Goal: Task Accomplishment & Management: Complete application form

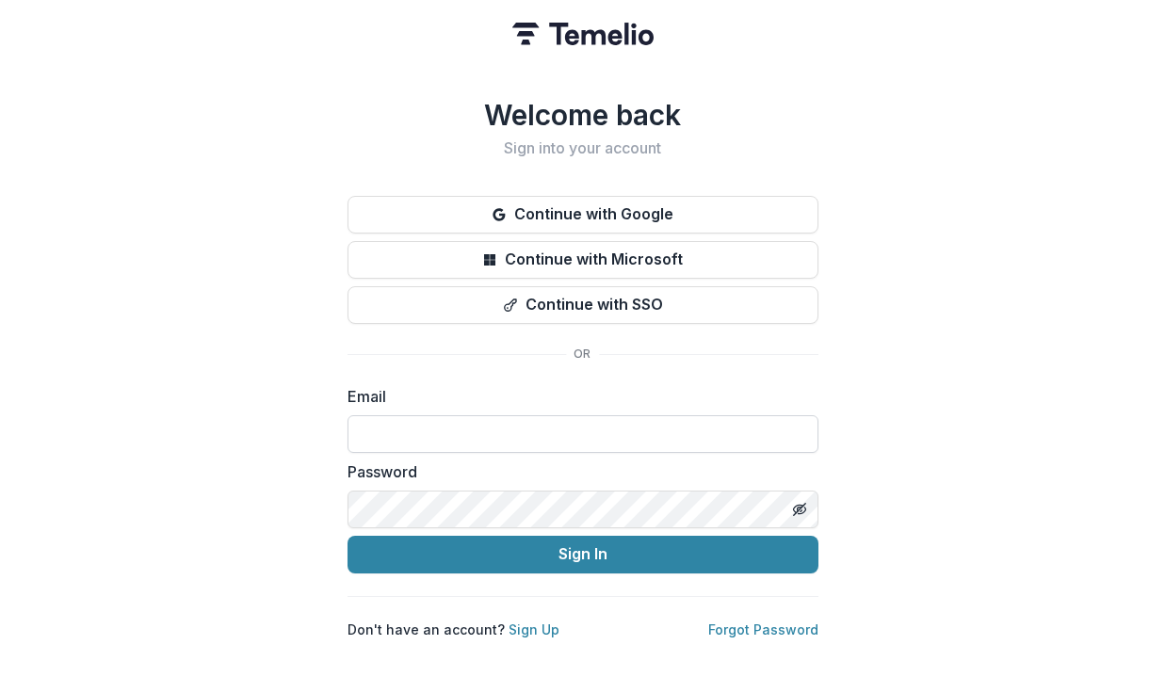
click at [442, 423] on input at bounding box center [582, 434] width 471 height 38
type input "**********"
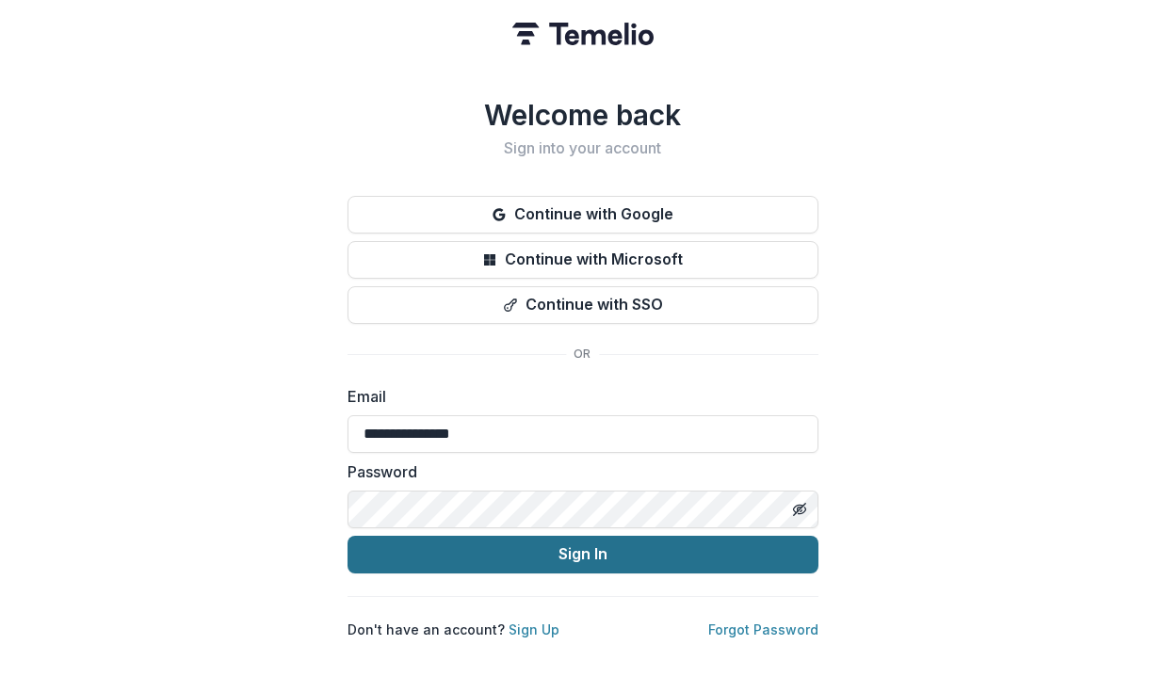
click at [512, 545] on button "Sign In" at bounding box center [582, 555] width 471 height 38
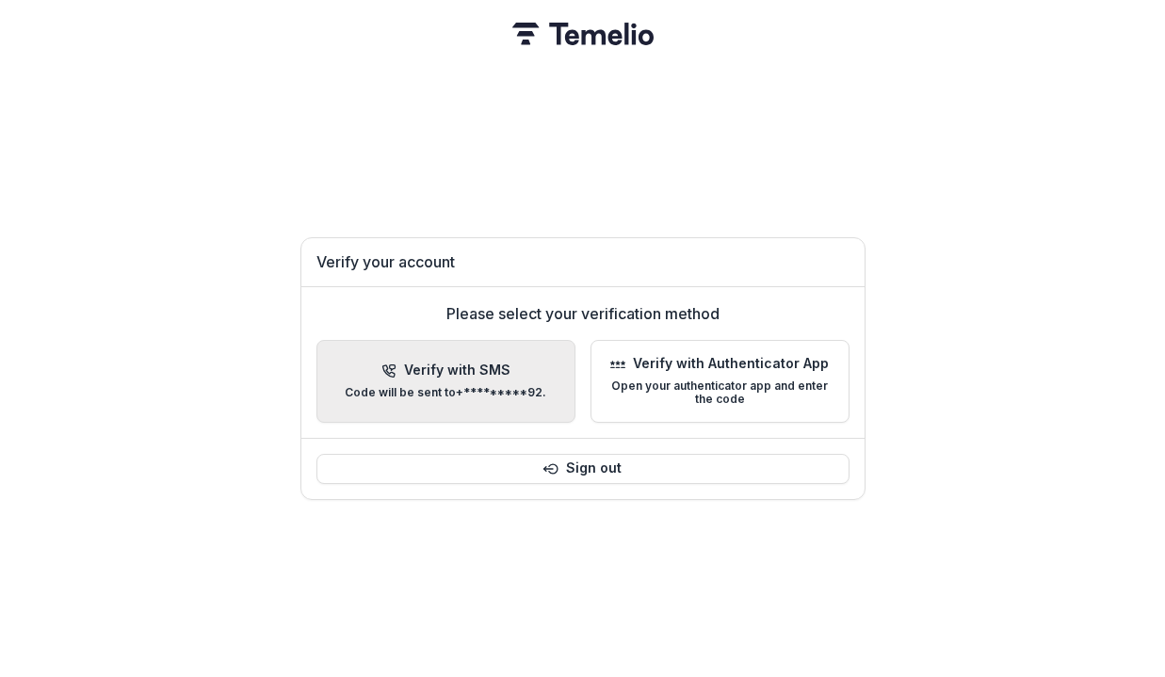
click at [481, 392] on p "Code will be sent to +*********92 ." at bounding box center [445, 392] width 201 height 13
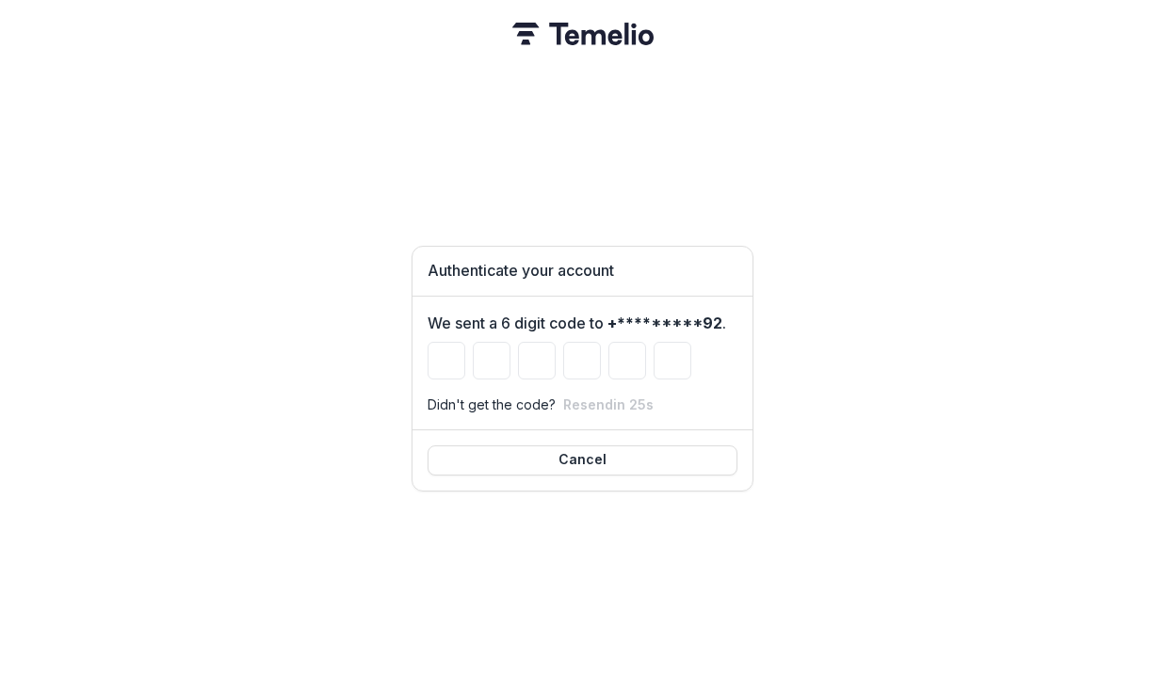
type input "*"
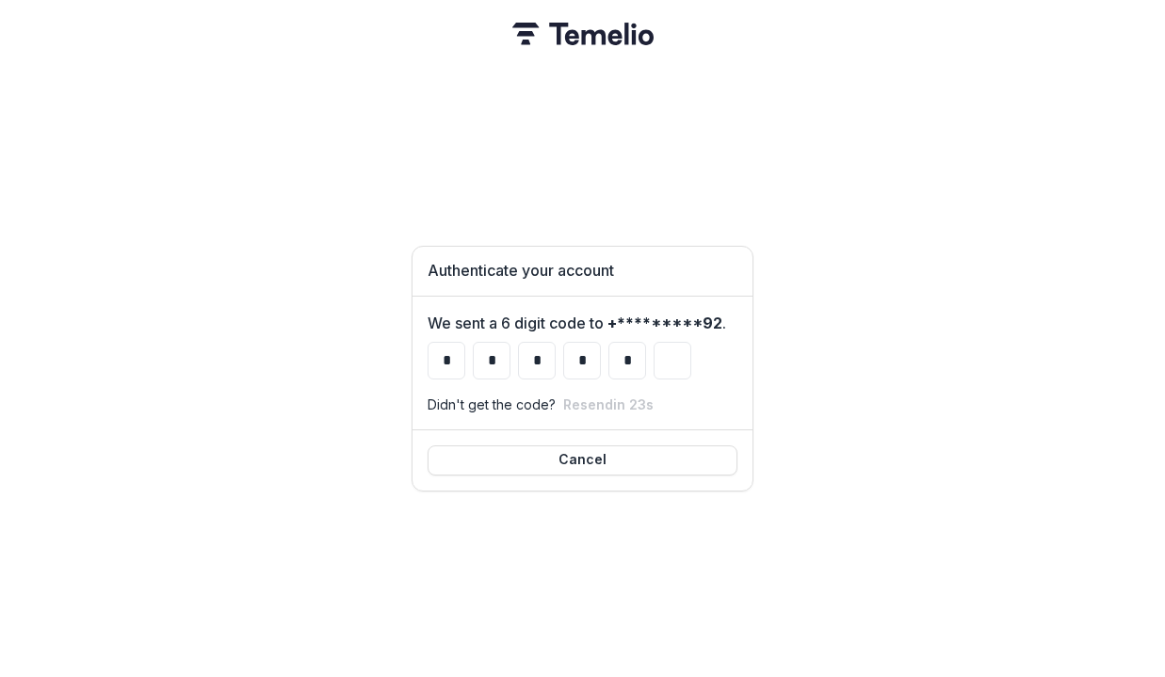
type input "*"
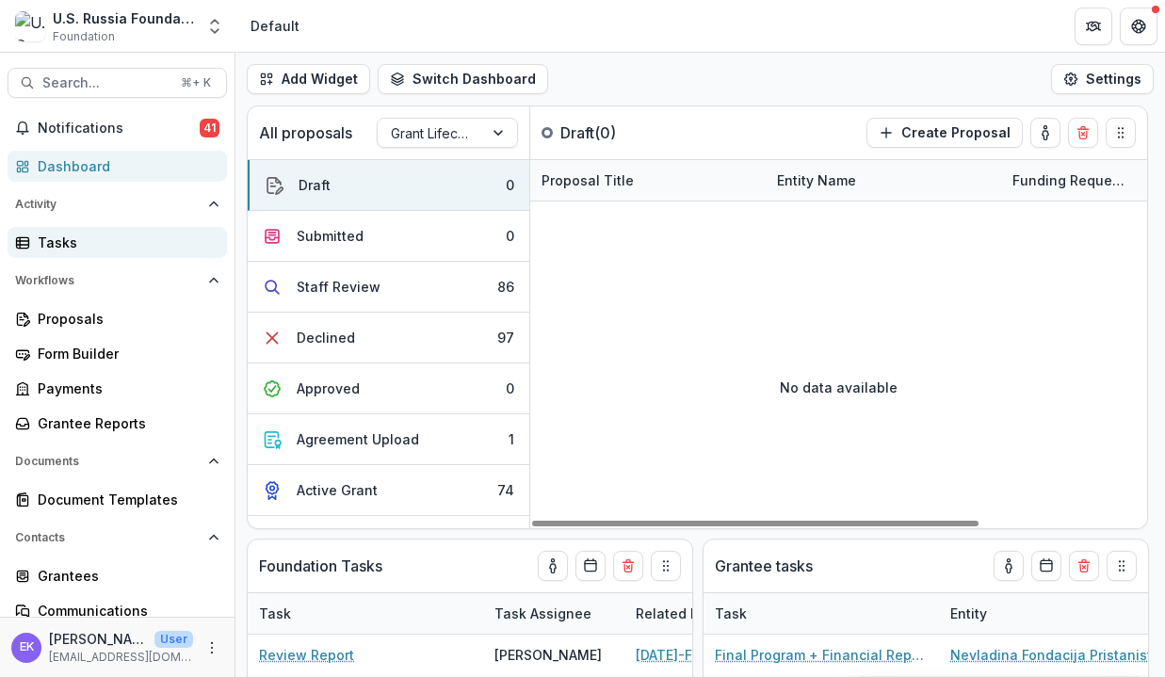
click at [121, 252] on link "Tasks" at bounding box center [117, 242] width 219 height 31
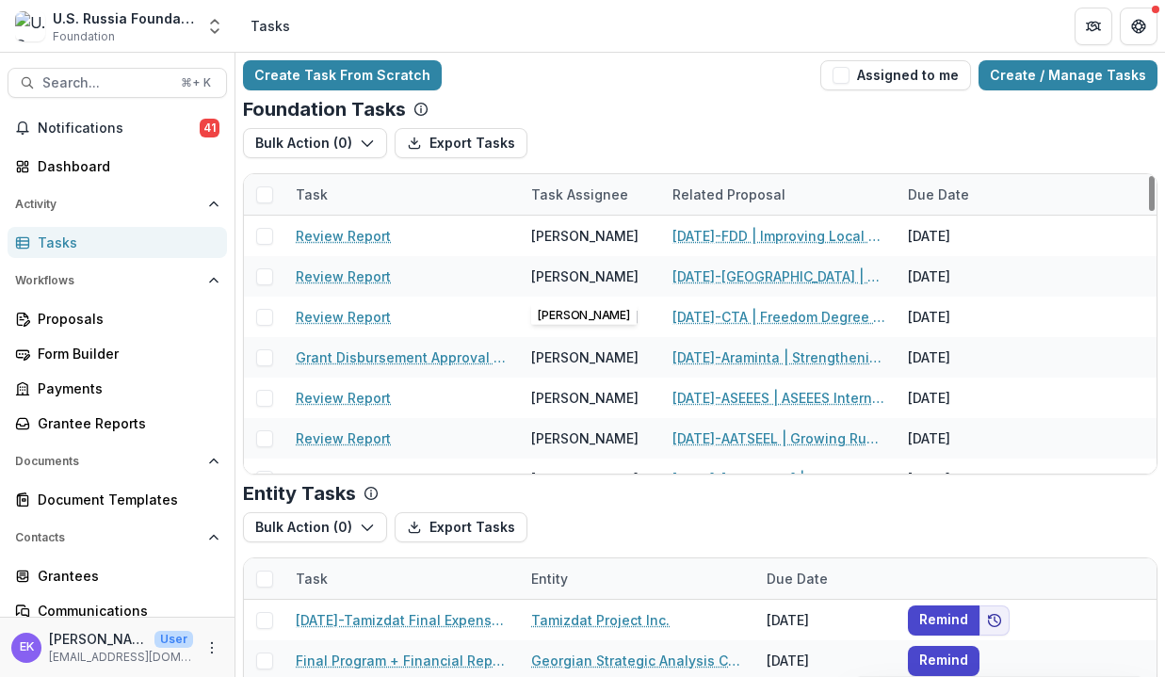
click at [561, 193] on div "Task Assignee" at bounding box center [580, 195] width 120 height 20
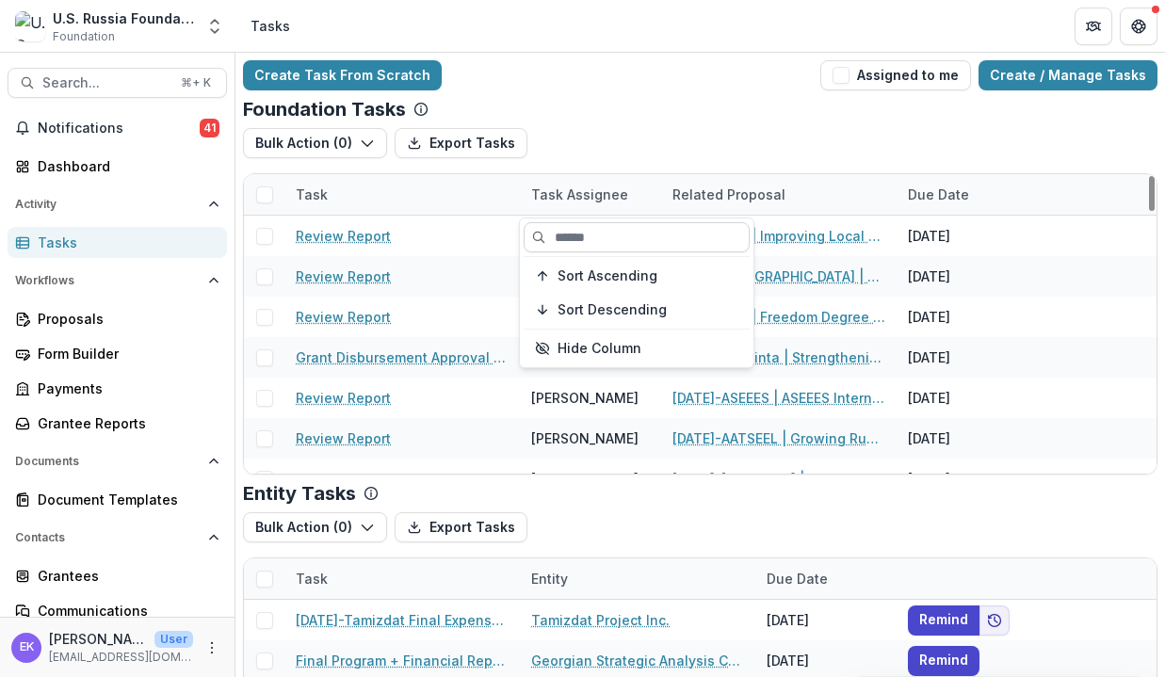
click at [555, 230] on input at bounding box center [636, 237] width 226 height 30
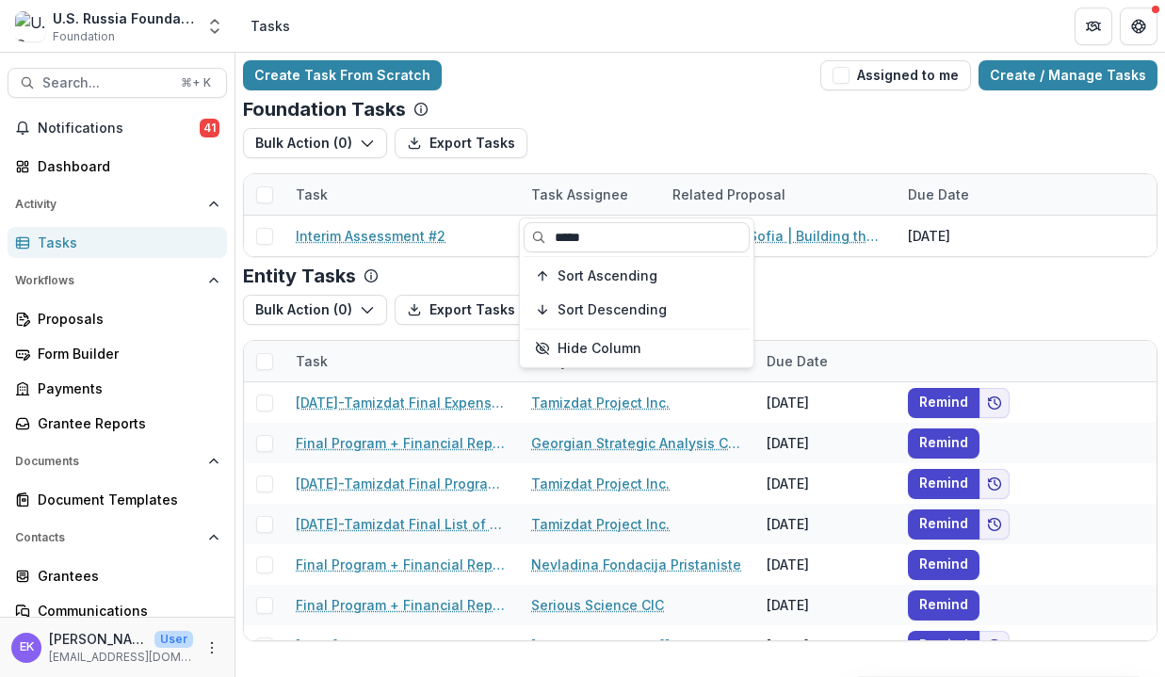
type input "*****"
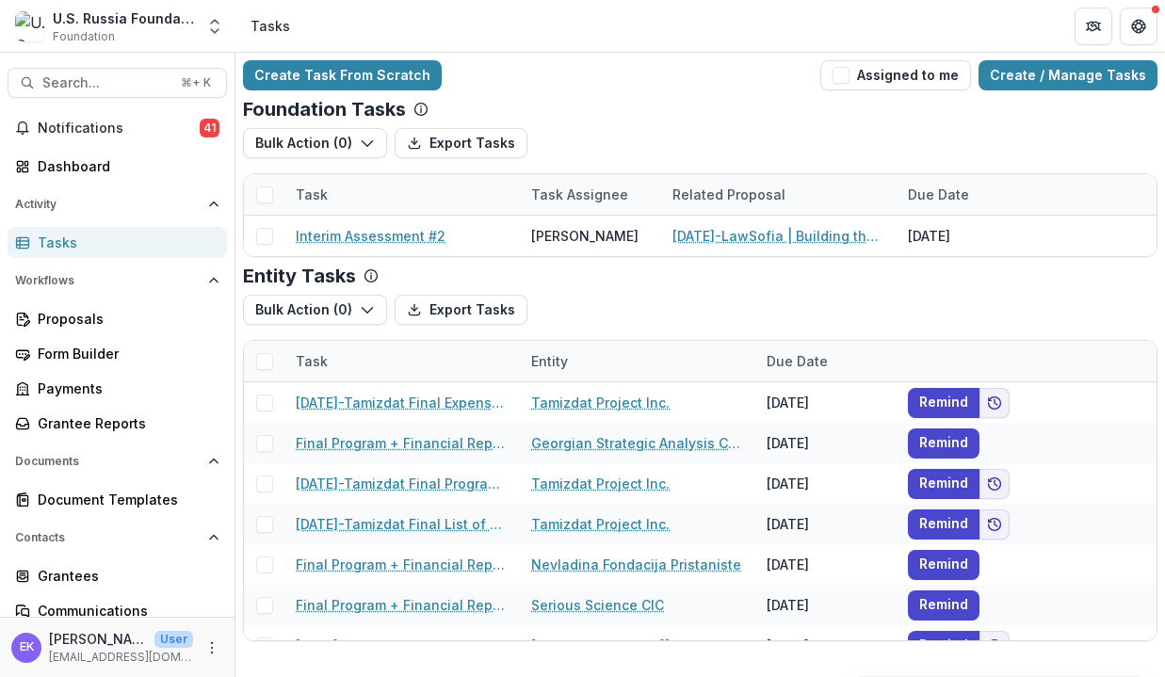
click at [578, 173] on div "Task Task Assignee Related Proposal Due Date Interim Assessment #2 Ruslan Garip…" at bounding box center [700, 215] width 914 height 84
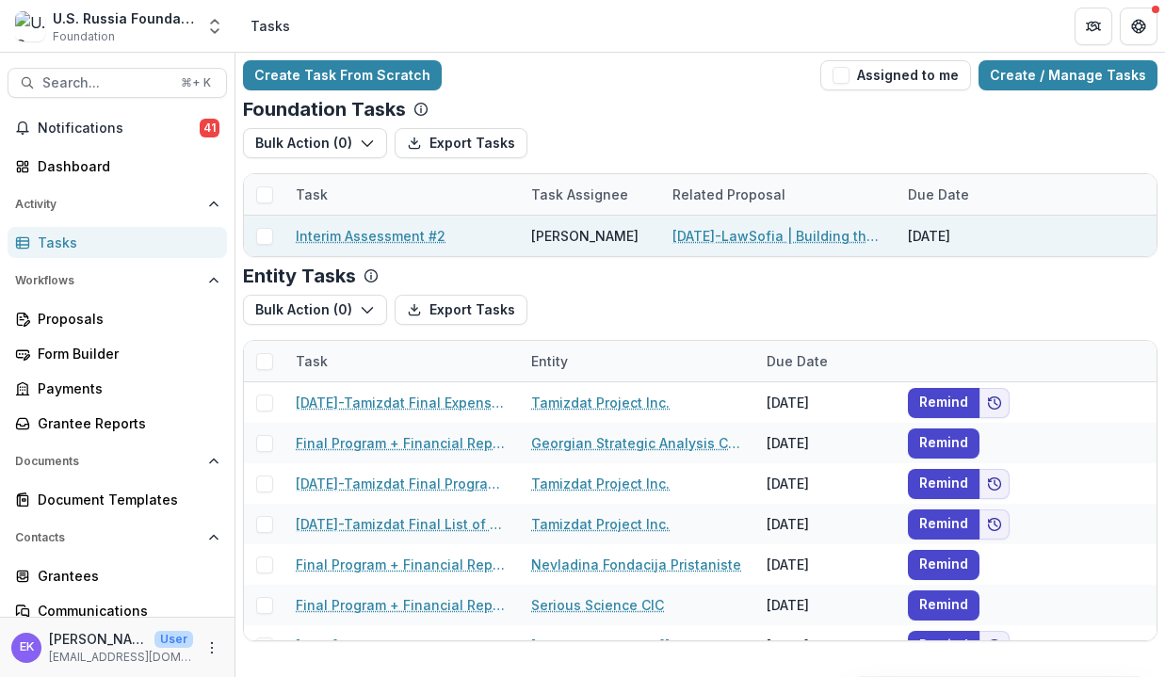
click at [393, 236] on link "Interim Assessment #2" at bounding box center [371, 236] width 150 height 20
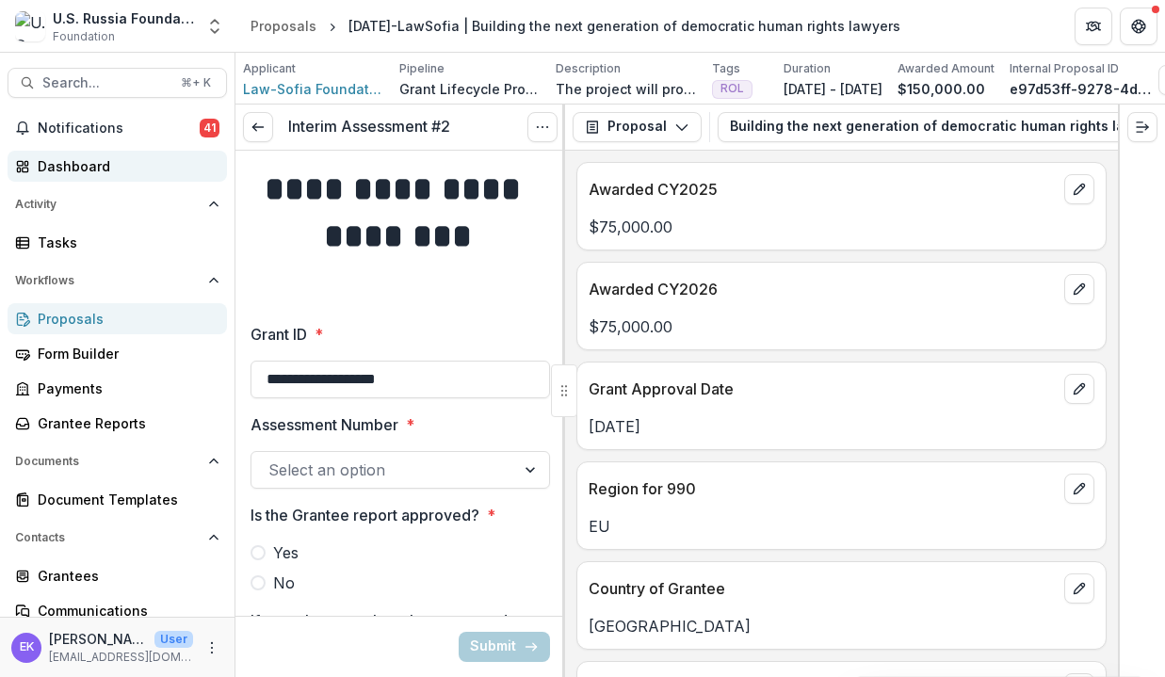
click at [119, 166] on div "Dashboard" at bounding box center [125, 166] width 174 height 20
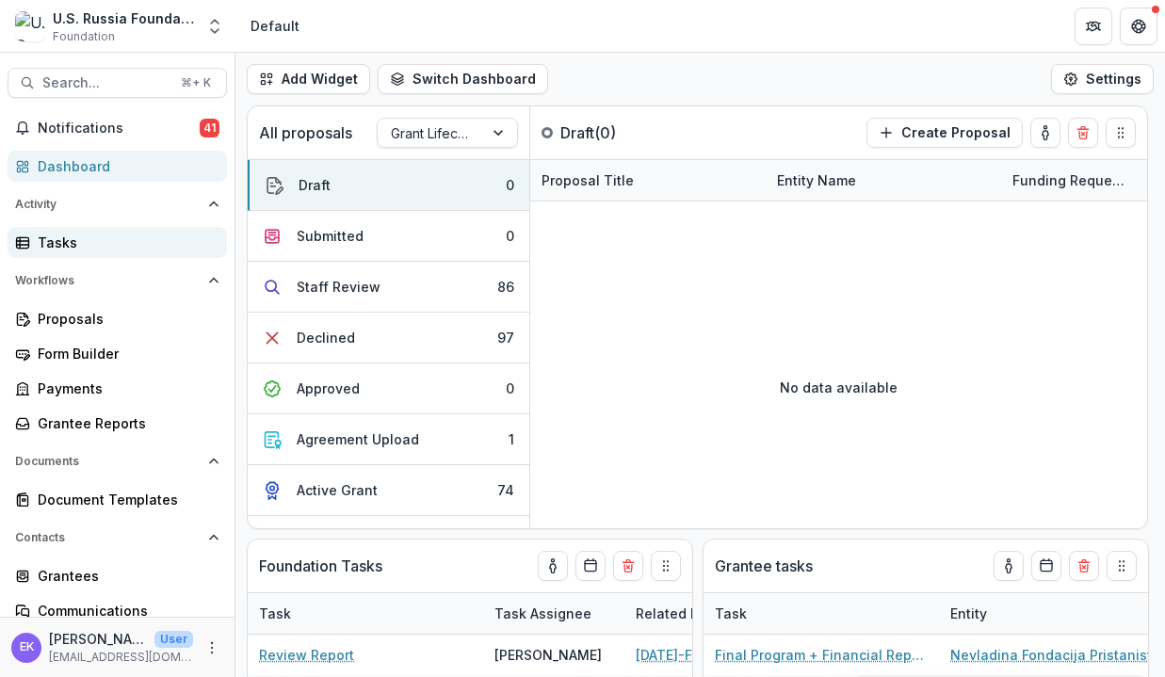
click at [108, 241] on div "Tasks" at bounding box center [125, 243] width 174 height 20
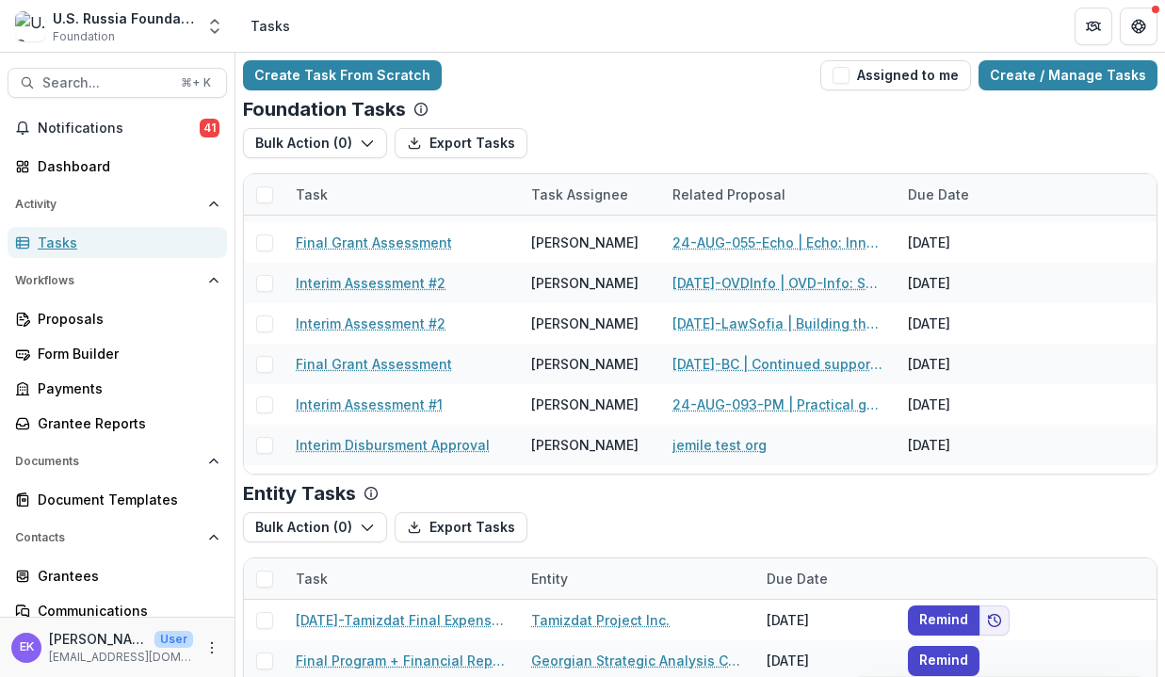
scroll to position [2178, 0]
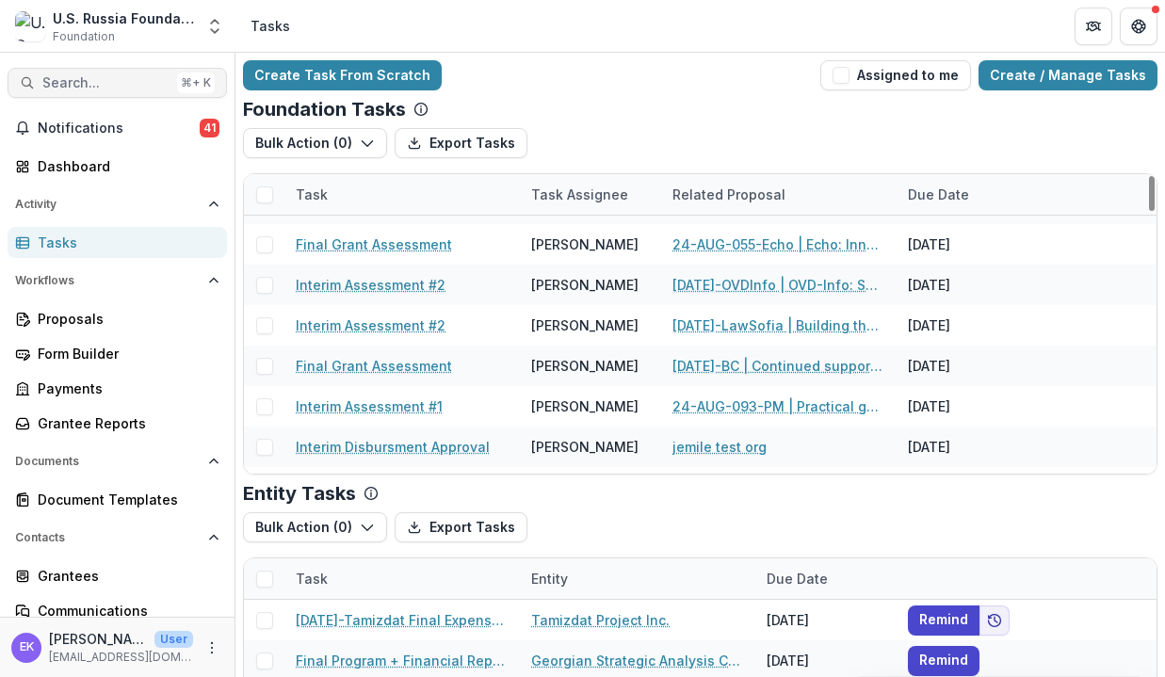
click at [116, 92] on button "Search... ⌘ + K" at bounding box center [117, 83] width 219 height 30
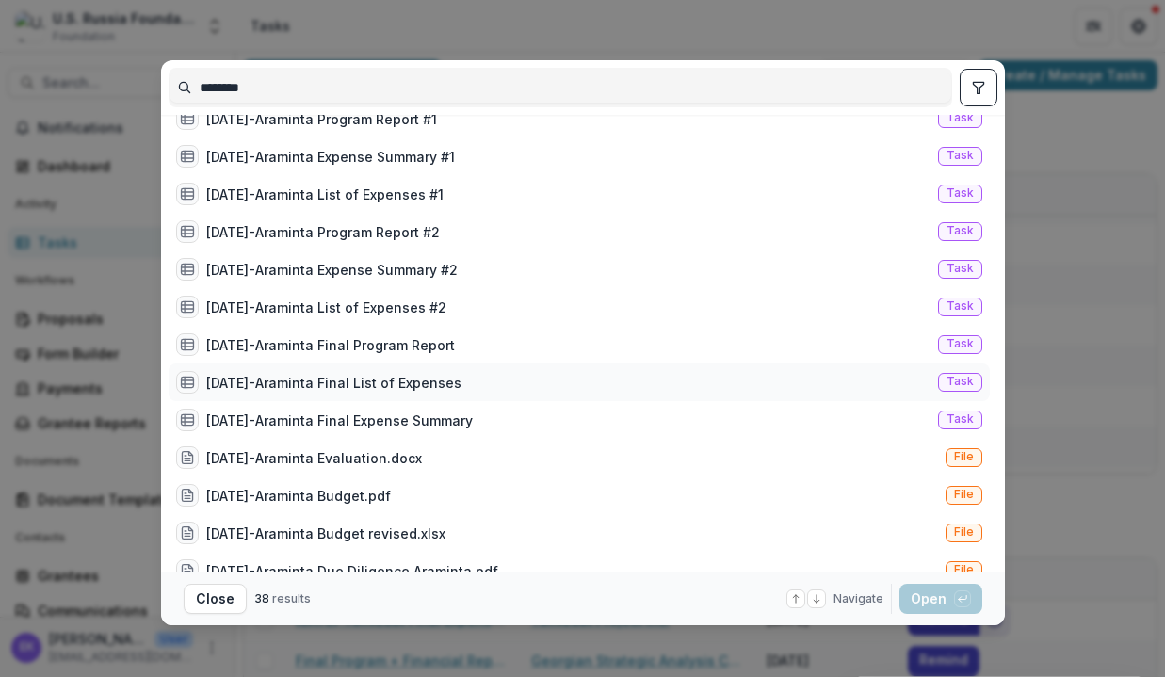
scroll to position [0, 0]
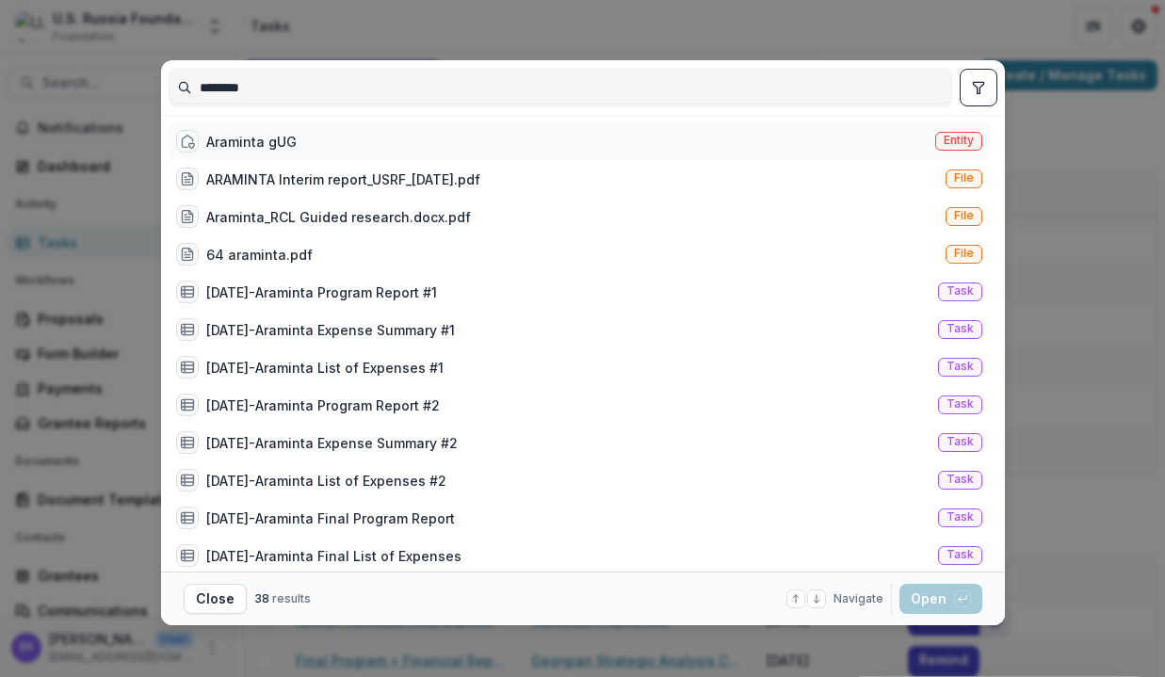
type input "********"
click at [257, 145] on div "Araminta gUG" at bounding box center [251, 142] width 90 height 20
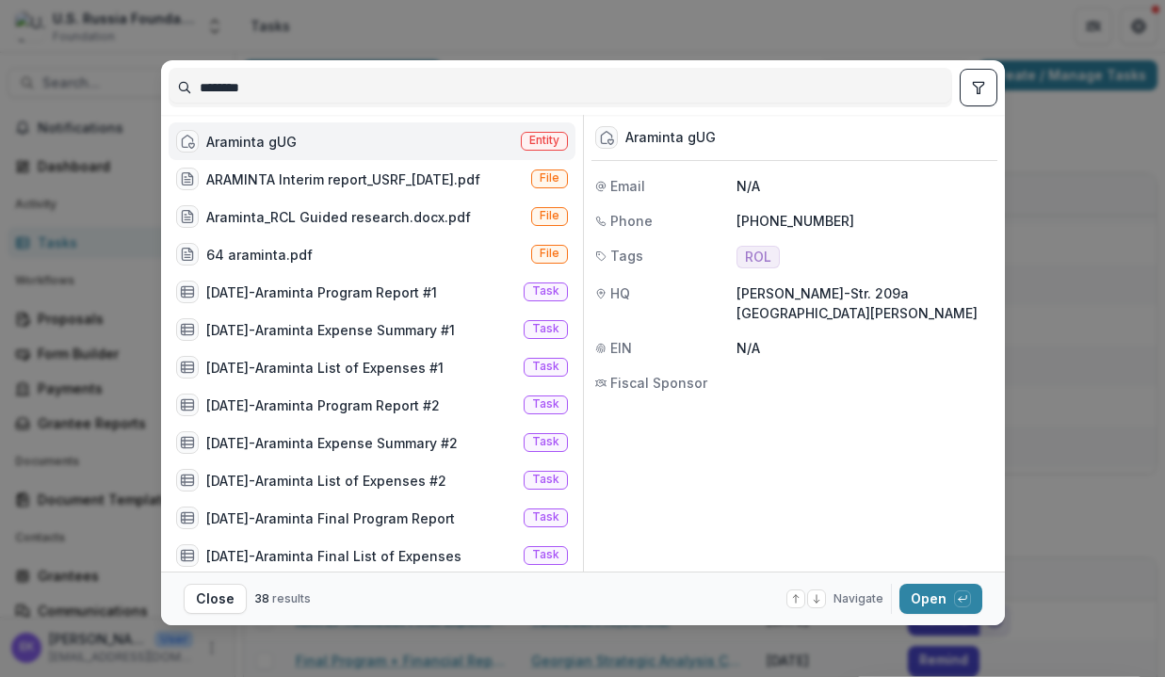
click at [258, 145] on div "Araminta gUG" at bounding box center [251, 142] width 90 height 20
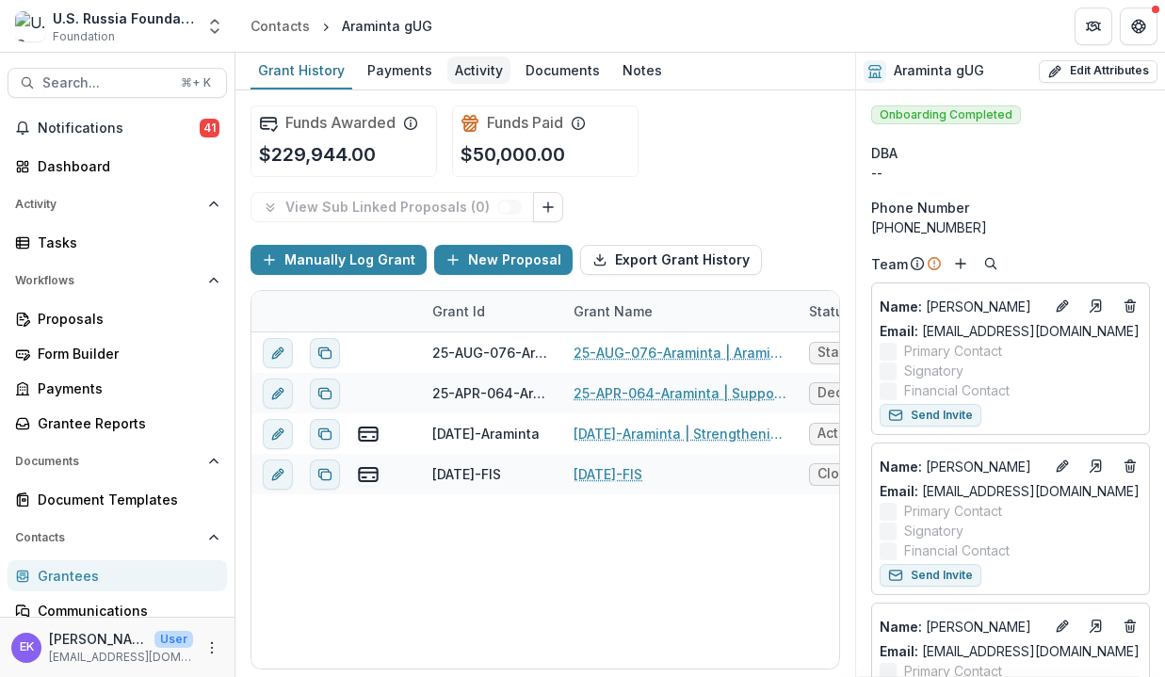
click at [471, 68] on div "Activity" at bounding box center [478, 69] width 63 height 27
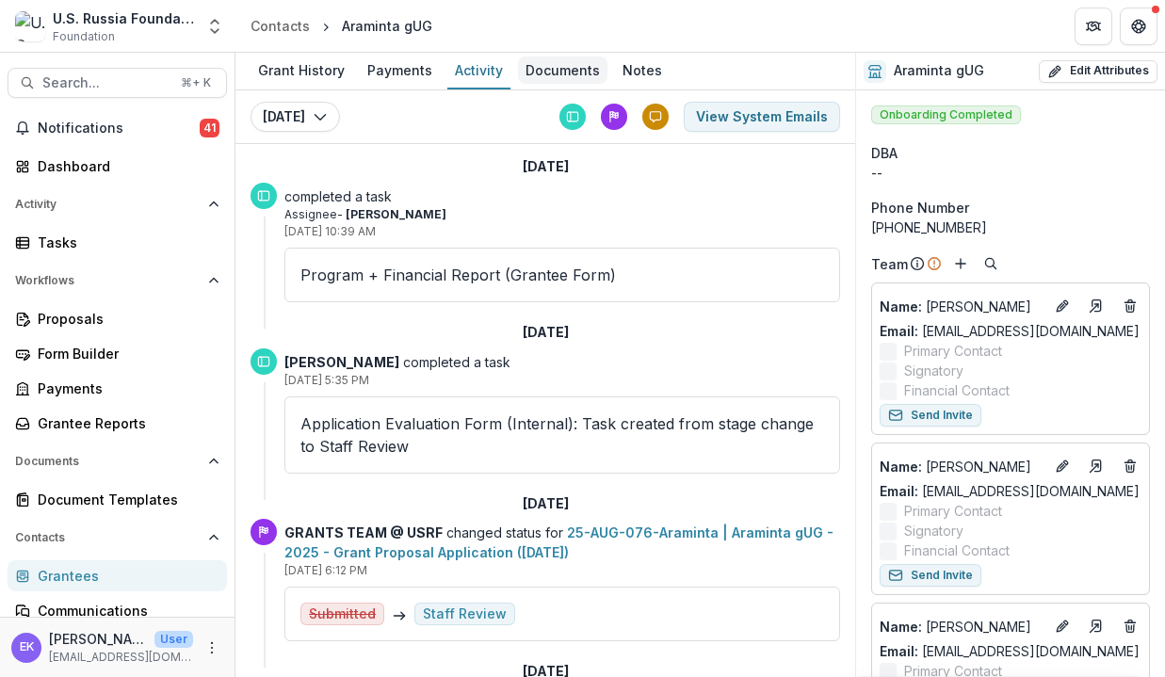
click at [568, 69] on div "Documents" at bounding box center [562, 69] width 89 height 27
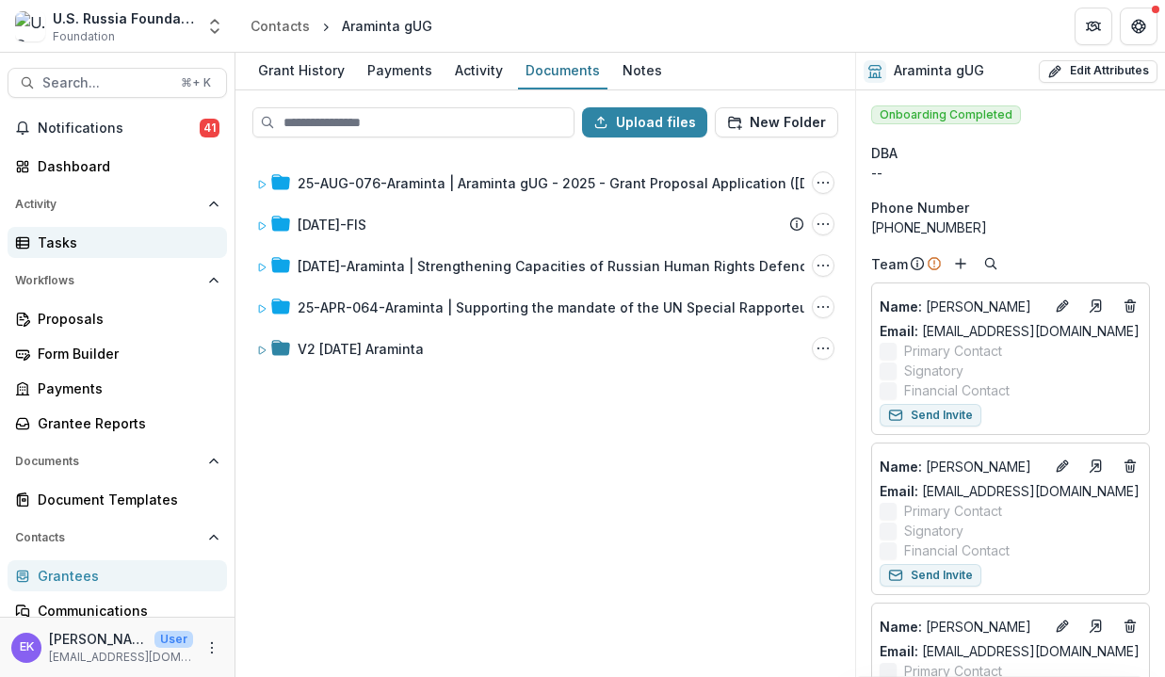
click at [99, 242] on div "Tasks" at bounding box center [125, 243] width 174 height 20
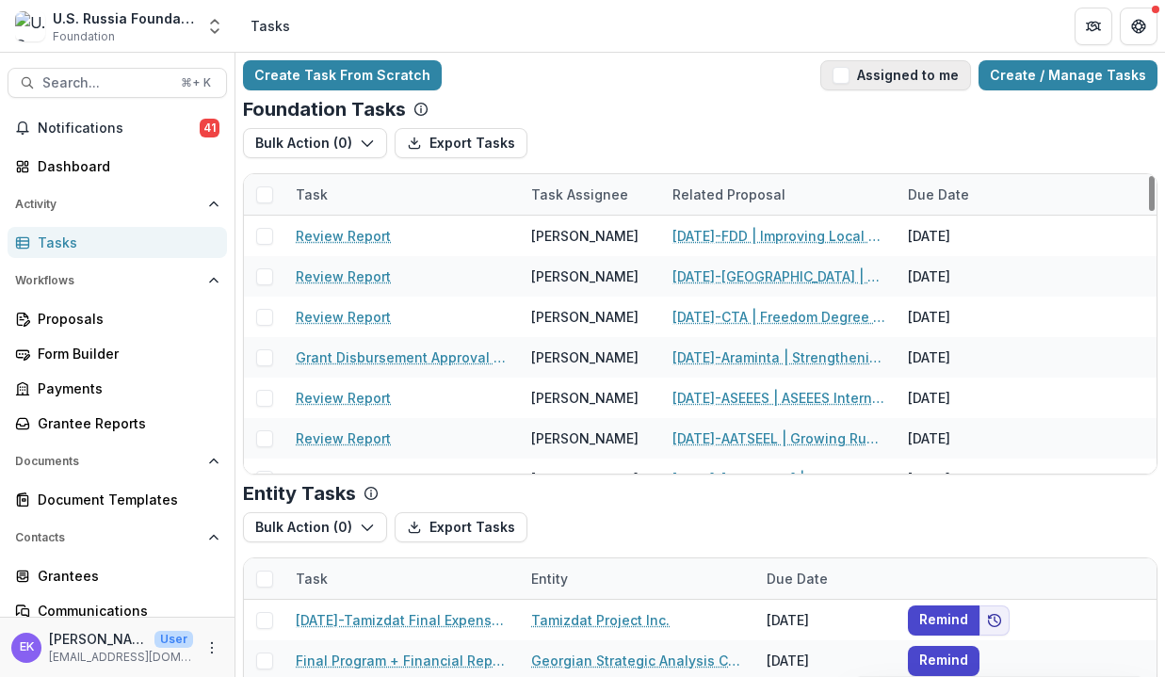
click at [848, 72] on span "button" at bounding box center [840, 75] width 17 height 17
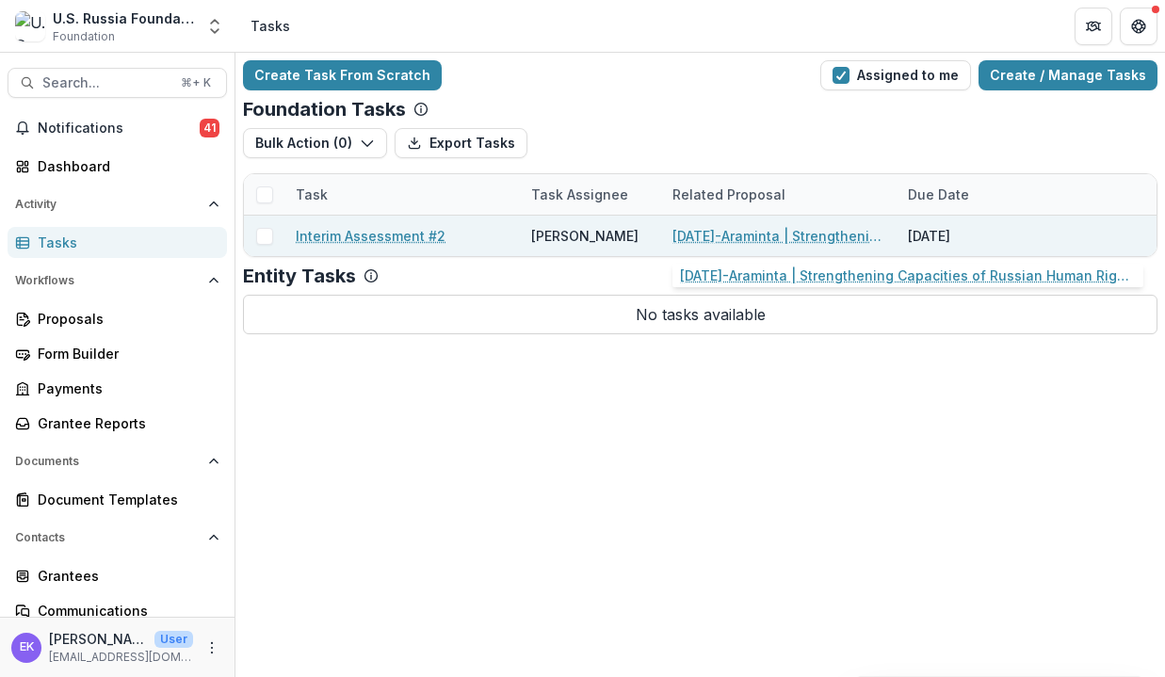
click at [779, 235] on link "[DATE]-Araminta | Strengthening Capacities of Russian Human Rights Defenders to…" at bounding box center [778, 236] width 213 height 20
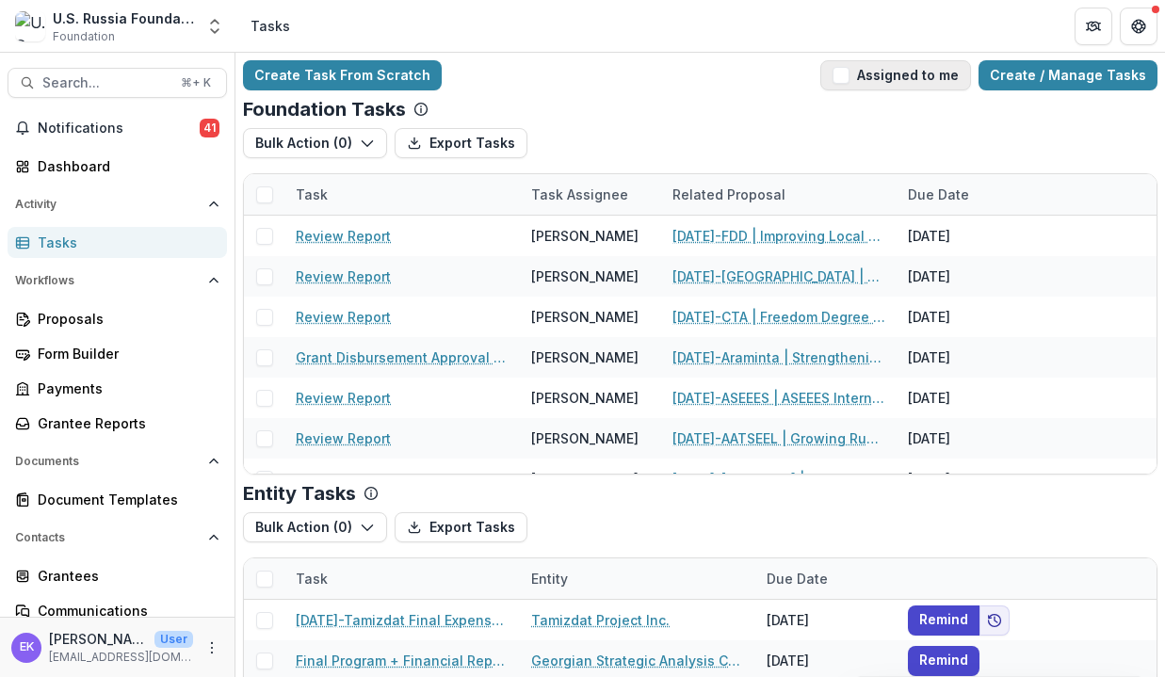
click at [850, 65] on button "Assigned to me" at bounding box center [895, 75] width 151 height 30
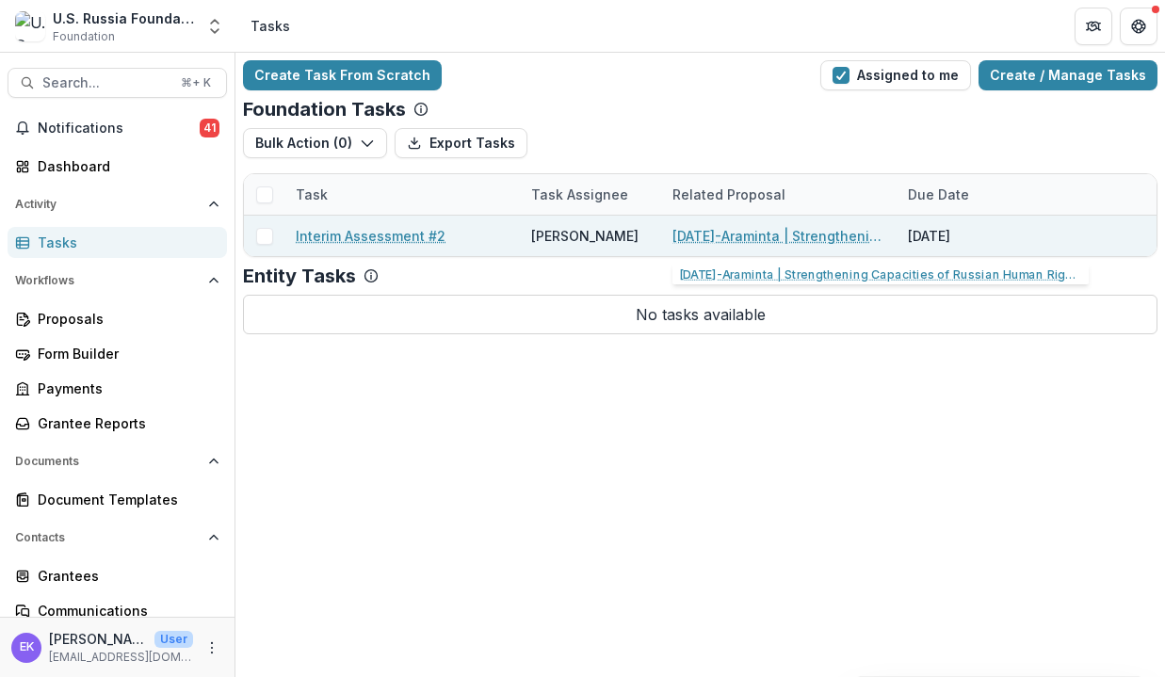
click at [819, 233] on link "[DATE]-Araminta | Strengthening Capacities of Russian Human Rights Defenders to…" at bounding box center [778, 236] width 213 height 20
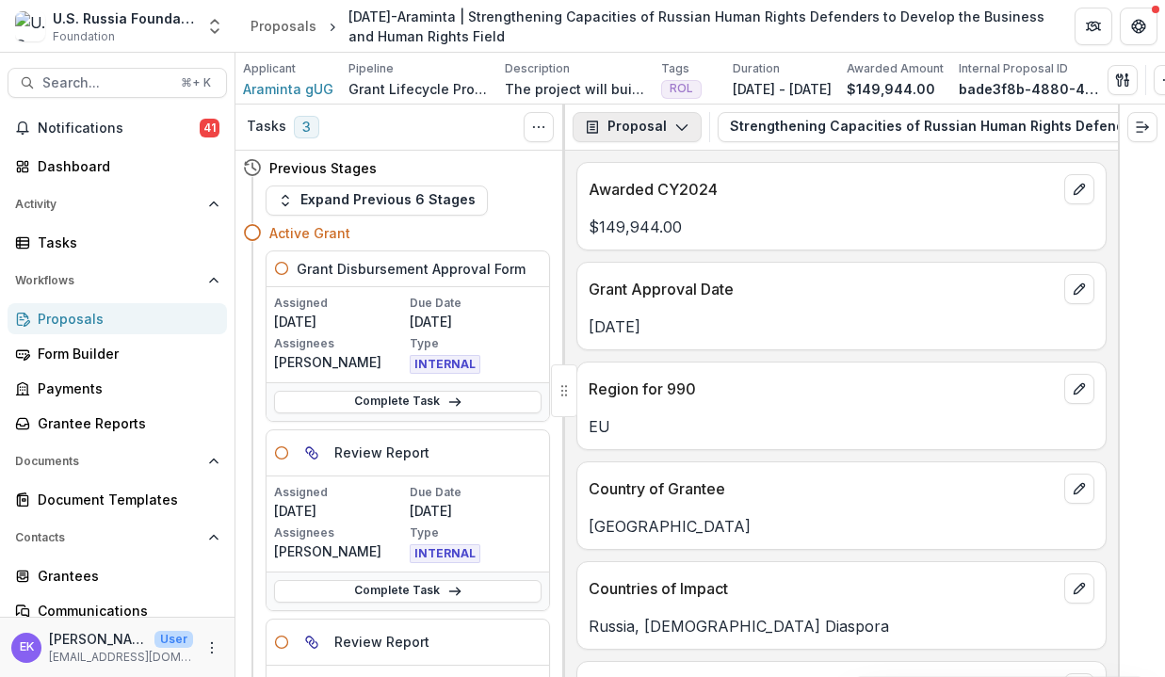
click at [686, 128] on button "Proposal" at bounding box center [636, 127] width 129 height 30
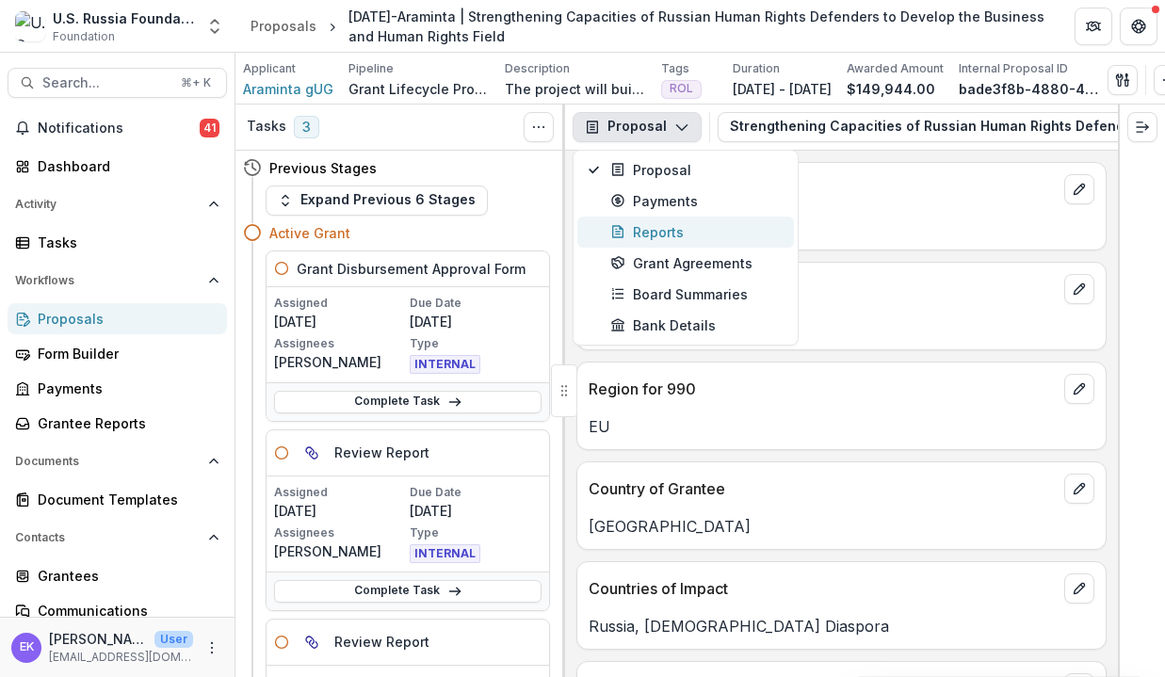
click at [686, 234] on div "Reports" at bounding box center [696, 232] width 172 height 20
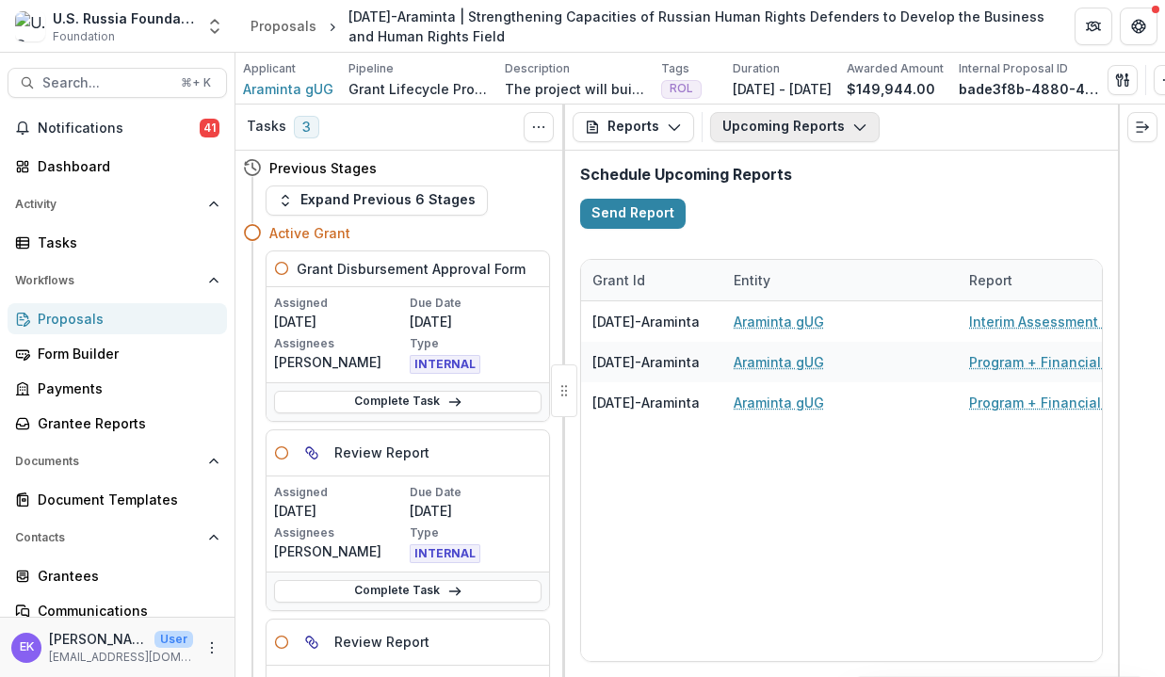
click at [743, 112] on button "Upcoming Reports" at bounding box center [794, 127] width 169 height 30
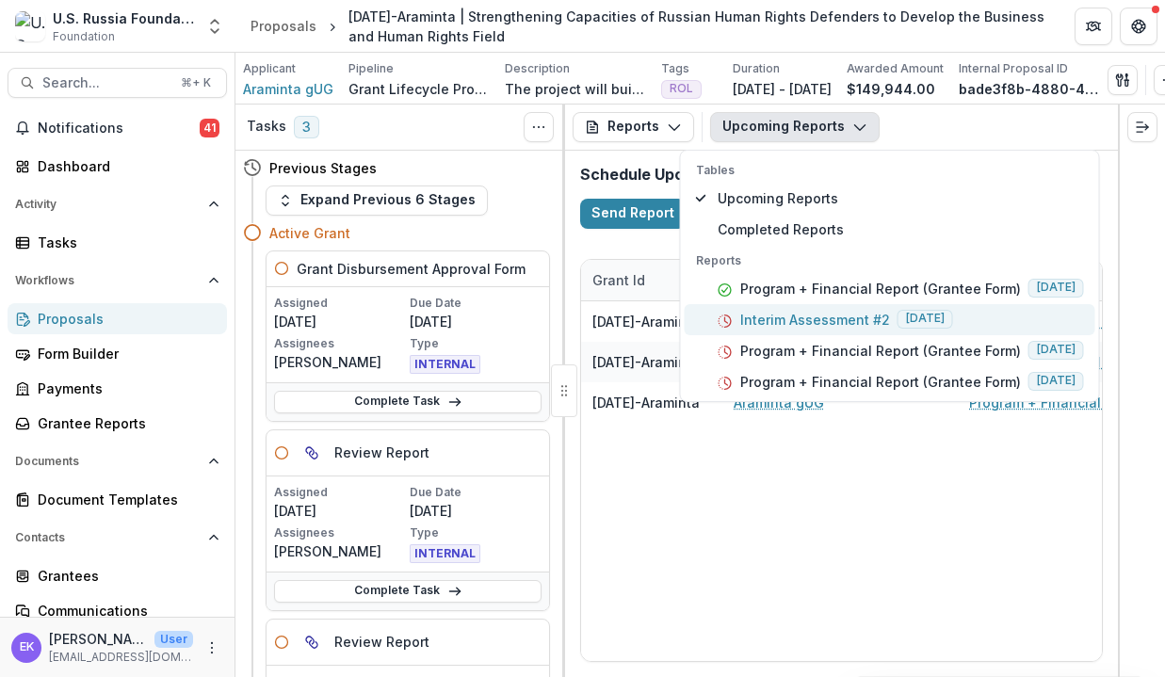
click at [795, 314] on p "Interim Assessment #2" at bounding box center [815, 320] width 150 height 20
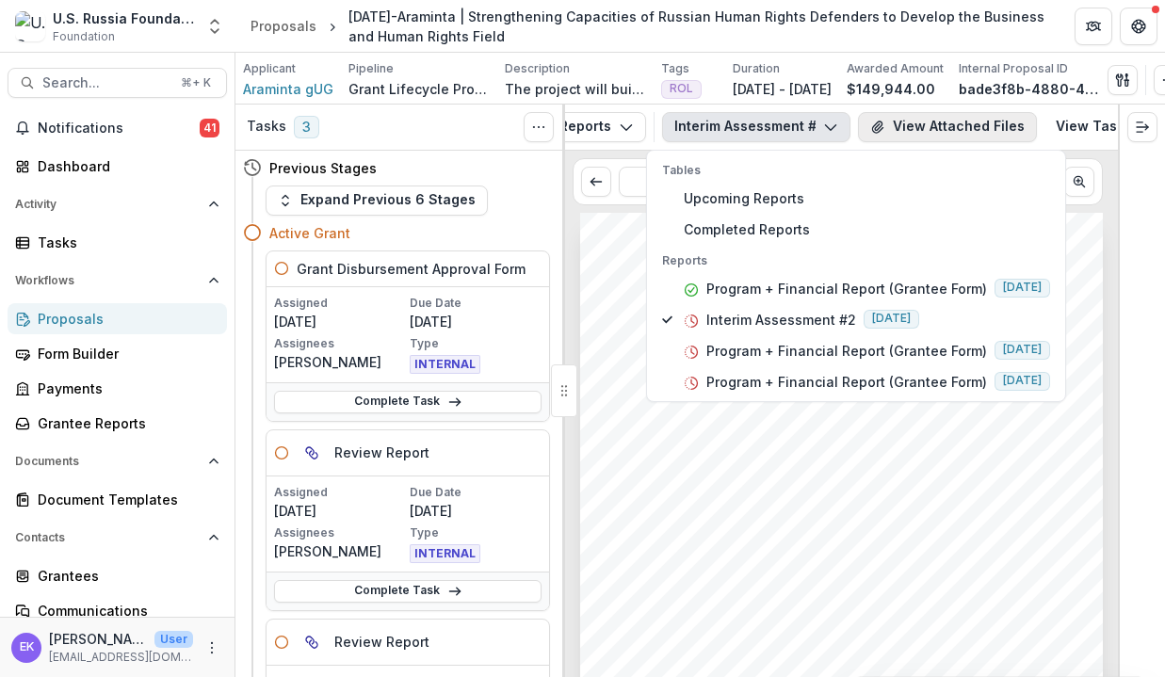
scroll to position [0, 99]
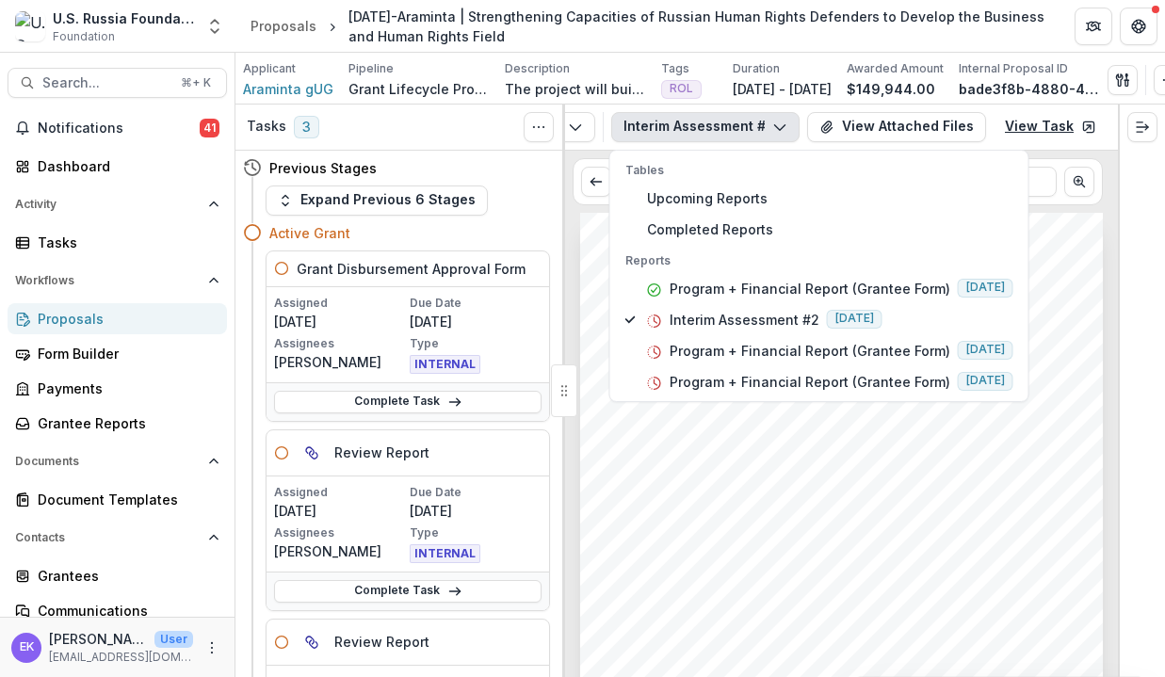
click at [1016, 115] on link "View Task" at bounding box center [1050, 127] width 114 height 30
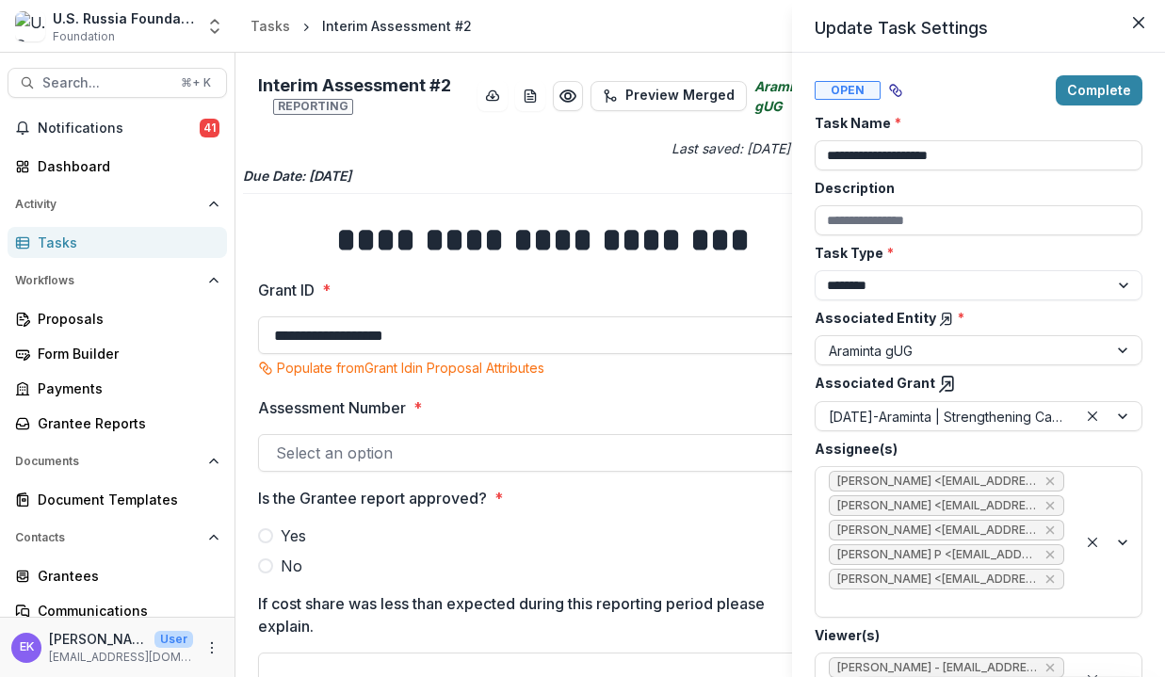
click at [574, 101] on div "**********" at bounding box center [582, 338] width 1165 height 677
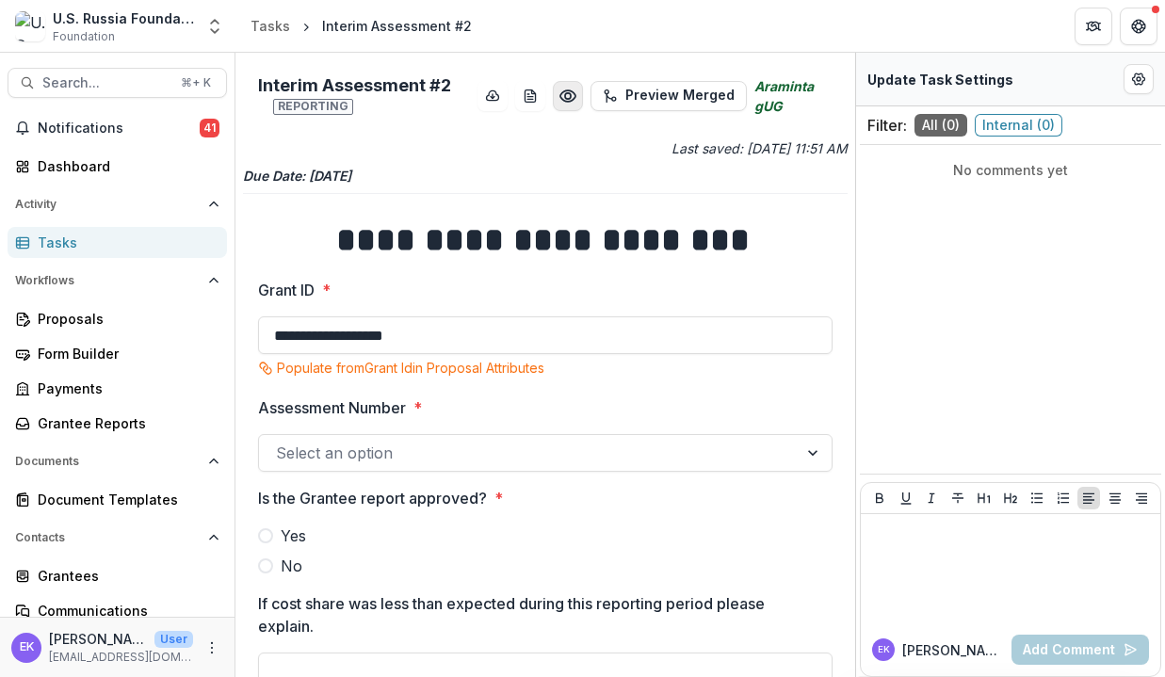
click at [570, 101] on icon "Preview 30e99052-0bdb-49e1-9db5-01ba7a02bcdf.pdf" at bounding box center [567, 95] width 15 height 11
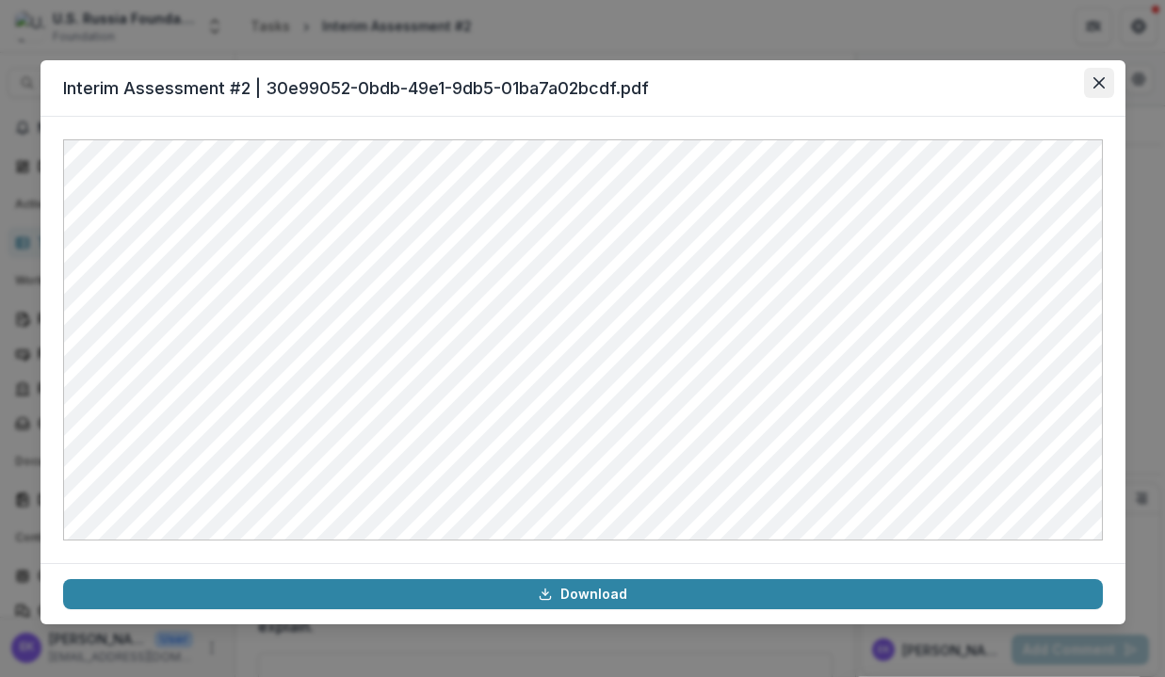
click at [1106, 79] on button "Close" at bounding box center [1099, 83] width 30 height 30
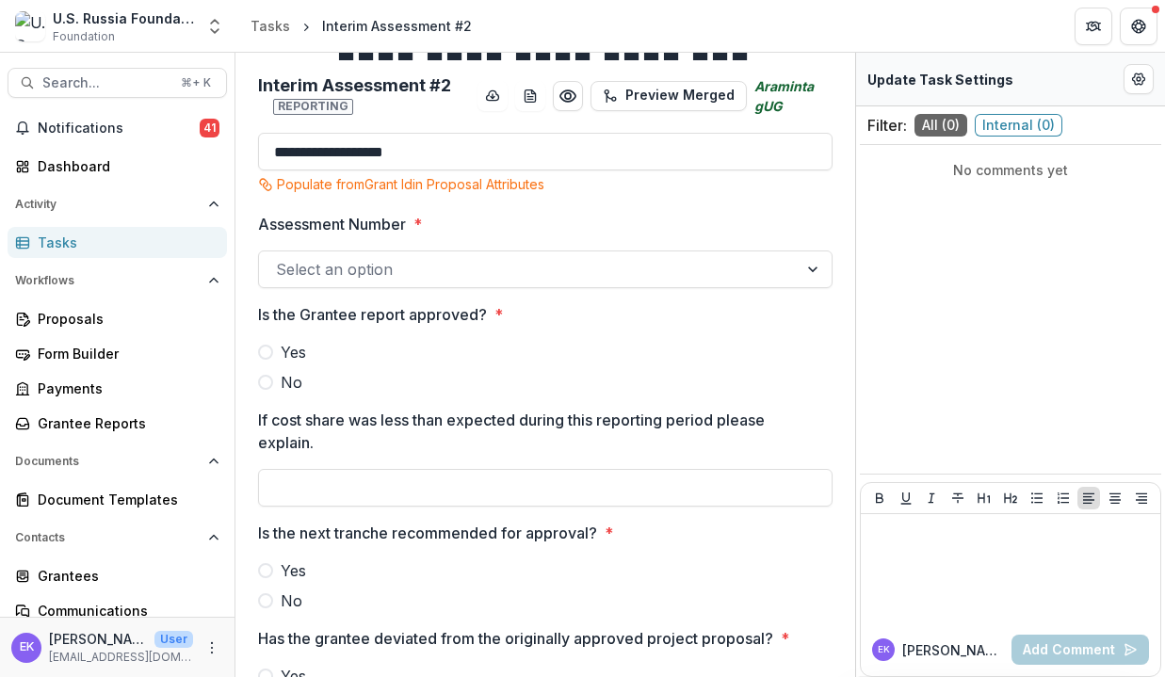
scroll to position [223, 0]
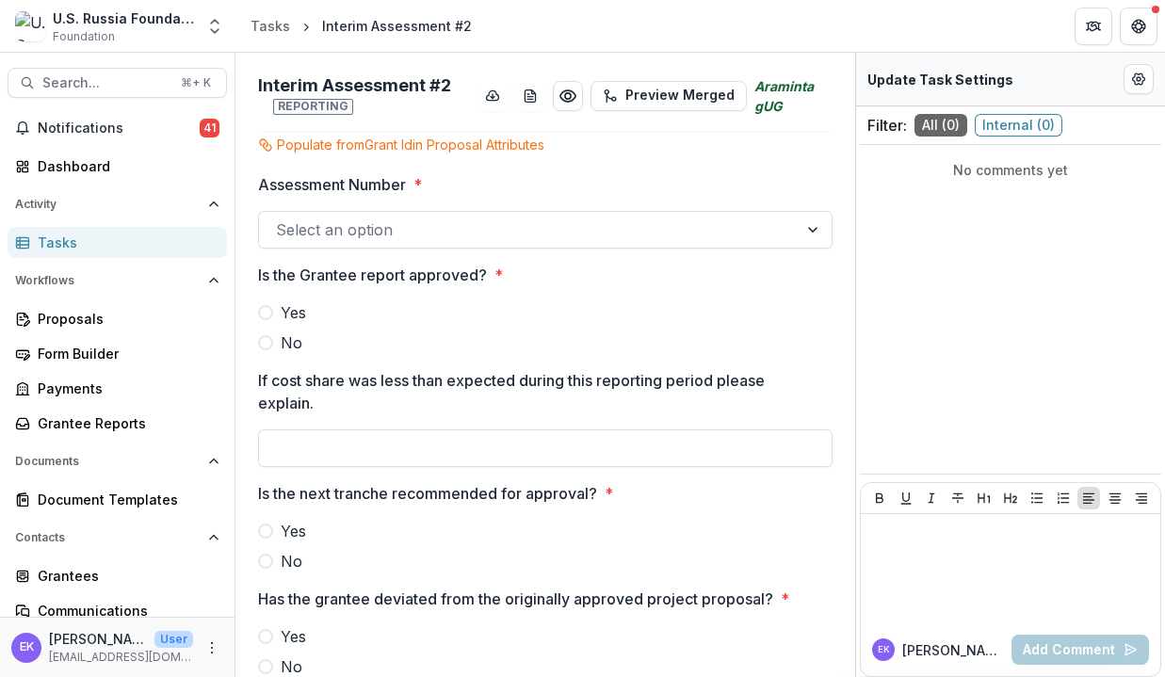
click at [265, 311] on span at bounding box center [265, 312] width 15 height 15
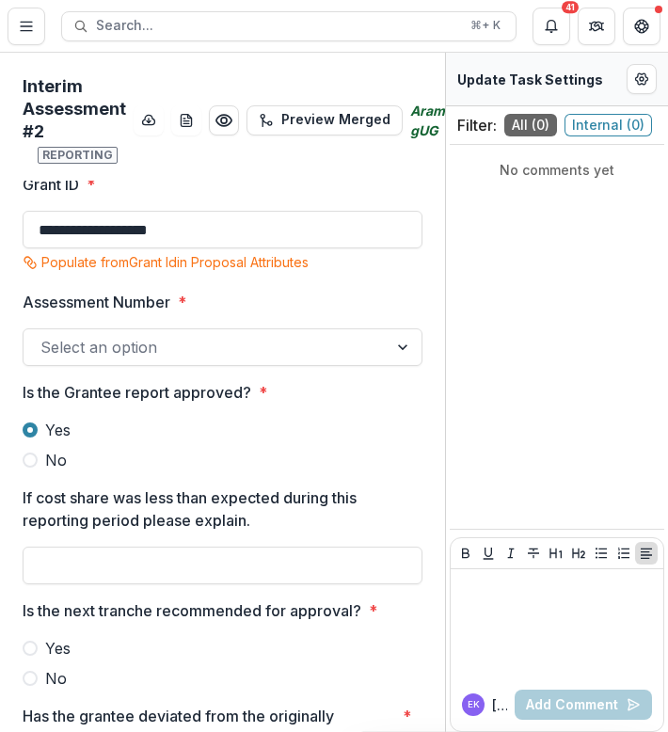
scroll to position [215, 0]
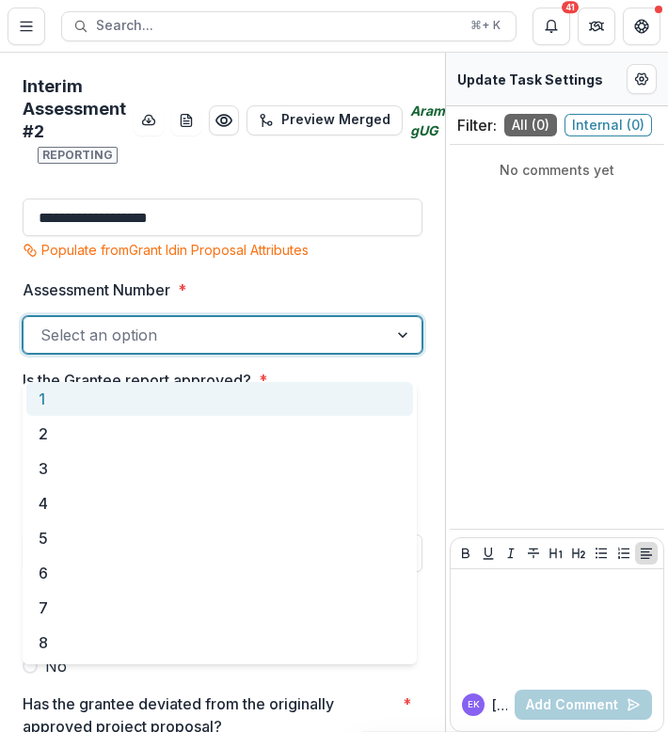
click at [169, 348] on div at bounding box center [205, 335] width 330 height 26
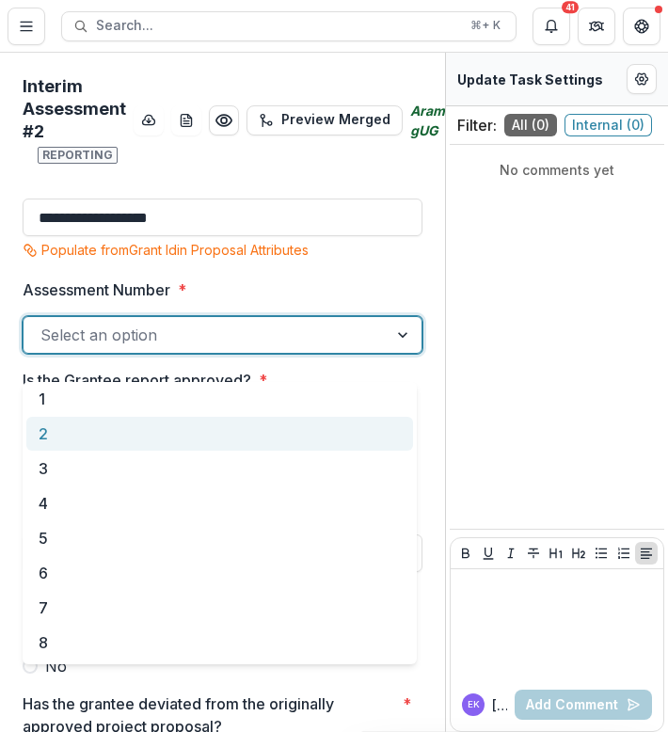
click at [124, 434] on div "2" at bounding box center [219, 434] width 387 height 35
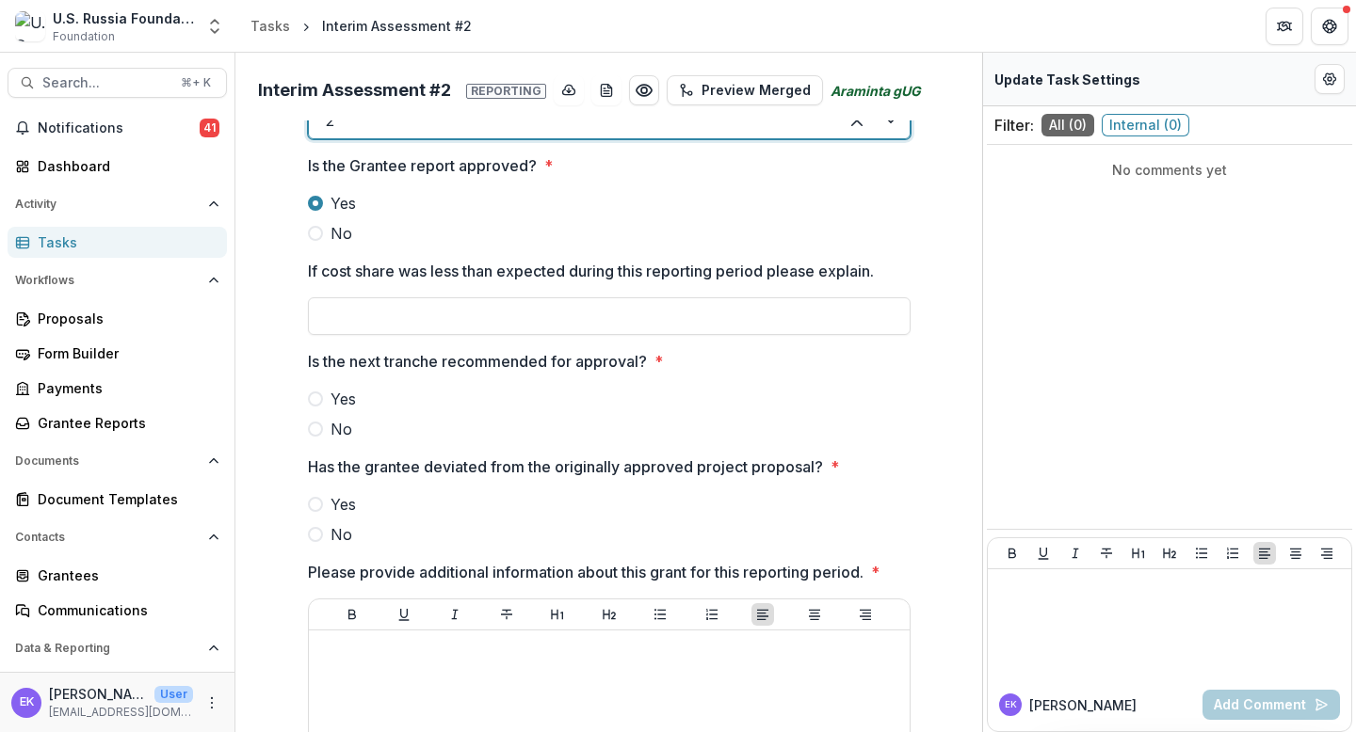
scroll to position [330, 0]
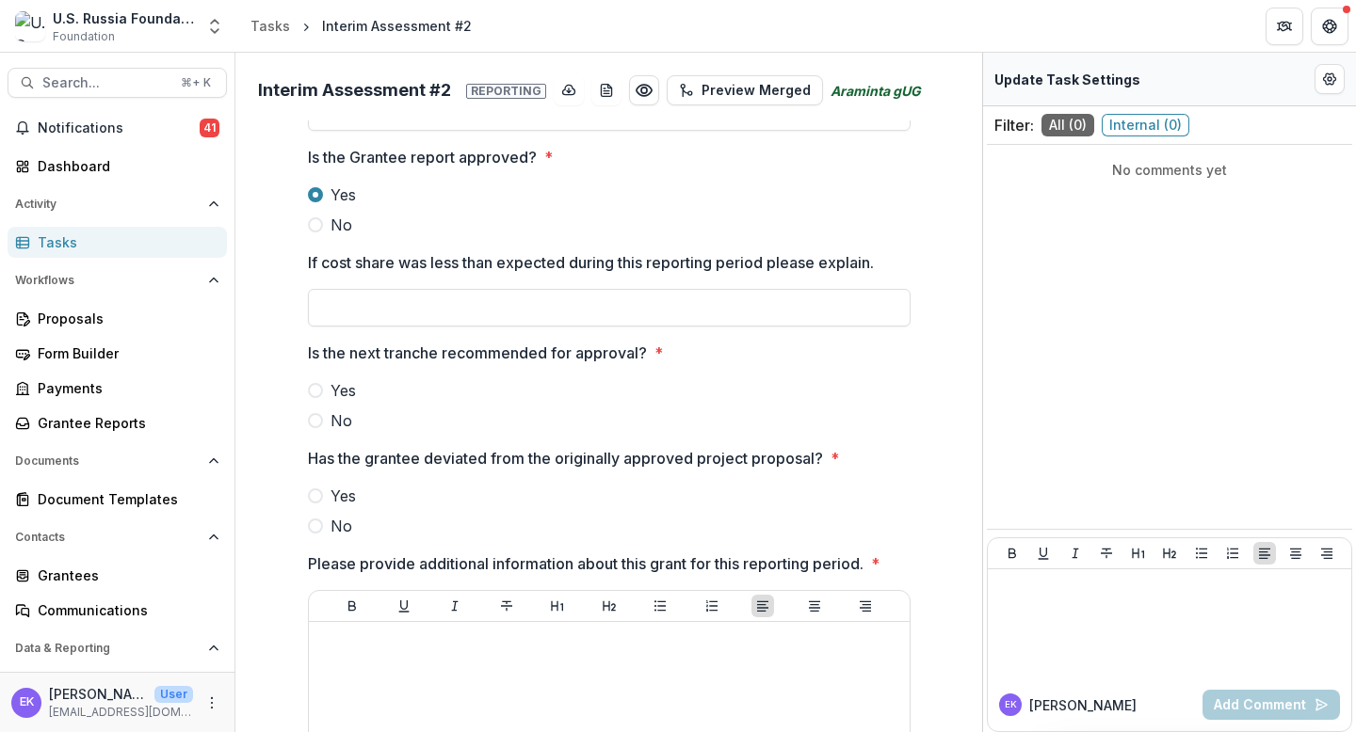
click at [309, 387] on span at bounding box center [315, 390] width 15 height 15
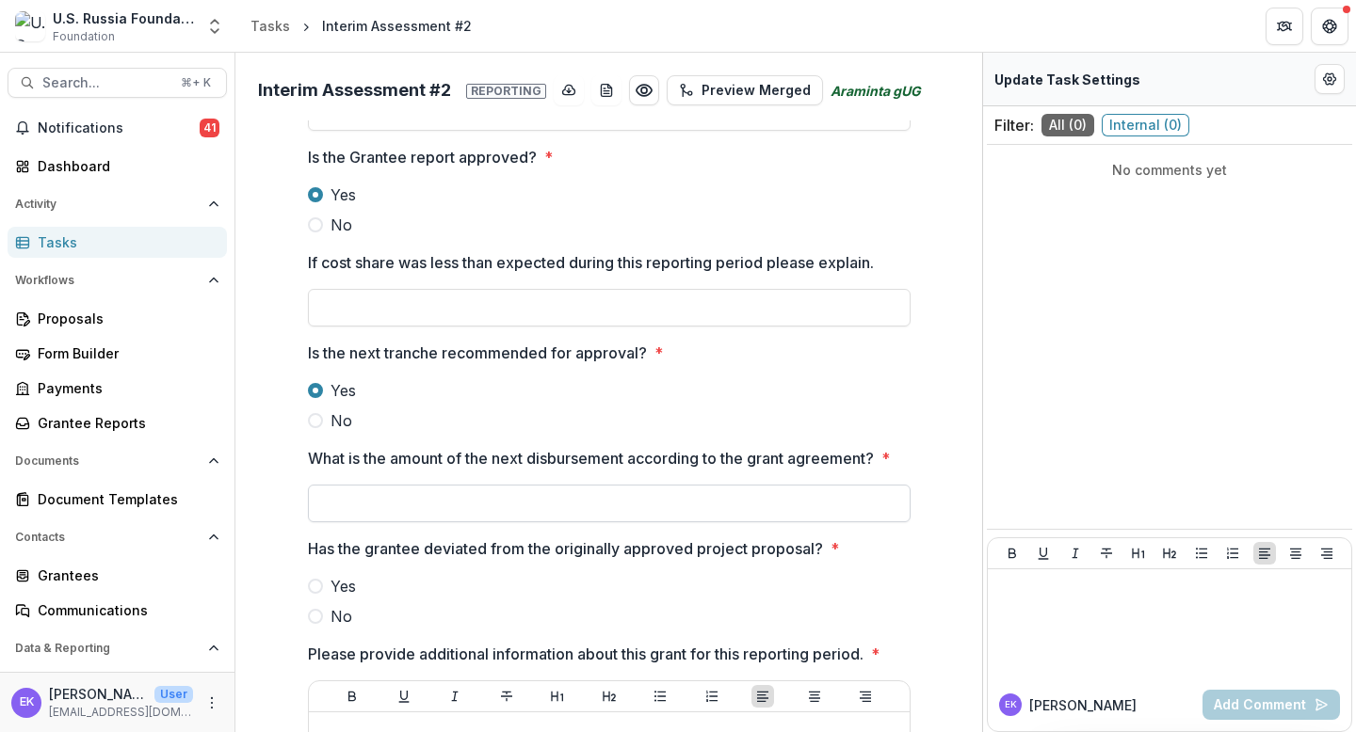
click at [410, 513] on input "What is the amount of the next disbursement according to the grant agreement? *" at bounding box center [609, 504] width 603 height 38
type input "*******"
click at [475, 573] on div at bounding box center [609, 572] width 603 height 8
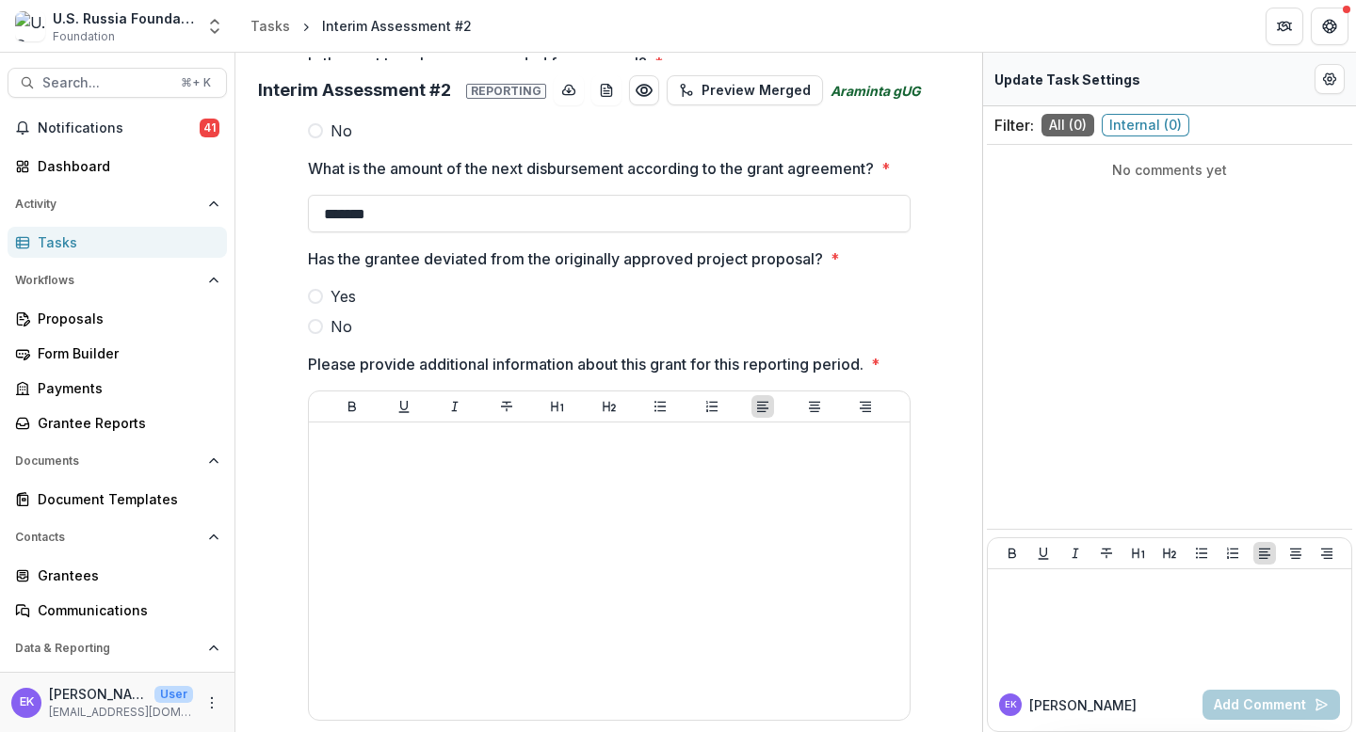
scroll to position [634, 0]
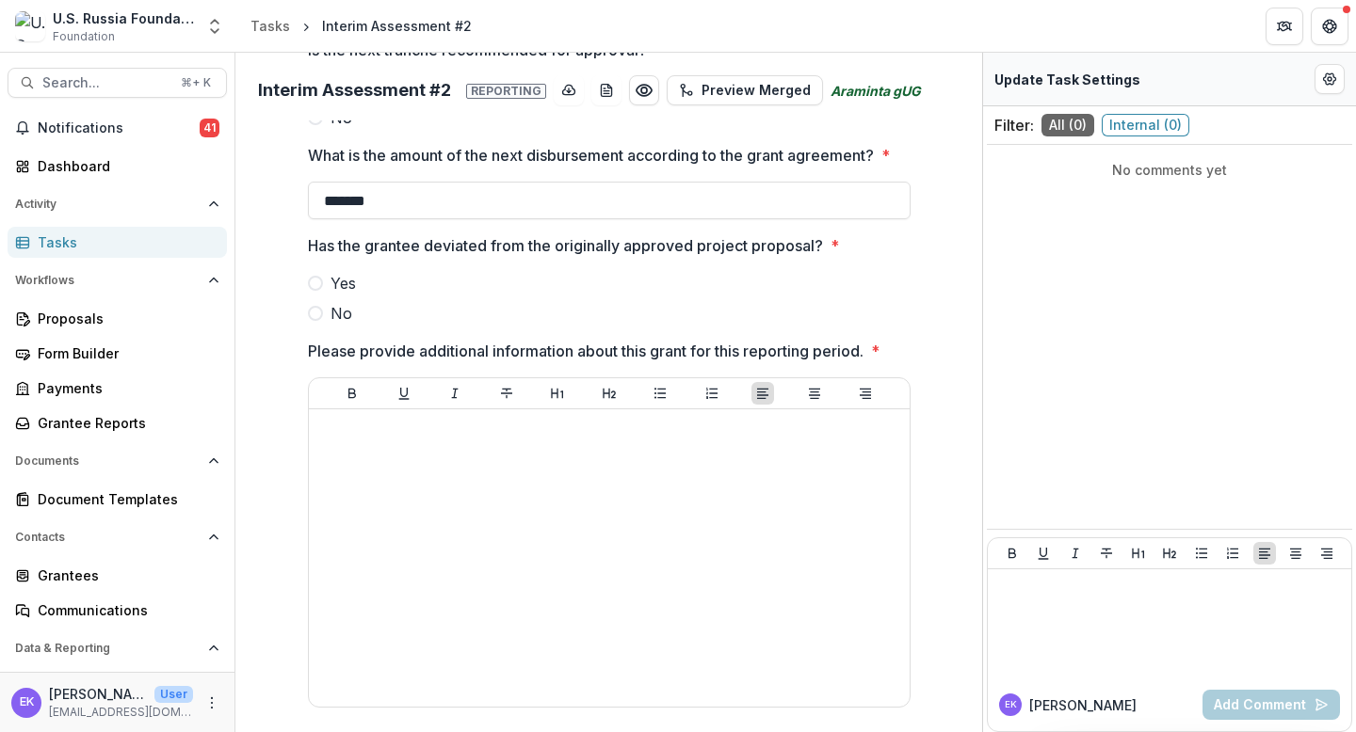
click at [316, 320] on span at bounding box center [315, 313] width 15 height 15
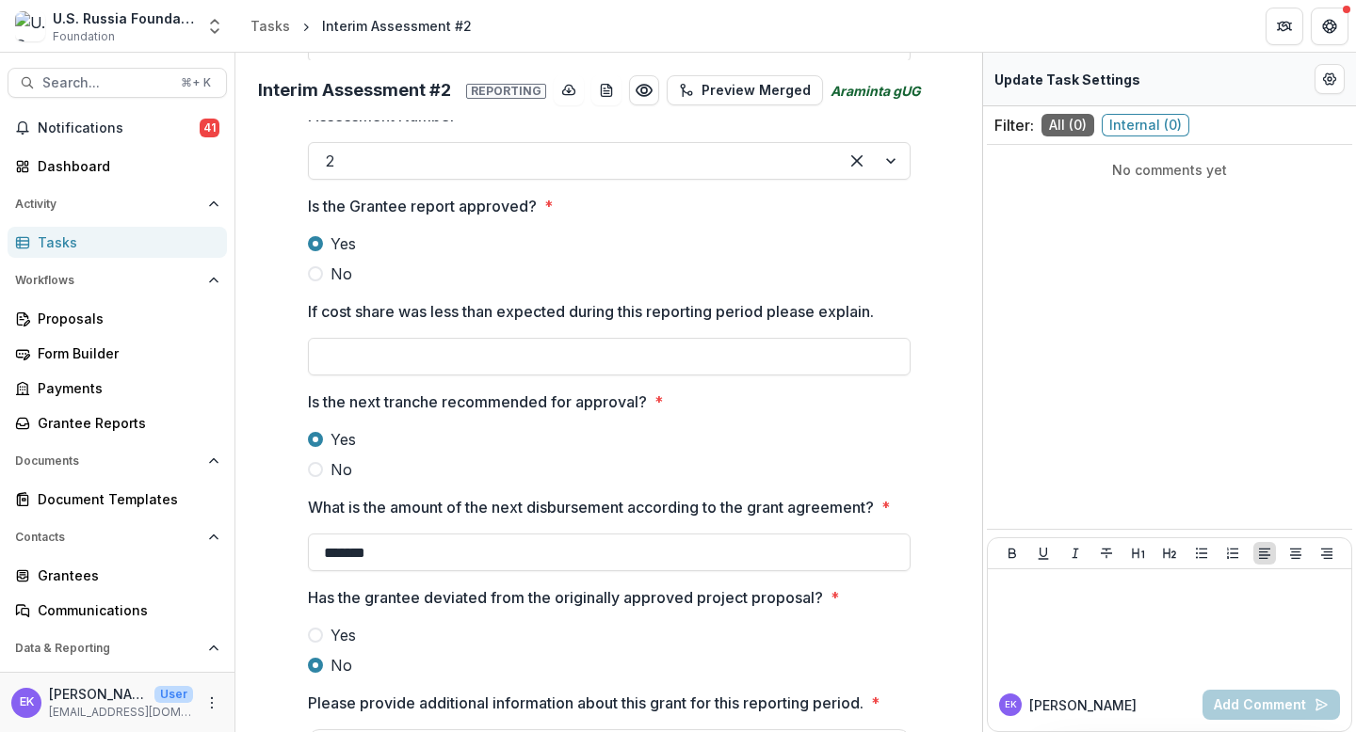
scroll to position [262, 0]
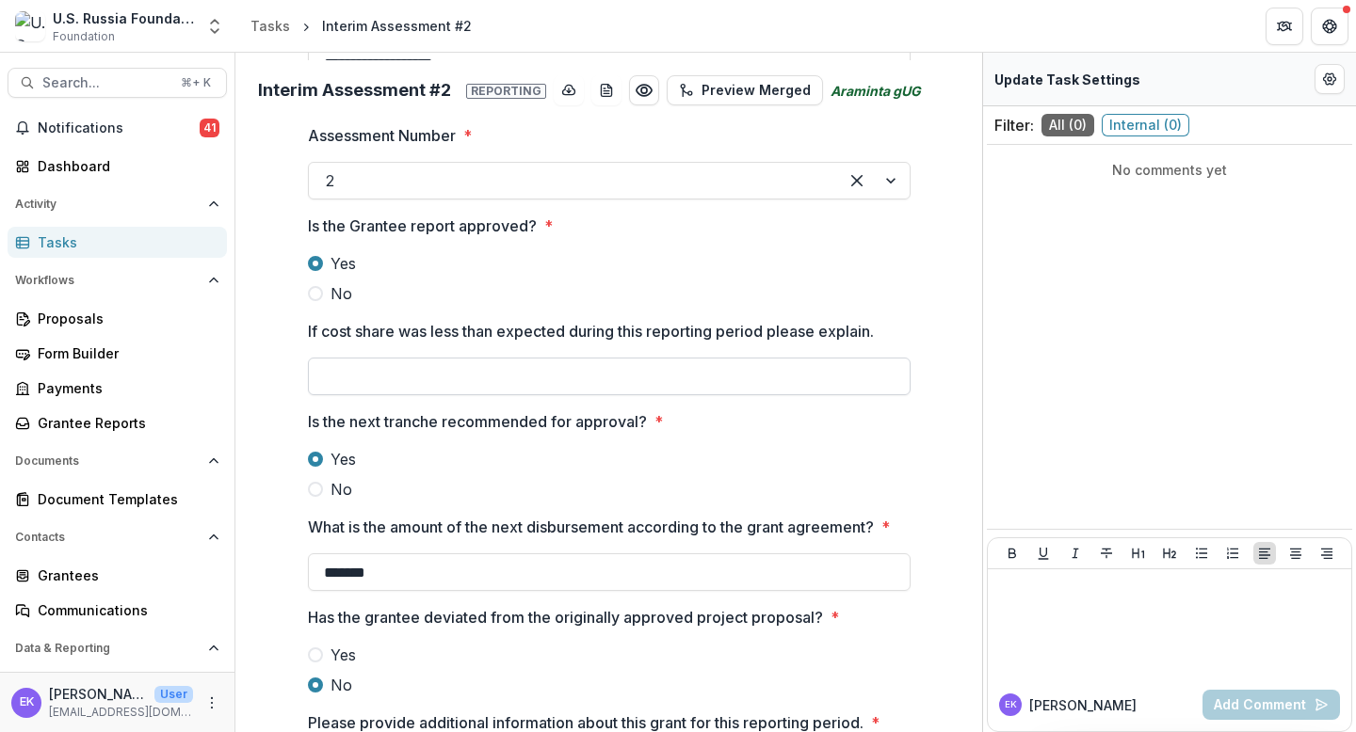
click at [421, 375] on input "If cost share was less than expected during this reporting period please explai…" at bounding box center [609, 377] width 603 height 38
paste input "*****"
click at [693, 373] on input "**********" at bounding box center [609, 377] width 603 height 38
click at [563, 378] on input "**********" at bounding box center [609, 377] width 603 height 38
click at [680, 375] on input "**********" at bounding box center [609, 377] width 603 height 38
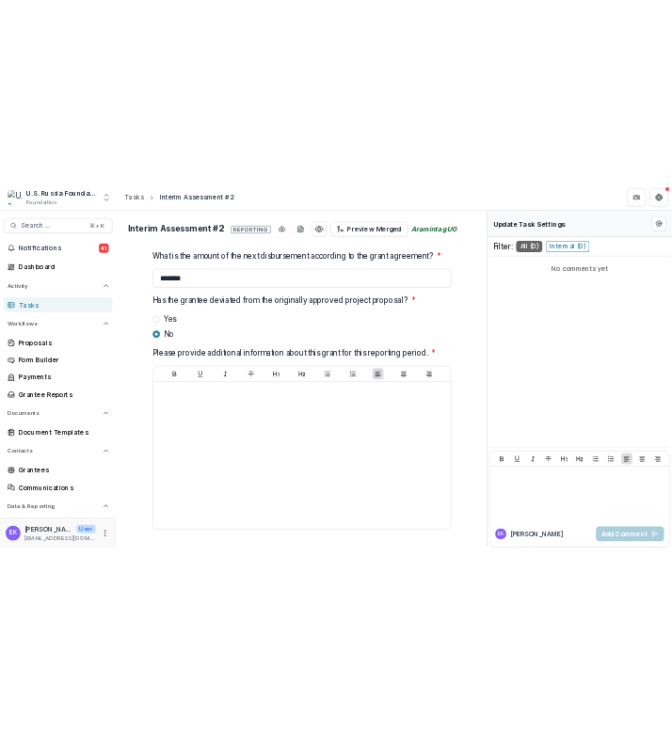
scroll to position [646, 0]
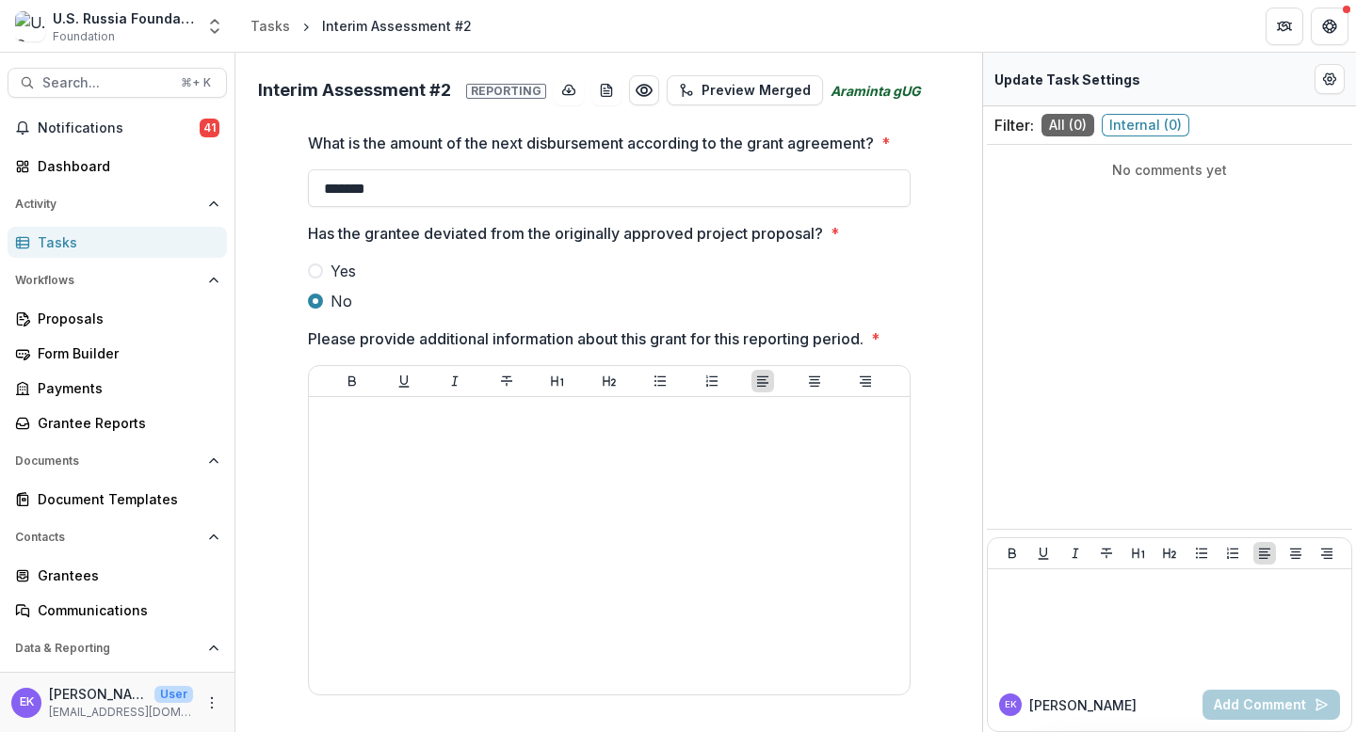
type input "**********"
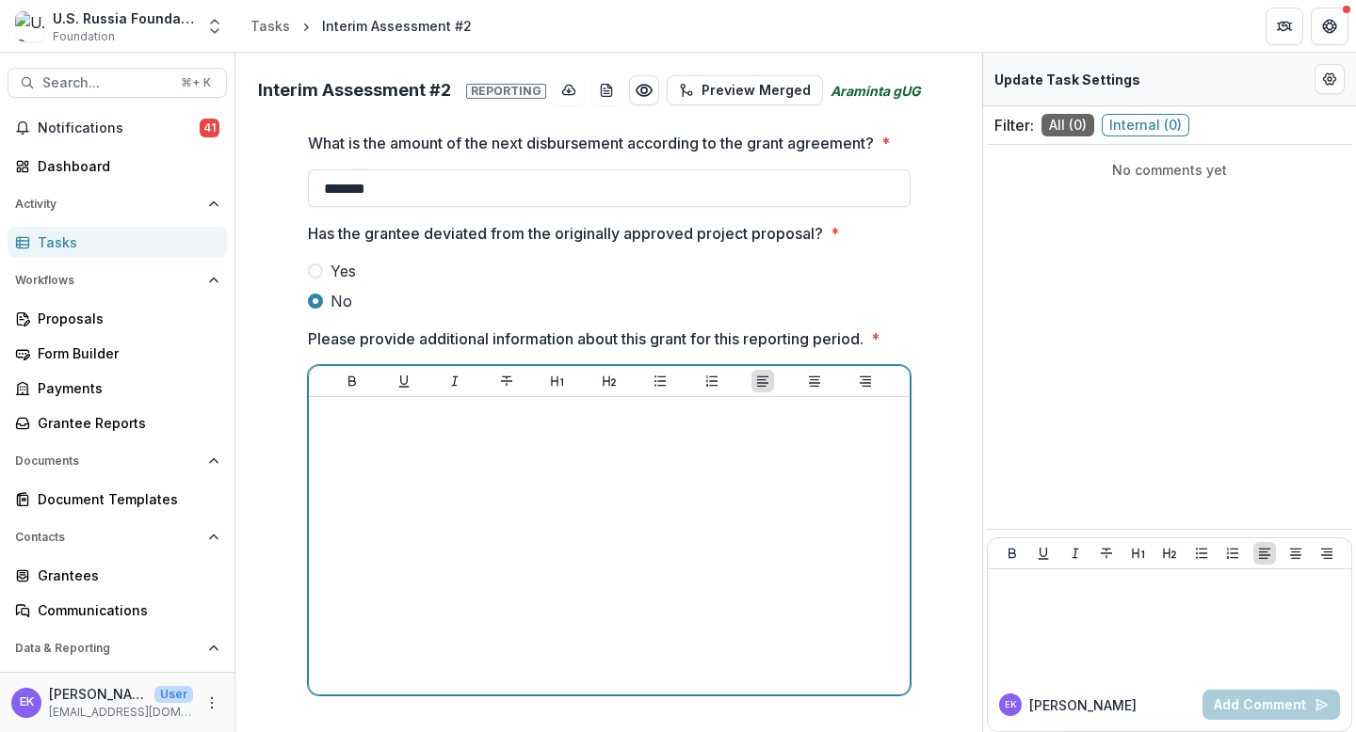
click at [526, 458] on div at bounding box center [609, 546] width 586 height 282
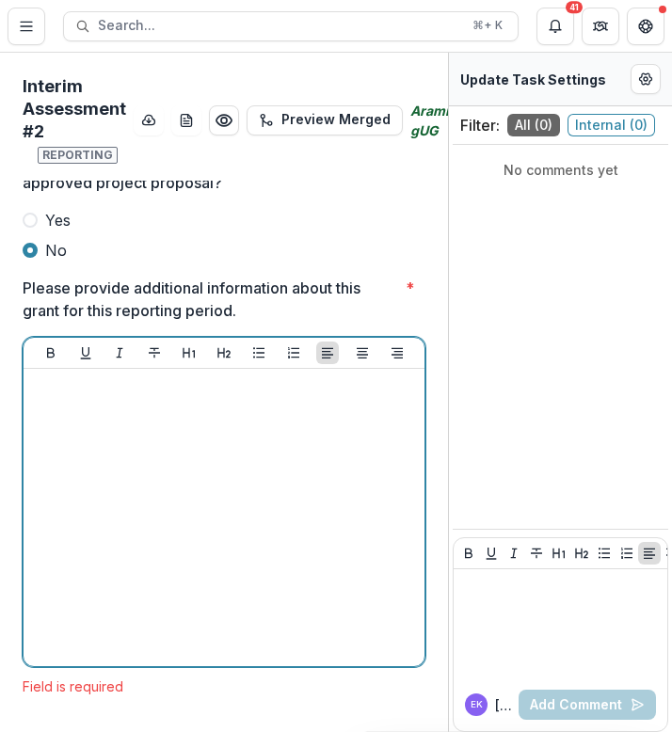
scroll to position [907, 0]
click at [111, 471] on div at bounding box center [224, 518] width 386 height 282
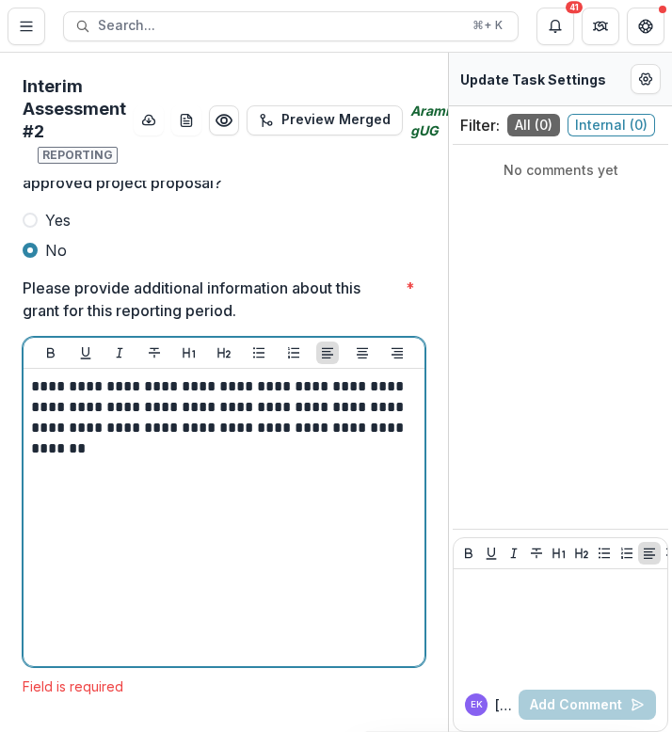
click at [212, 416] on p "**********" at bounding box center [221, 418] width 380 height 83
click at [188, 437] on p "**********" at bounding box center [221, 418] width 380 height 83
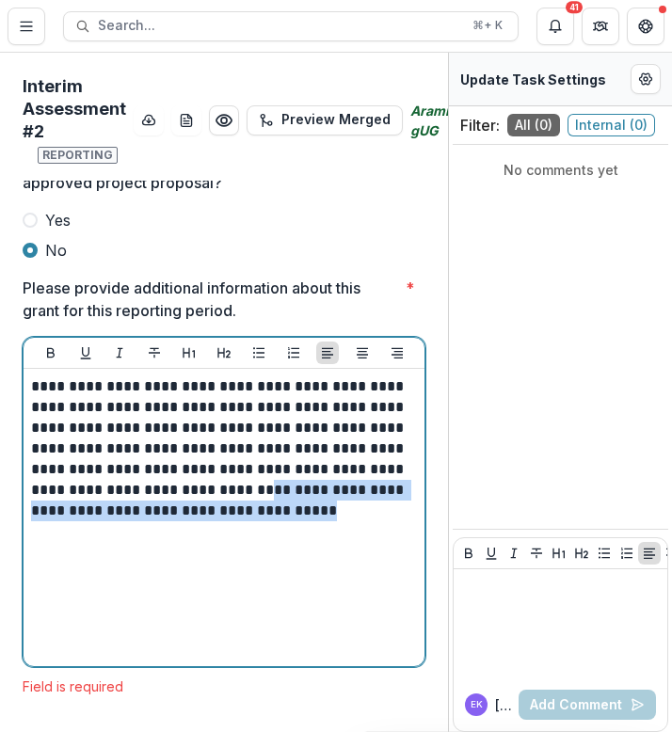
click at [282, 473] on p "**********" at bounding box center [221, 449] width 380 height 145
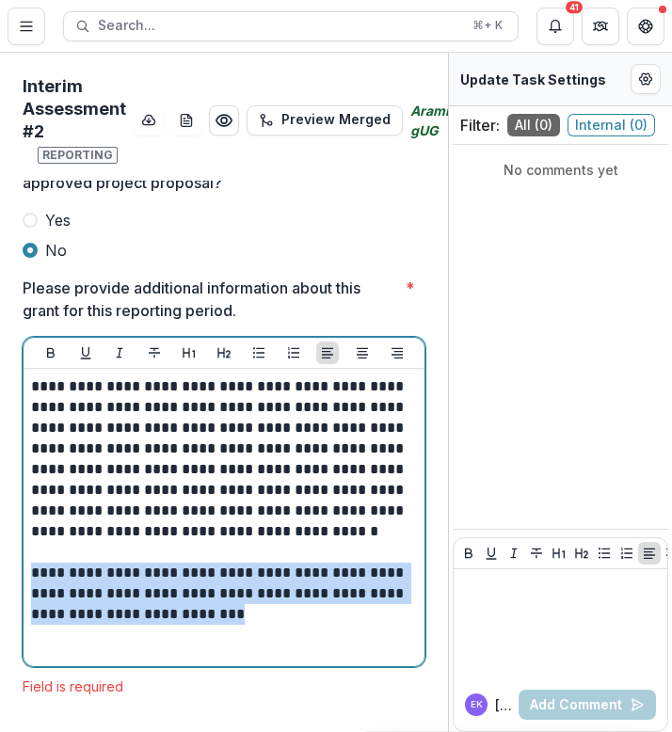
click at [32, 563] on p "**********" at bounding box center [221, 594] width 380 height 62
click at [46, 563] on p "**********" at bounding box center [221, 594] width 380 height 62
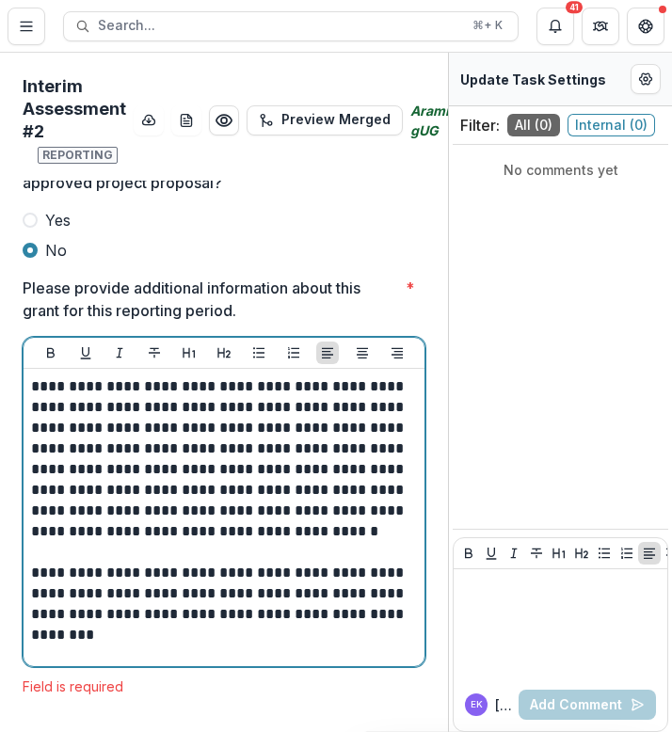
click at [354, 563] on p "**********" at bounding box center [221, 604] width 380 height 83
click at [202, 619] on p "**********" at bounding box center [221, 604] width 380 height 83
click at [285, 563] on p "**********" at bounding box center [221, 604] width 380 height 83
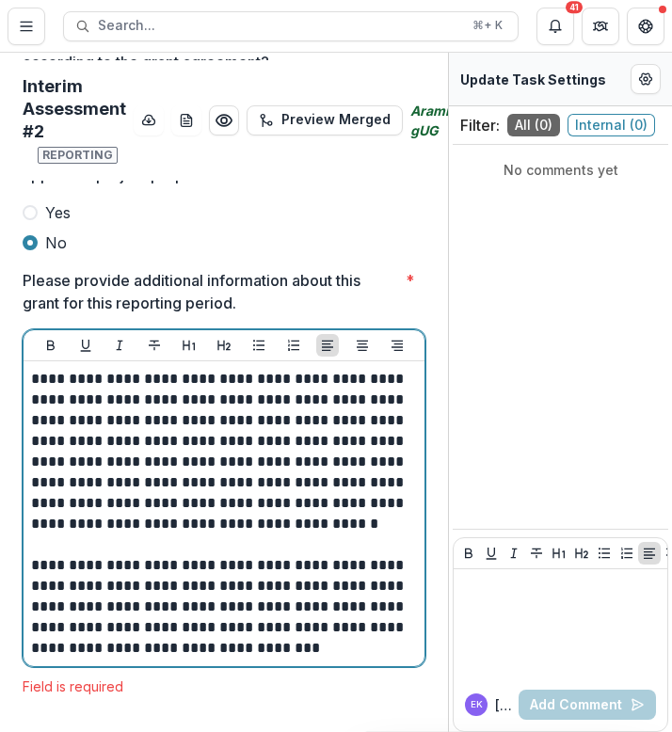
click at [270, 579] on p "**********" at bounding box center [221, 607] width 380 height 104
drag, startPoint x: 380, startPoint y: 639, endPoint x: 231, endPoint y: 639, distance: 149.7
click at [231, 639] on p "**********" at bounding box center [221, 607] width 380 height 104
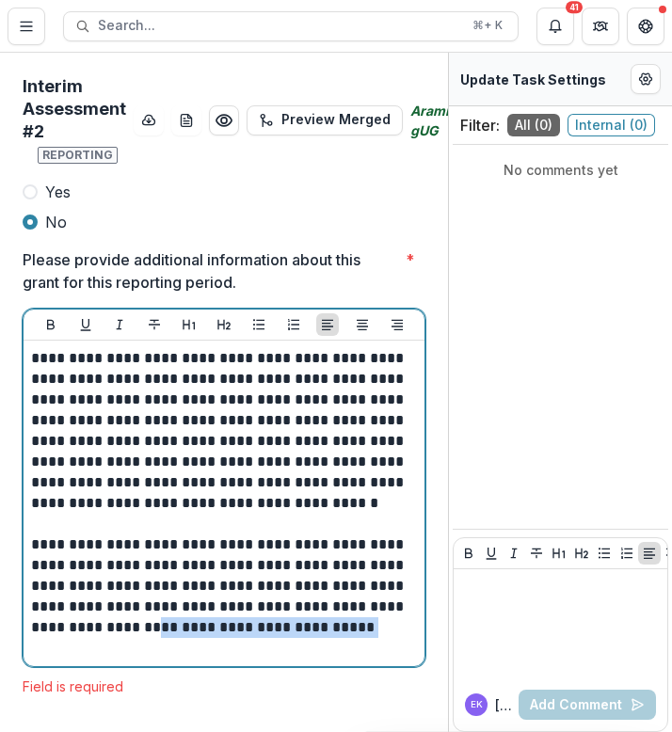
click at [239, 640] on p "**********" at bounding box center [221, 597] width 380 height 124
click at [346, 511] on p "**********" at bounding box center [221, 431] width 380 height 166
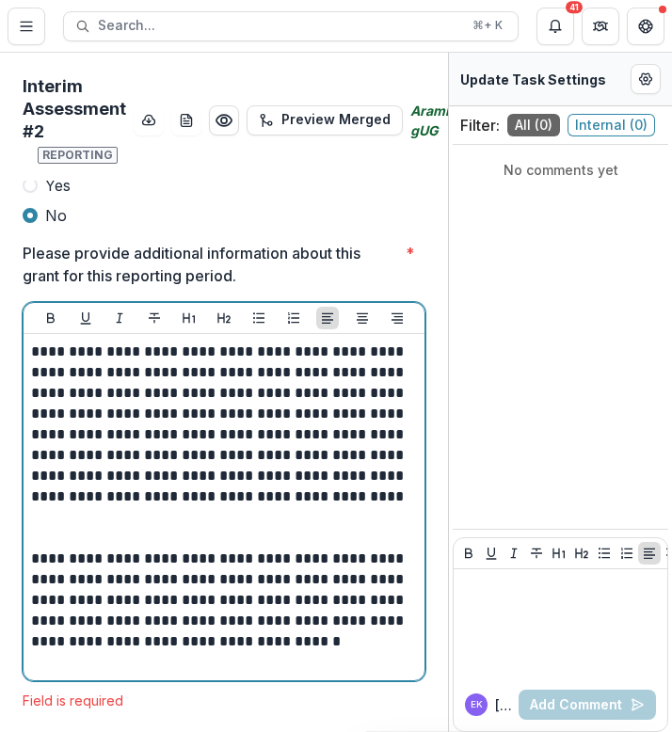
click at [117, 673] on p "**********" at bounding box center [221, 611] width 380 height 124
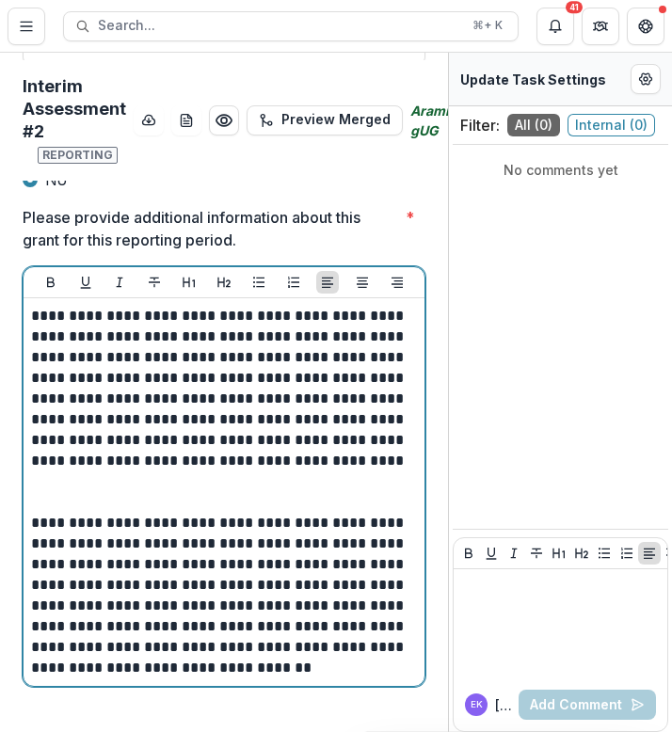
scroll to position [977, 0]
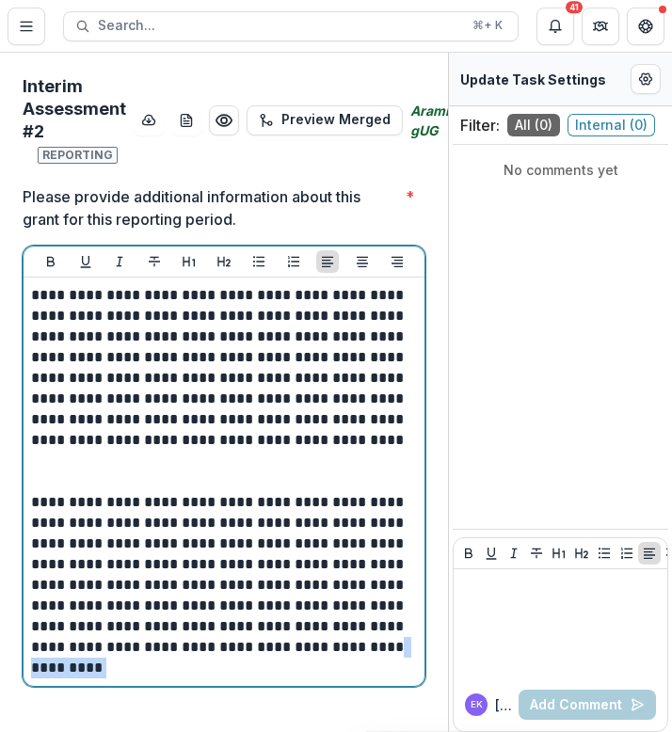
drag, startPoint x: 69, startPoint y: 672, endPoint x: 183, endPoint y: 673, distance: 113.9
click at [183, 673] on p "**********" at bounding box center [221, 585] width 380 height 186
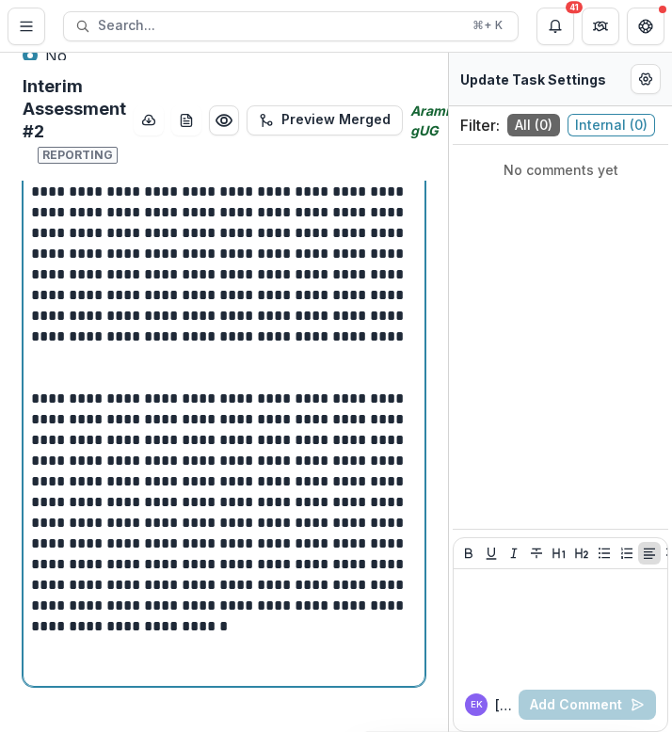
scroll to position [1101, 0]
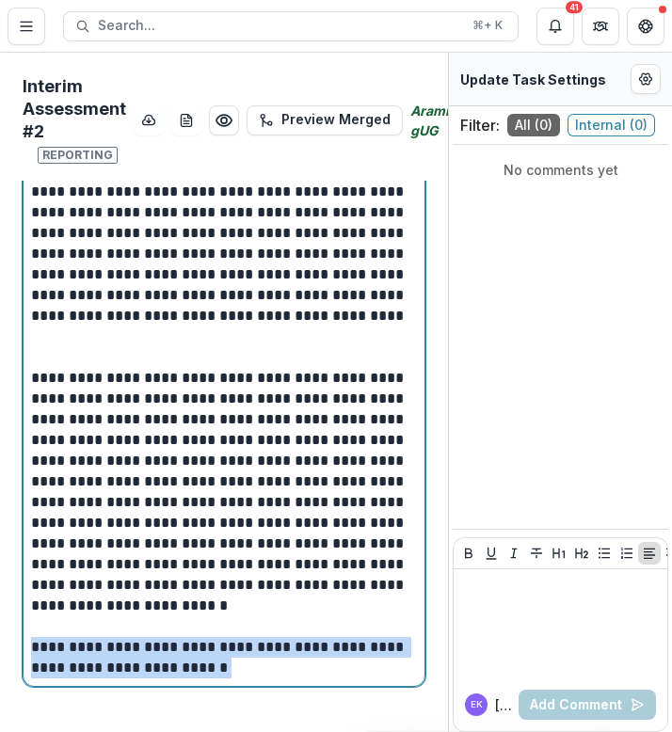
click at [35, 653] on p "**********" at bounding box center [221, 657] width 380 height 41
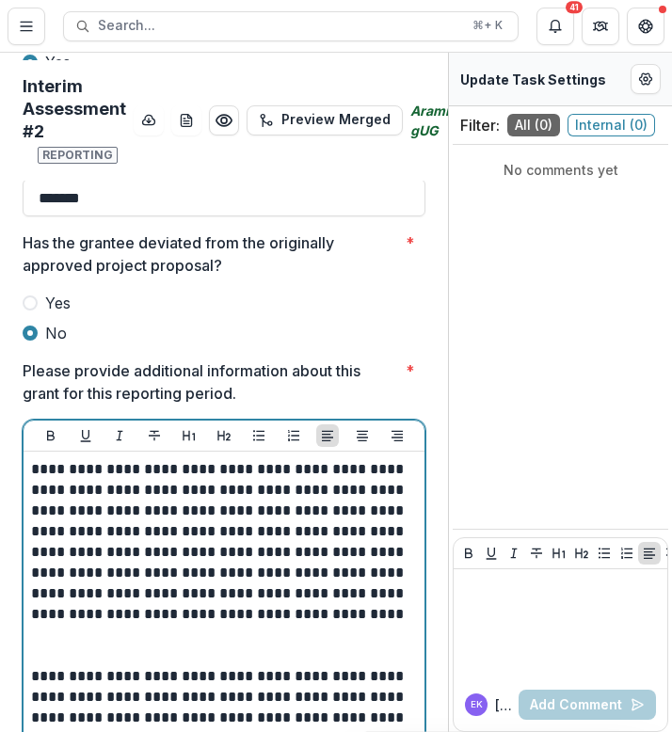
scroll to position [804, 0]
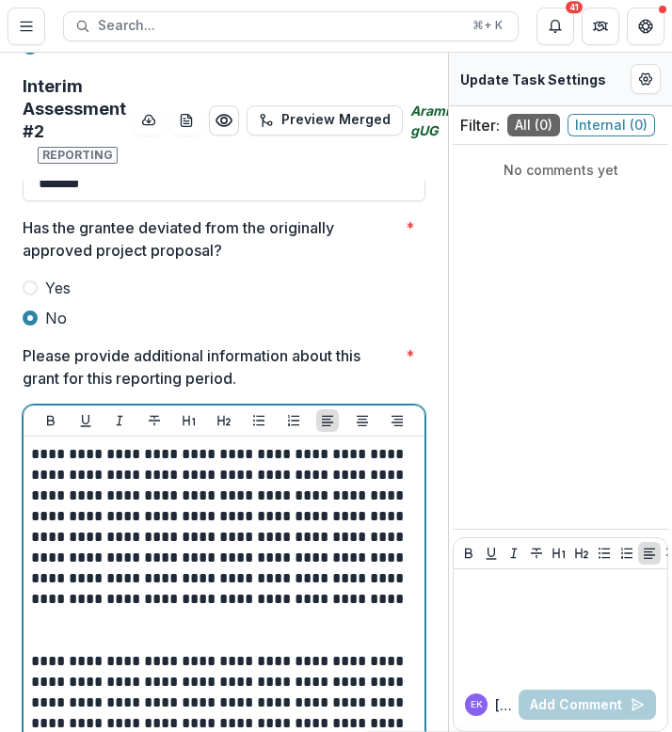
click at [31, 469] on p "**********" at bounding box center [221, 537] width 380 height 186
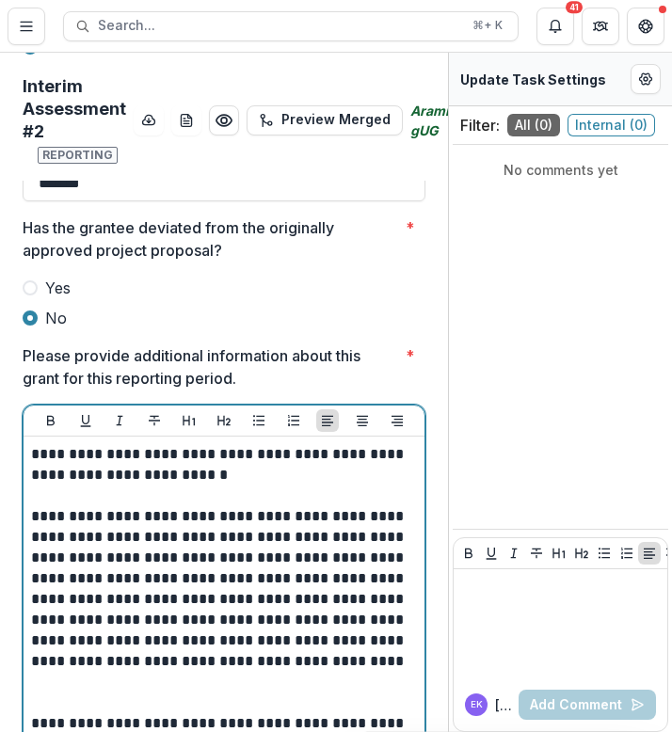
click at [197, 486] on p "**********" at bounding box center [221, 464] width 380 height 41
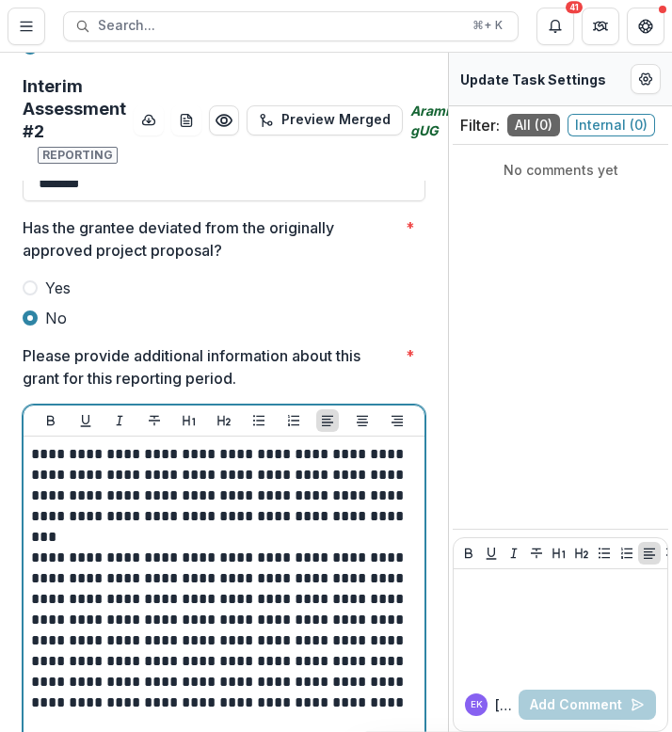
click at [102, 527] on p "**********" at bounding box center [221, 485] width 380 height 83
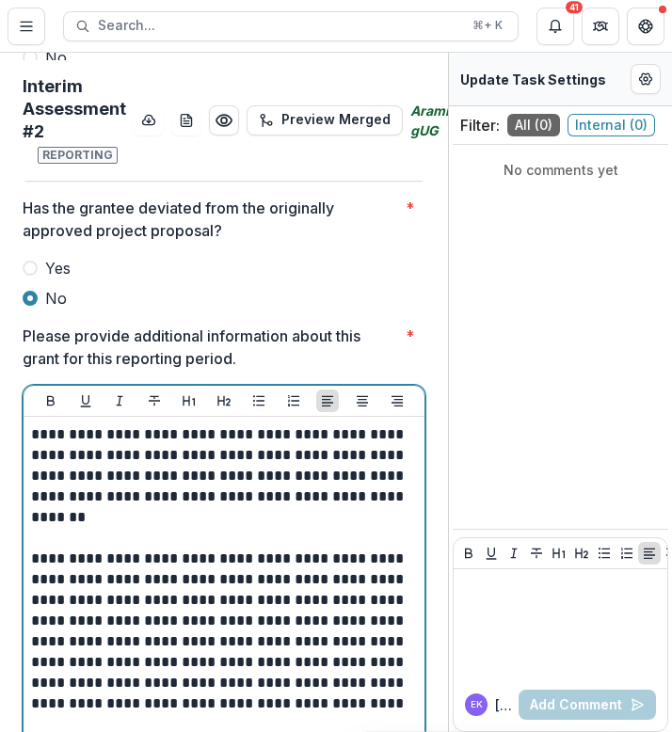
scroll to position [826, 0]
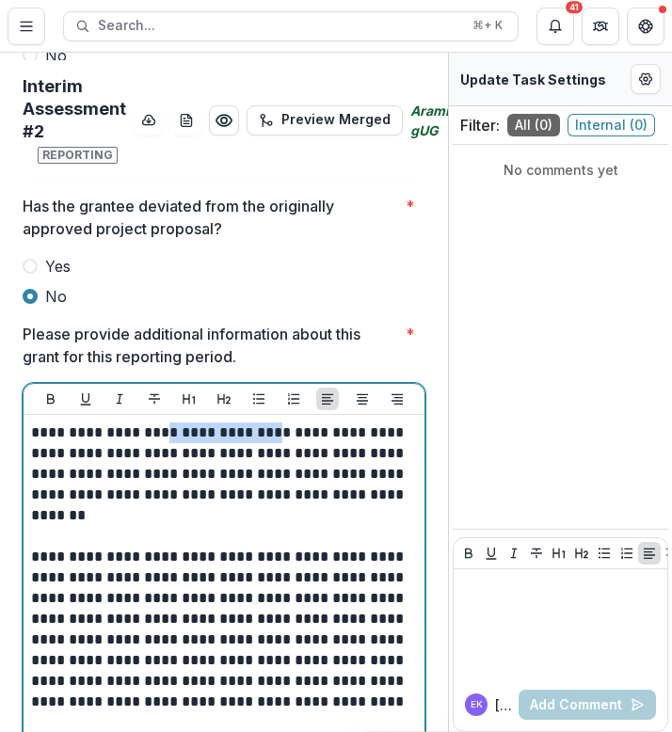
drag, startPoint x: 164, startPoint y: 451, endPoint x: 261, endPoint y: 457, distance: 97.1
click at [261, 457] on p "**********" at bounding box center [221, 475] width 380 height 104
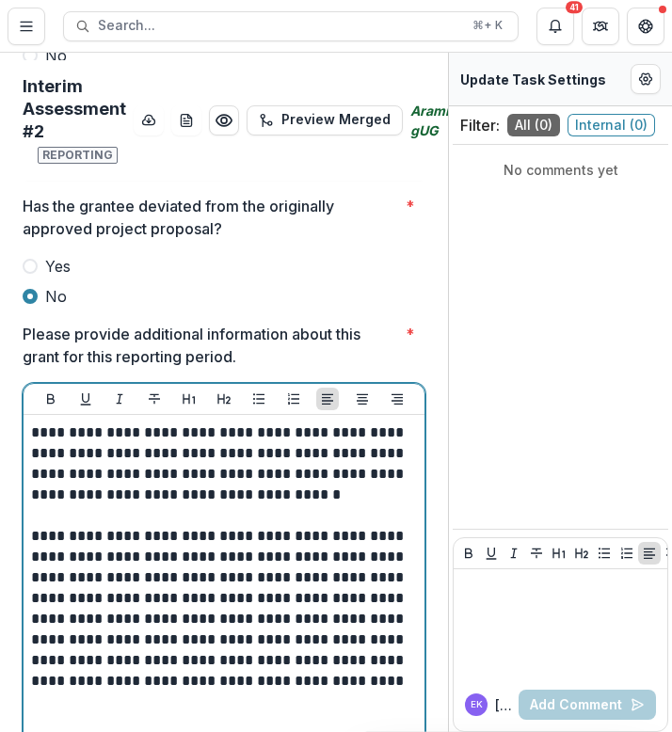
click at [153, 479] on p "**********" at bounding box center [221, 464] width 380 height 83
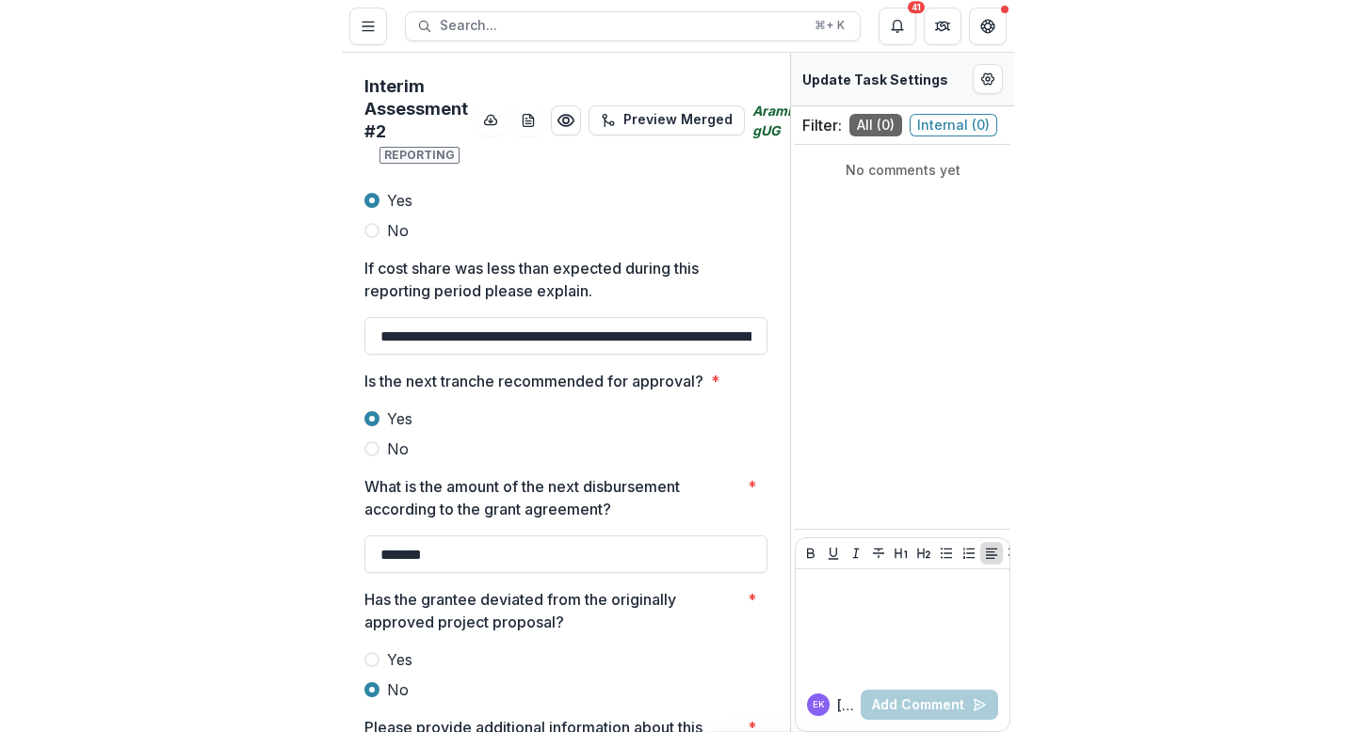
scroll to position [0, 0]
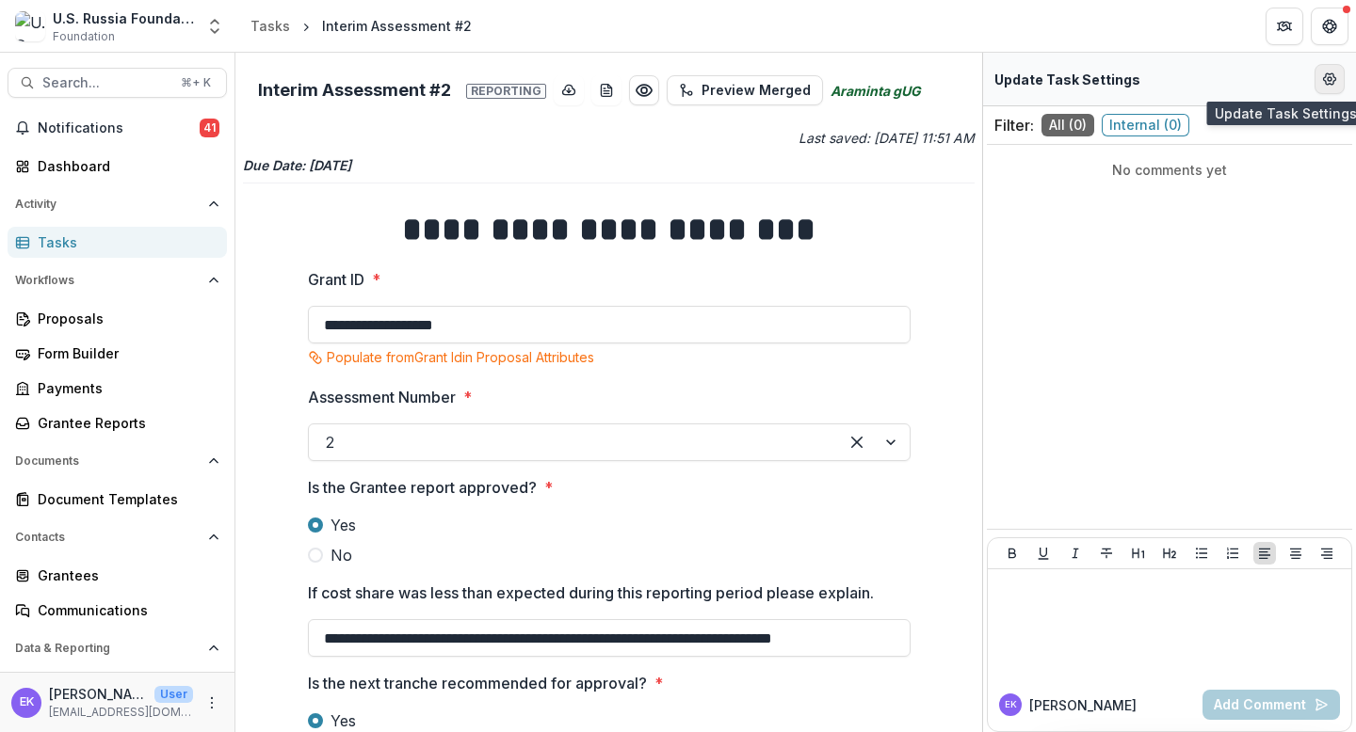
click at [1164, 75] on icon "Edit Form Settings" at bounding box center [1329, 79] width 15 height 15
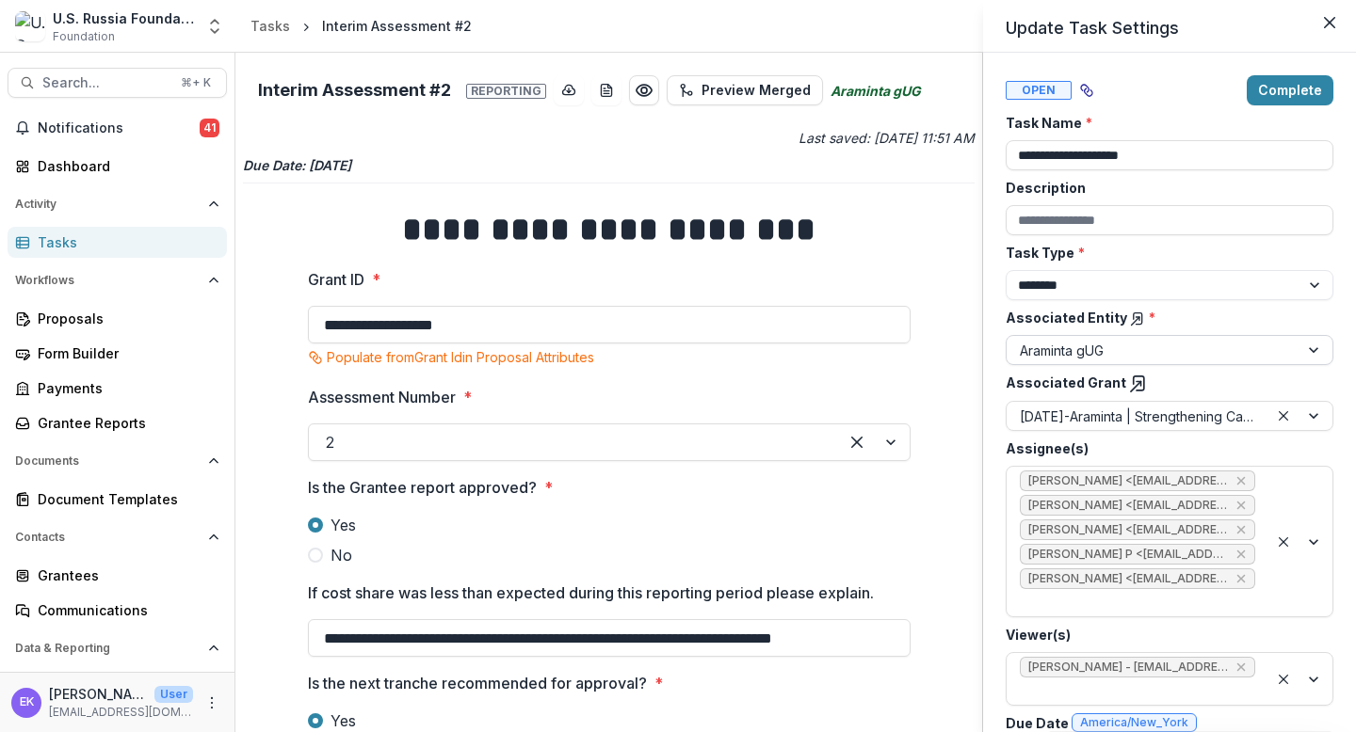
scroll to position [87, 0]
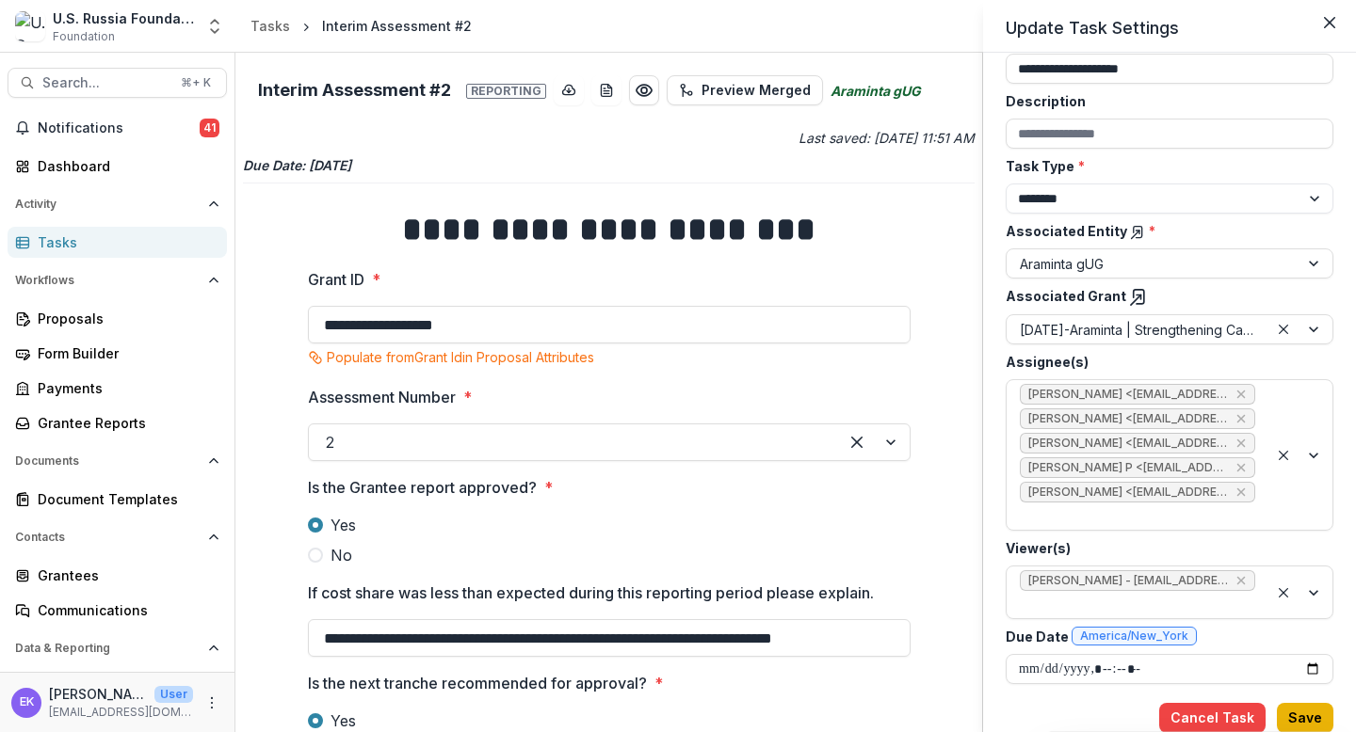
click at [1164, 676] on button "Save" at bounding box center [1305, 718] width 56 height 30
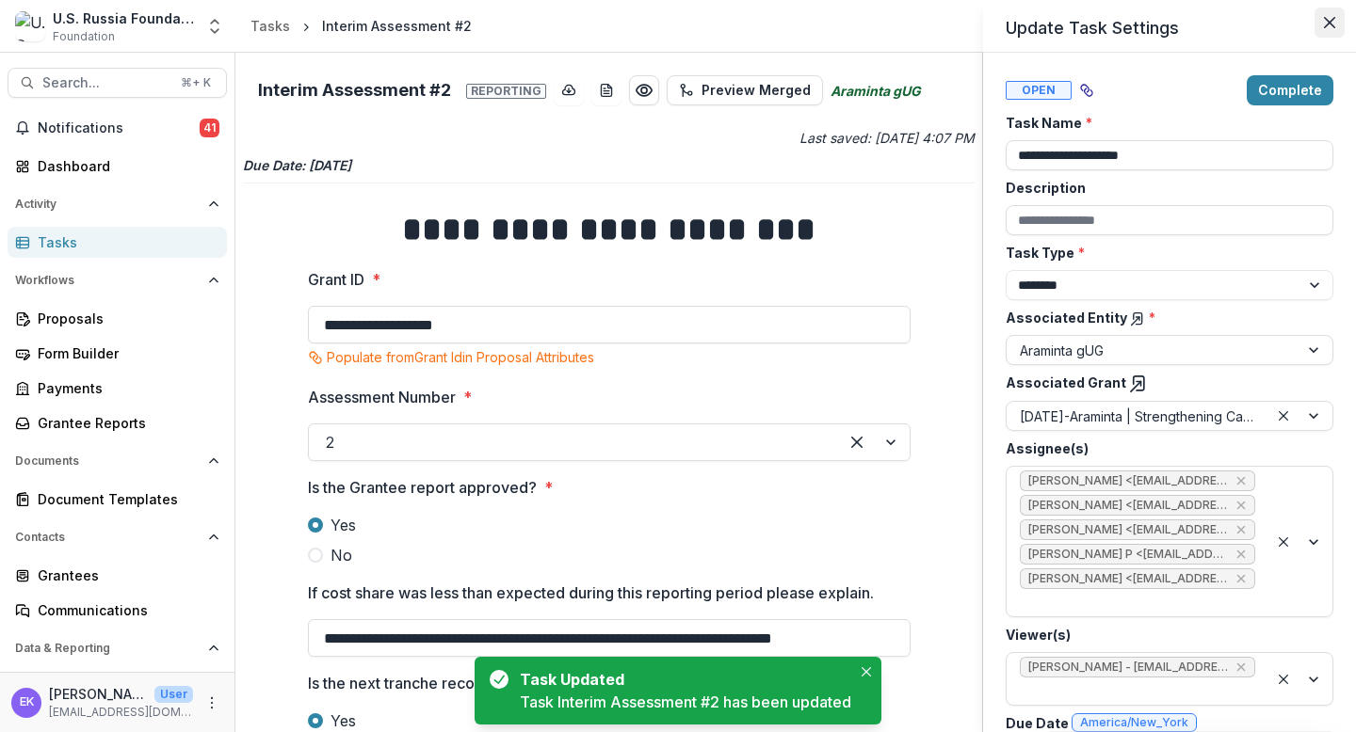
click at [1164, 18] on icon "Close" at bounding box center [1329, 22] width 11 height 11
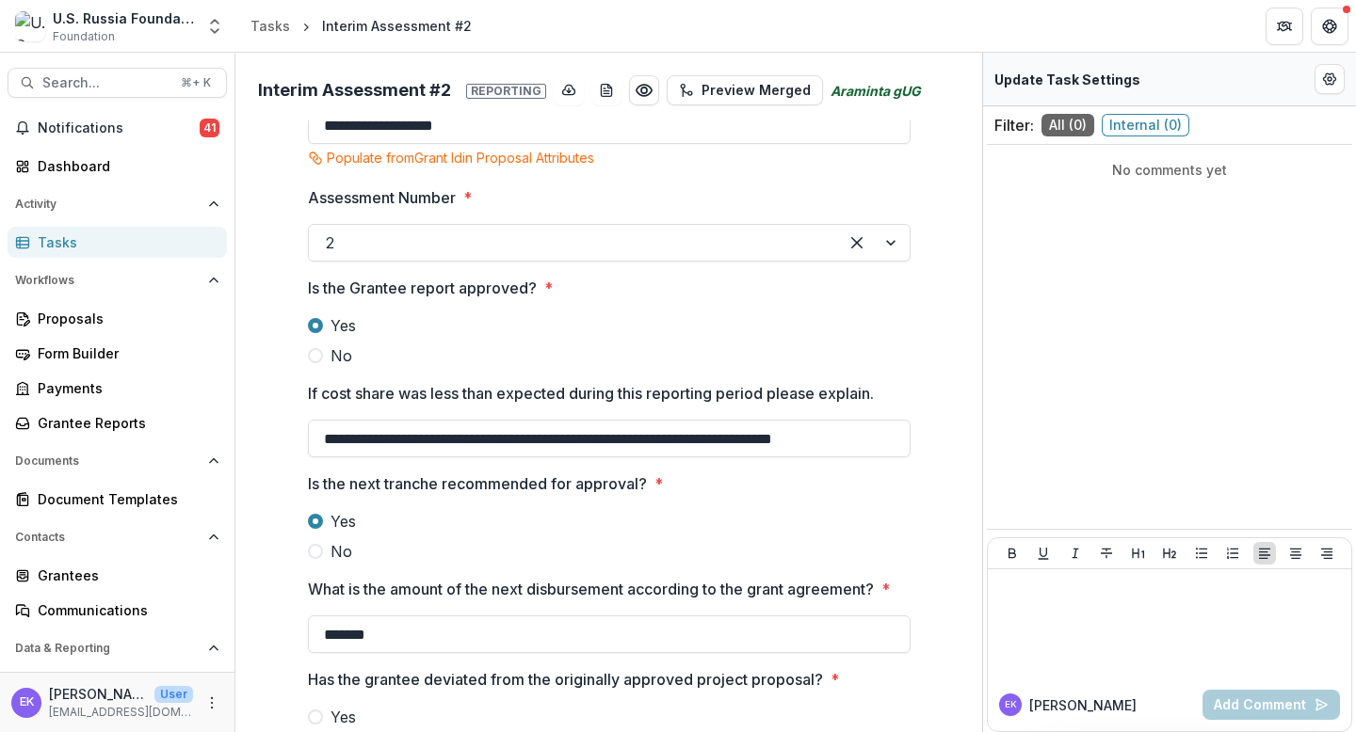
scroll to position [0, 0]
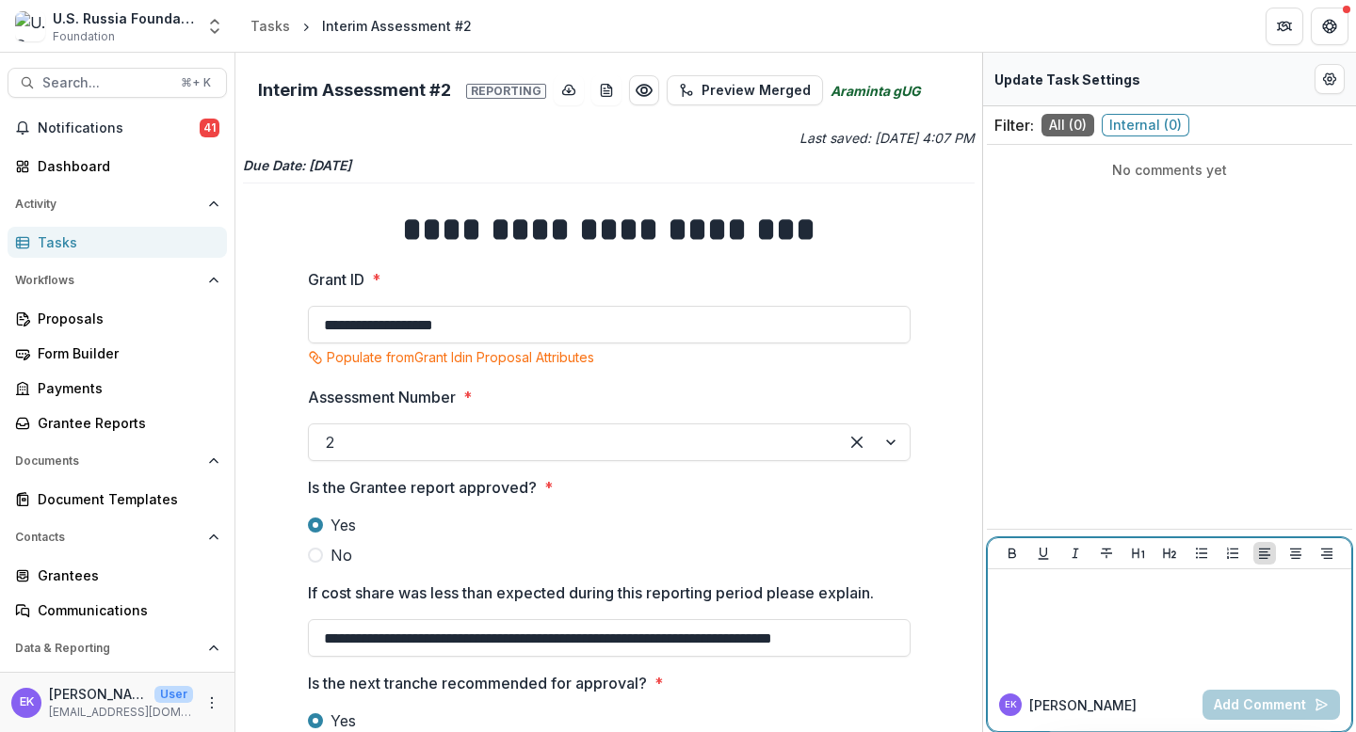
click at [1058, 601] on div at bounding box center [1169, 624] width 348 height 94
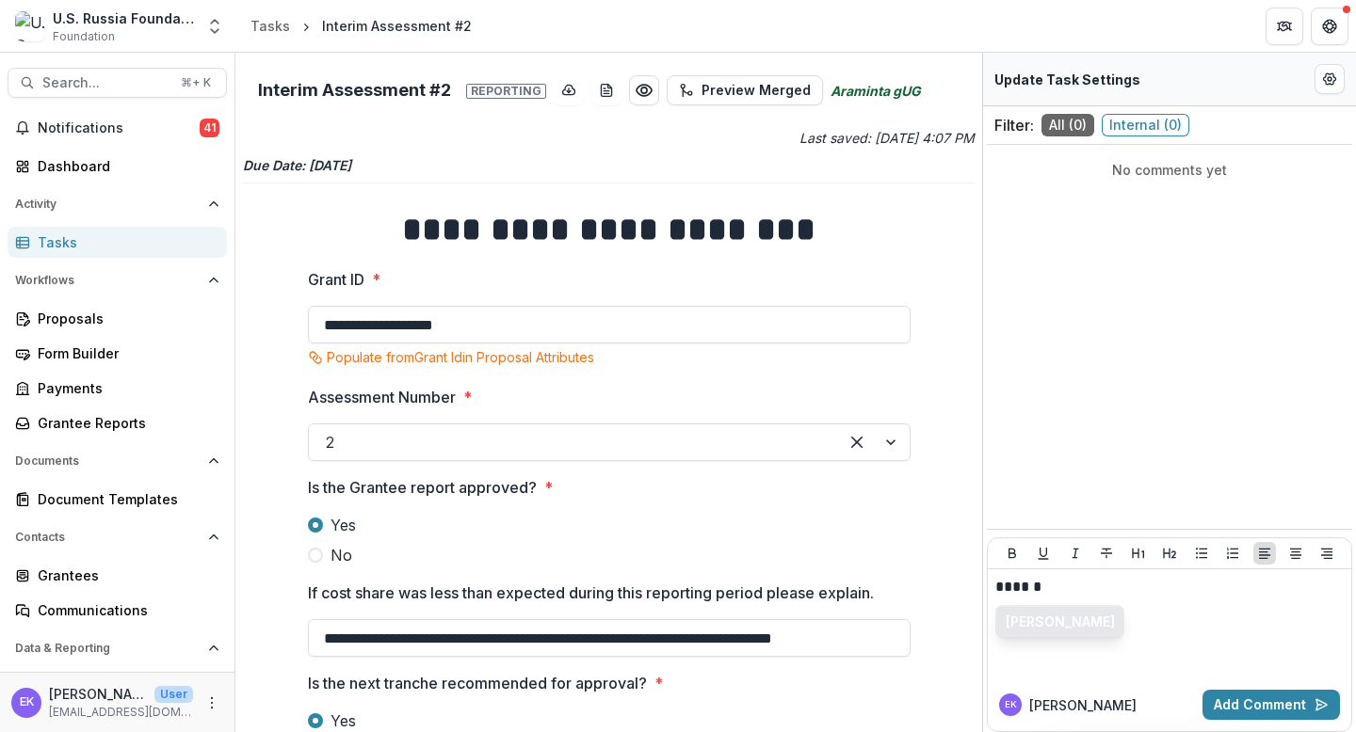
click at [1068, 630] on button "[PERSON_NAME]" at bounding box center [1060, 622] width 126 height 30
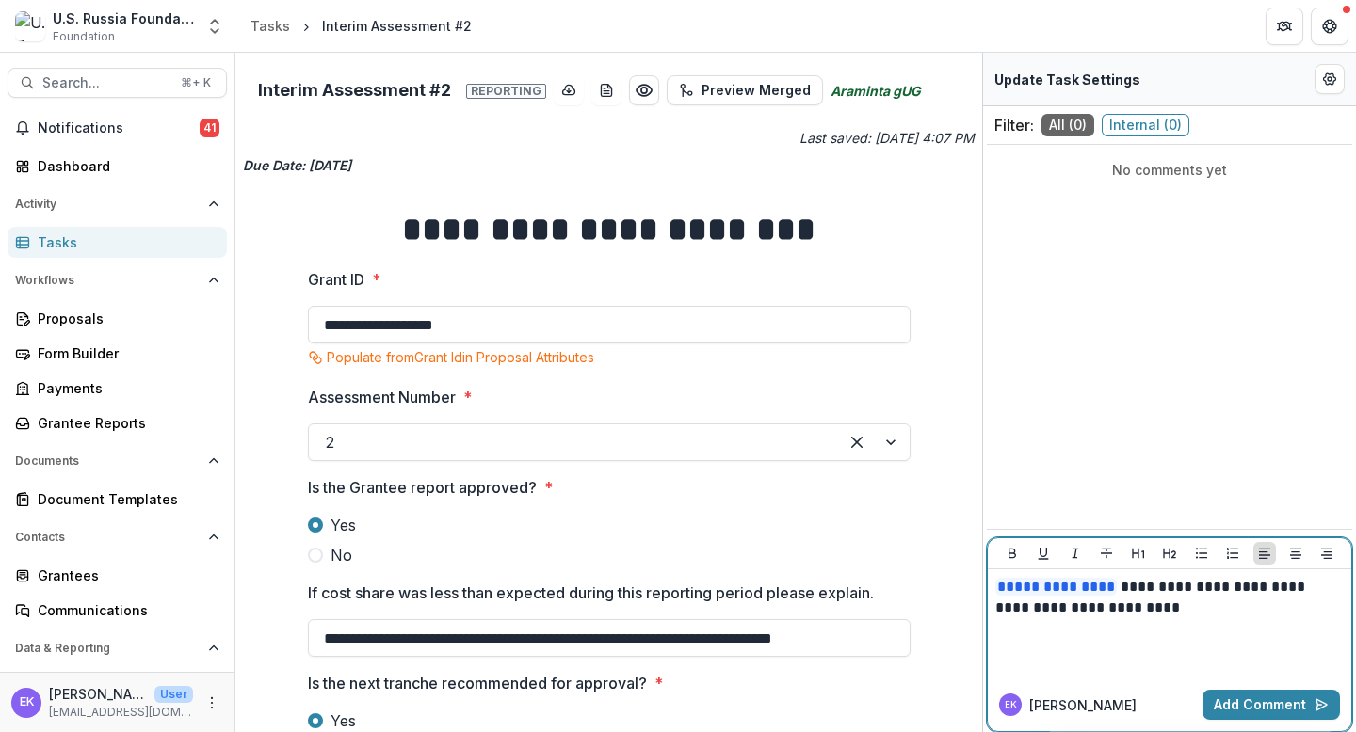
click at [1164, 590] on p "**********" at bounding box center [1169, 597] width 348 height 41
click at [1164, 676] on button "Add Comment" at bounding box center [1270, 705] width 137 height 30
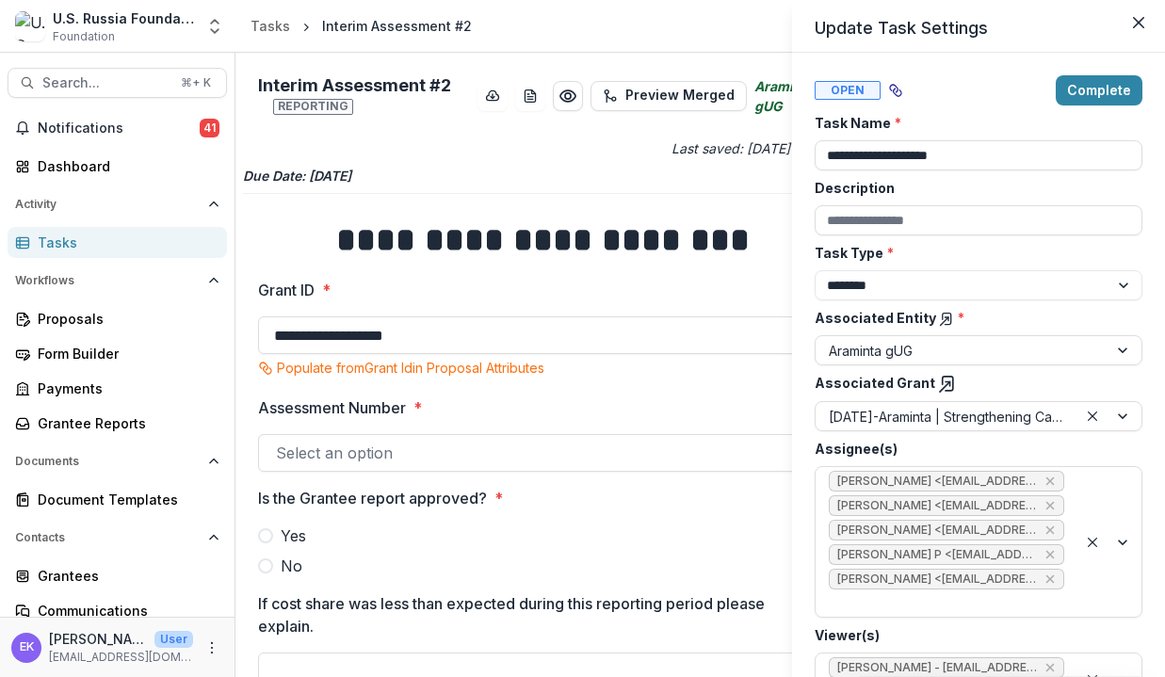
click at [64, 247] on div "**********" at bounding box center [582, 338] width 1165 height 677
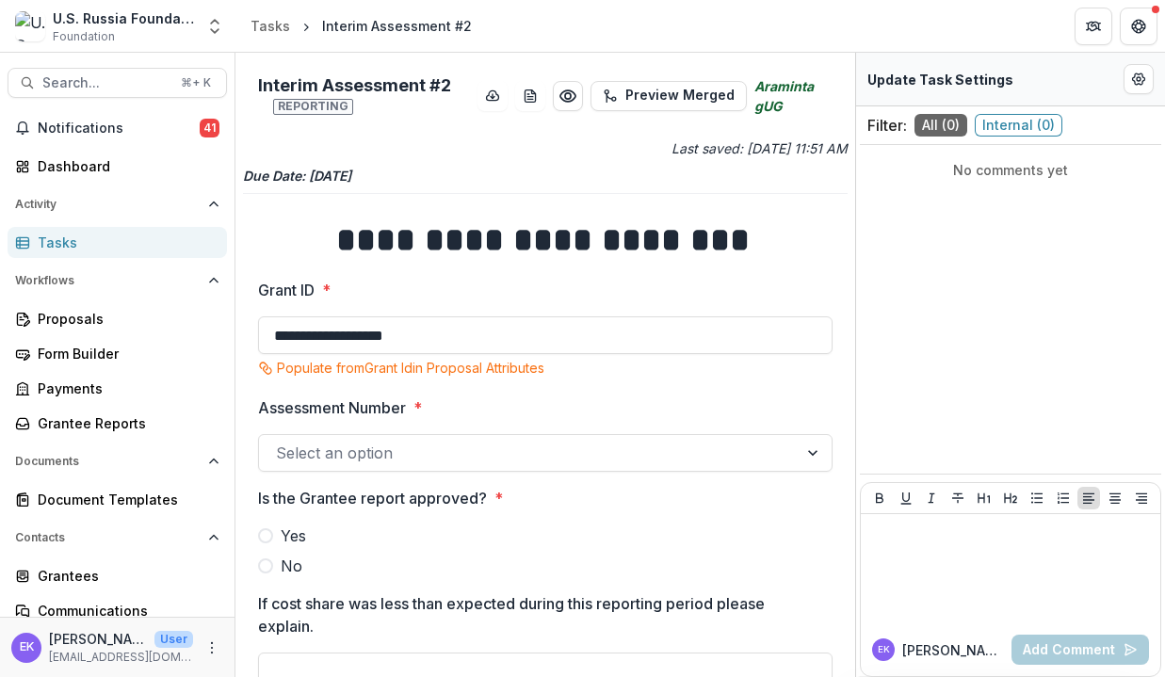
click at [63, 241] on div "Tasks" at bounding box center [125, 243] width 174 height 20
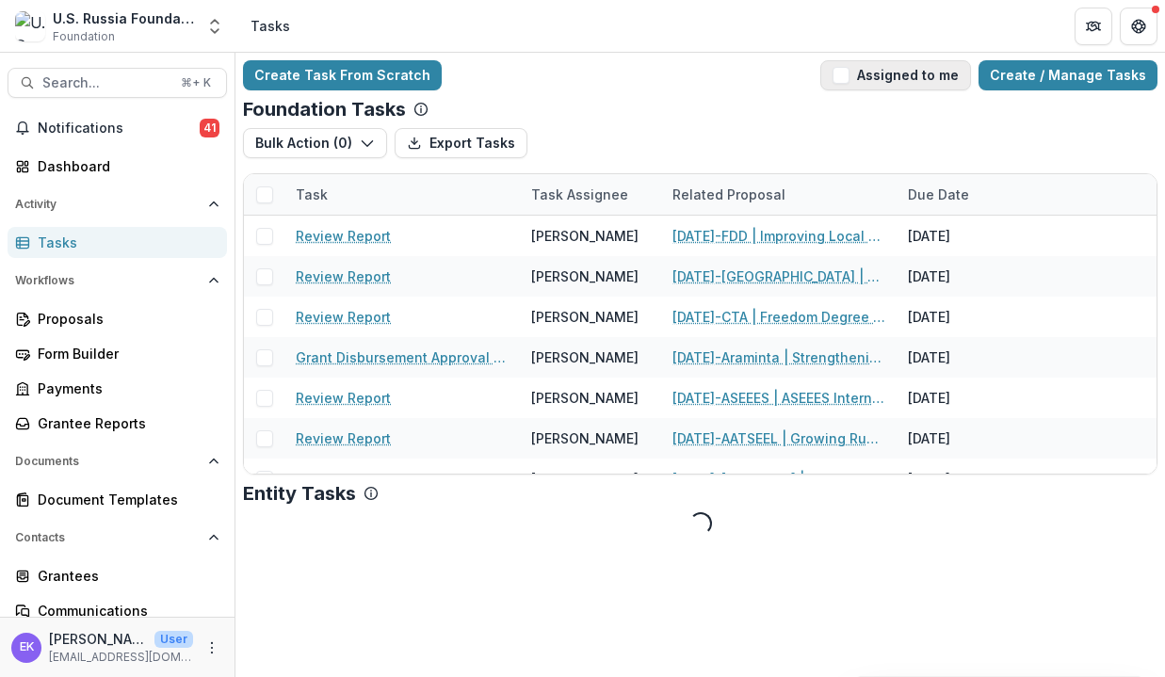
click at [849, 74] on span "button" at bounding box center [840, 75] width 17 height 17
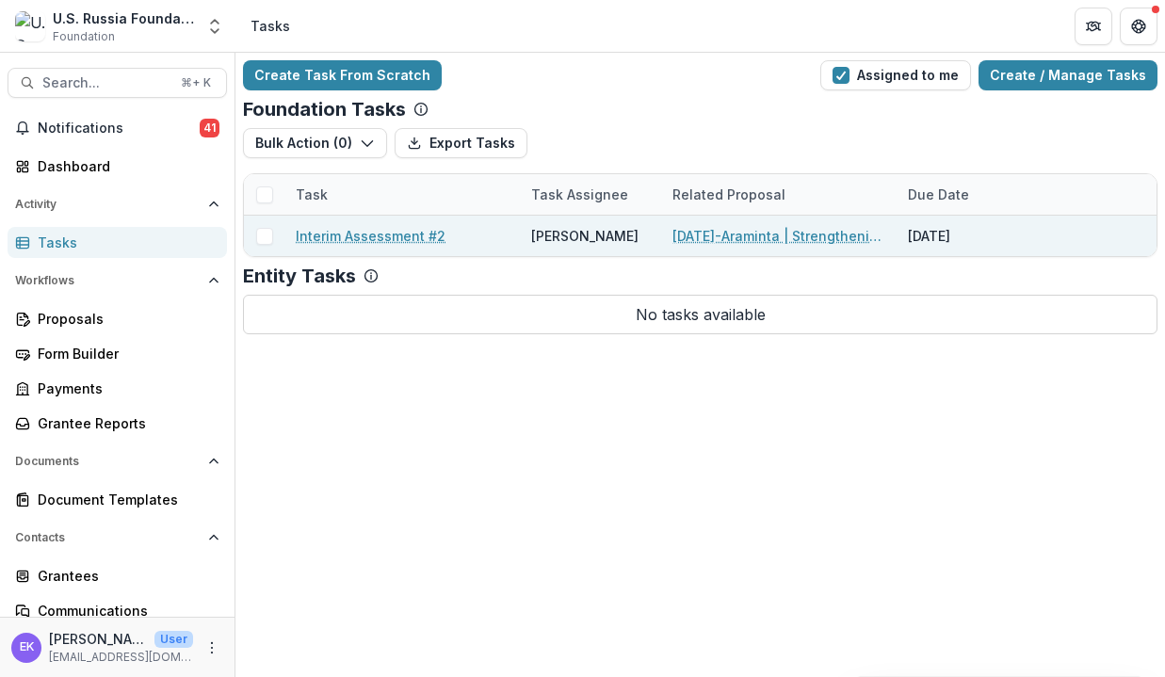
click at [404, 247] on div "Interim Assessment #2" at bounding box center [402, 236] width 213 height 40
click at [750, 242] on link "[DATE]-Araminta | Strengthening Capacities of Russian Human Rights Defenders to…" at bounding box center [778, 236] width 213 height 20
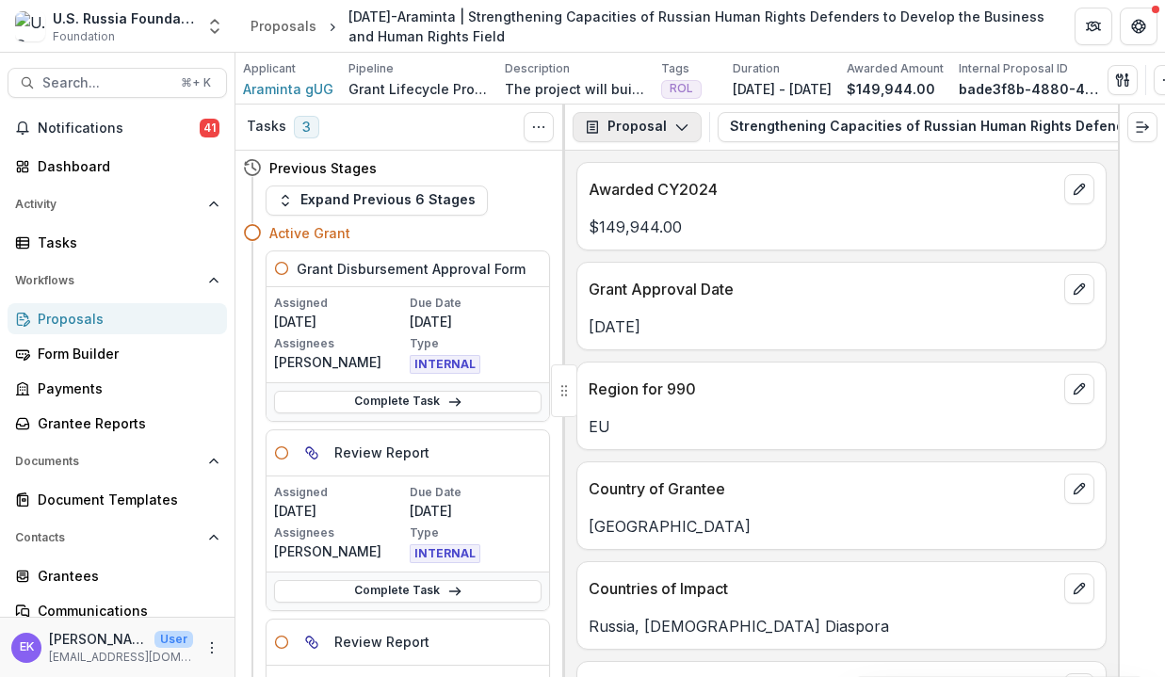
click at [645, 133] on button "Proposal" at bounding box center [636, 127] width 129 height 30
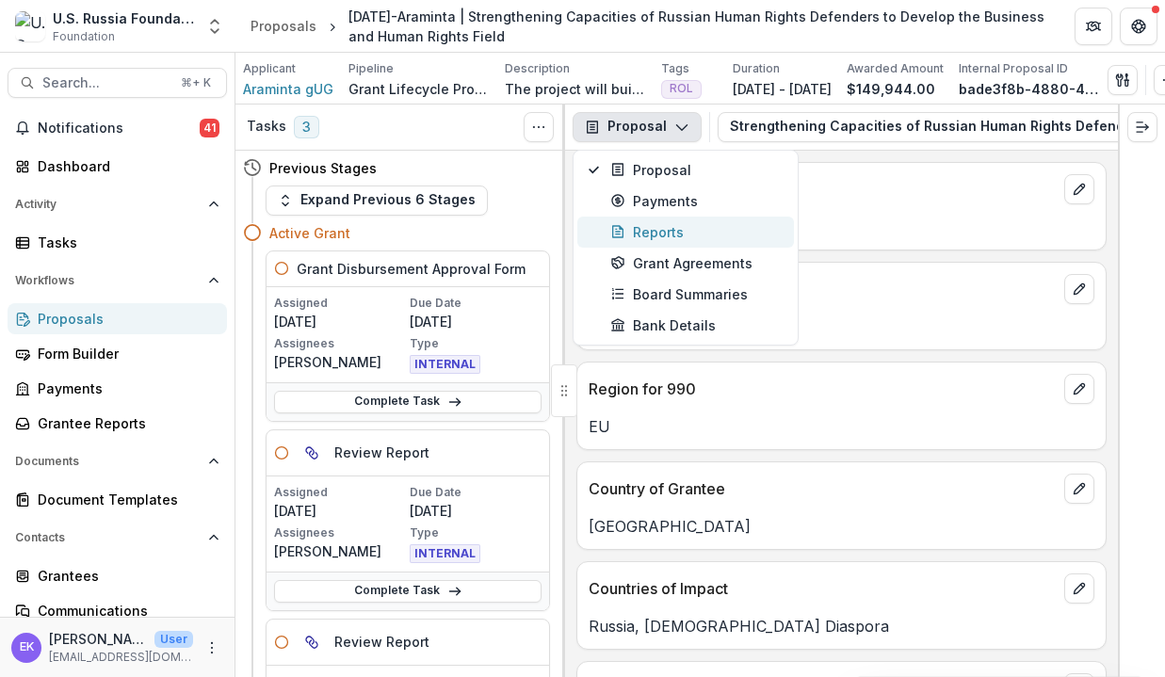
click at [671, 222] on div "Reports" at bounding box center [696, 232] width 172 height 20
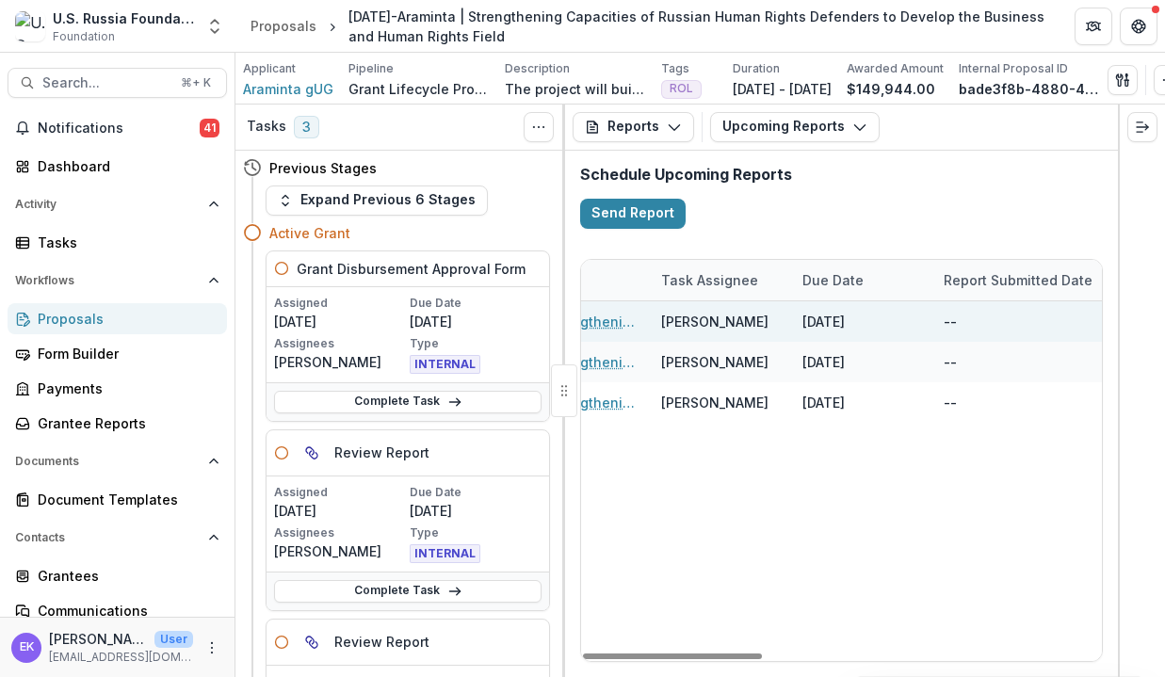
scroll to position [0, 790]
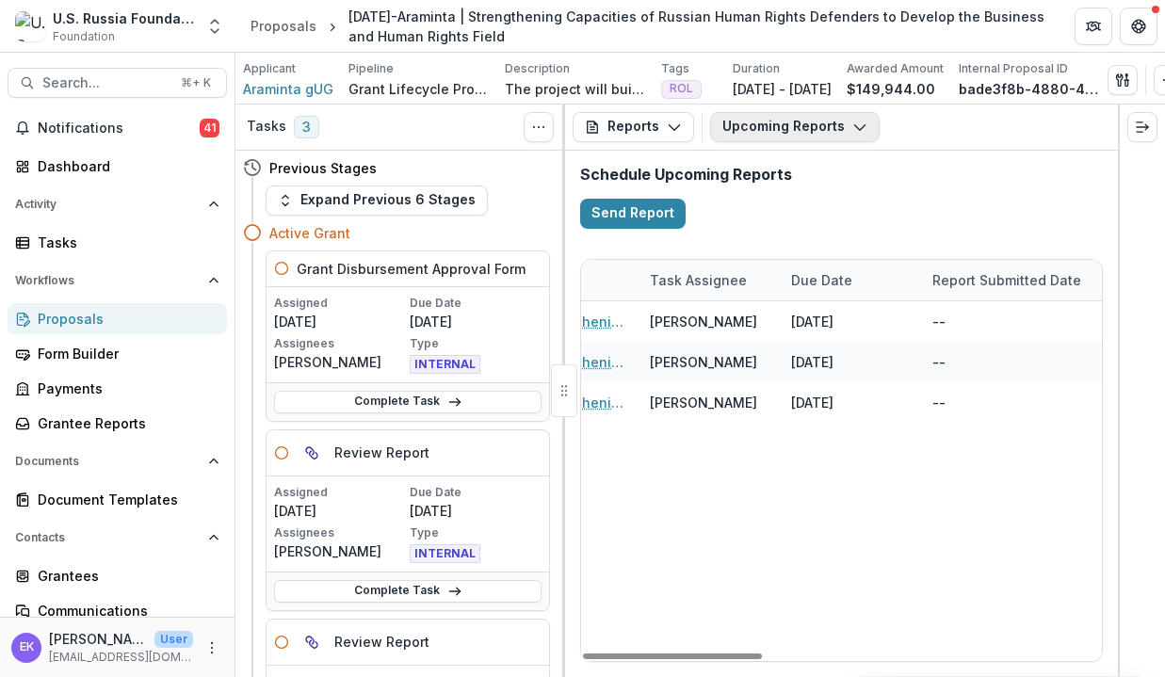
click at [779, 139] on button "Upcoming Reports" at bounding box center [794, 127] width 169 height 30
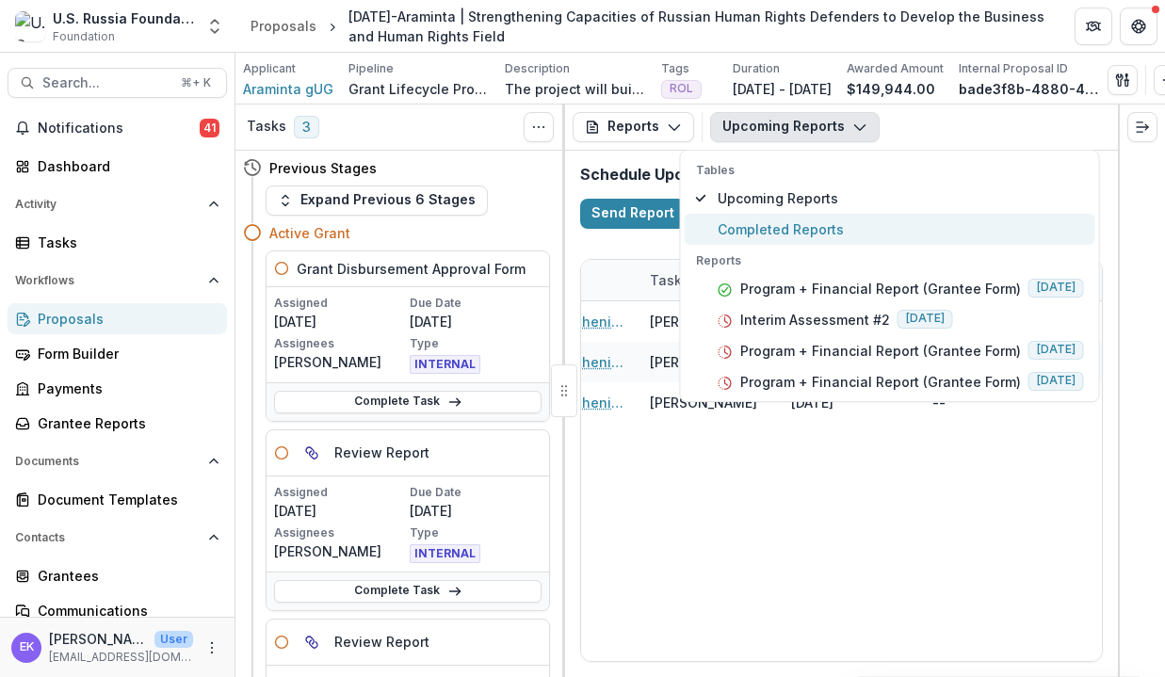
click at [795, 224] on span "Completed Reports" at bounding box center [900, 229] width 366 height 20
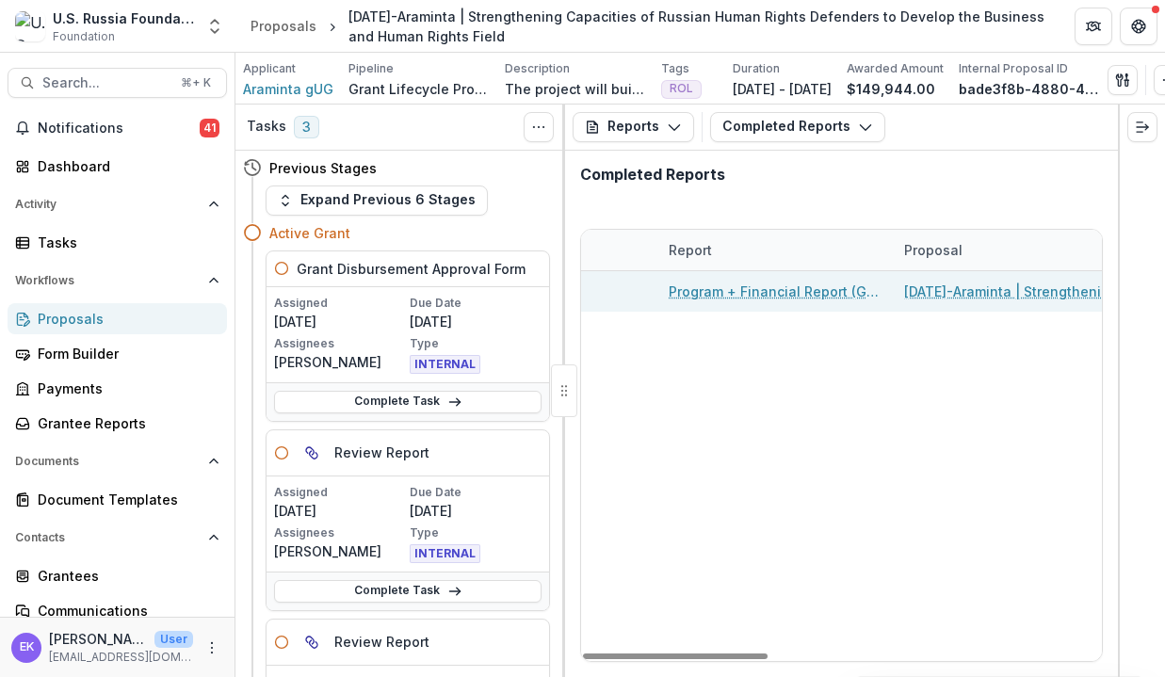
scroll to position [0, 297]
click at [866, 288] on link "Program + Financial Report (Grantee Form)" at bounding box center [778, 291] width 213 height 20
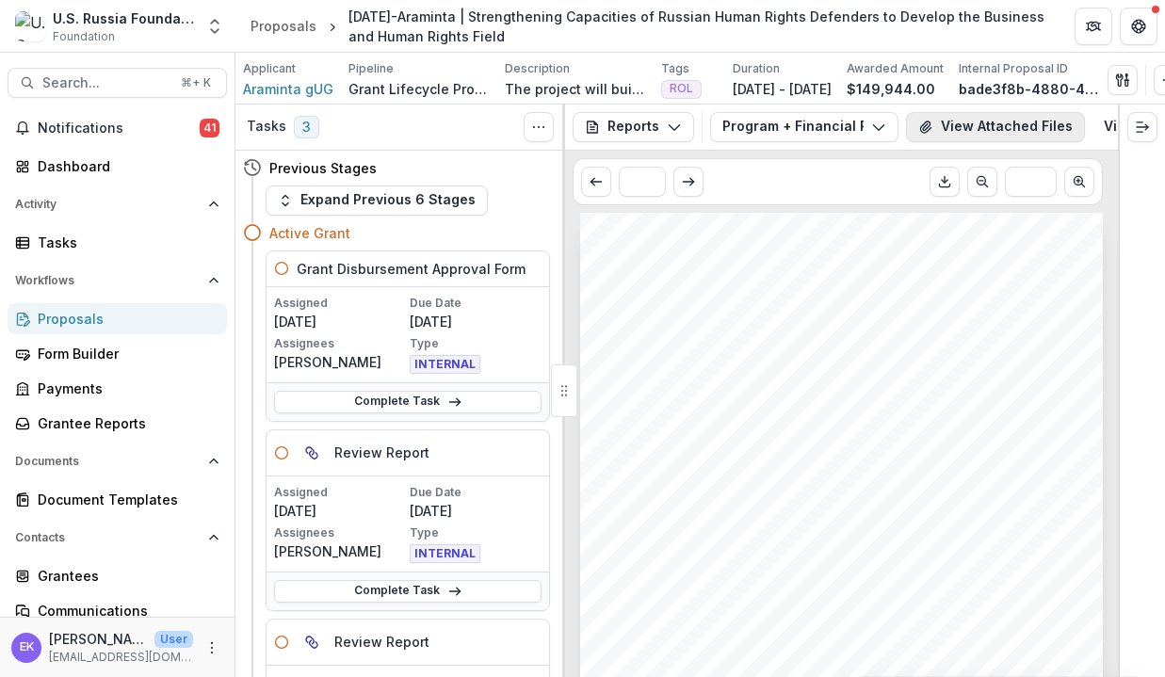
click at [968, 130] on button "View Attached Files" at bounding box center [995, 127] width 179 height 30
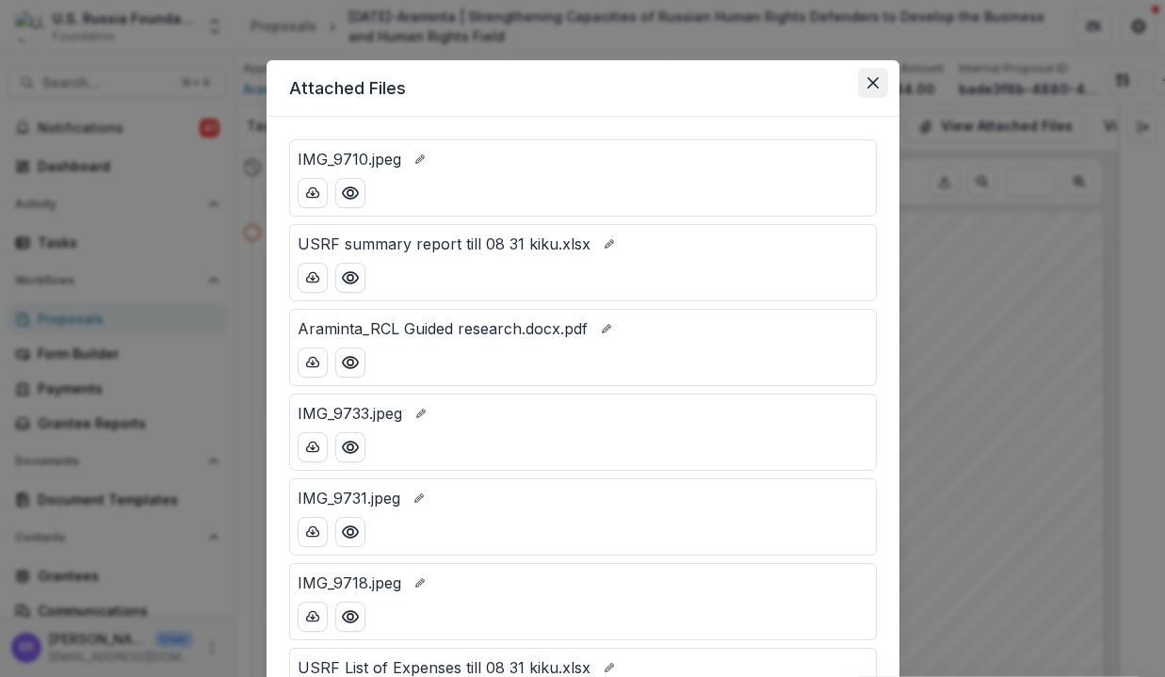
click at [860, 85] on button "Close" at bounding box center [873, 83] width 30 height 30
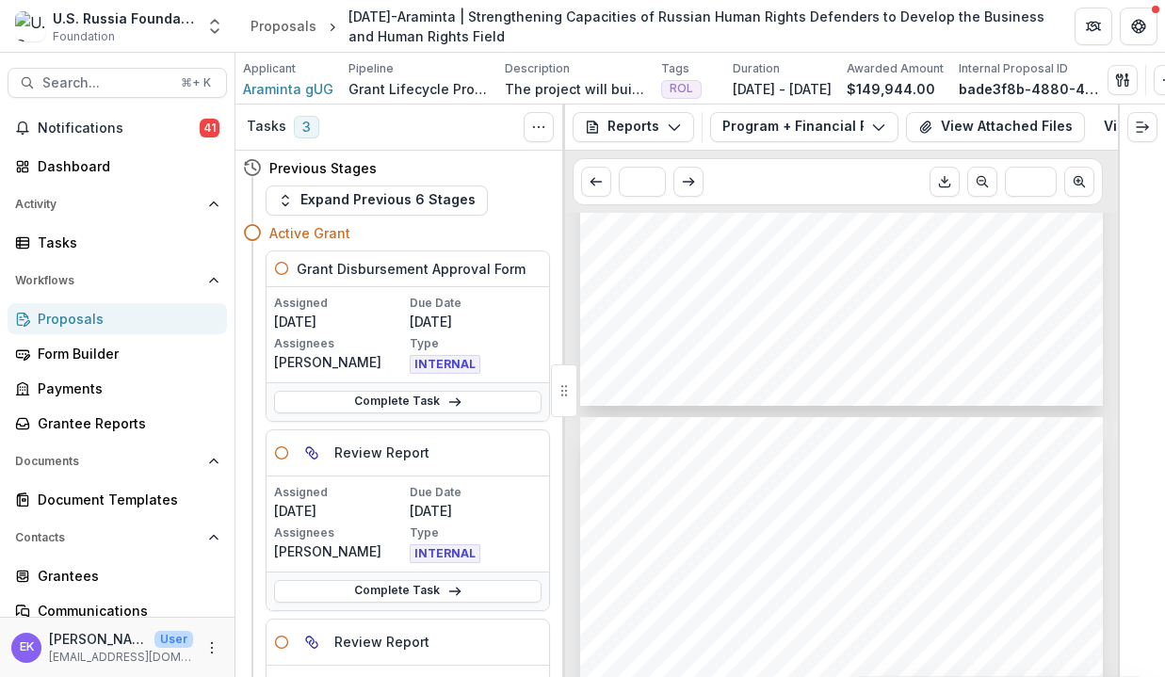
scroll to position [553, 0]
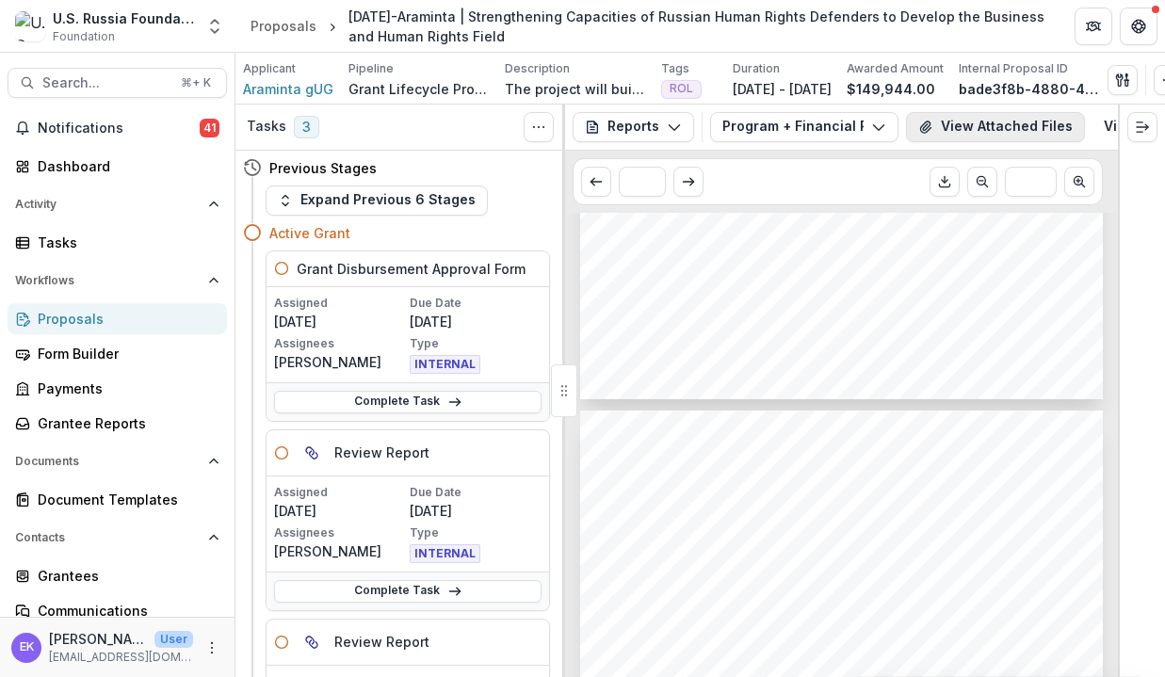
click at [971, 123] on button "View Attached Files" at bounding box center [995, 127] width 179 height 30
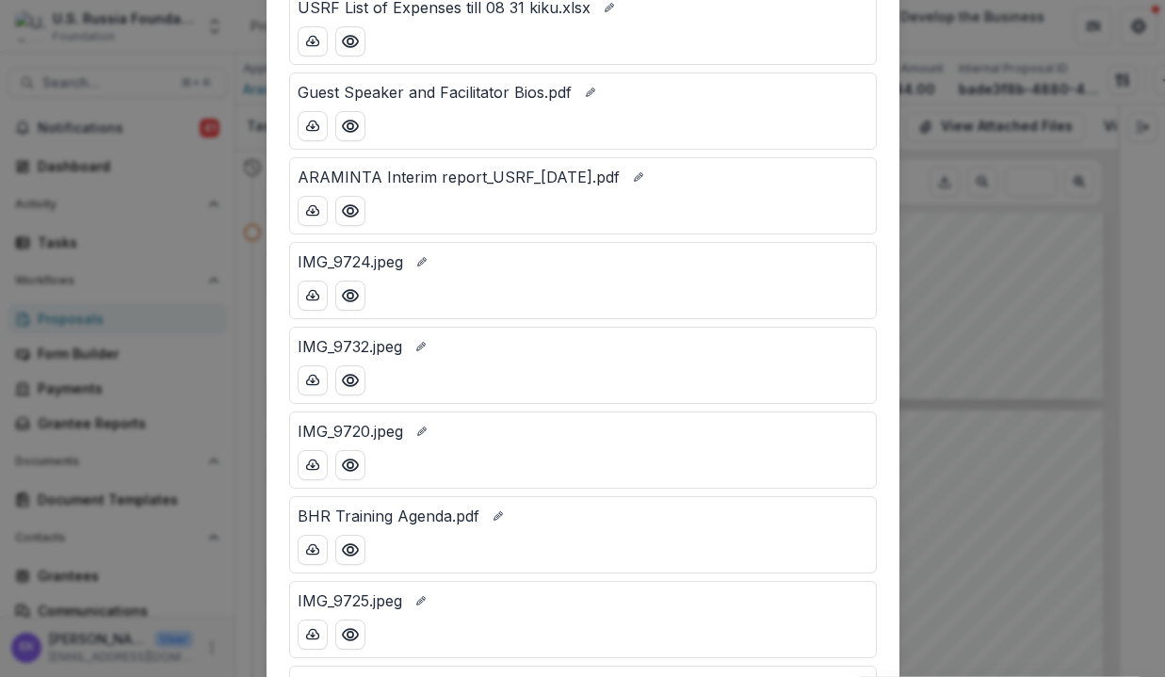
scroll to position [652, 0]
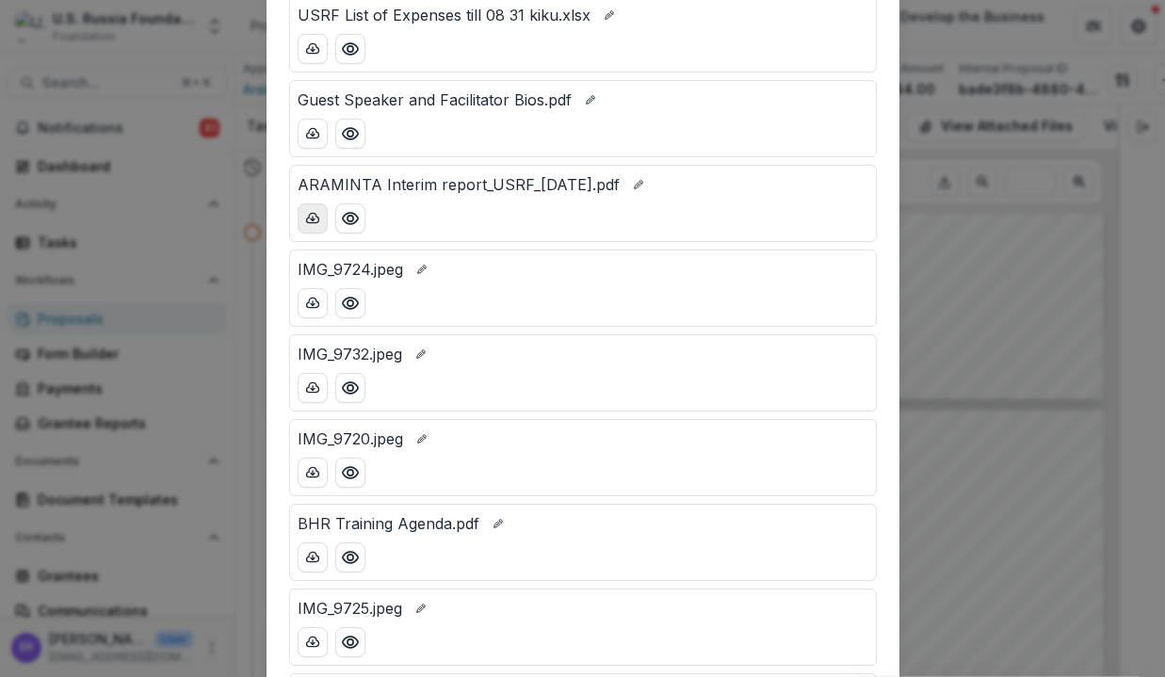
click at [319, 215] on button "download-button" at bounding box center [312, 218] width 30 height 30
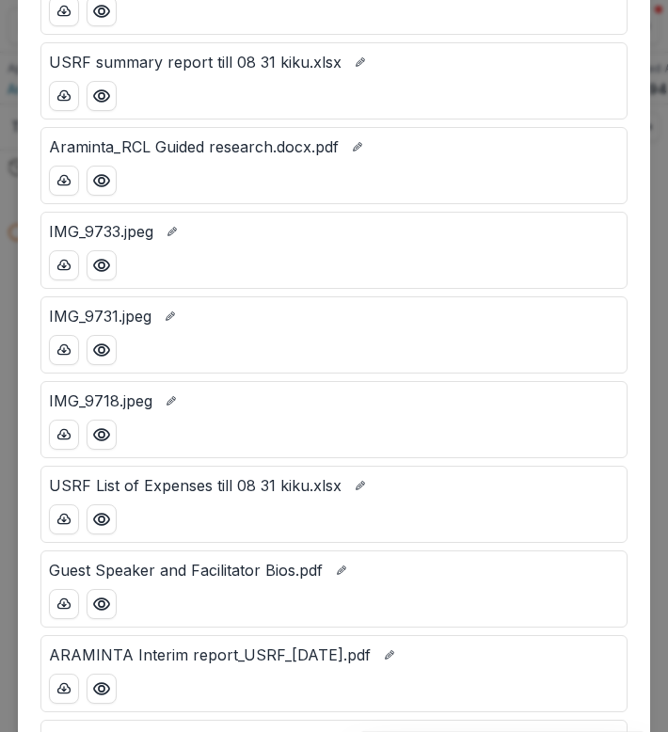
scroll to position [194, 0]
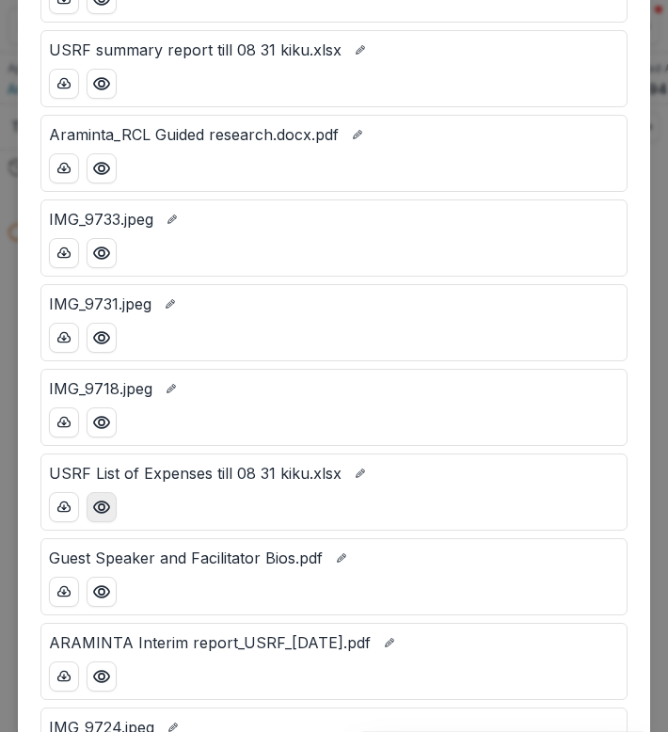
click at [90, 517] on button "Preview USRF List of Expenses till 08 31 kiku.xlsx" at bounding box center [102, 507] width 30 height 30
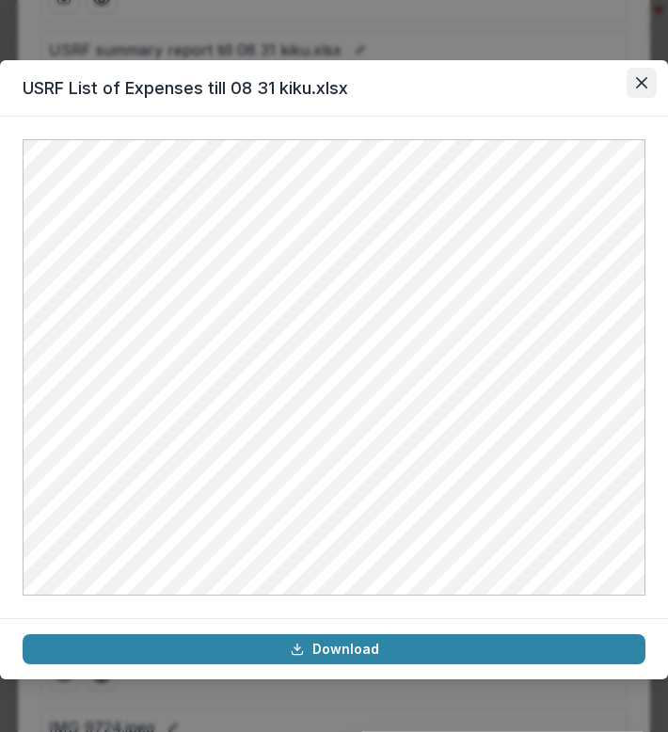
click at [643, 77] on icon "Close" at bounding box center [641, 82] width 11 height 11
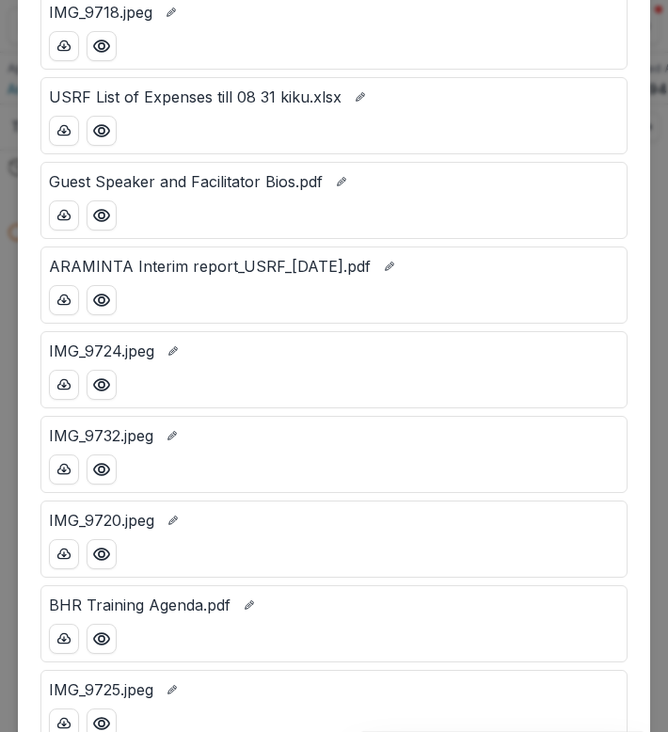
scroll to position [0, 0]
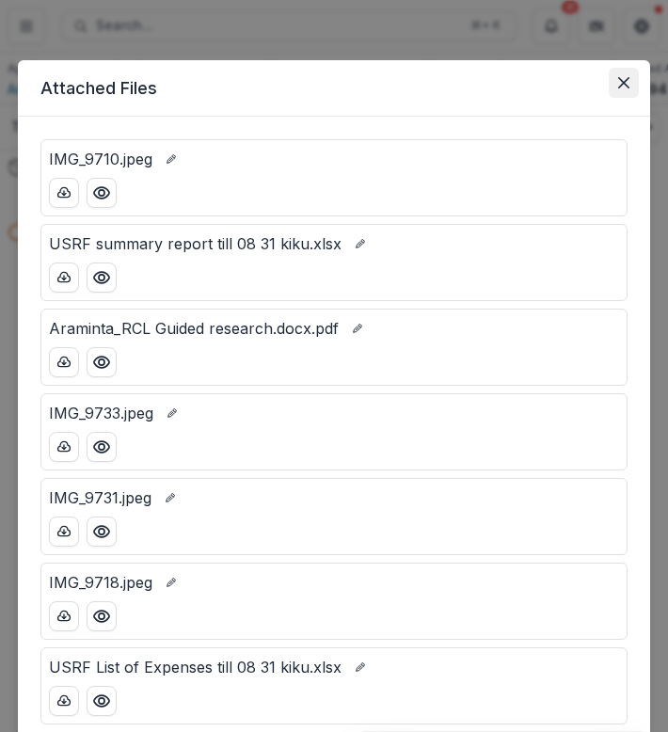
click at [619, 81] on icon "Close" at bounding box center [624, 82] width 11 height 11
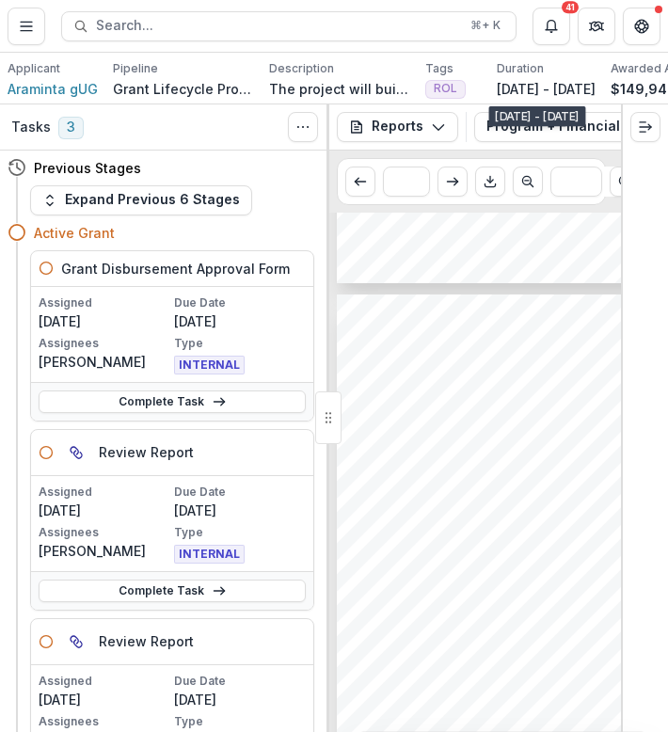
scroll to position [0, 279]
click at [365, 121] on icon "button" at bounding box center [364, 127] width 15 height 15
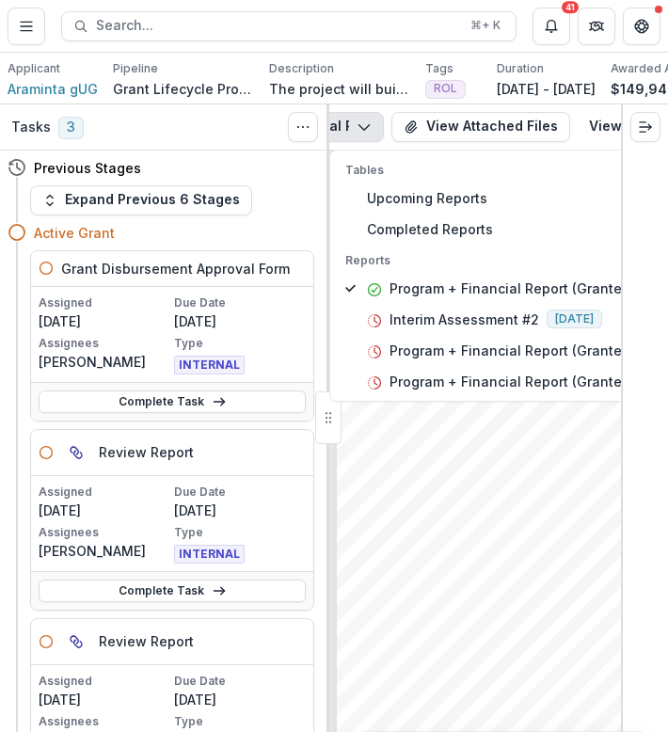
click at [365, 122] on icon "button" at bounding box center [364, 127] width 15 height 15
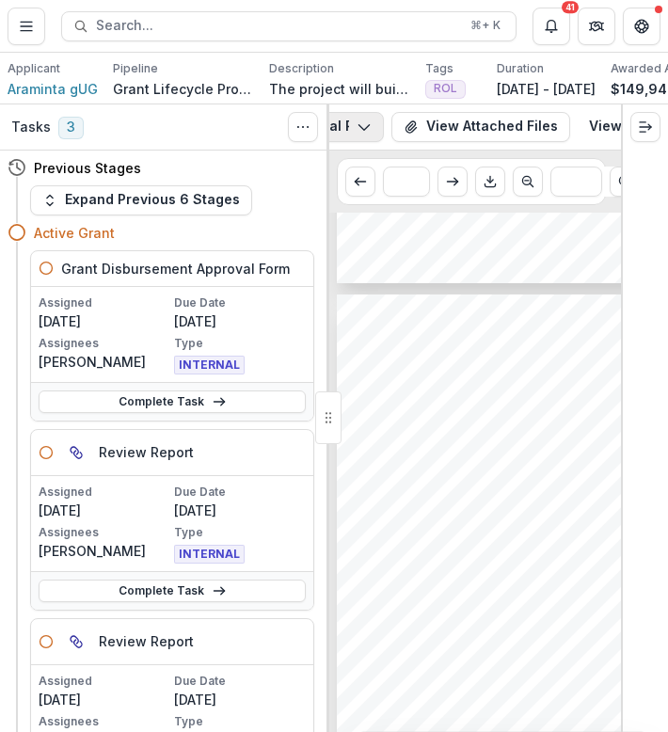
click at [365, 122] on icon "button" at bounding box center [364, 127] width 15 height 15
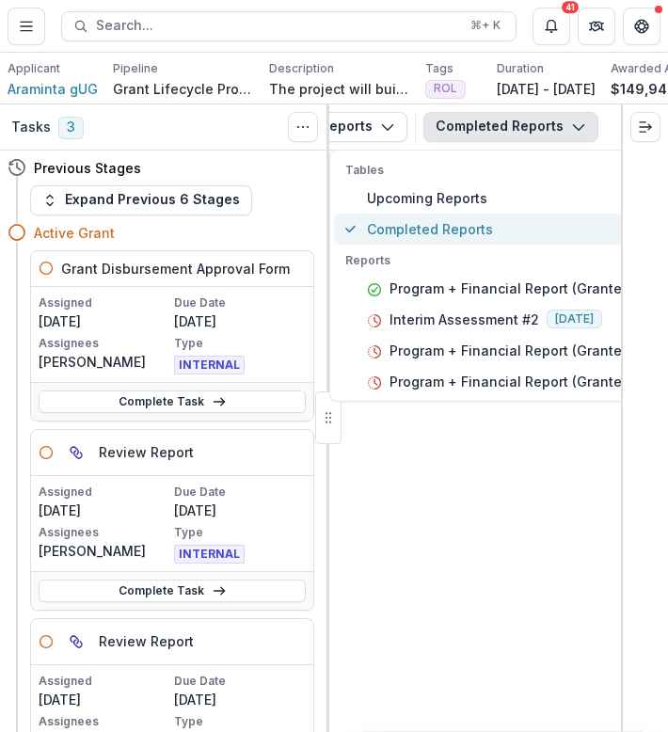
scroll to position [0, 43]
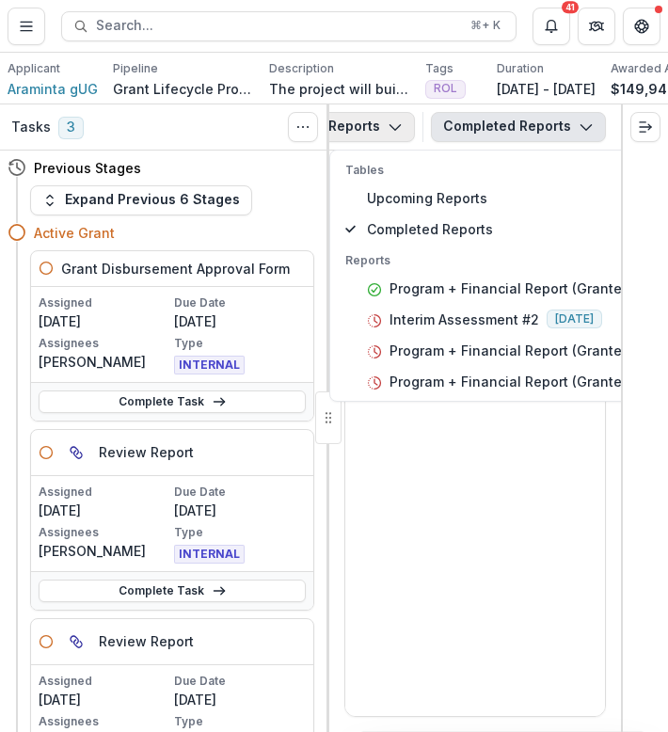
click at [393, 126] on icon "button" at bounding box center [395, 127] width 15 height 15
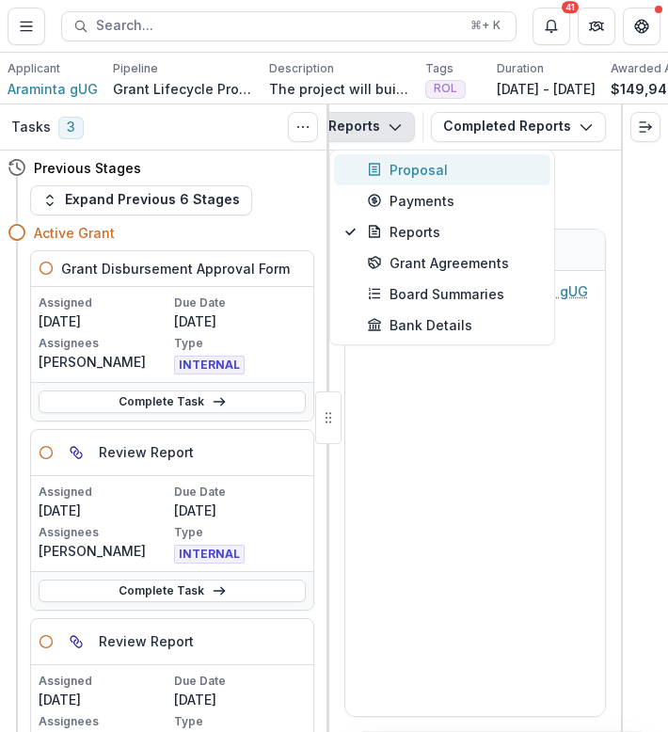
click at [404, 184] on button "Proposal" at bounding box center [442, 169] width 217 height 31
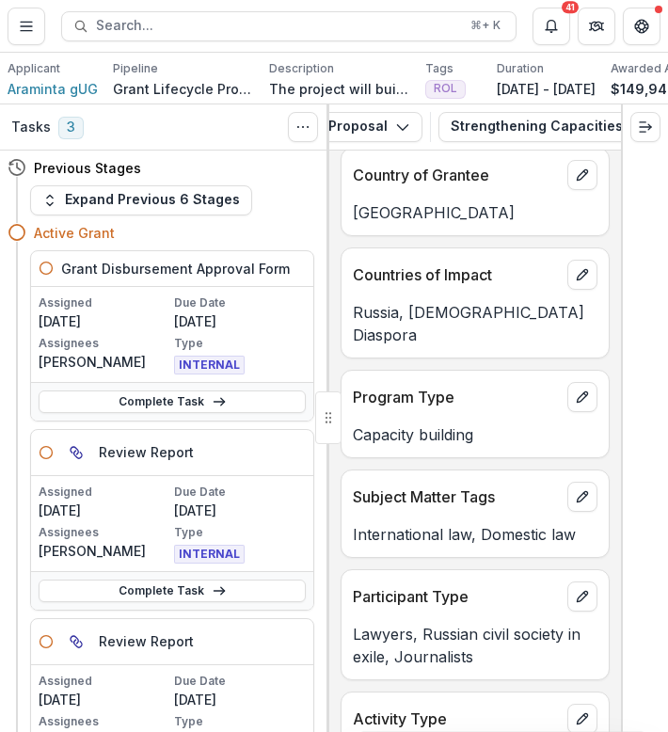
scroll to position [318, 0]
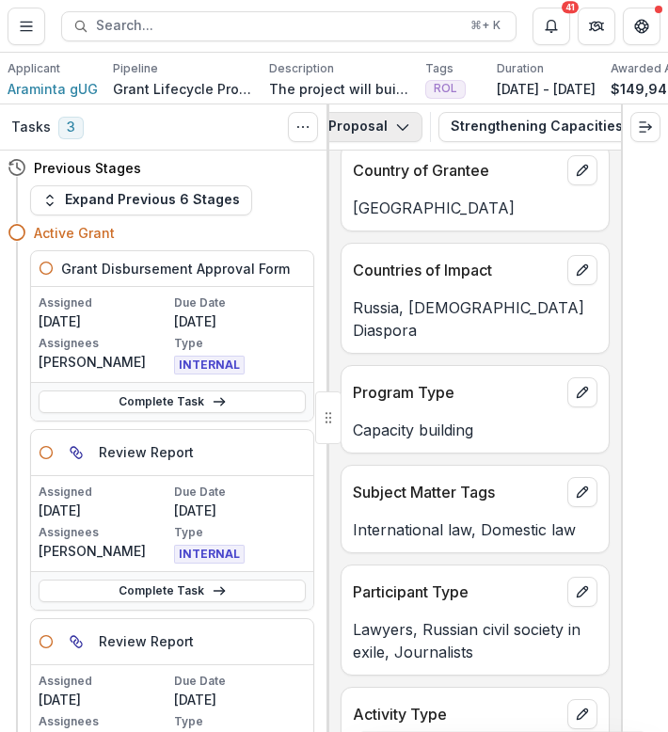
click at [396, 124] on icon "button" at bounding box center [402, 127] width 15 height 15
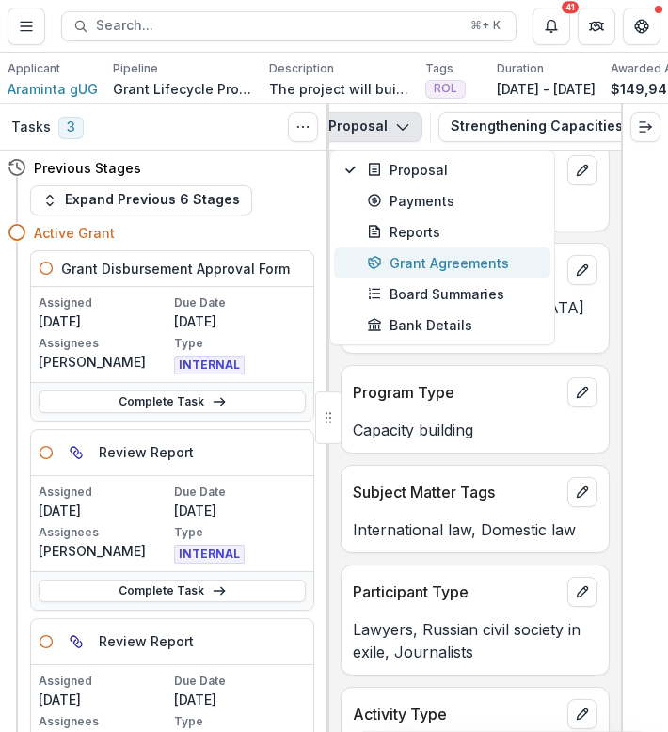
click at [415, 253] on div "Grant Agreements" at bounding box center [453, 263] width 172 height 20
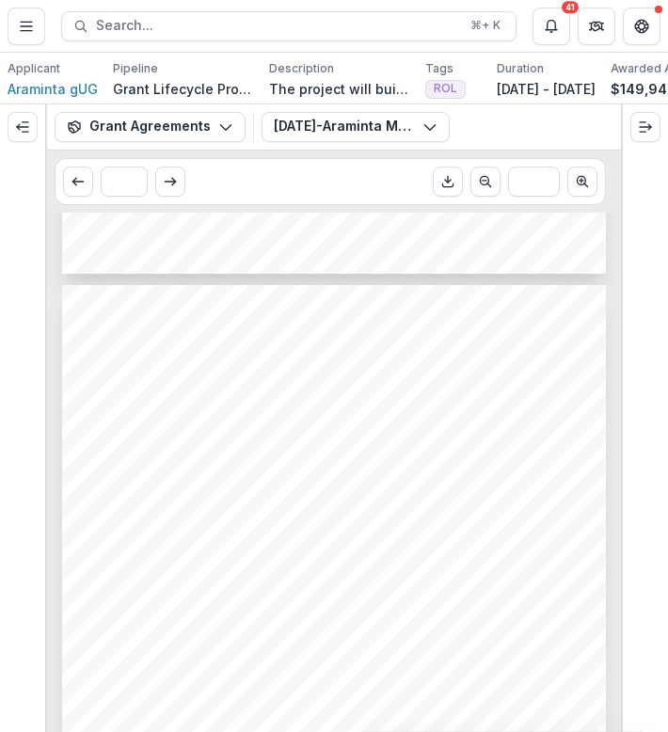
scroll to position [773, 0]
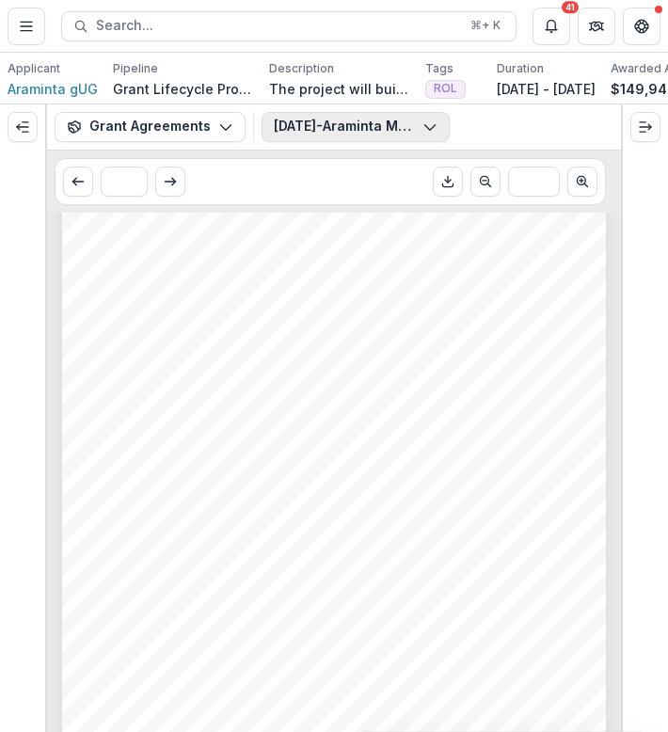
click at [366, 126] on button "[DATE]-Araminta Modification #1_fully executed.pdf" at bounding box center [356, 127] width 188 height 30
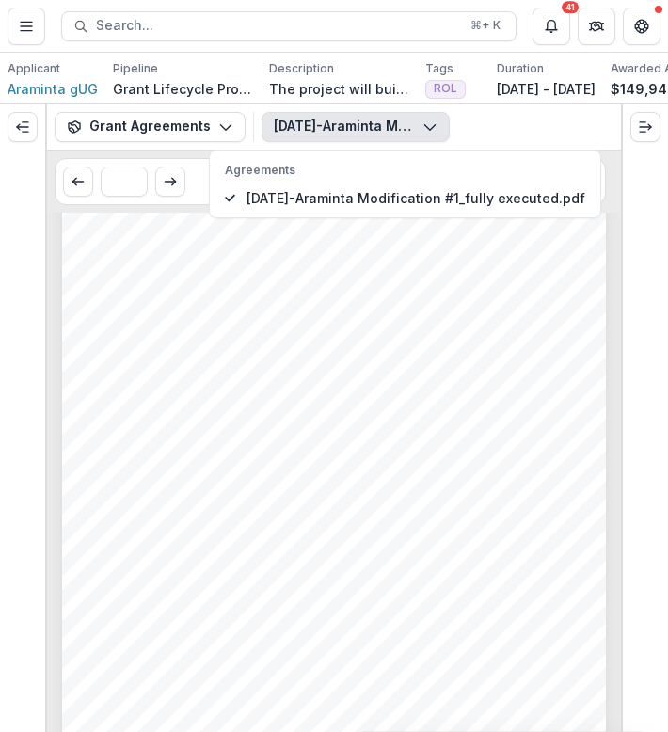
click at [366, 126] on button "[DATE]-Araminta Modification #1_fully executed.pdf" at bounding box center [356, 127] width 188 height 30
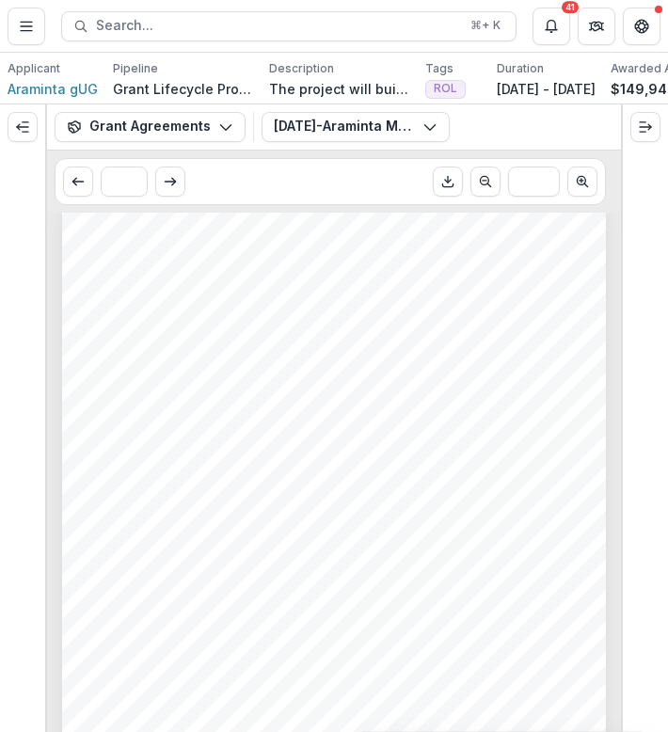
scroll to position [0, 0]
click at [158, 134] on button "Grant Agreements" at bounding box center [150, 127] width 191 height 30
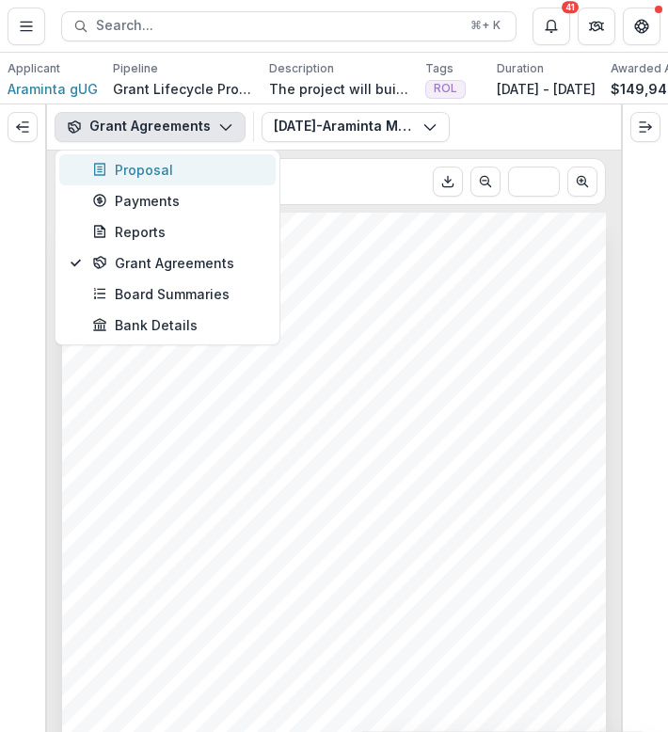
click at [158, 163] on div "Proposal" at bounding box center [178, 170] width 172 height 20
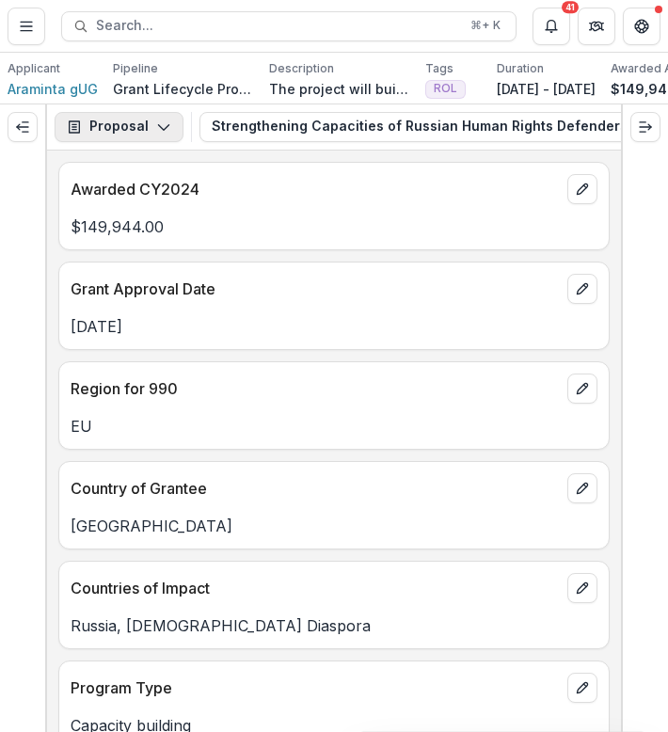
click at [160, 121] on icon "button" at bounding box center [163, 127] width 15 height 15
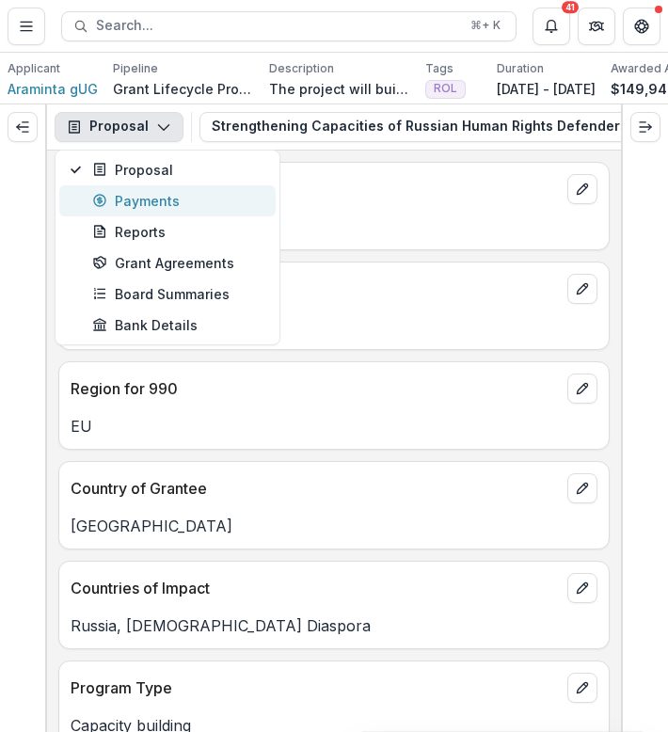
click at [156, 200] on div "Payments" at bounding box center [178, 201] width 172 height 20
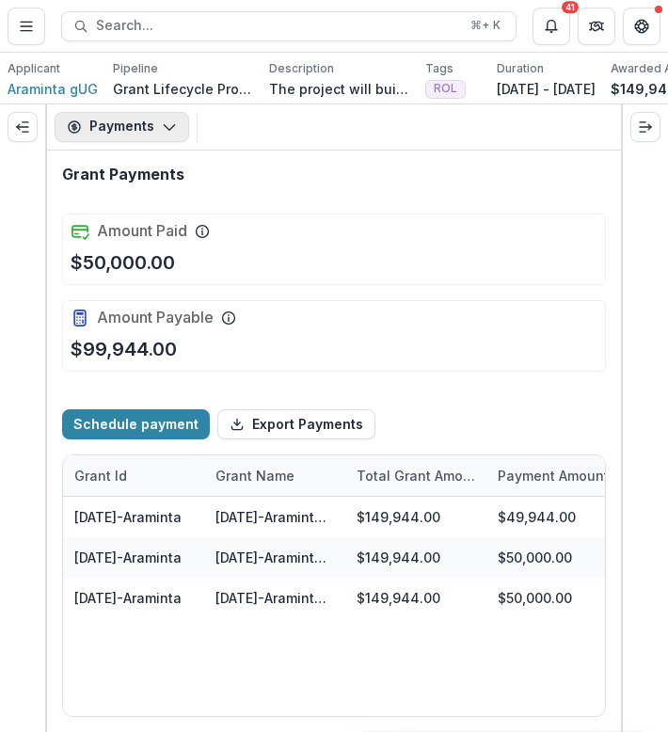
click at [143, 133] on button "Payments" at bounding box center [122, 127] width 135 height 30
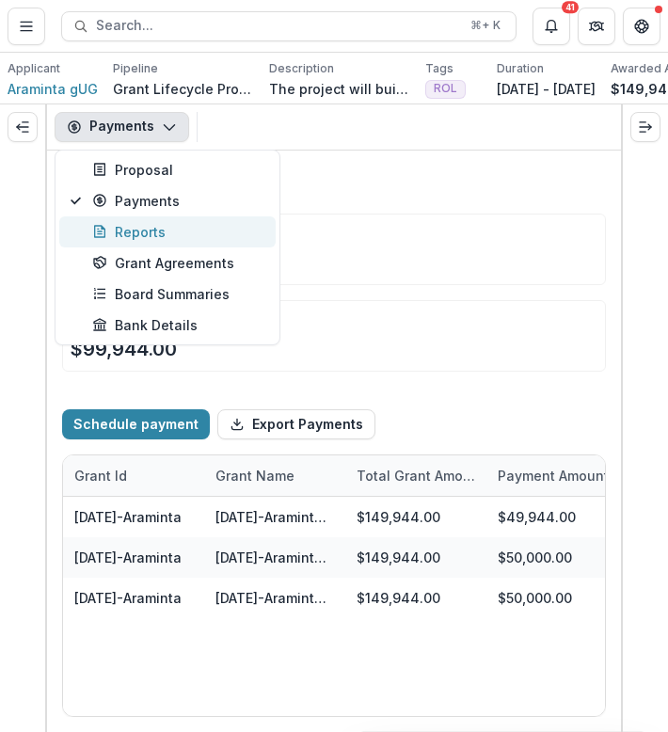
click at [138, 233] on div "Reports" at bounding box center [178, 232] width 172 height 20
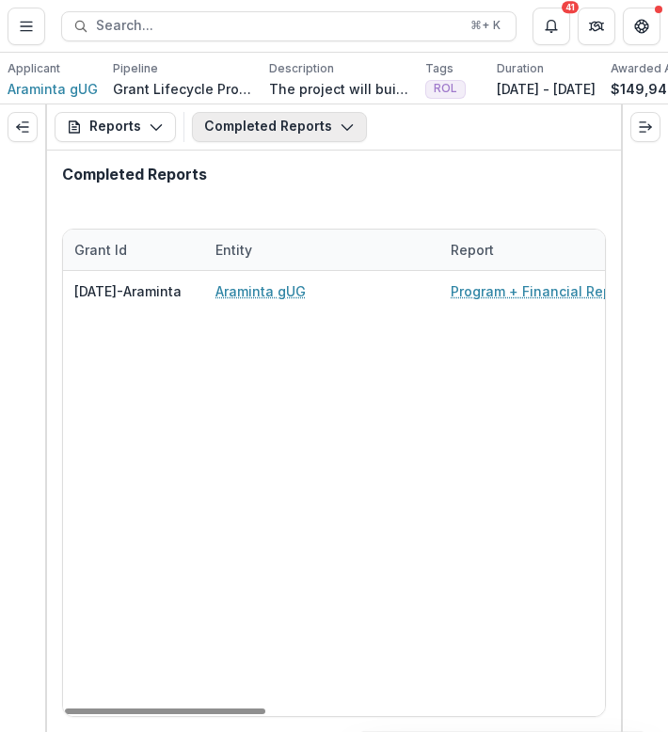
click at [292, 121] on button "Completed Reports" at bounding box center [279, 127] width 175 height 30
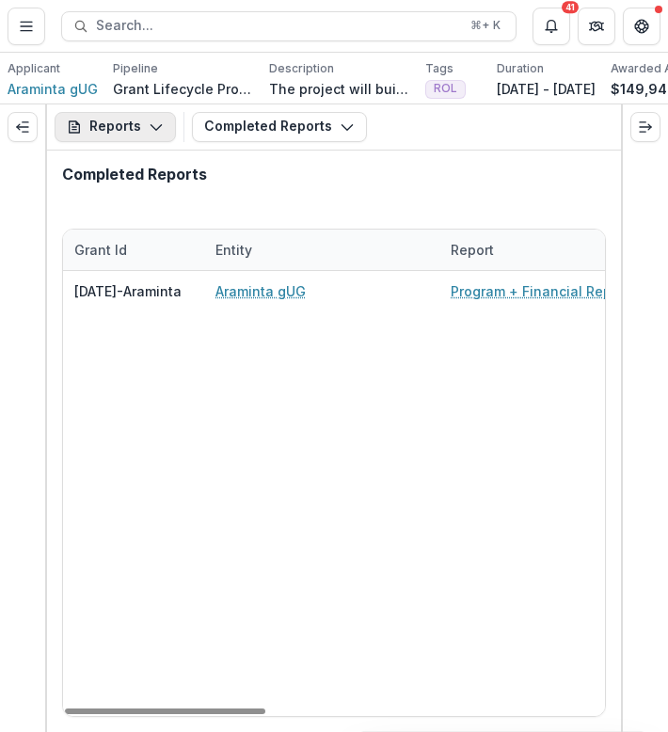
click at [138, 121] on button "Reports" at bounding box center [115, 127] width 121 height 30
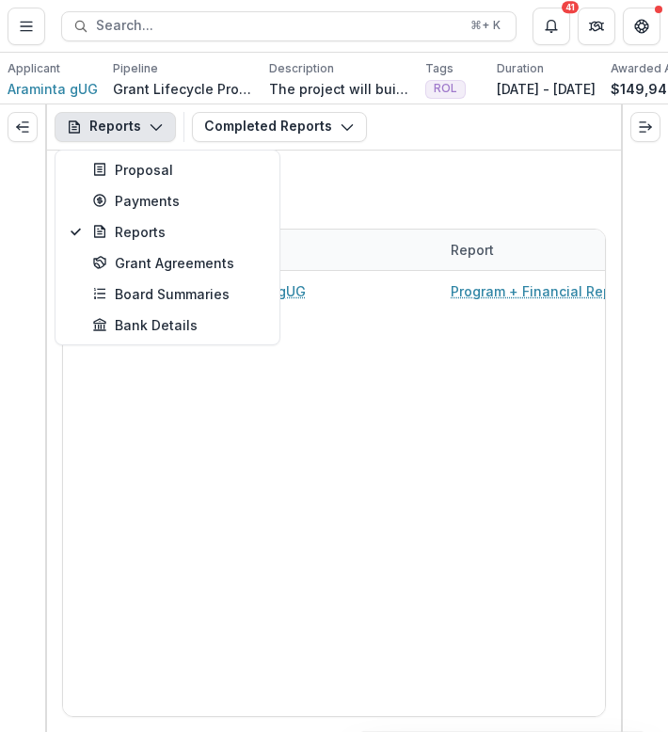
click at [315, 228] on div "Grant Id Entity Report Proposal Task Assignee Last Updated Report Submitted Dat…" at bounding box center [334, 473] width 574 height 519
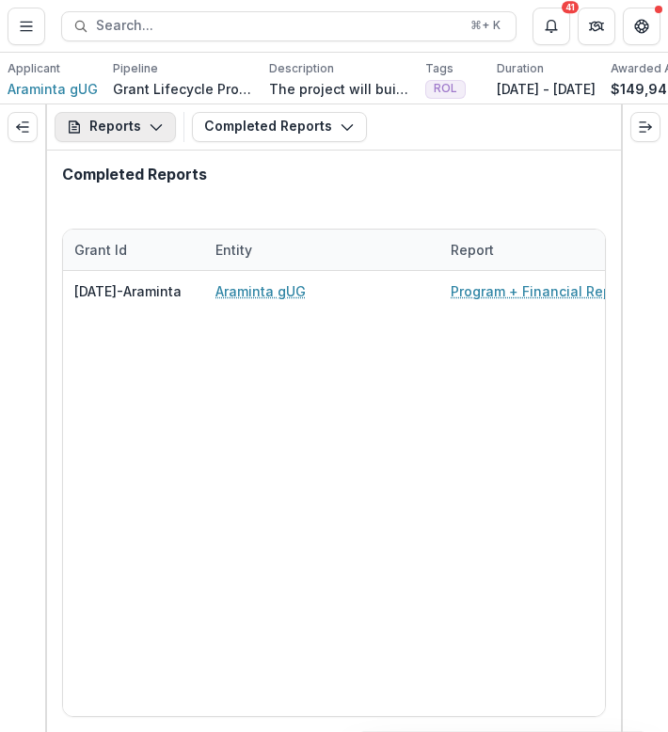
click at [113, 128] on button "Reports" at bounding box center [115, 127] width 121 height 30
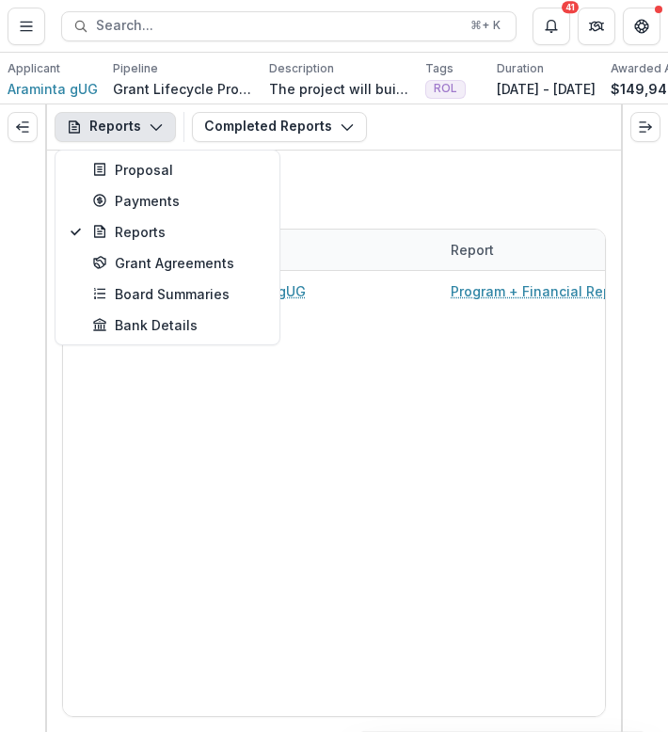
click at [152, 137] on button "Reports" at bounding box center [115, 127] width 121 height 30
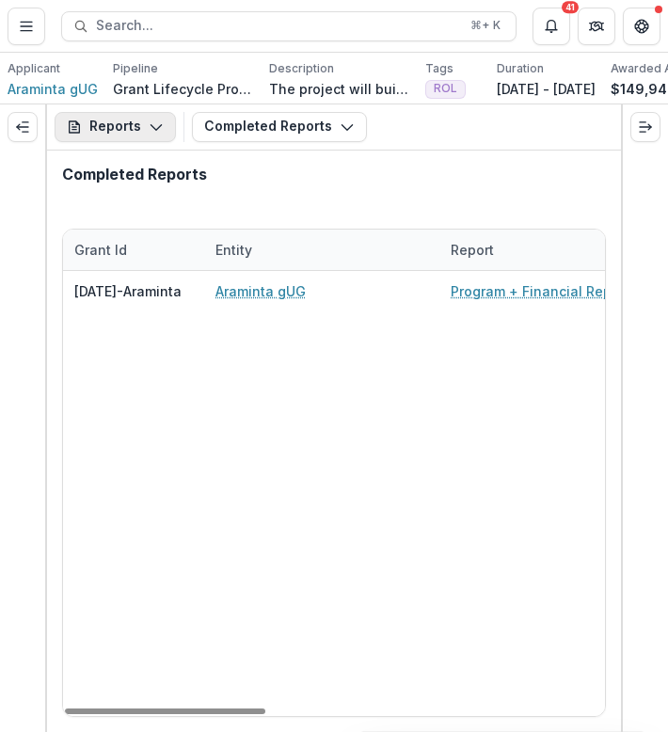
click at [139, 134] on button "Reports" at bounding box center [115, 127] width 121 height 30
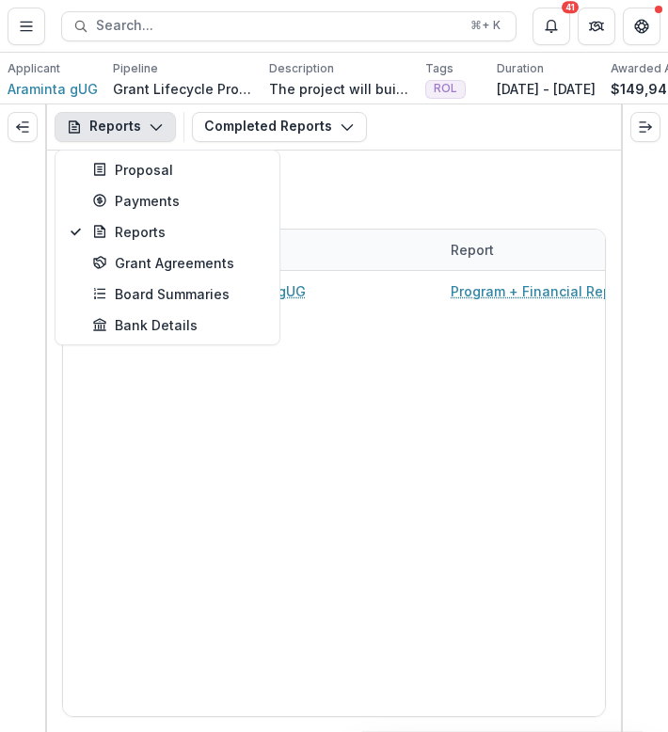
click at [140, 134] on button "Reports" at bounding box center [115, 127] width 121 height 30
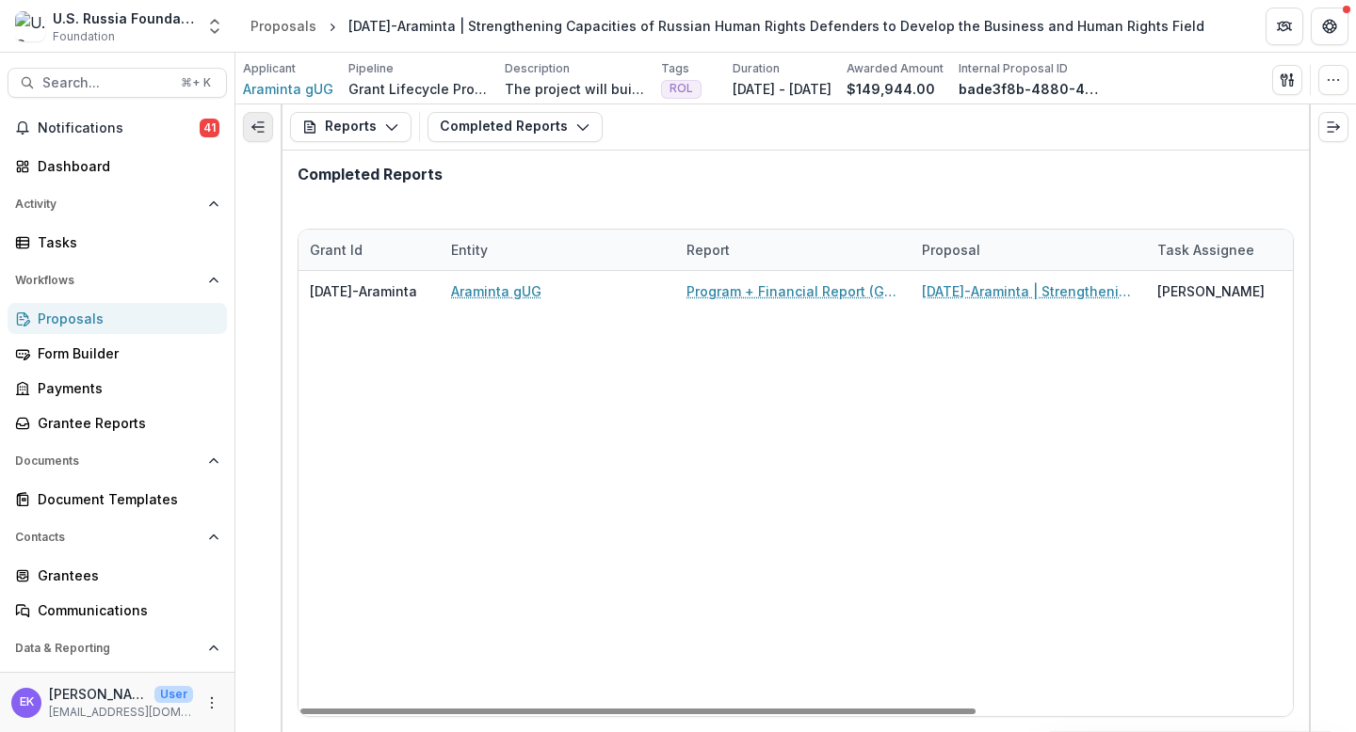
click at [265, 122] on button "Expand left" at bounding box center [258, 127] width 30 height 30
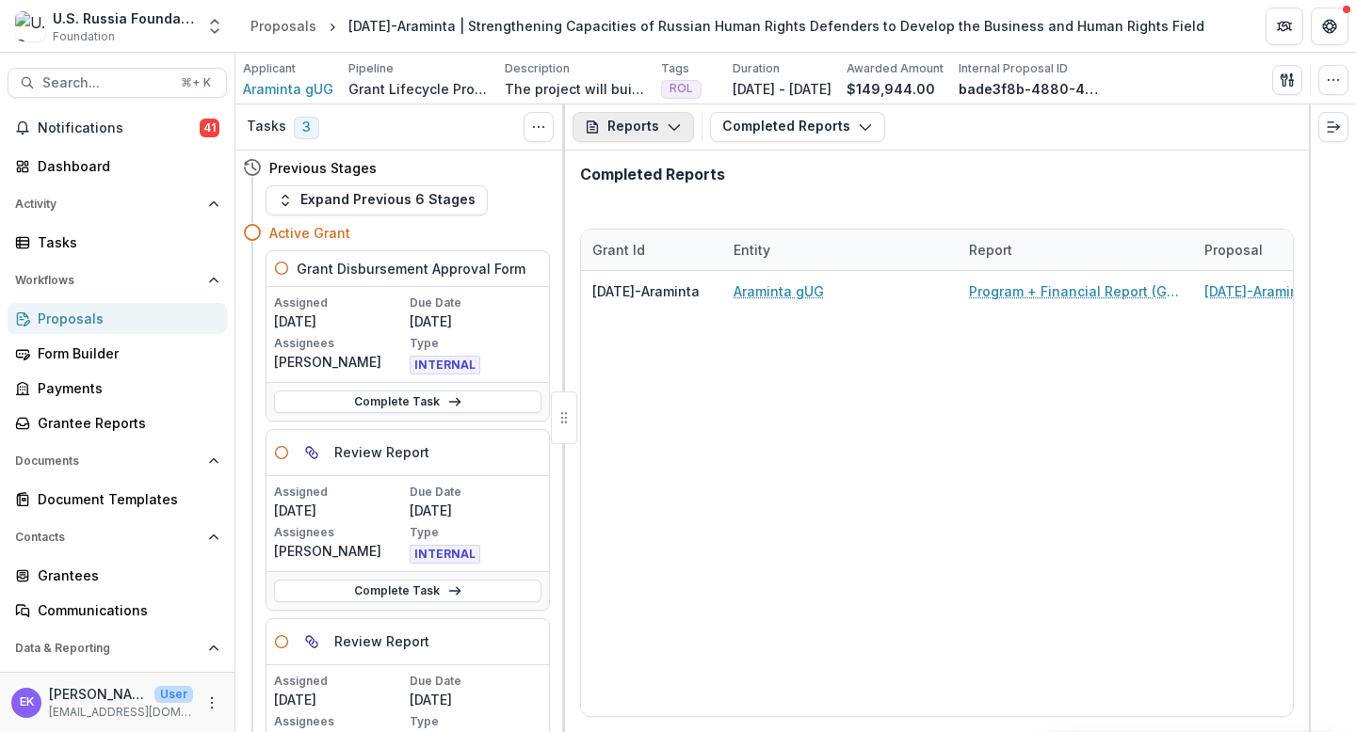
click at [636, 134] on button "Reports" at bounding box center [632, 127] width 121 height 30
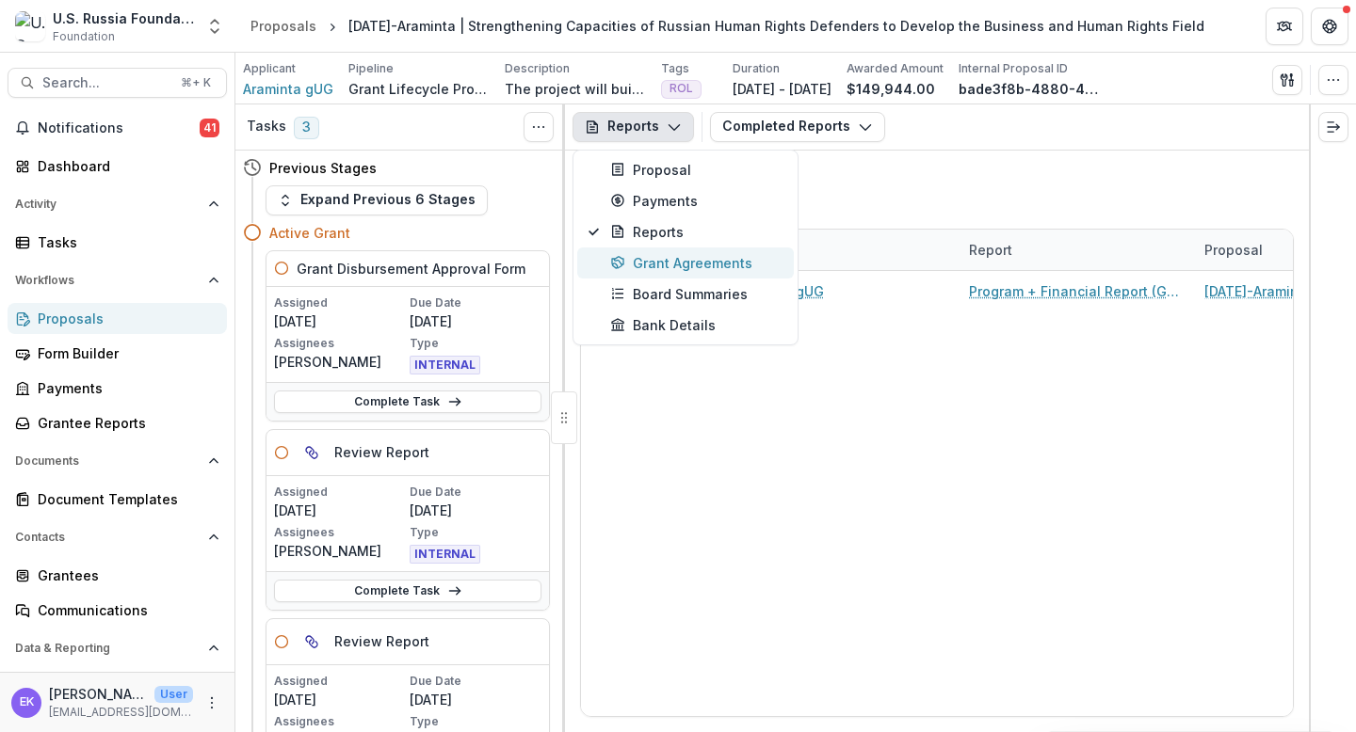
click at [683, 265] on div "Grant Agreements" at bounding box center [696, 263] width 172 height 20
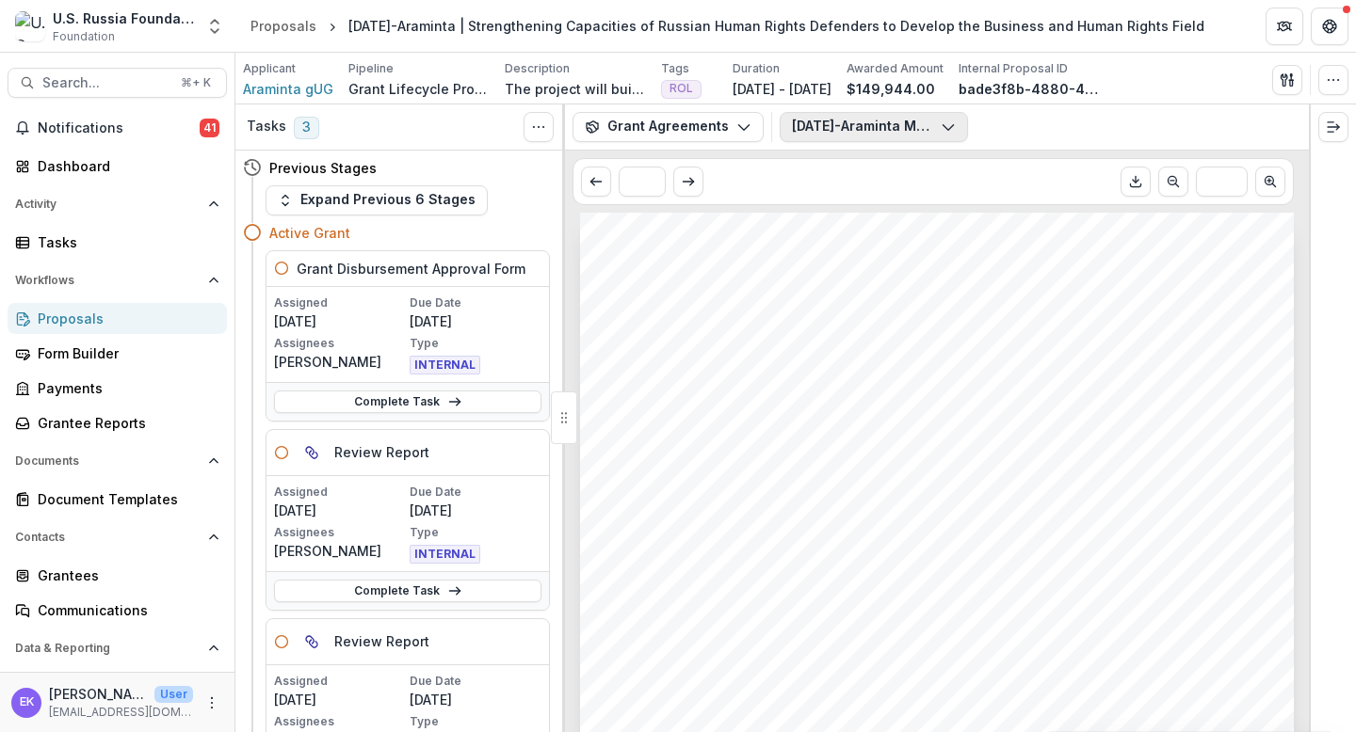
click at [860, 128] on button "[DATE]-Araminta Modification #1_fully executed.pdf" at bounding box center [873, 127] width 188 height 30
click at [908, 115] on button "[DATE]-Araminta Modification #1_fully executed.pdf" at bounding box center [873, 127] width 188 height 30
click at [1164, 76] on icon "button" at bounding box center [1333, 79] width 15 height 15
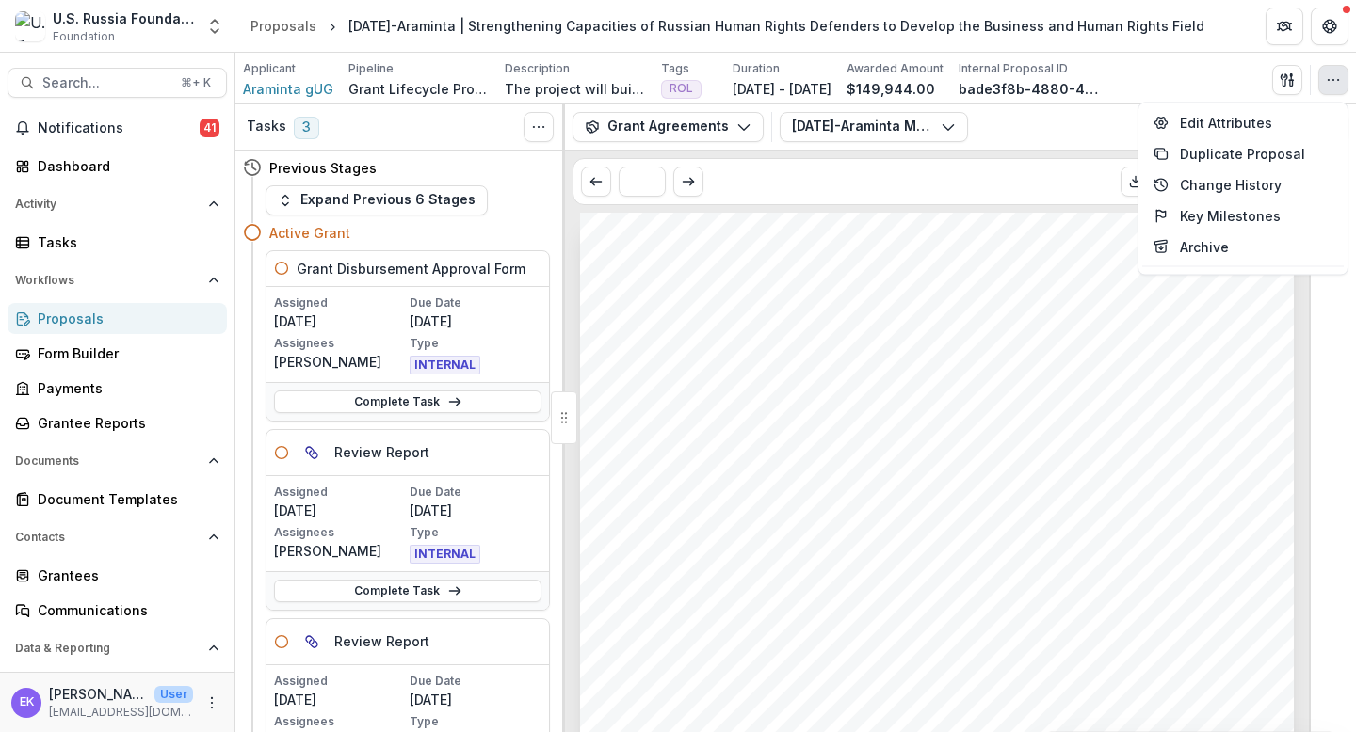
click at [1164, 76] on icon "button" at bounding box center [1333, 79] width 15 height 15
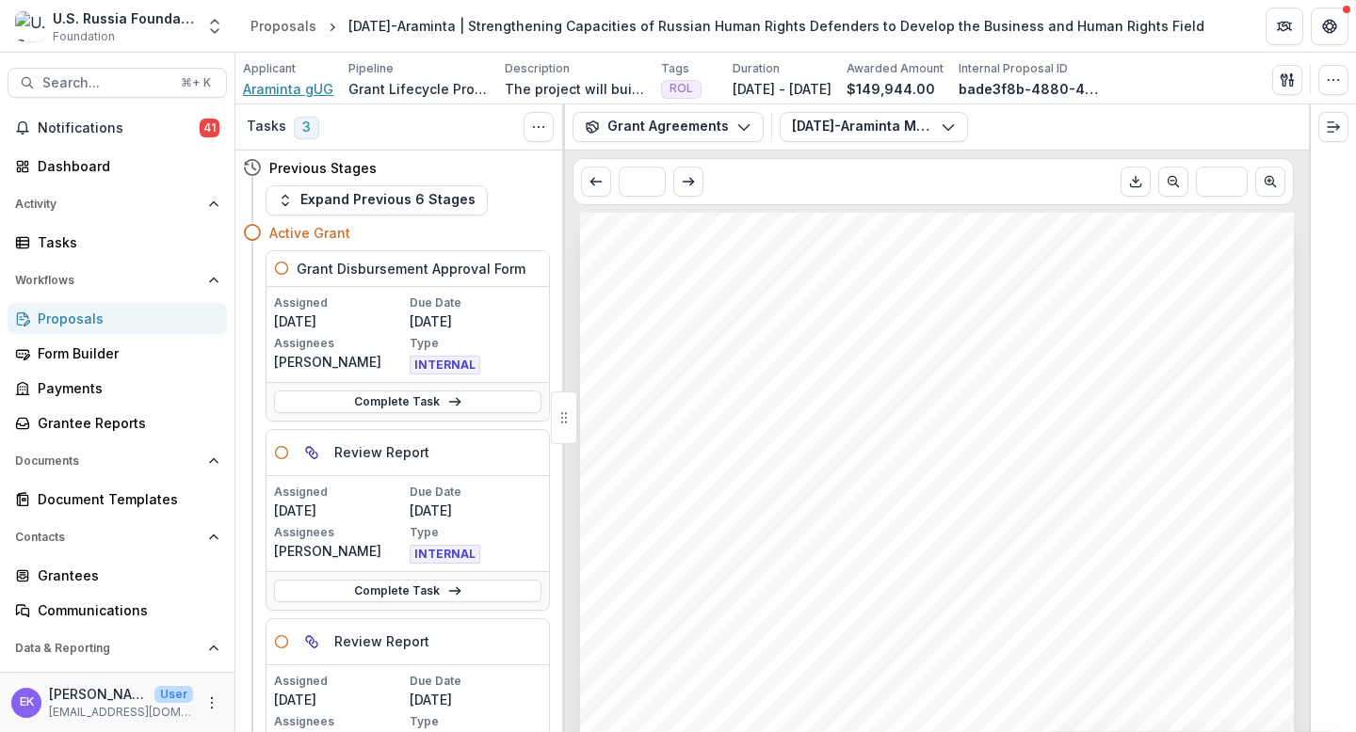
click at [313, 87] on span "Araminta gUG" at bounding box center [288, 89] width 90 height 20
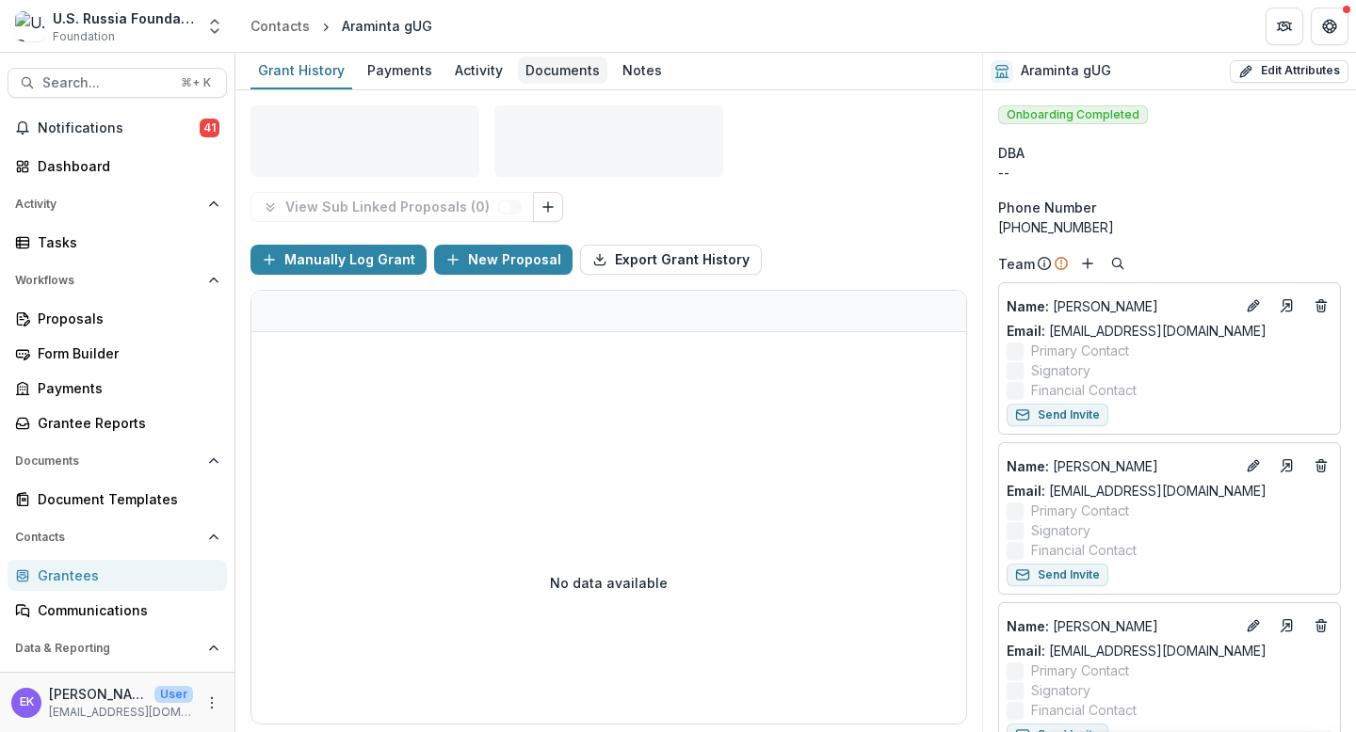
click at [555, 60] on div "Documents" at bounding box center [562, 69] width 89 height 27
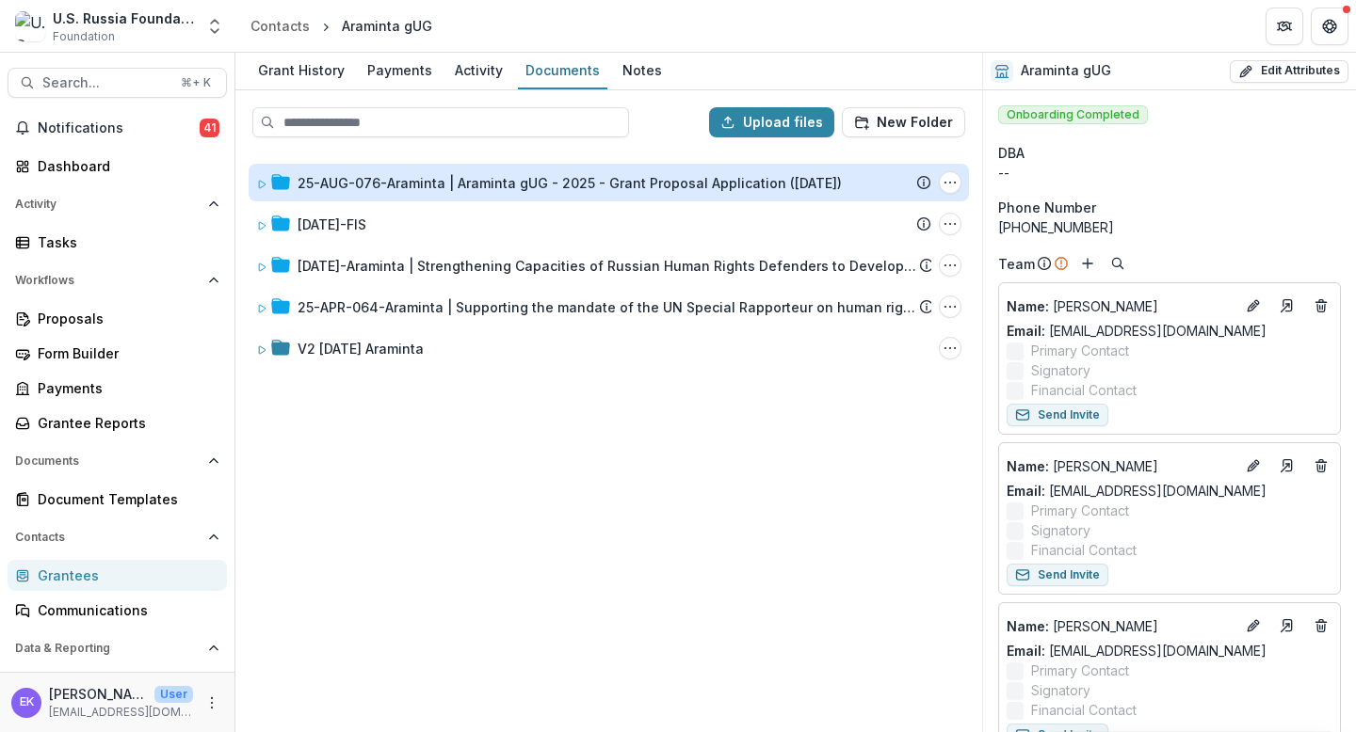
click at [532, 175] on div "25-AUG-076-Araminta | Araminta gUG - 2025 - Grant Proposal Application ([DATE])" at bounding box center [569, 183] width 544 height 20
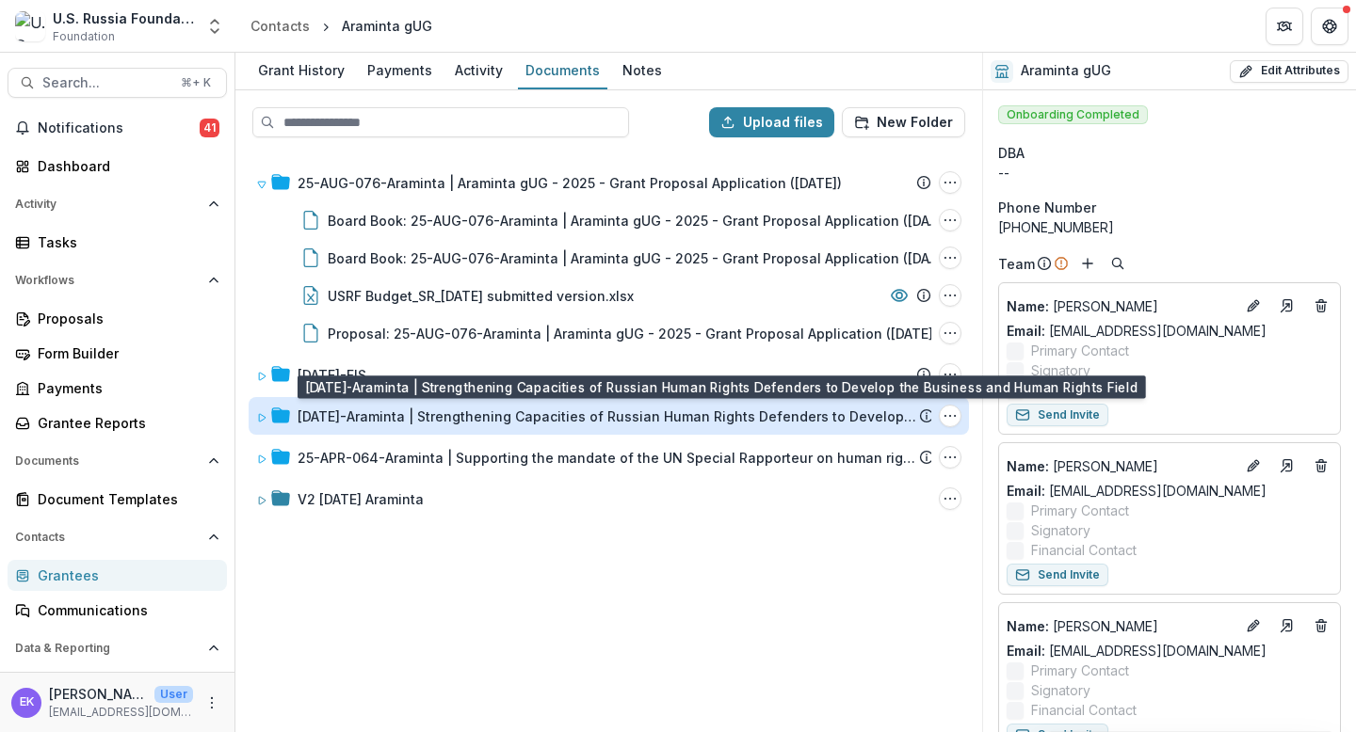
click at [534, 413] on div "[DATE]-Araminta | Strengthening Capacities of Russian Human Rights Defenders to…" at bounding box center [607, 417] width 621 height 20
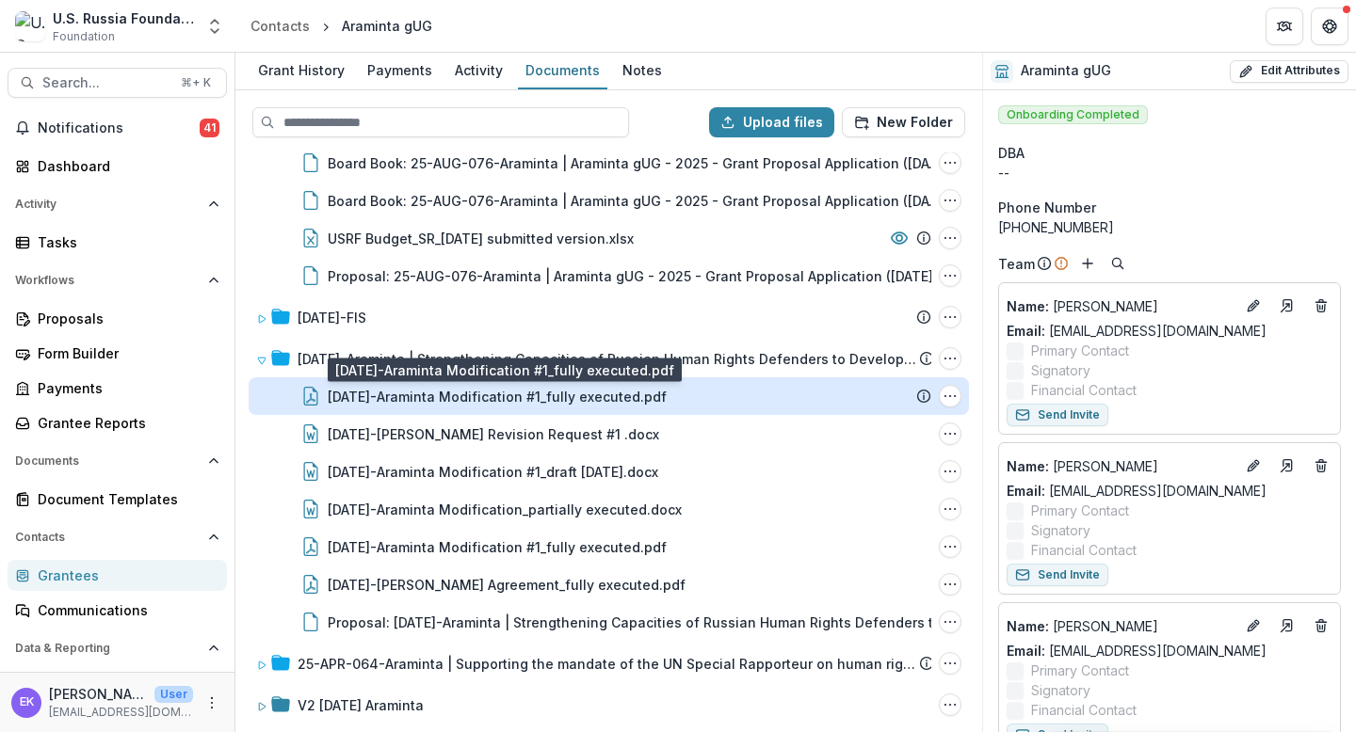
scroll to position [62, 0]
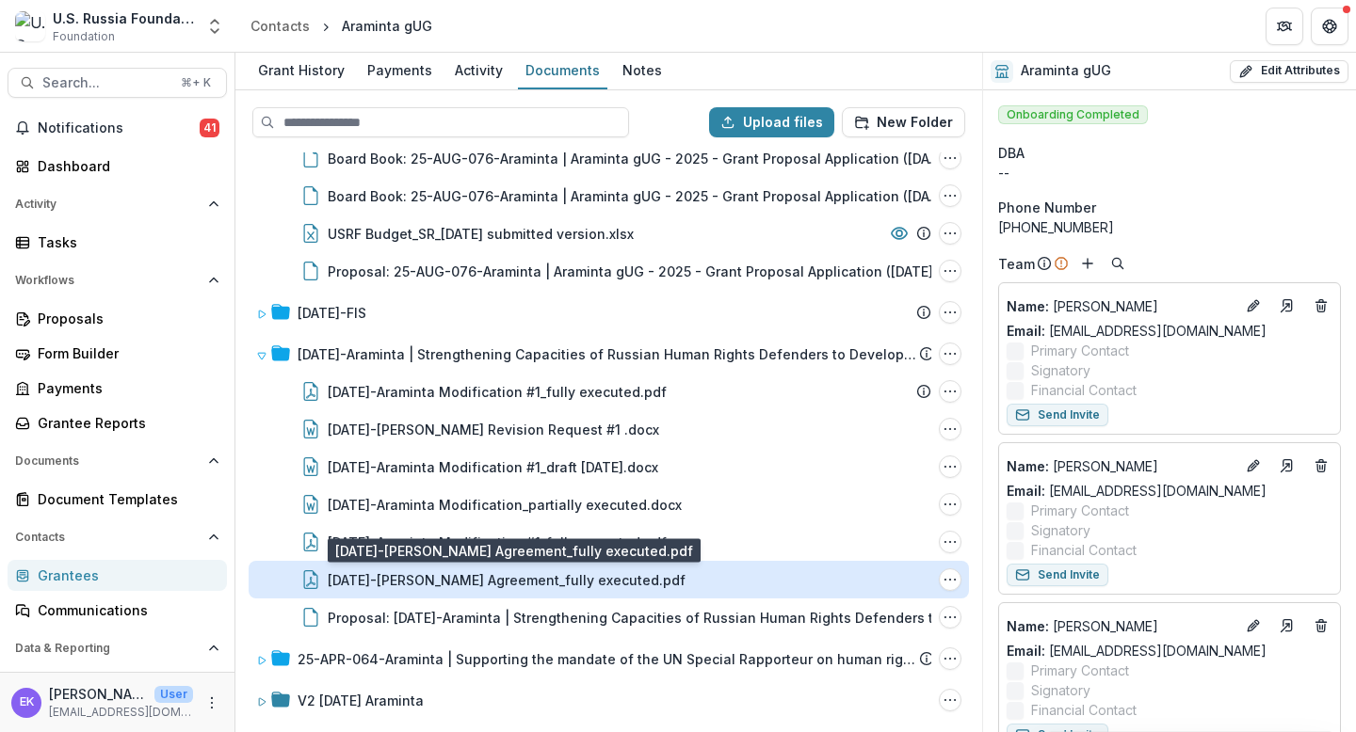
click at [512, 585] on div "[DATE]-[PERSON_NAME] Agreement_fully executed.pdf" at bounding box center [507, 581] width 358 height 20
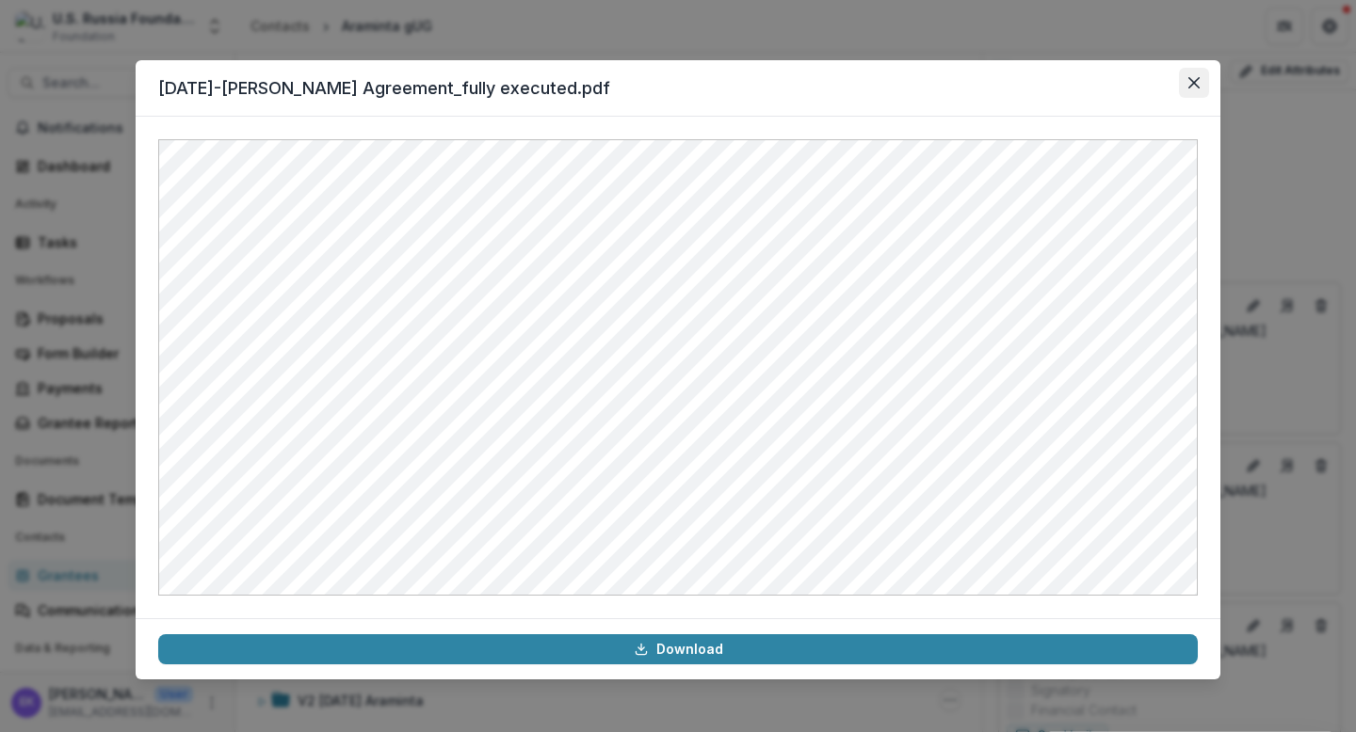
click at [1164, 81] on icon "Close" at bounding box center [1193, 82] width 11 height 11
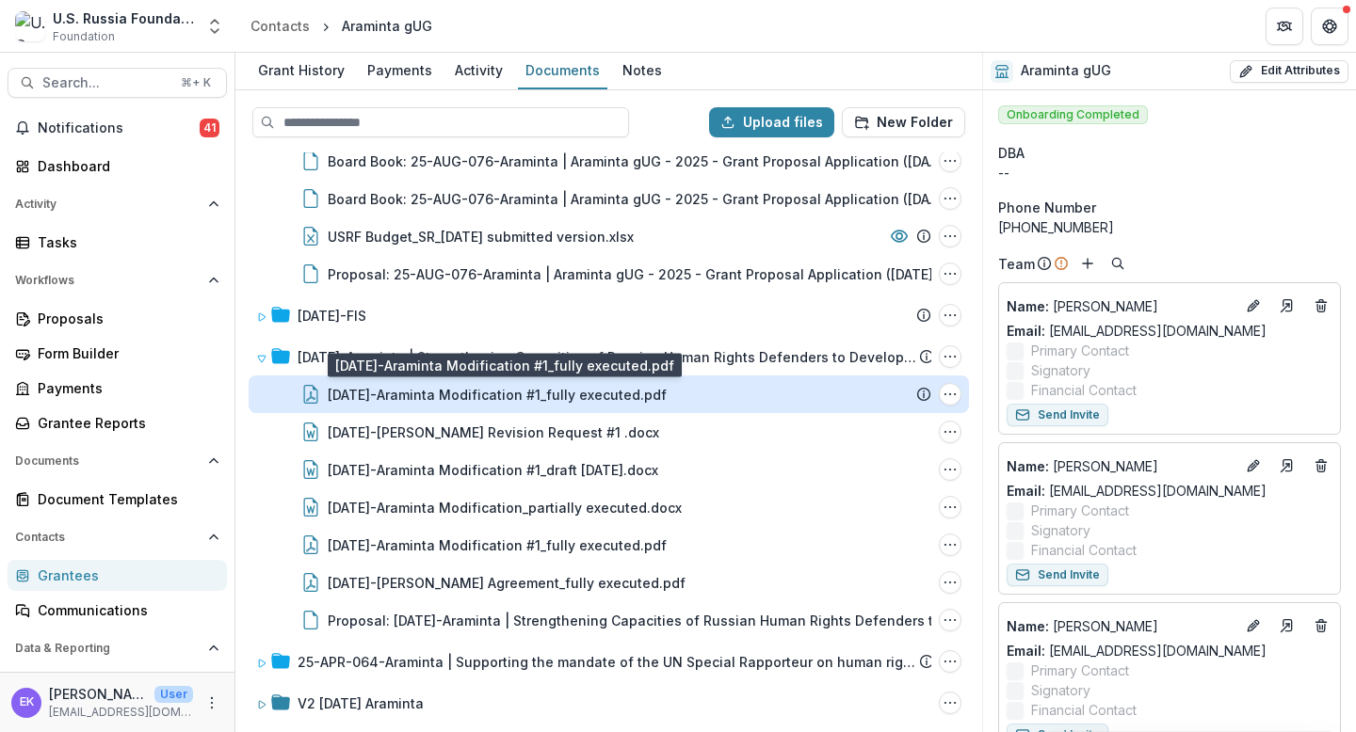
scroll to position [0, 0]
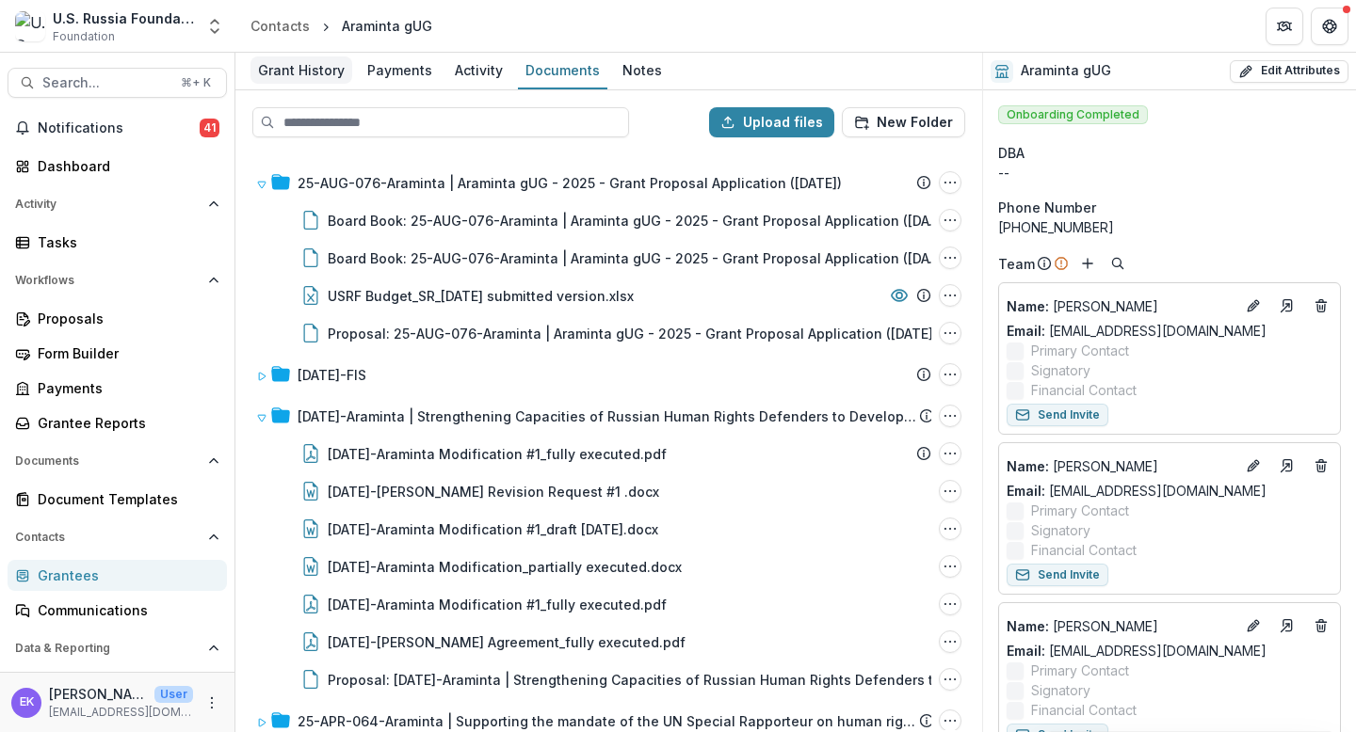
click at [319, 84] on link "Grant History" at bounding box center [301, 71] width 102 height 37
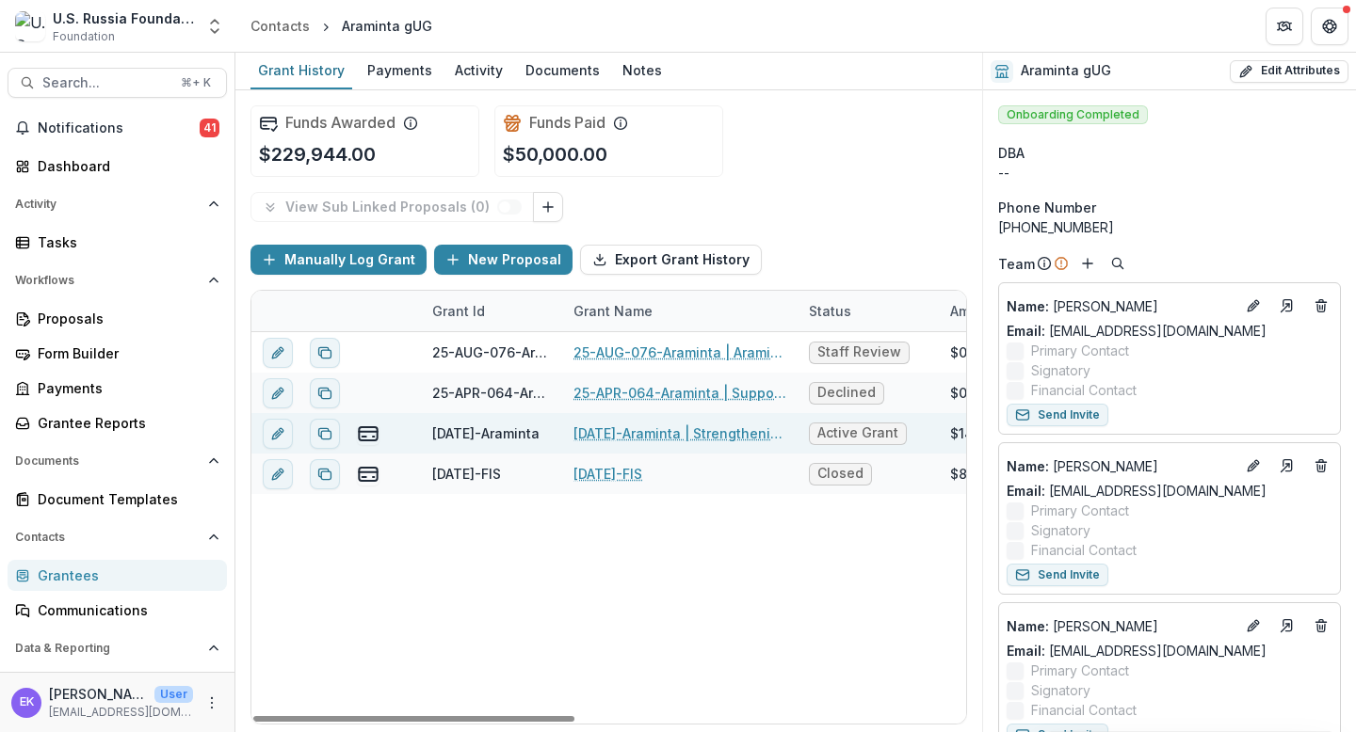
click at [661, 440] on link "[DATE]-Araminta | Strengthening Capacities of Russian Human Rights Defenders to…" at bounding box center [679, 434] width 213 height 20
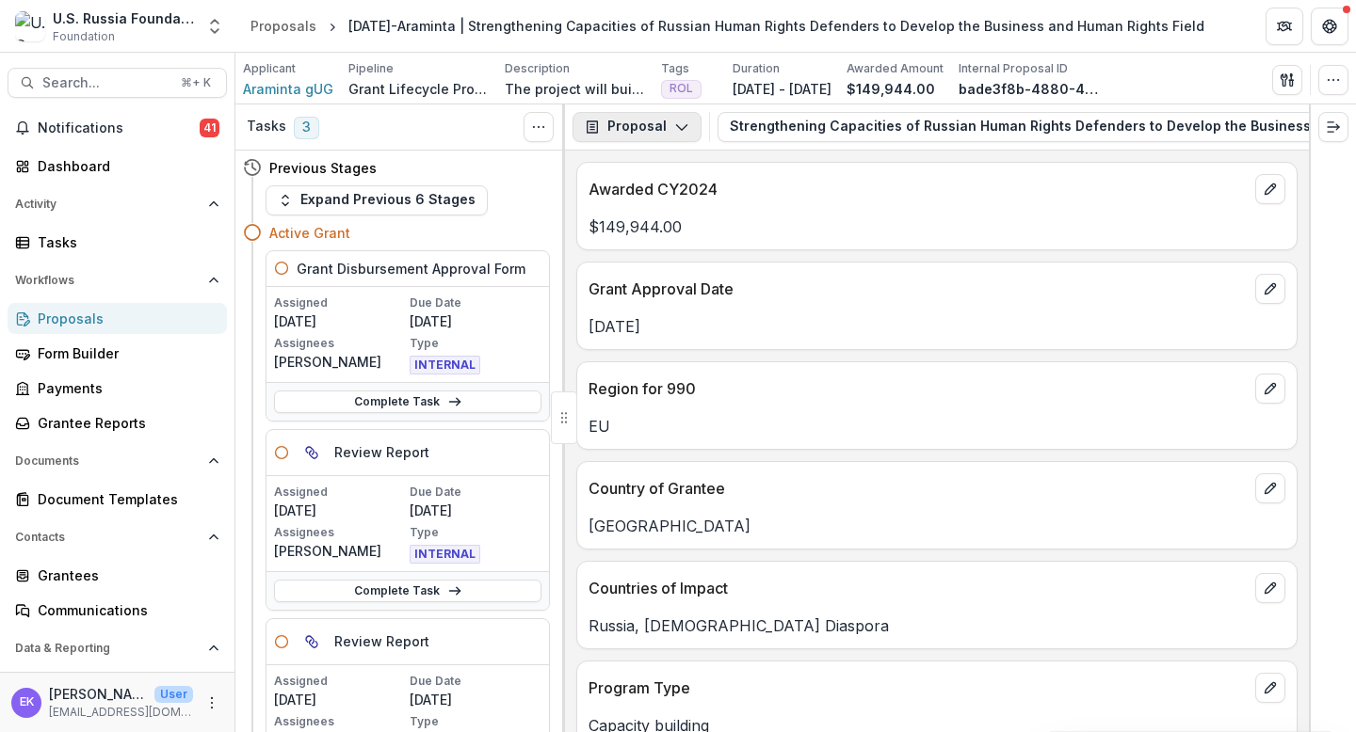
click at [647, 134] on button "Proposal" at bounding box center [636, 127] width 129 height 30
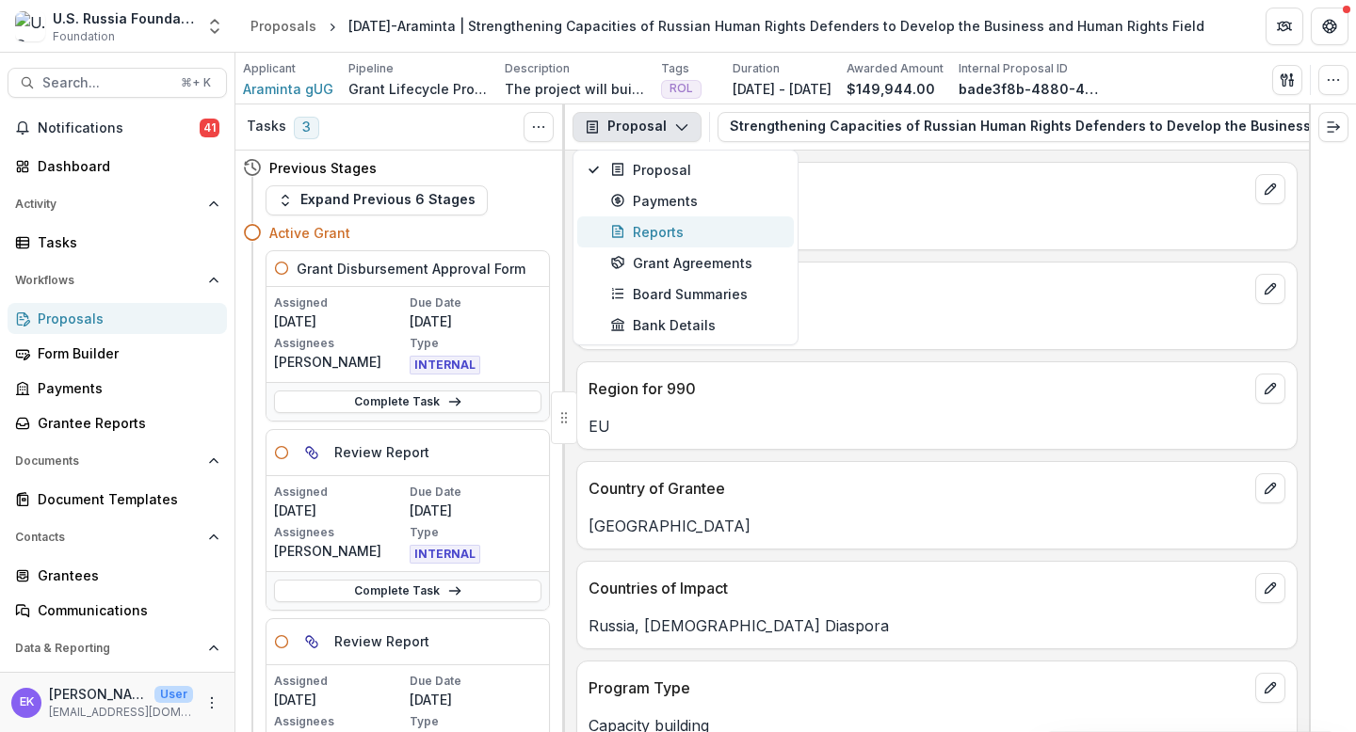
click at [661, 229] on div "Reports" at bounding box center [696, 232] width 172 height 20
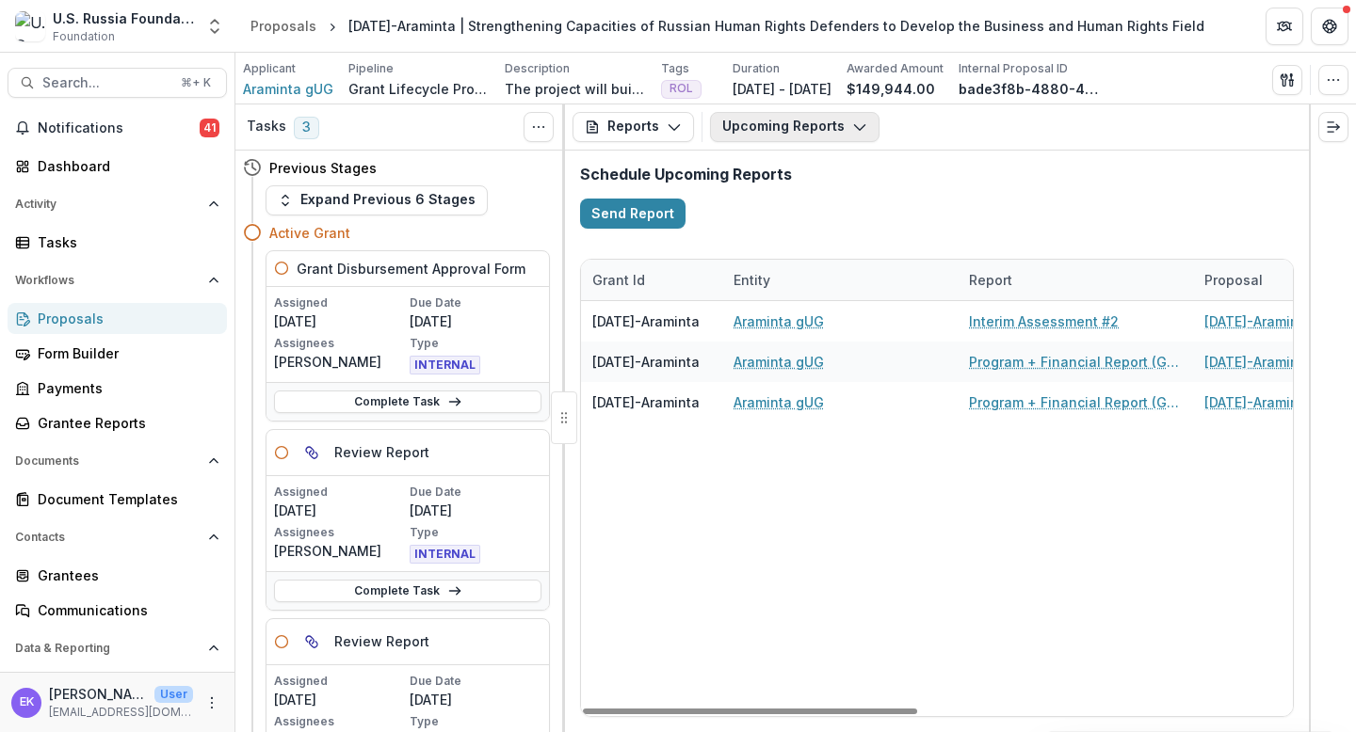
click at [760, 123] on button "Upcoming Reports" at bounding box center [794, 127] width 169 height 30
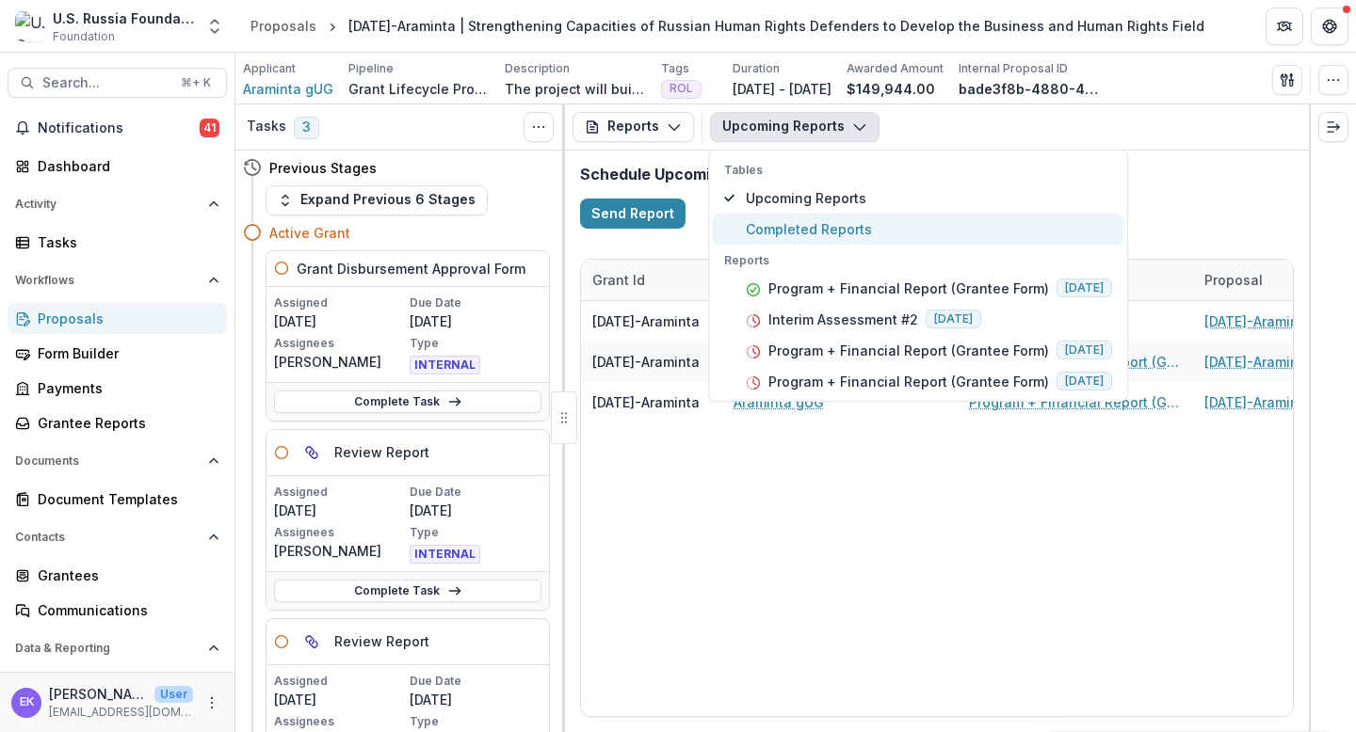
click at [798, 223] on span "Completed Reports" at bounding box center [929, 229] width 366 height 20
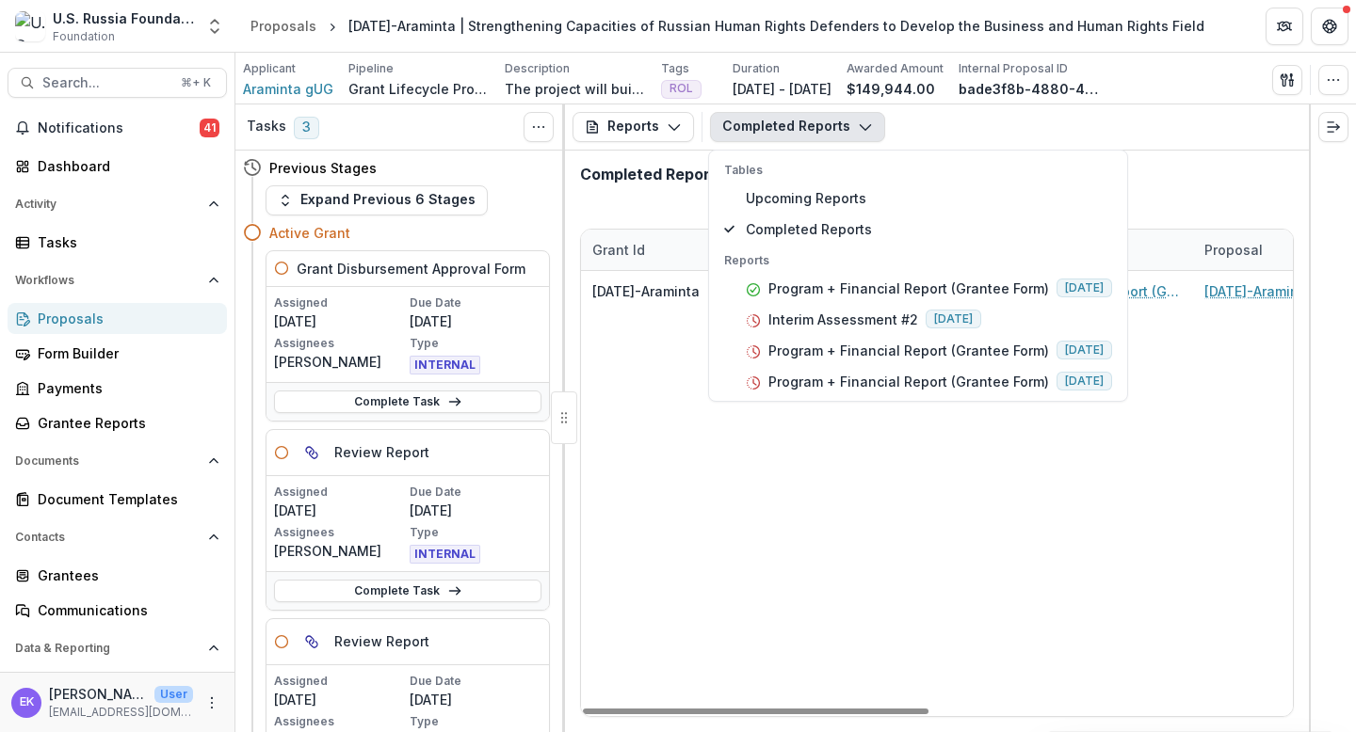
click at [621, 351] on div "[DATE]-Araminta Araminta gUG Program + Financial Report (Grantee Form) [DATE]-A…" at bounding box center [1310, 493] width 1459 height 445
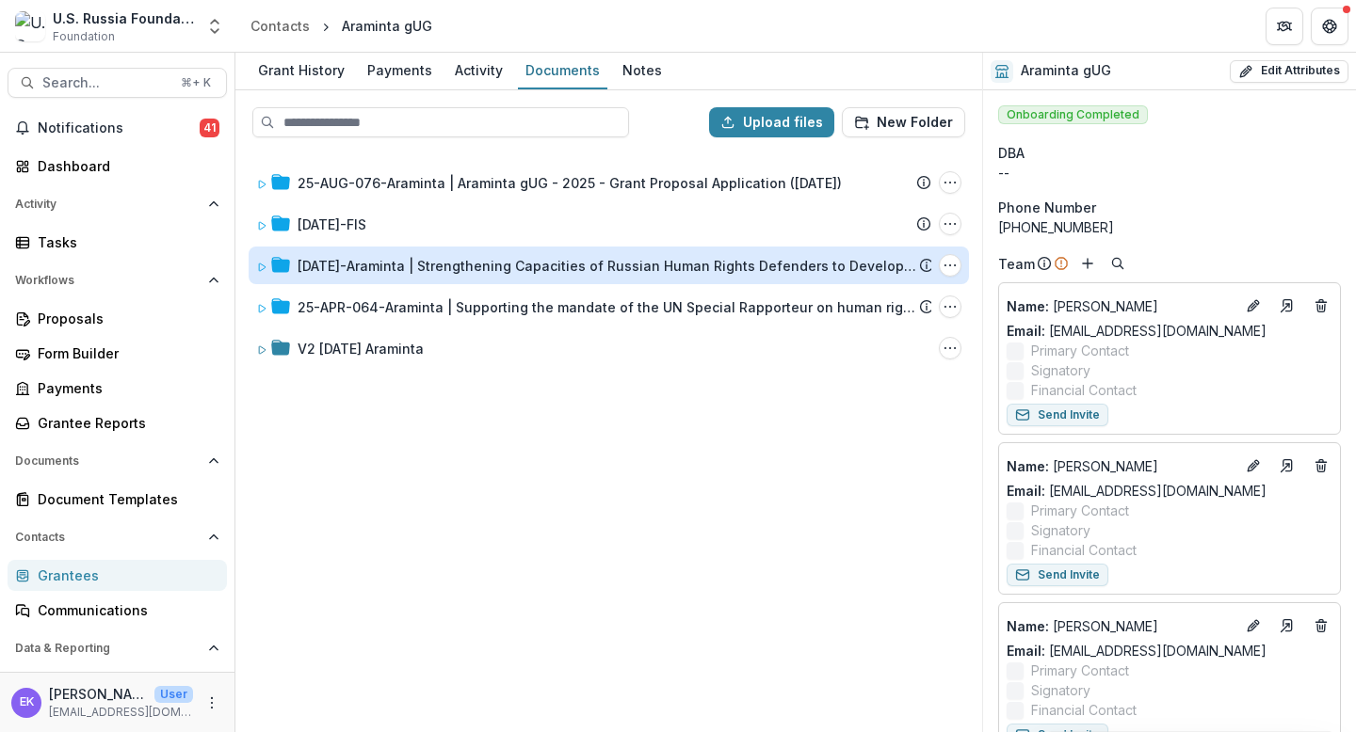
click at [327, 275] on div "[DATE]-Araminta | Strengthening Capacities of Russian Human Rights Defenders to…" at bounding box center [607, 266] width 621 height 20
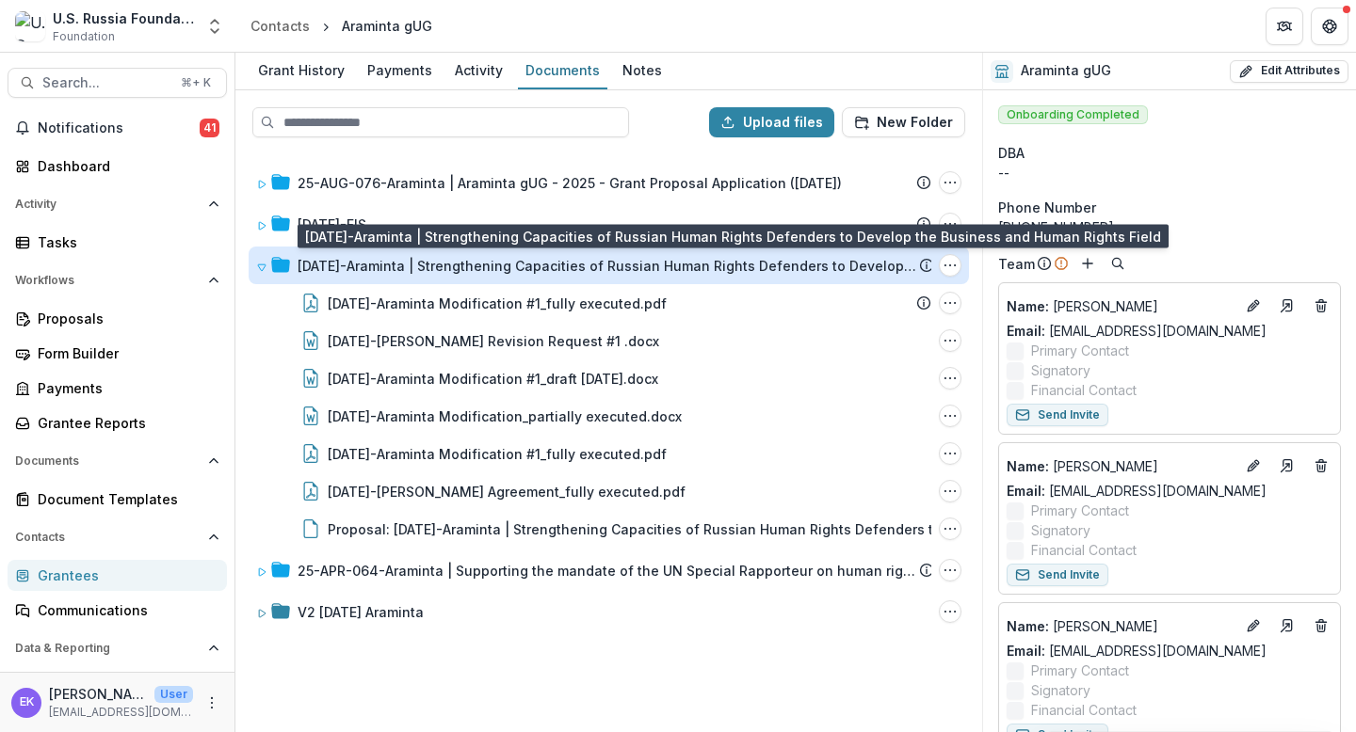
click at [362, 270] on div "[DATE]-Araminta | Strengthening Capacities of Russian Human Rights Defenders to…" at bounding box center [607, 266] width 621 height 20
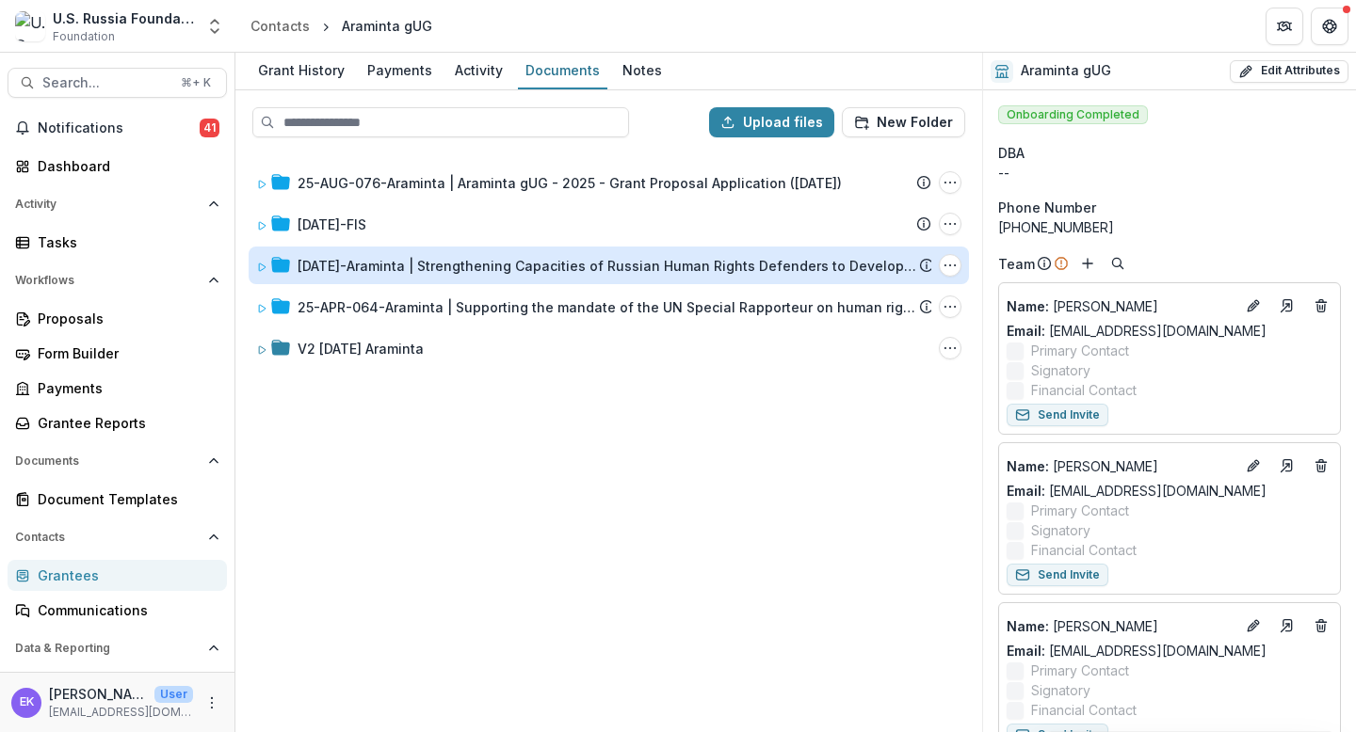
click at [362, 270] on div "[DATE]-Araminta | Strengthening Capacities of Russian Human Rights Defenders to…" at bounding box center [607, 266] width 621 height 20
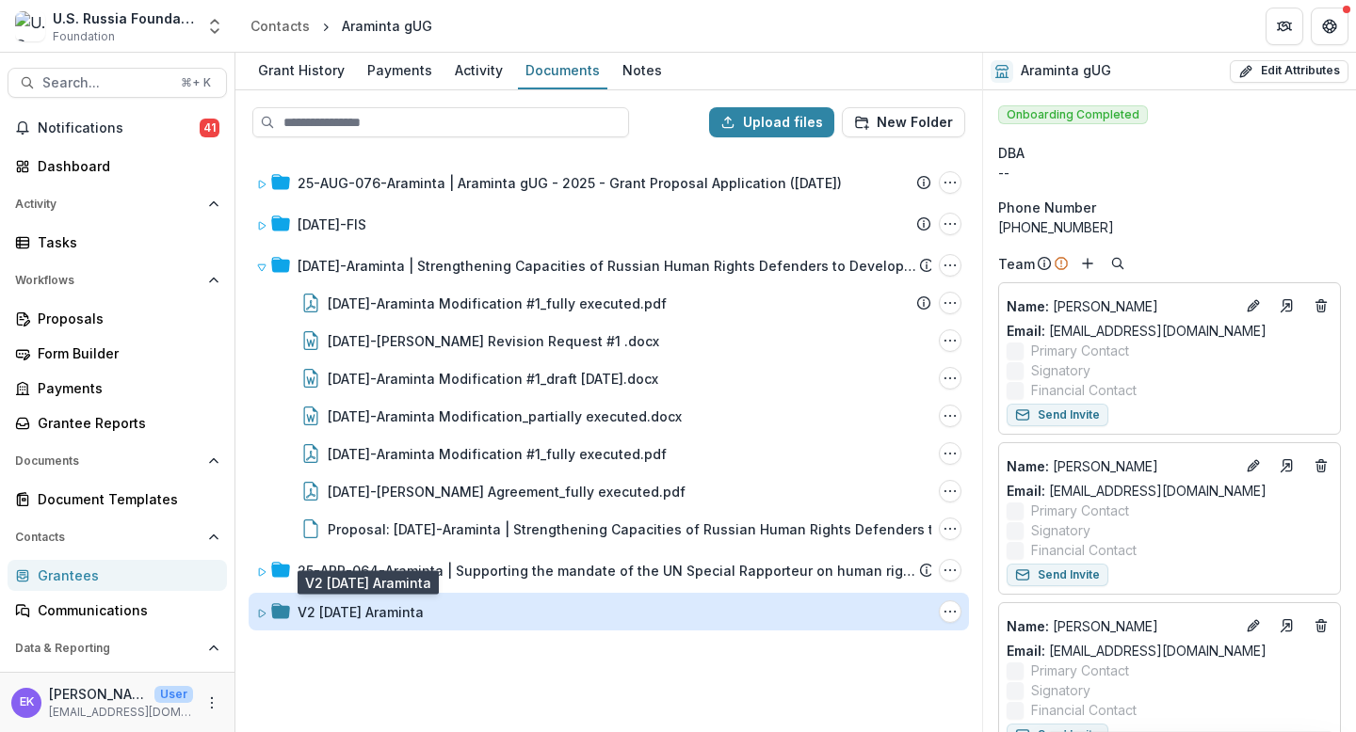
click at [379, 608] on div "V2 [DATE] Araminta" at bounding box center [360, 613] width 126 height 20
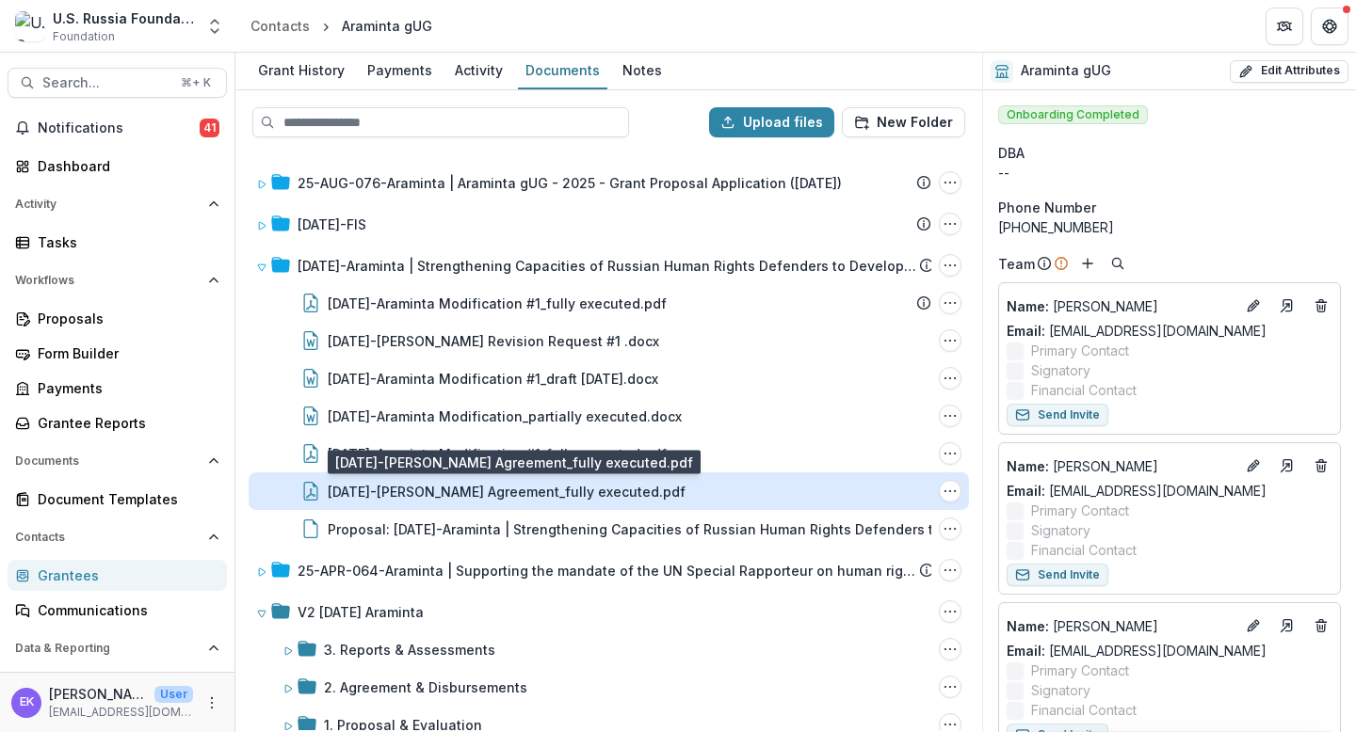
scroll to position [24, 0]
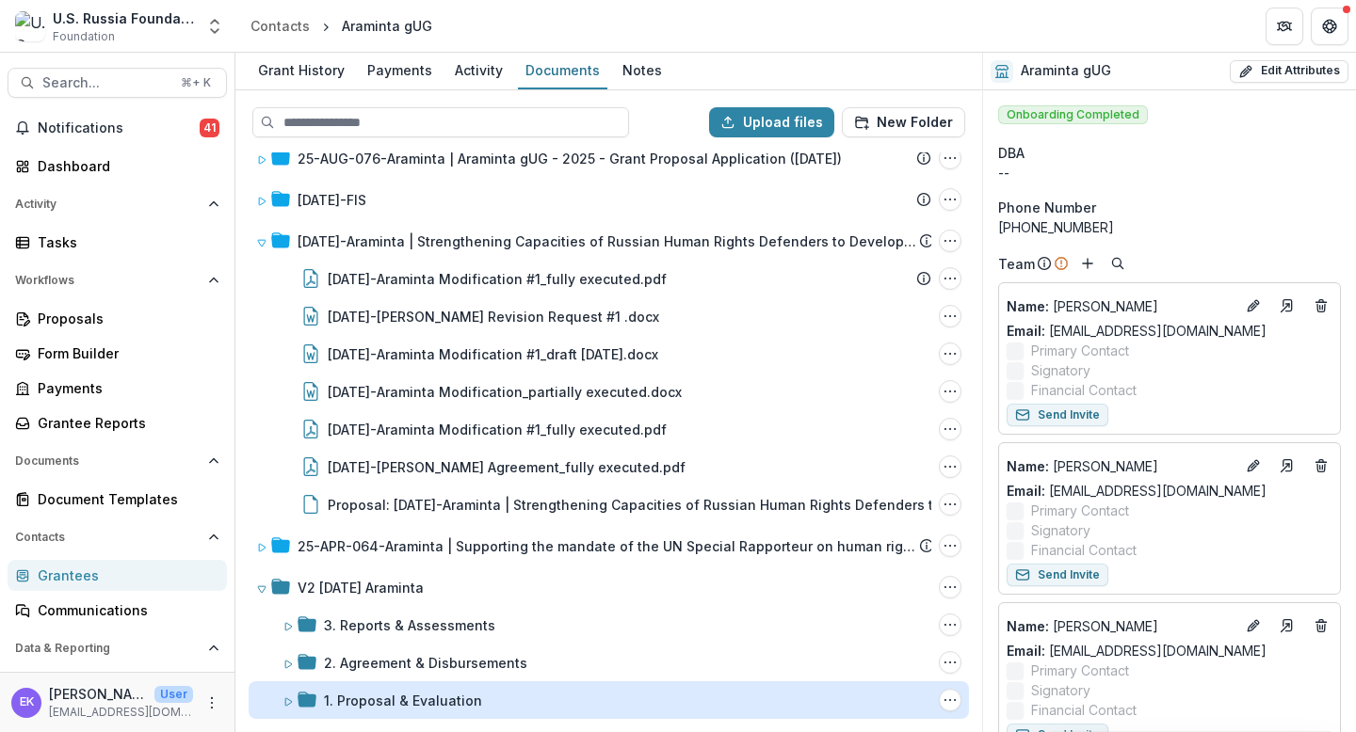
click at [423, 676] on div "1. Proposal & Evaluation" at bounding box center [403, 701] width 158 height 20
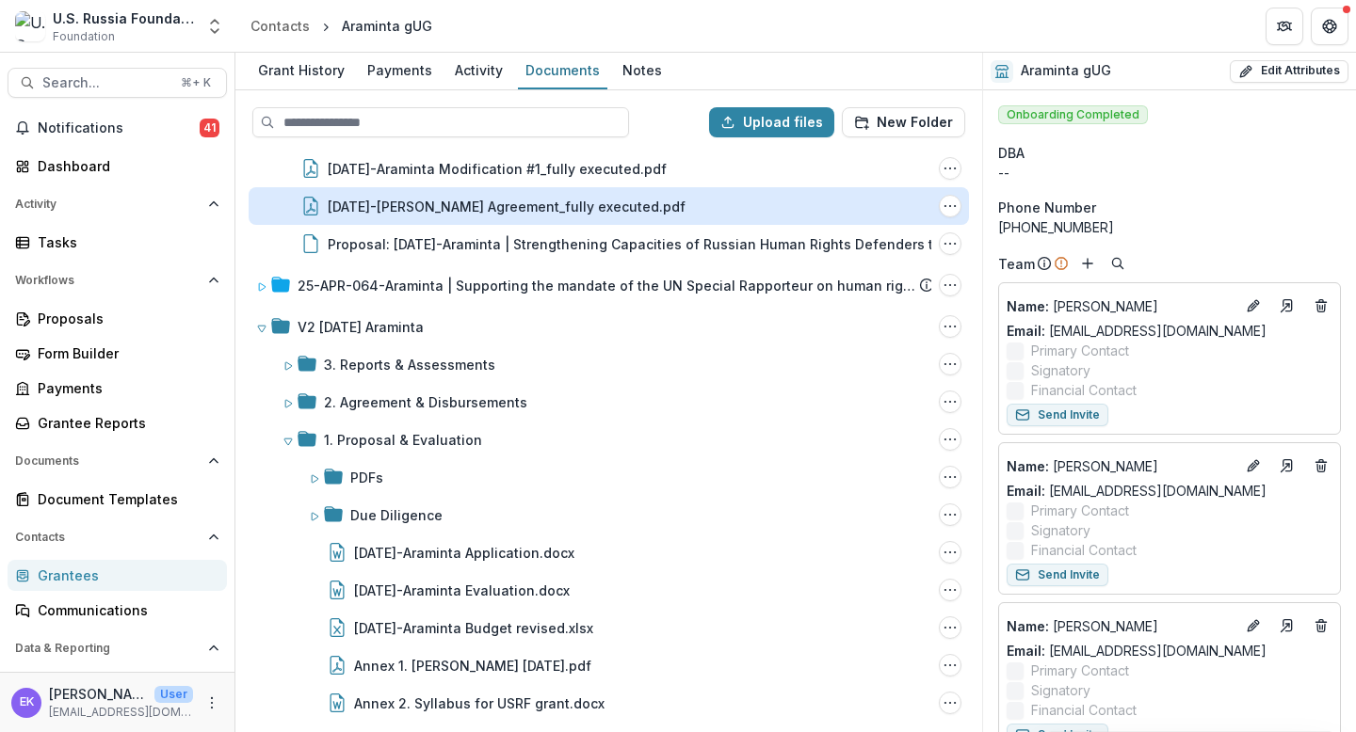
scroll to position [288, 0]
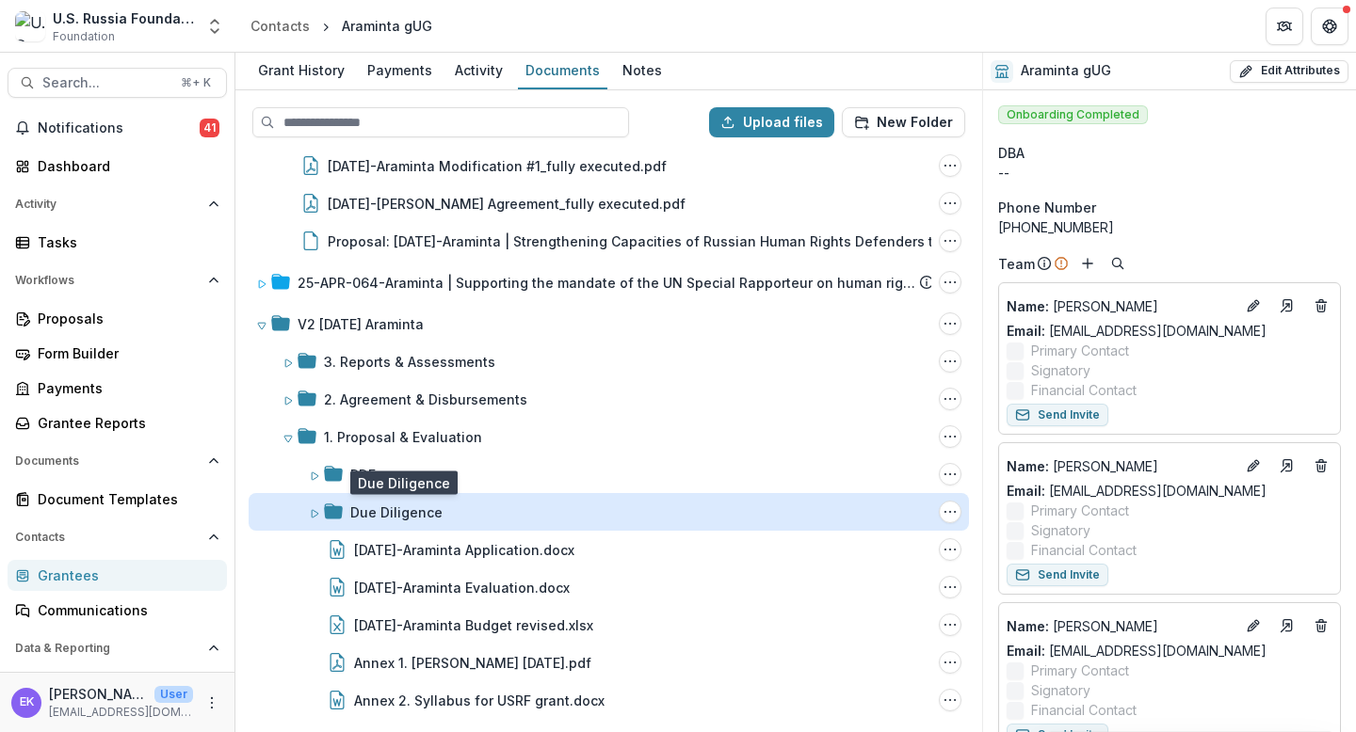
click at [362, 521] on div "Due Diligence" at bounding box center [396, 513] width 92 height 20
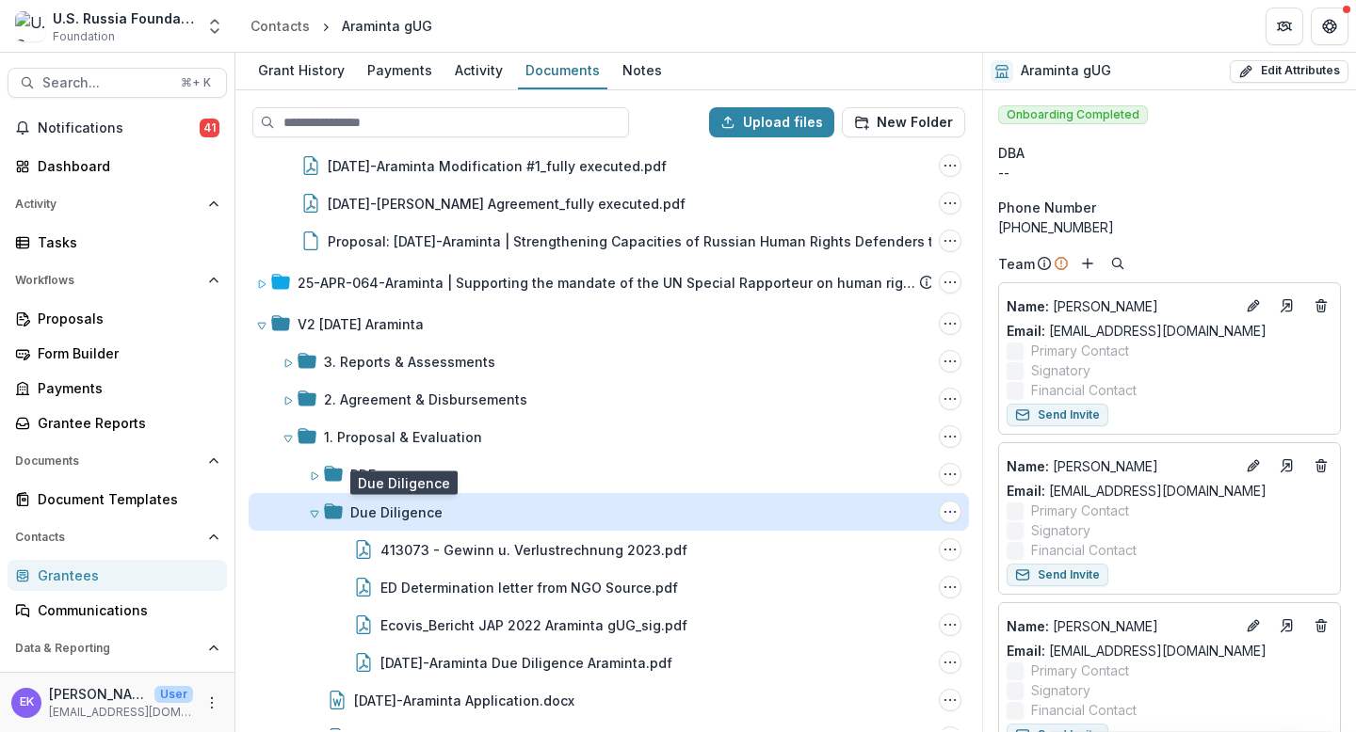
click at [370, 514] on div "Due Diligence" at bounding box center [396, 513] width 92 height 20
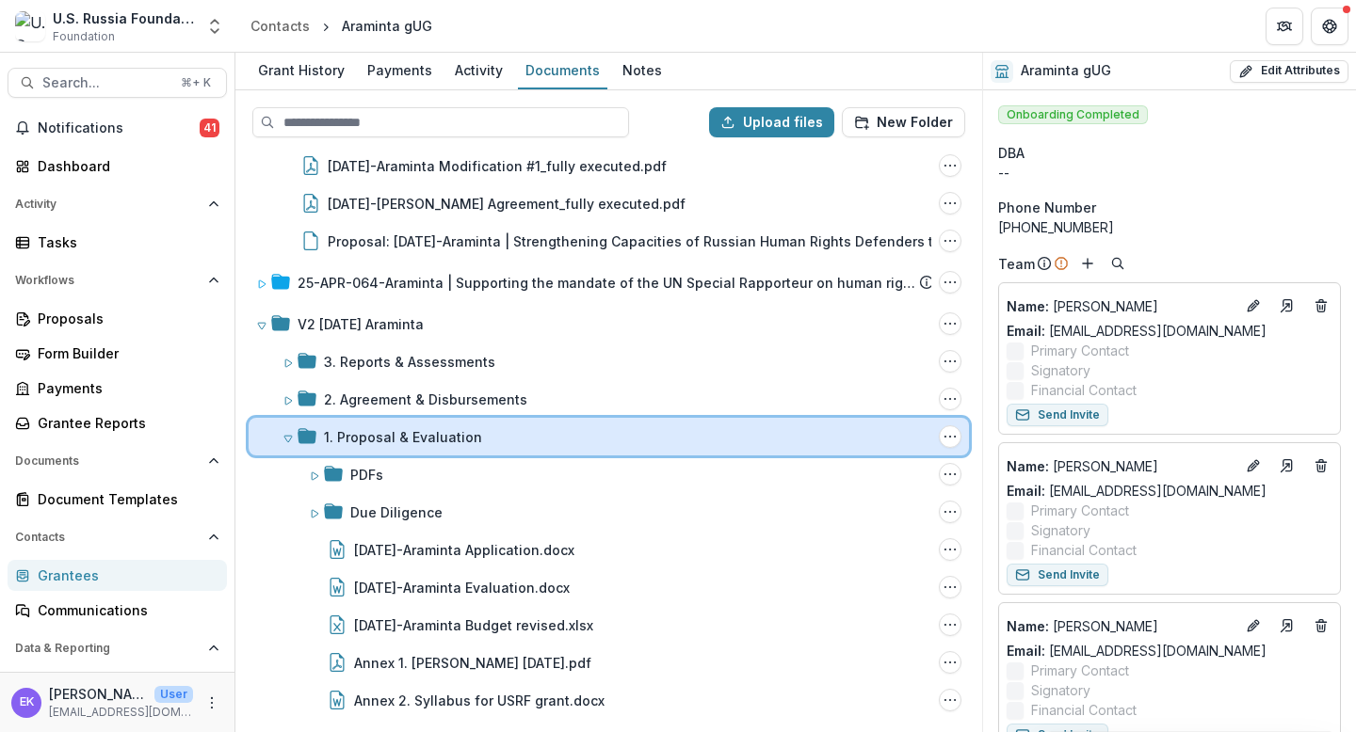
click at [289, 441] on icon at bounding box center [288, 439] width 8 height 7
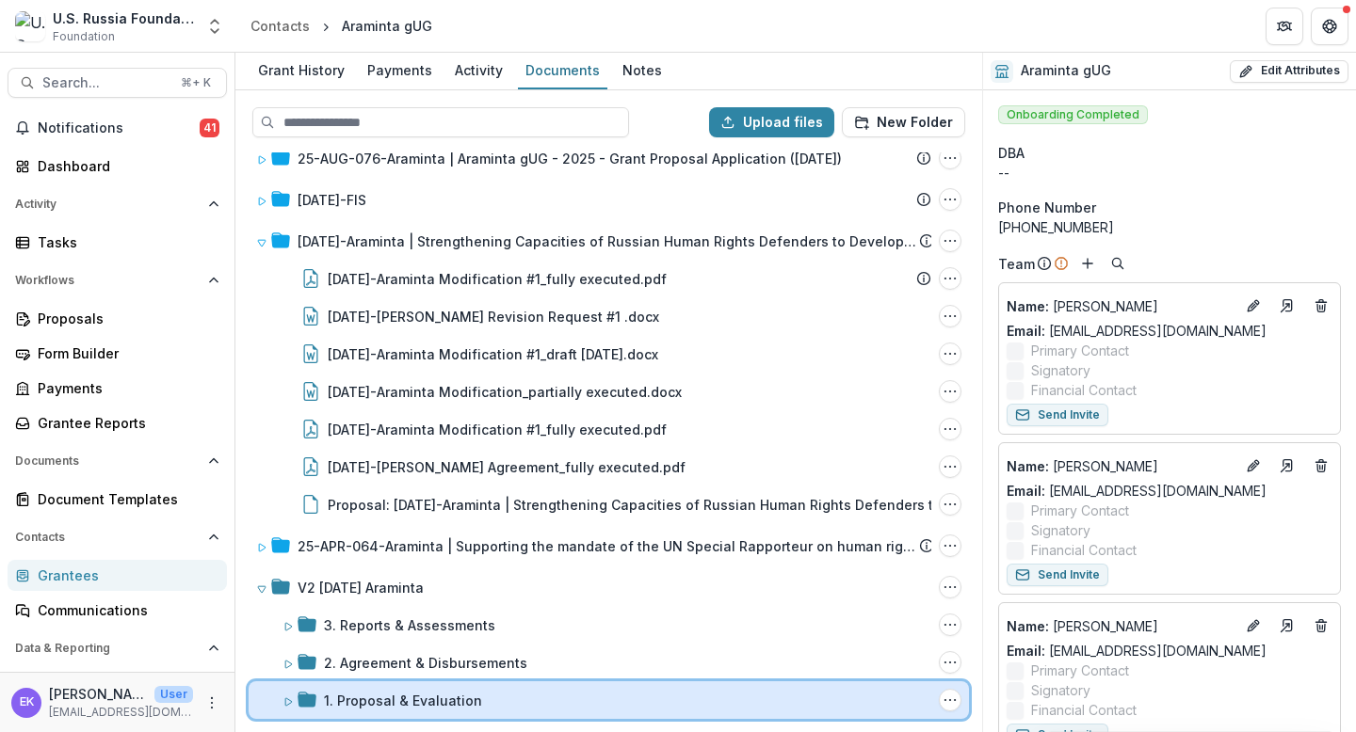
scroll to position [24, 0]
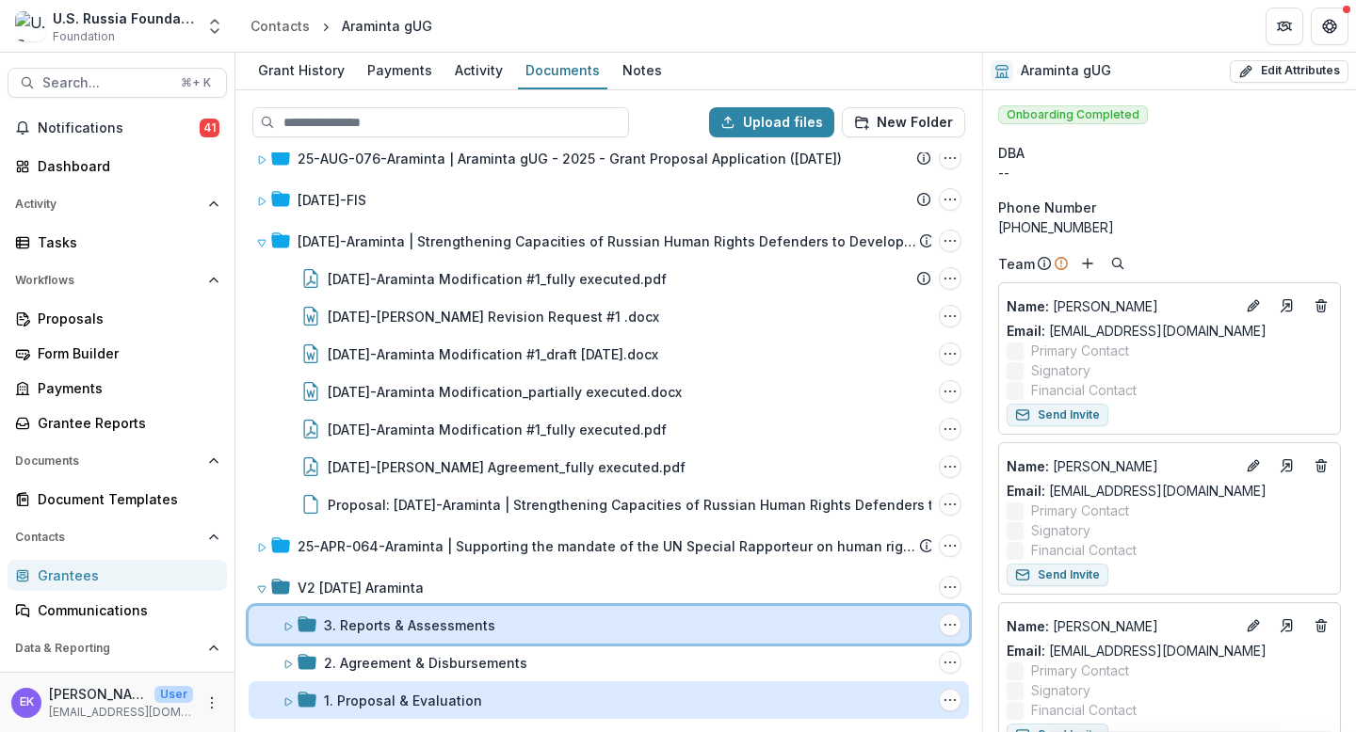
click at [287, 630] on icon at bounding box center [287, 626] width 11 height 11
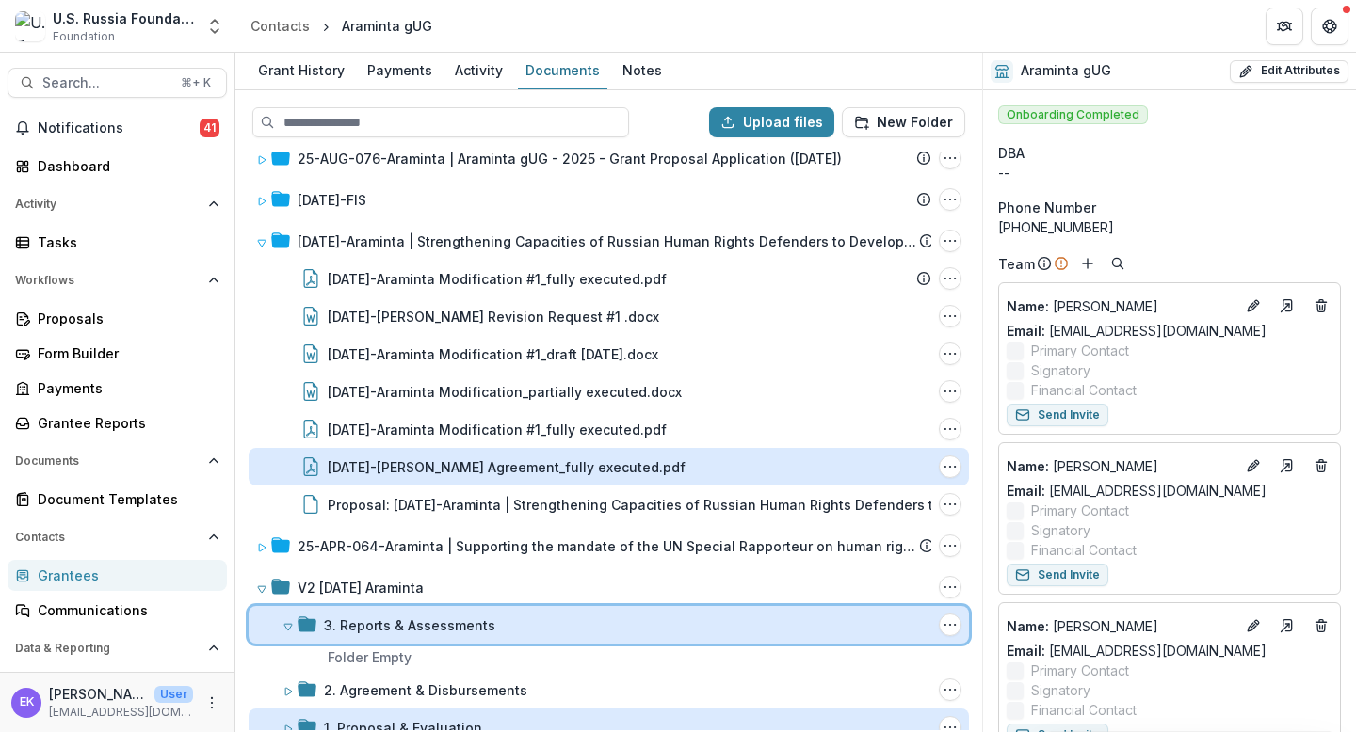
scroll to position [52, 0]
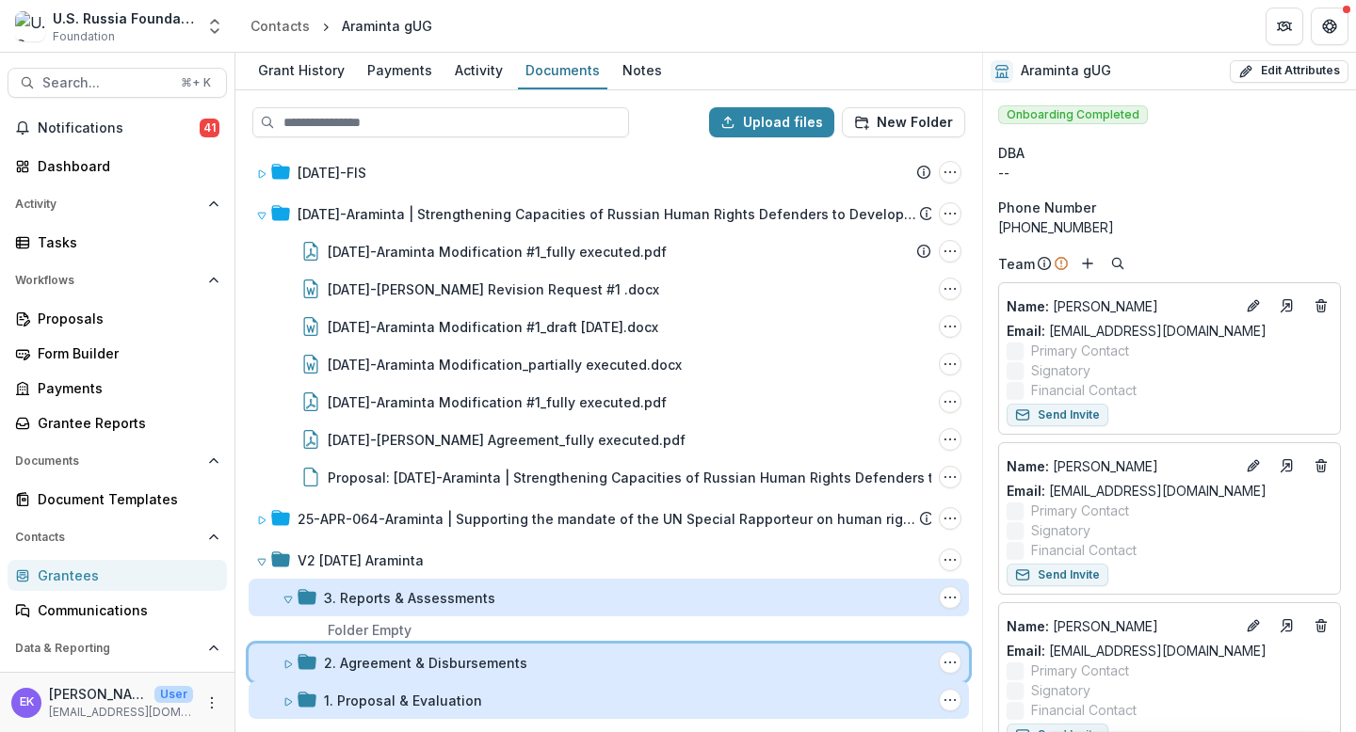
click at [292, 660] on icon at bounding box center [287, 664] width 11 height 11
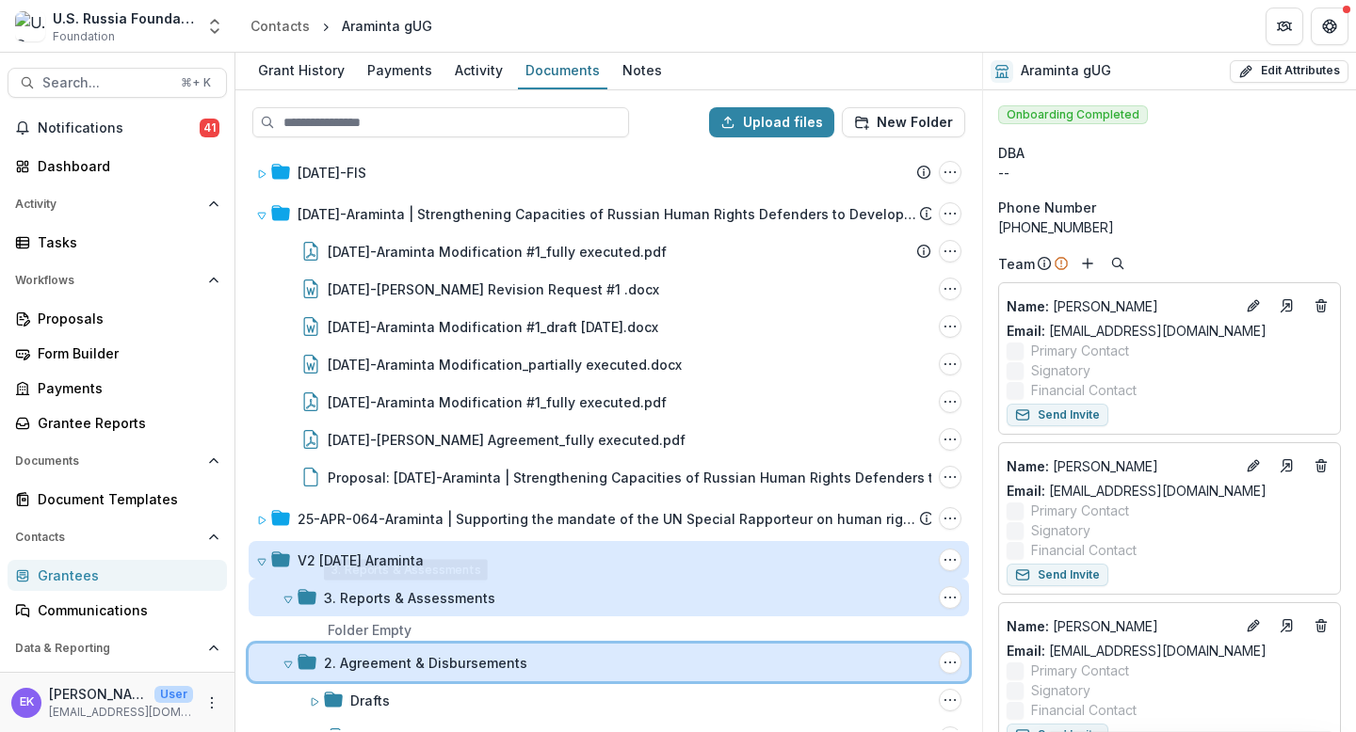
scroll to position [127, 0]
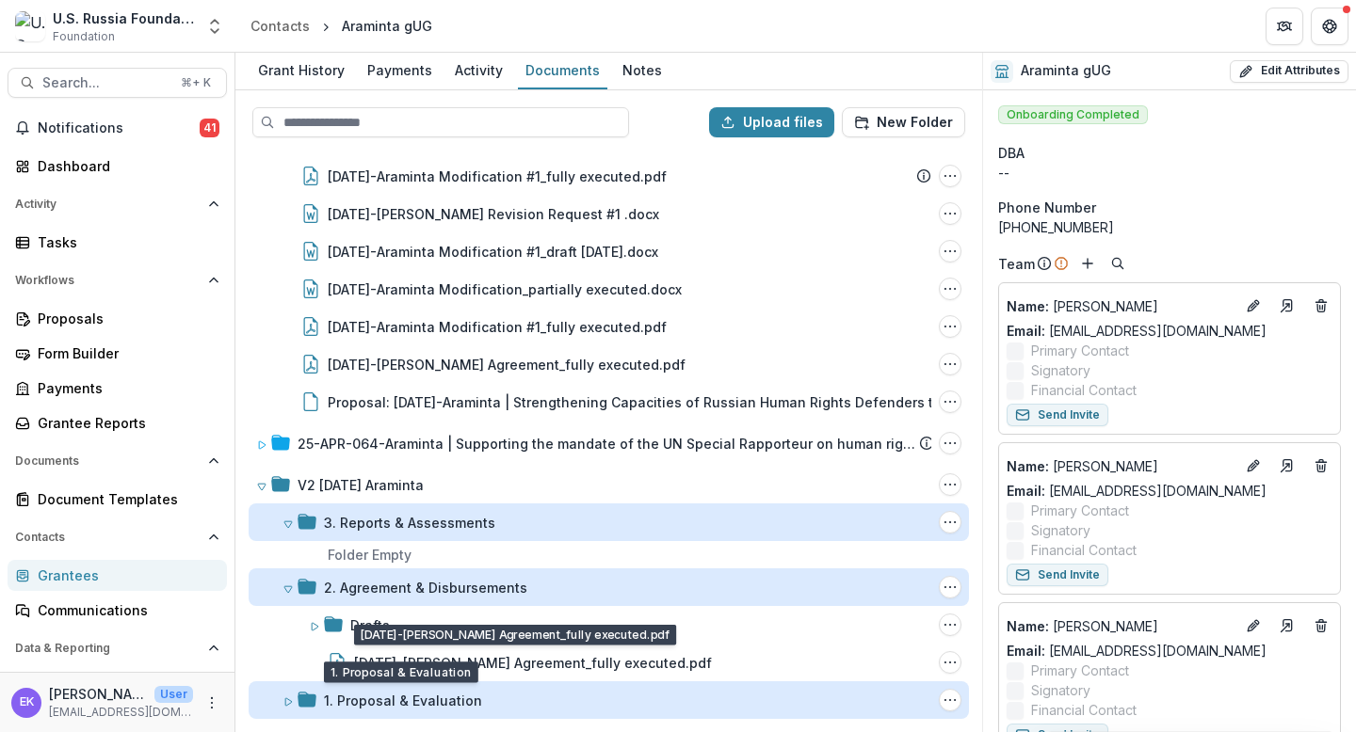
click at [364, 676] on div "1. Proposal & Evaluation" at bounding box center [403, 701] width 158 height 20
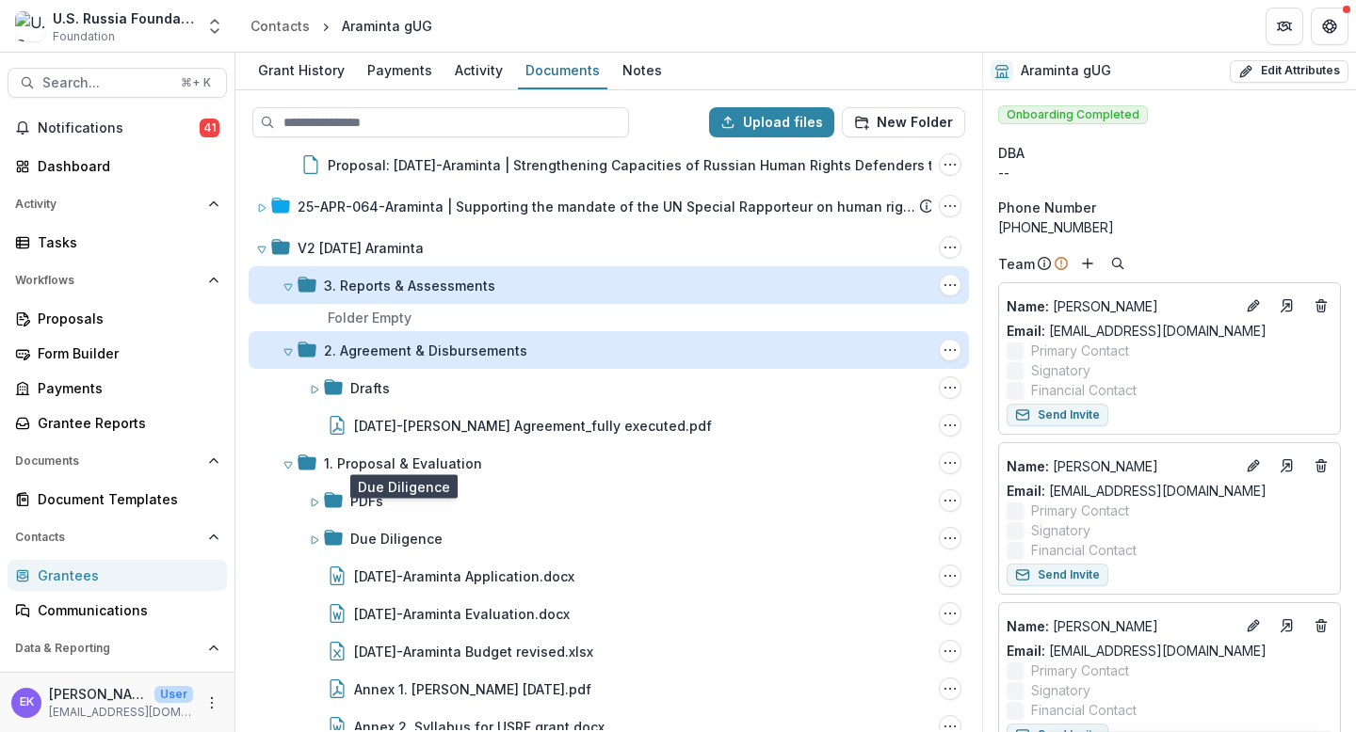
scroll to position [391, 0]
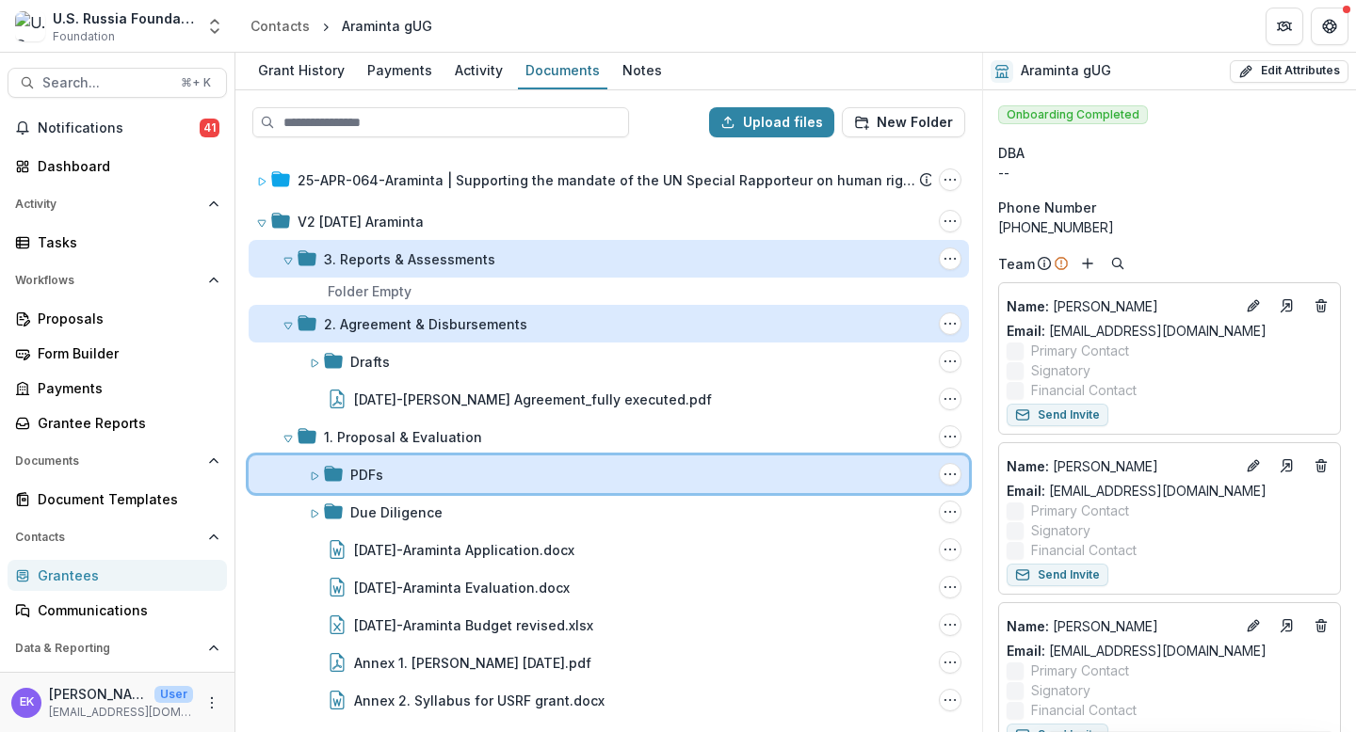
click at [318, 471] on icon at bounding box center [314, 476] width 11 height 11
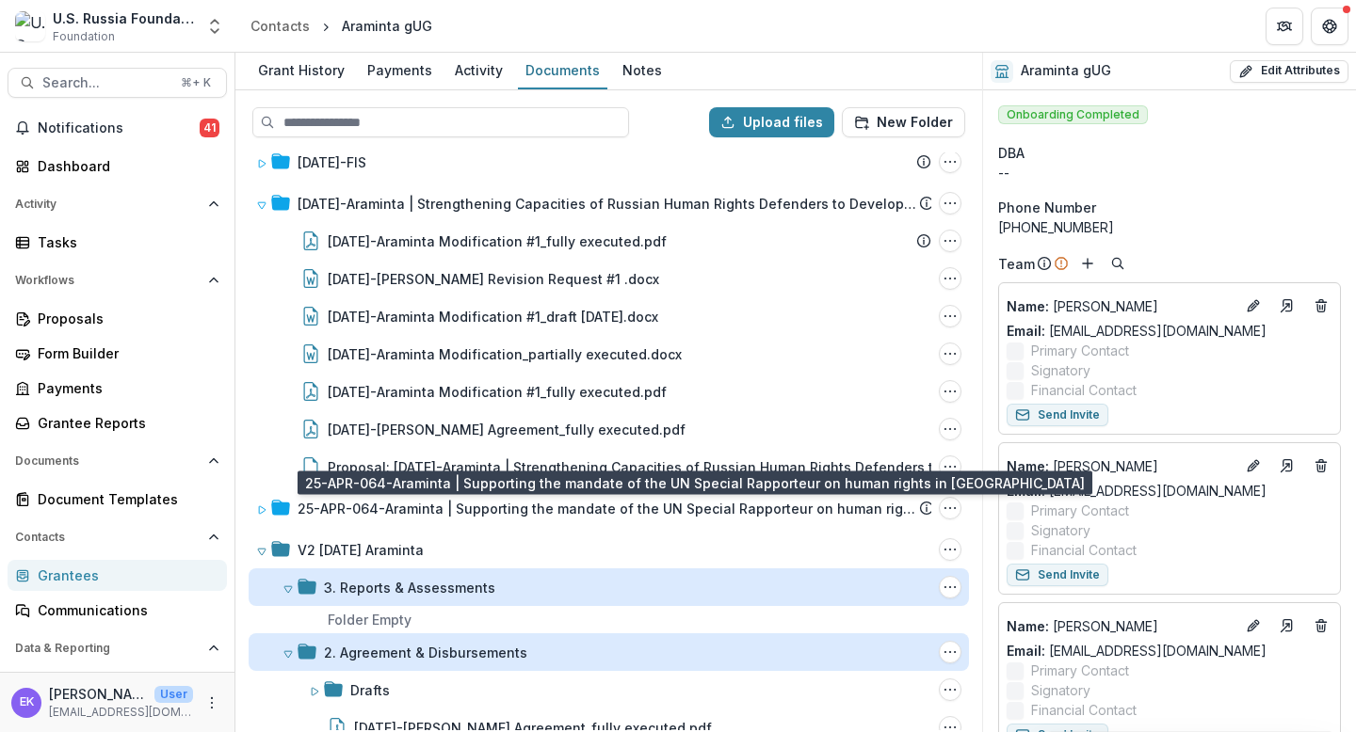
scroll to position [56, 0]
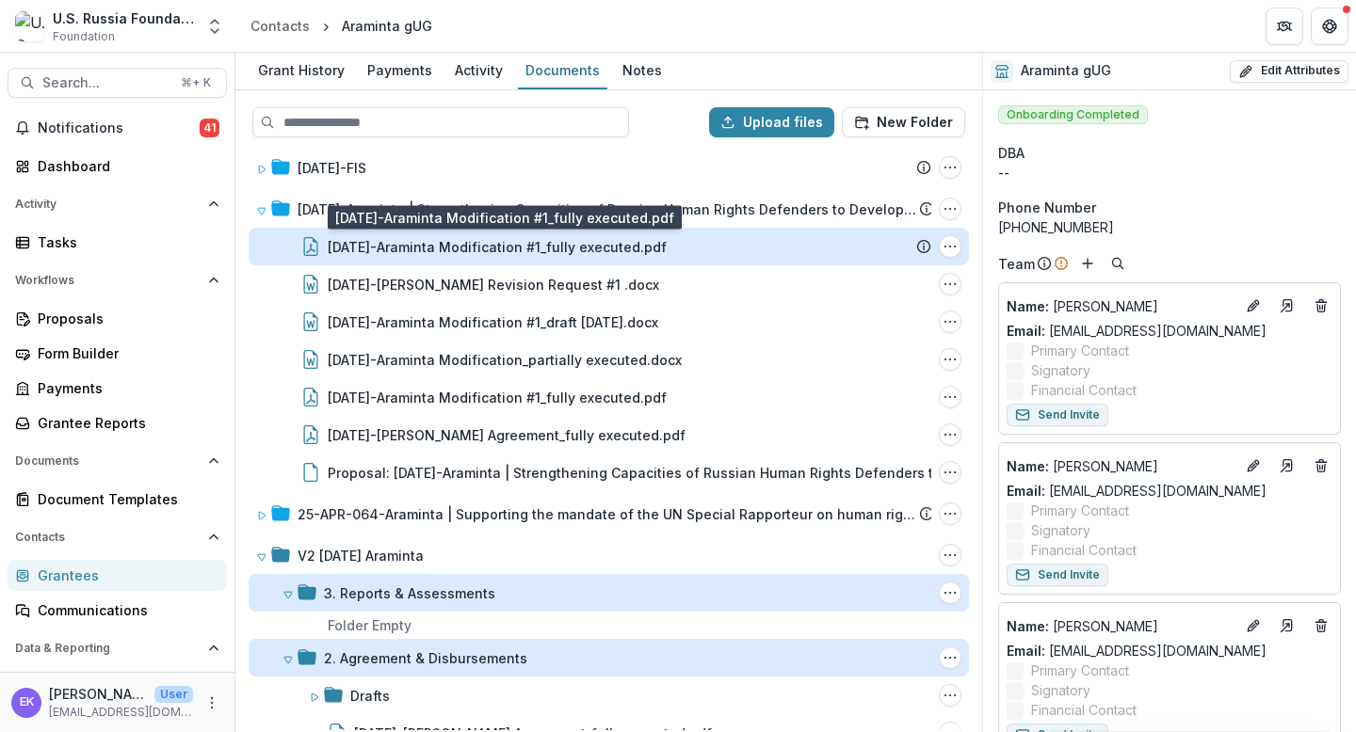
click at [589, 254] on div "[DATE]-Araminta Modification #1_fully executed.pdf" at bounding box center [497, 247] width 339 height 20
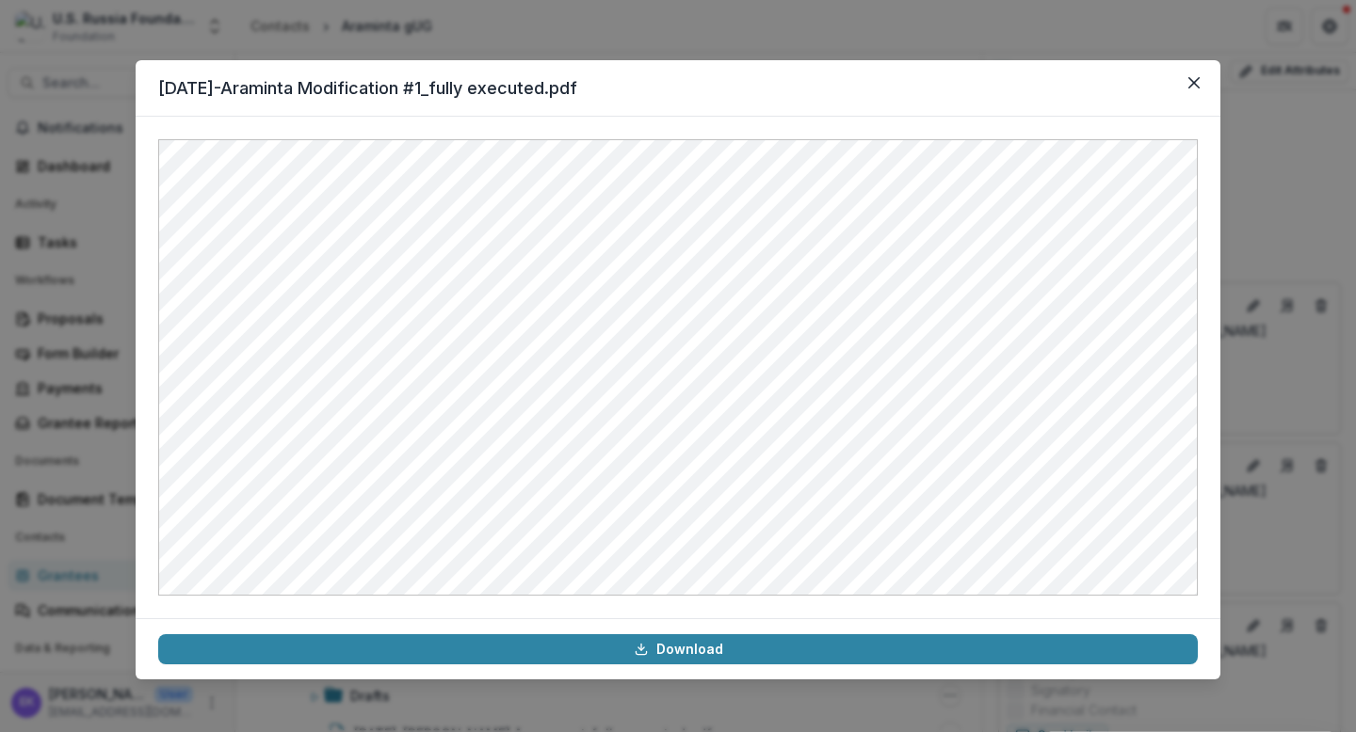
click at [1164, 81] on header "[DATE]-Araminta Modification #1_fully executed.pdf" at bounding box center [678, 88] width 1085 height 56
click at [1164, 81] on button "Close" at bounding box center [1194, 83] width 30 height 30
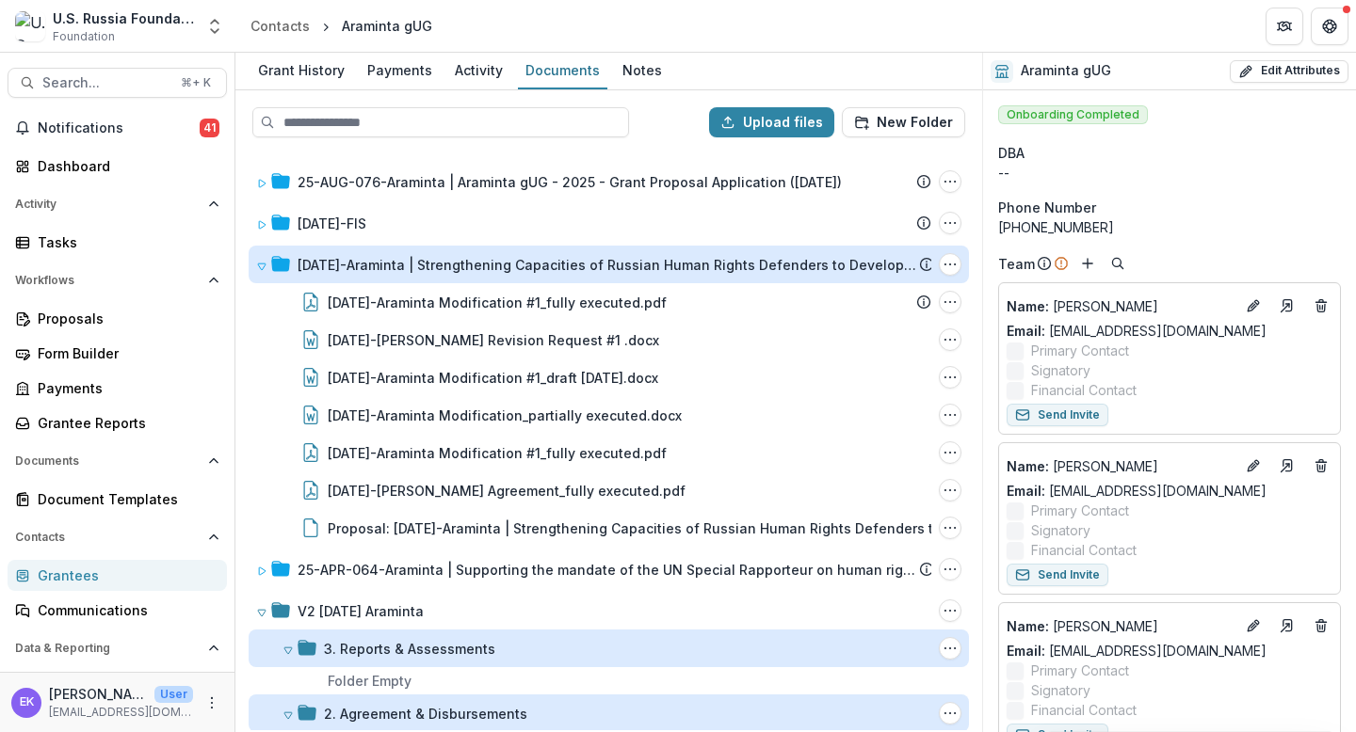
scroll to position [0, 0]
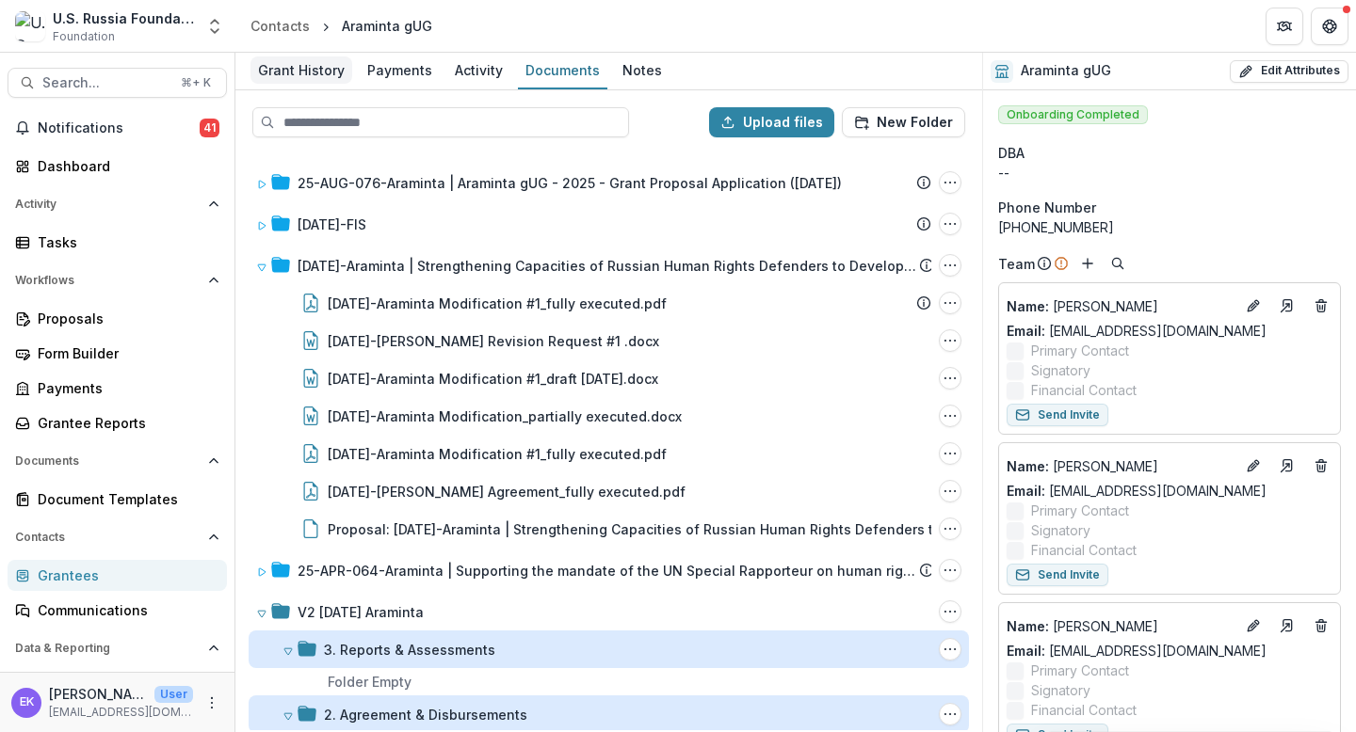
click at [301, 79] on div "Grant History" at bounding box center [301, 69] width 102 height 27
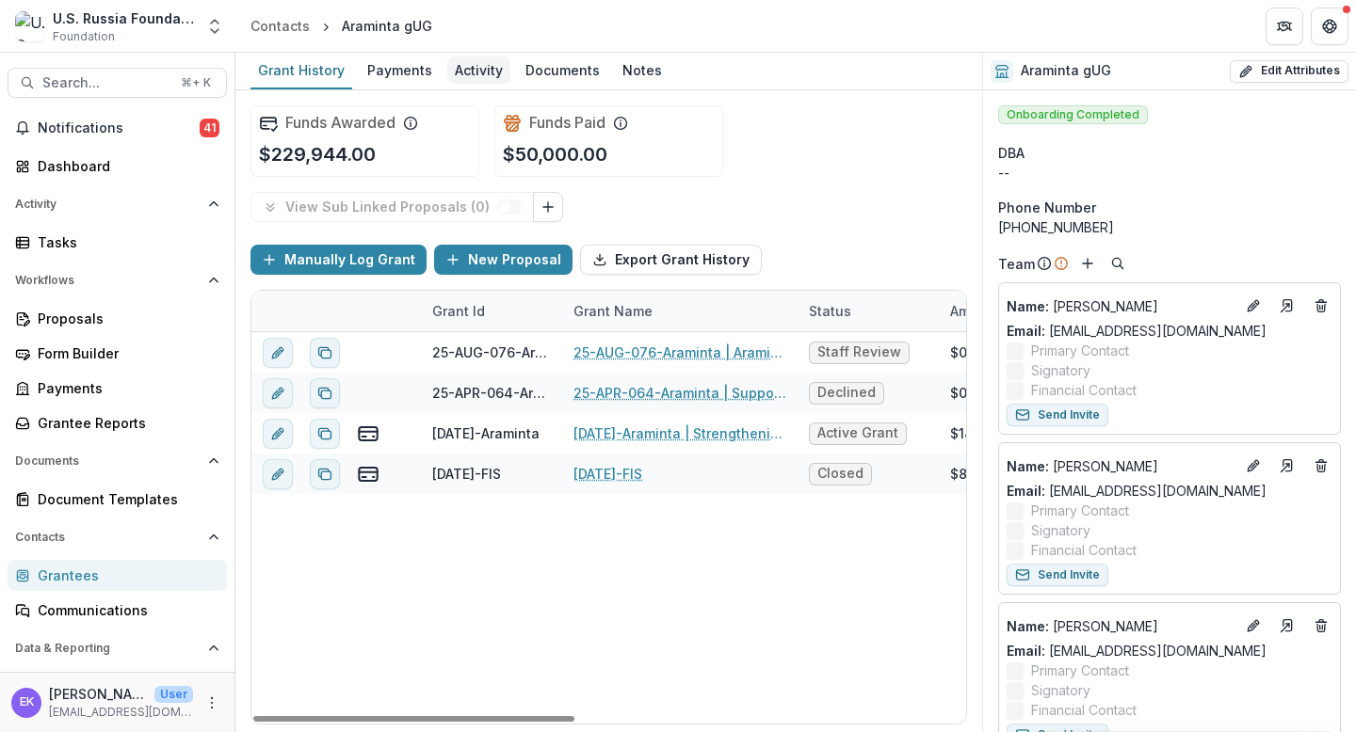
click at [464, 72] on div "Activity" at bounding box center [478, 69] width 63 height 27
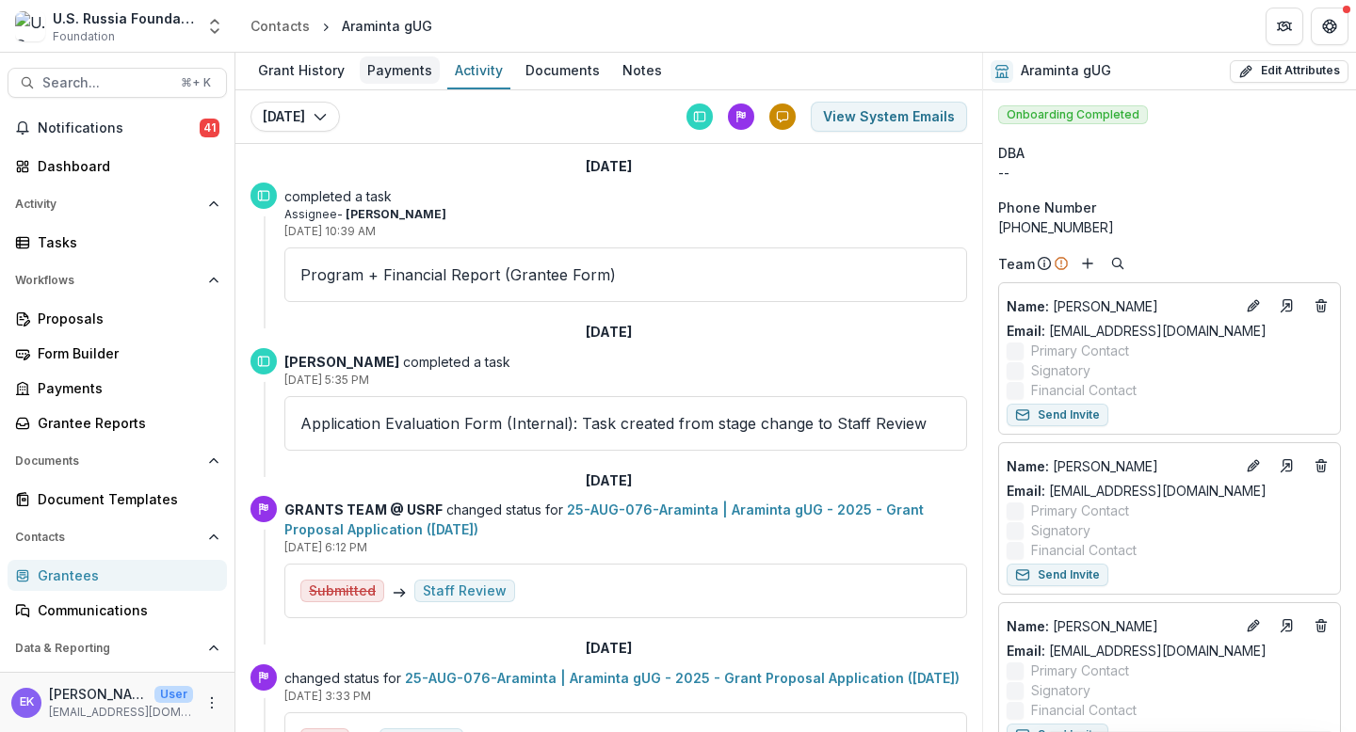
click at [394, 62] on div "Payments" at bounding box center [400, 69] width 80 height 27
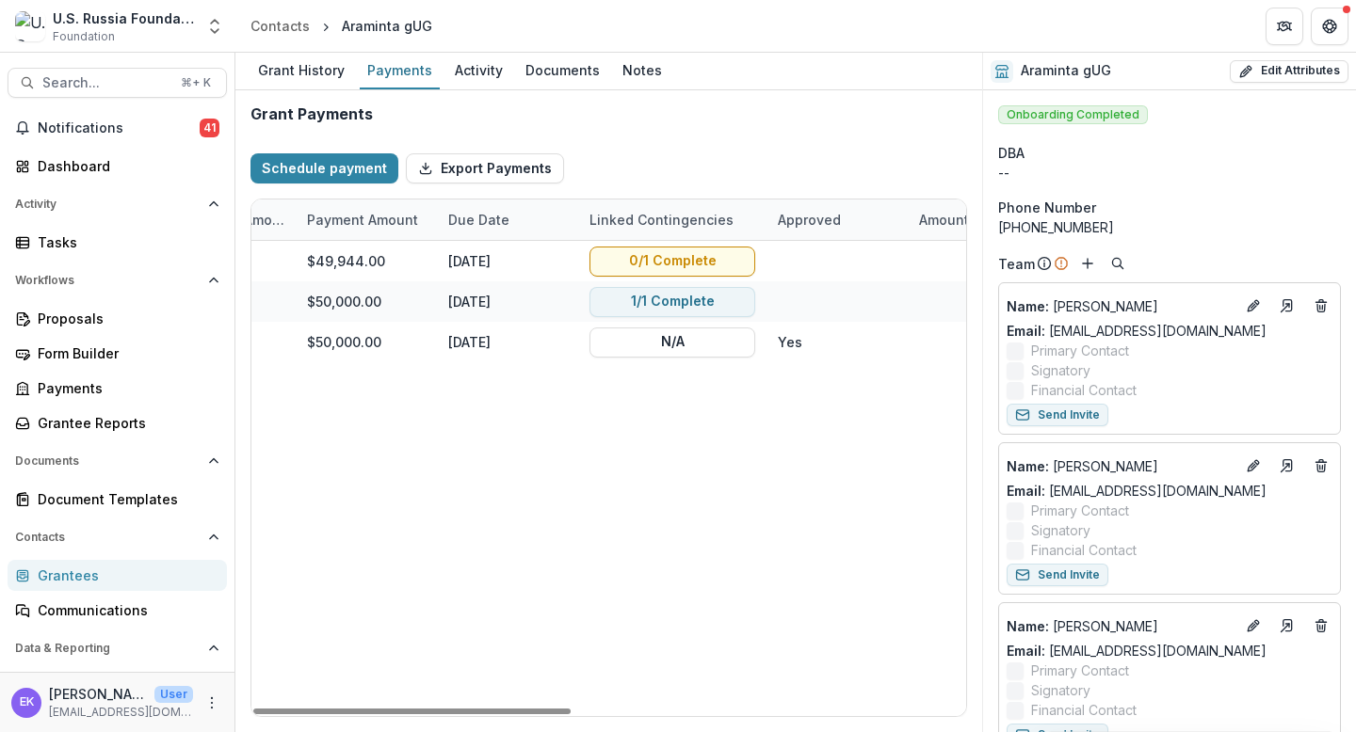
scroll to position [0, 380]
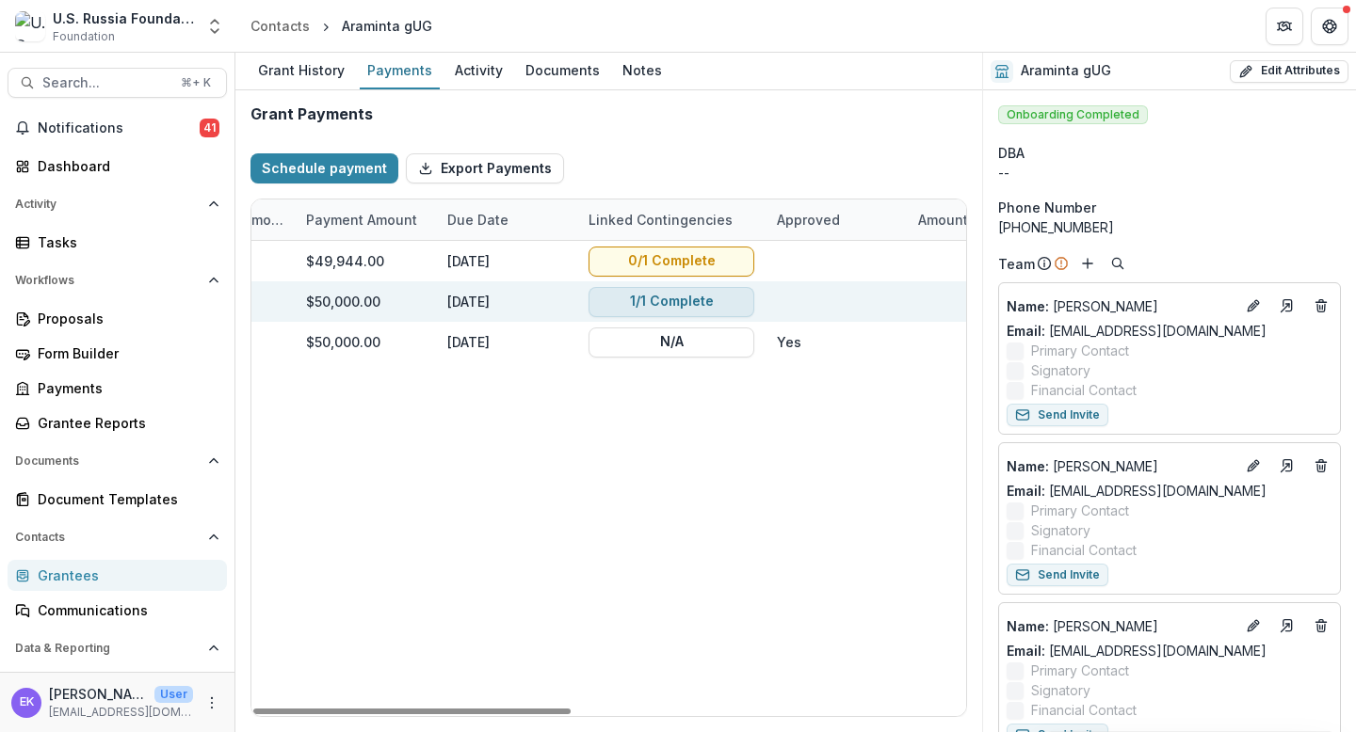
click at [664, 294] on button "1/1 Complete" at bounding box center [671, 302] width 166 height 30
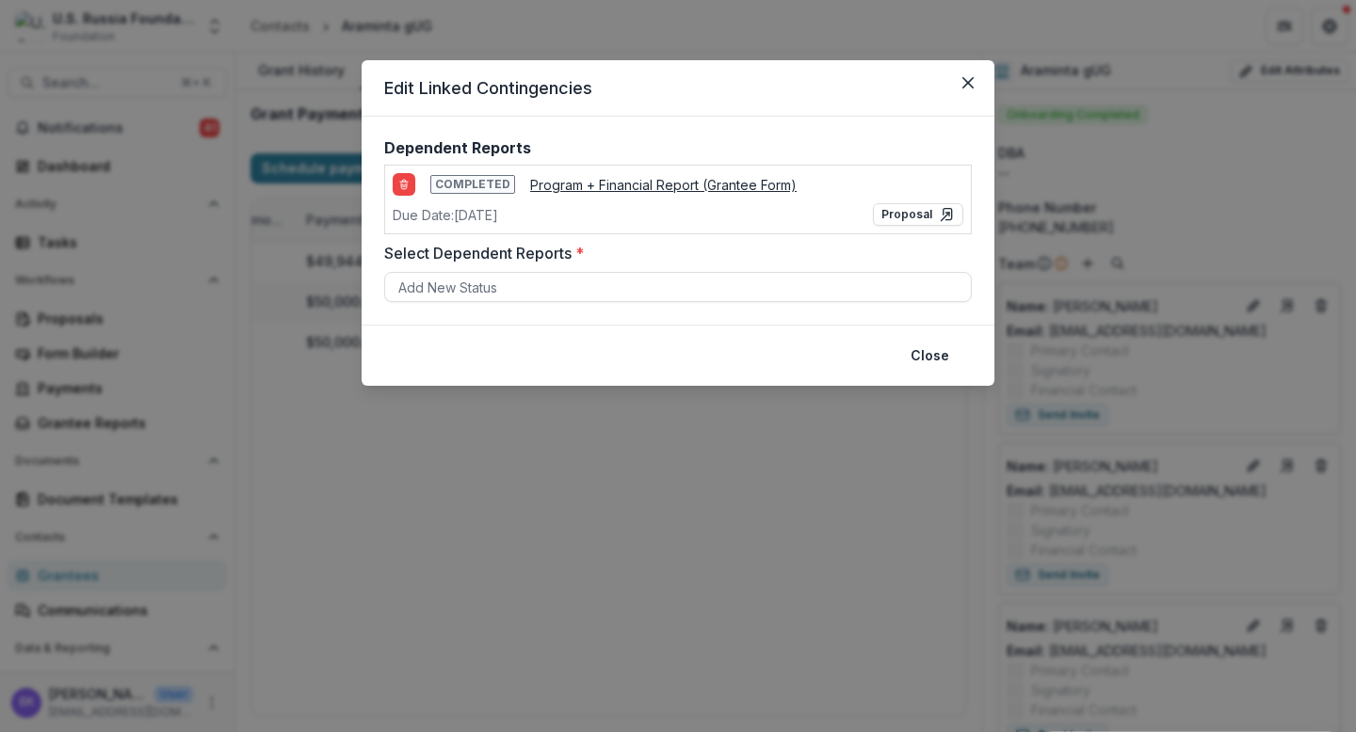
scroll to position [0, 0]
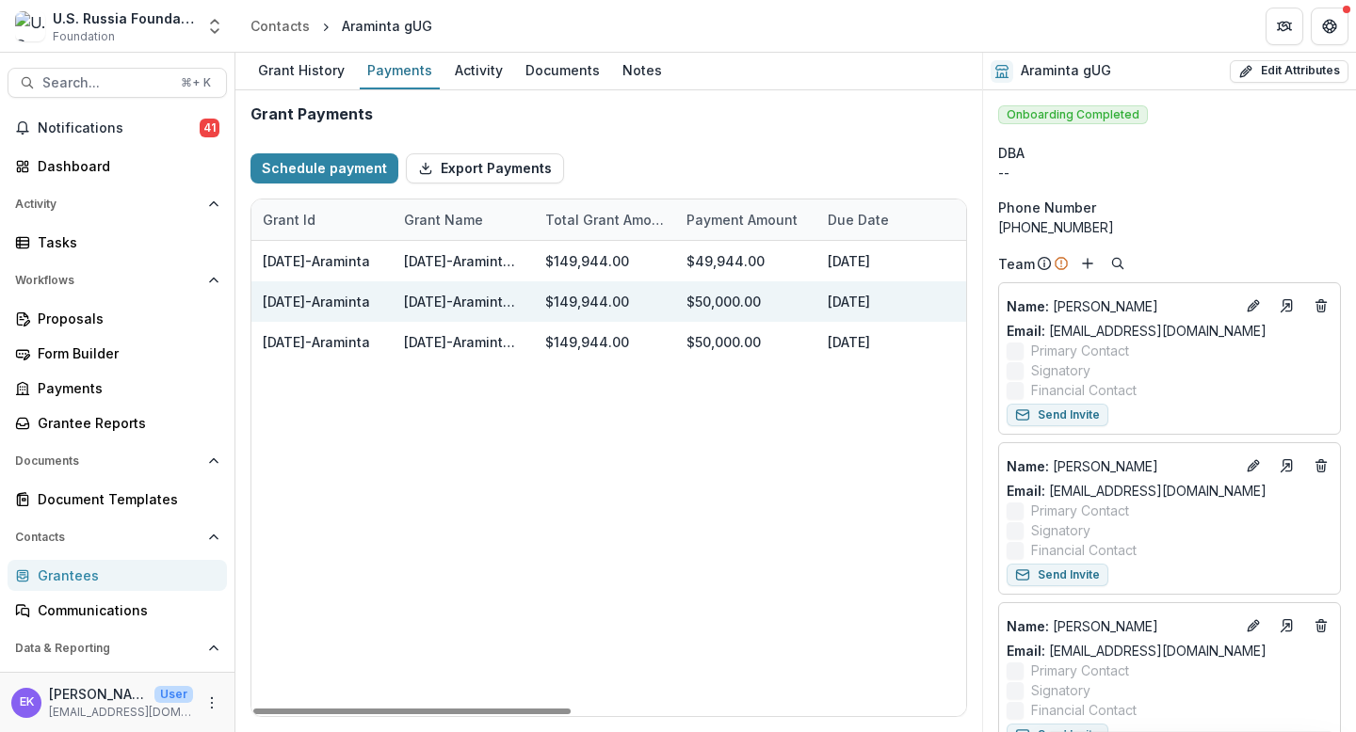
click at [692, 297] on div "$50,000.00" at bounding box center [745, 301] width 141 height 40
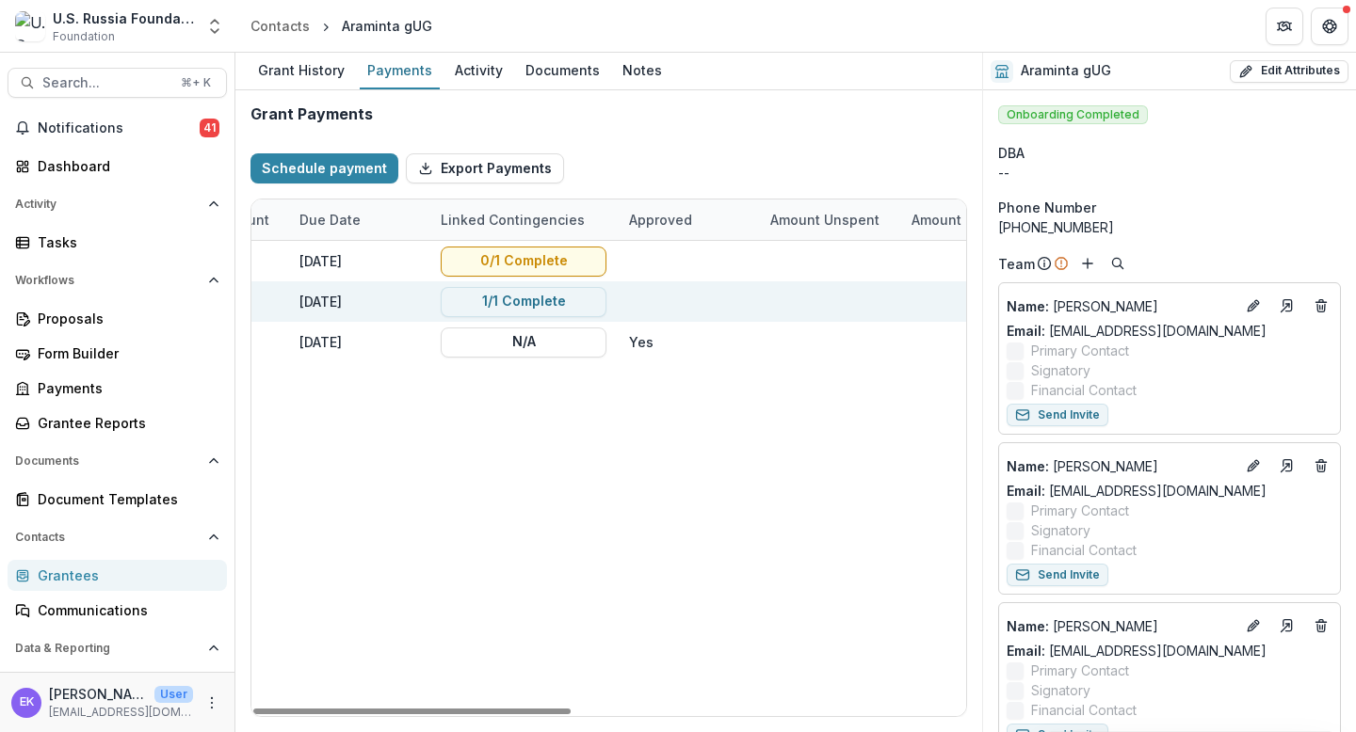
scroll to position [0, 484]
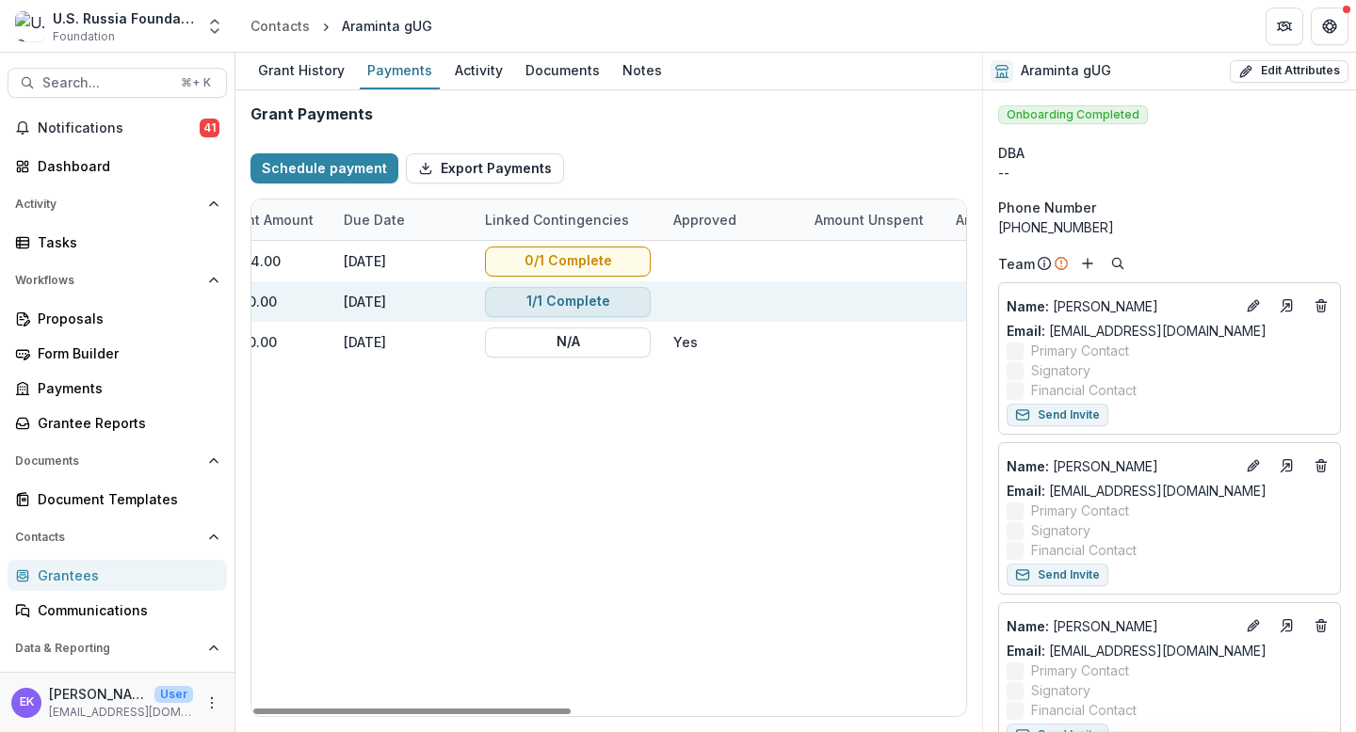
click at [518, 299] on button "1/1 Complete" at bounding box center [568, 302] width 166 height 30
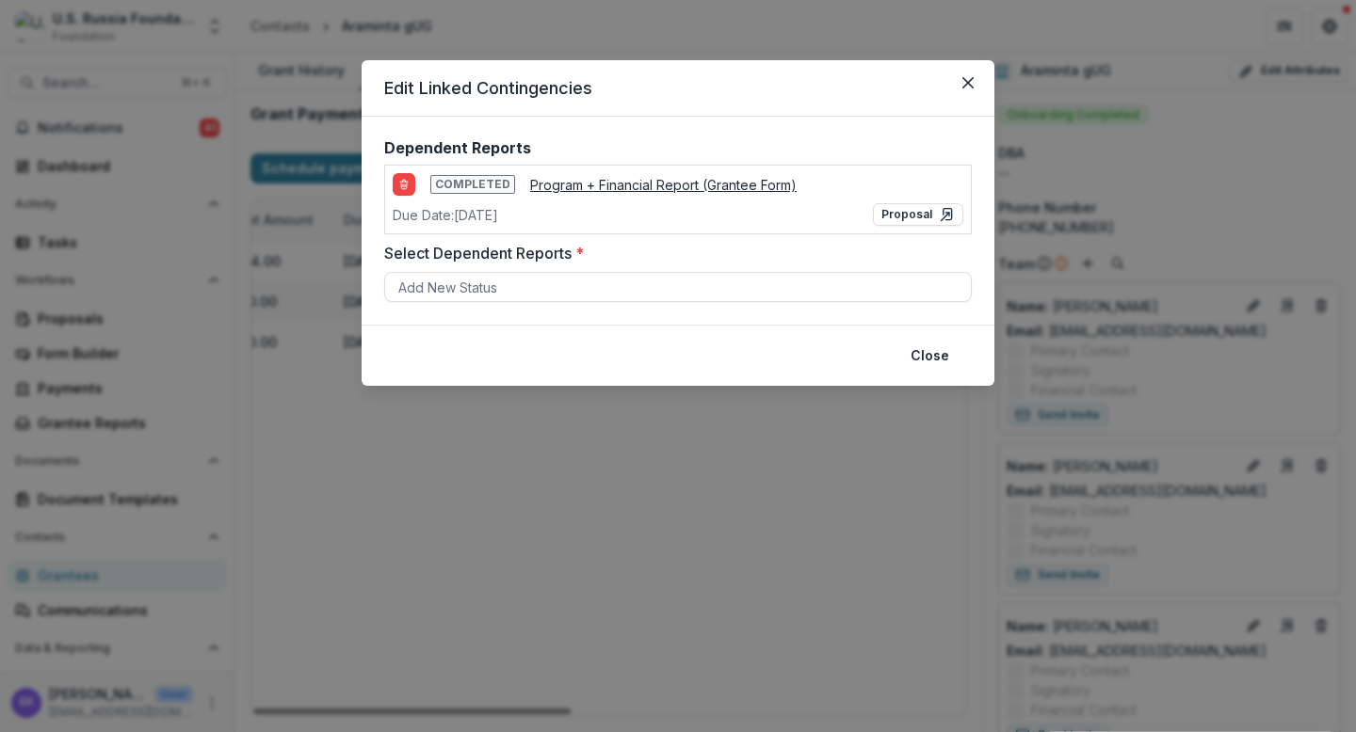
click at [737, 183] on u "Program + Financial Report (Grantee Form)" at bounding box center [663, 185] width 266 height 16
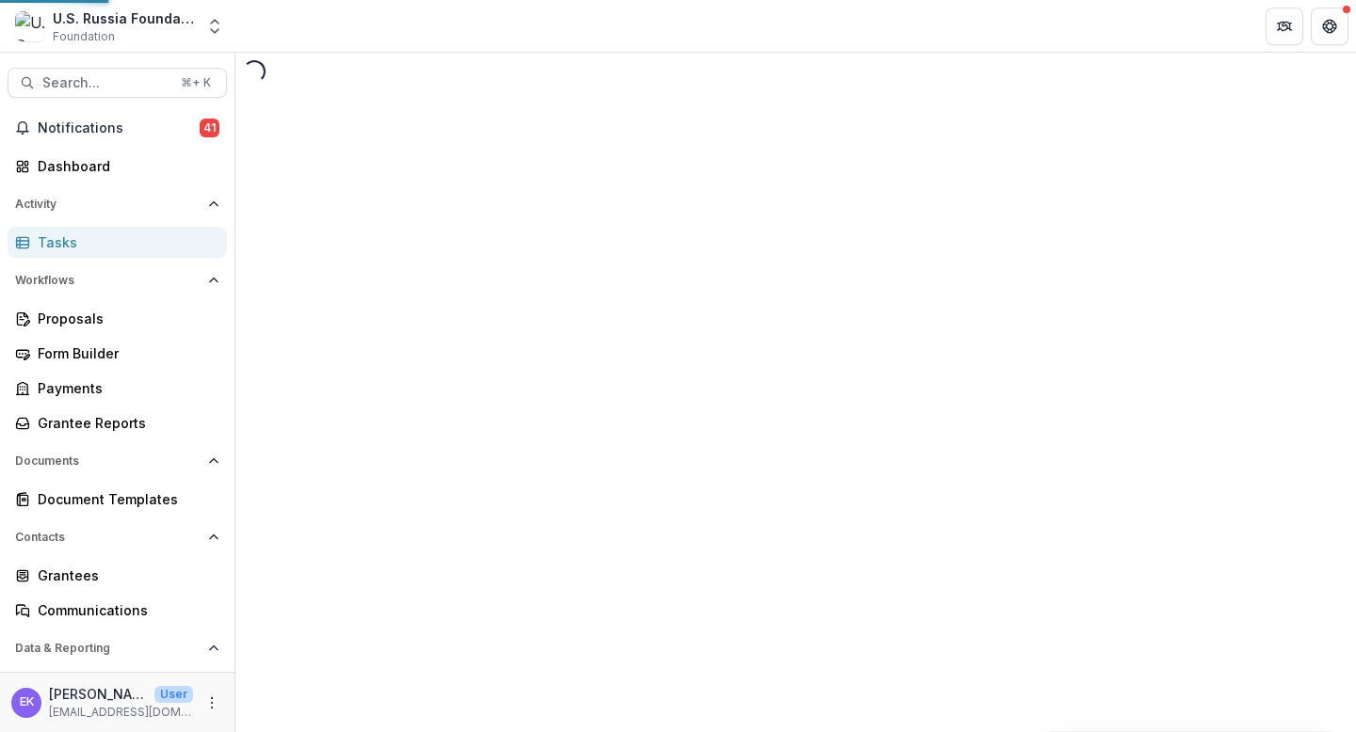
select select "********"
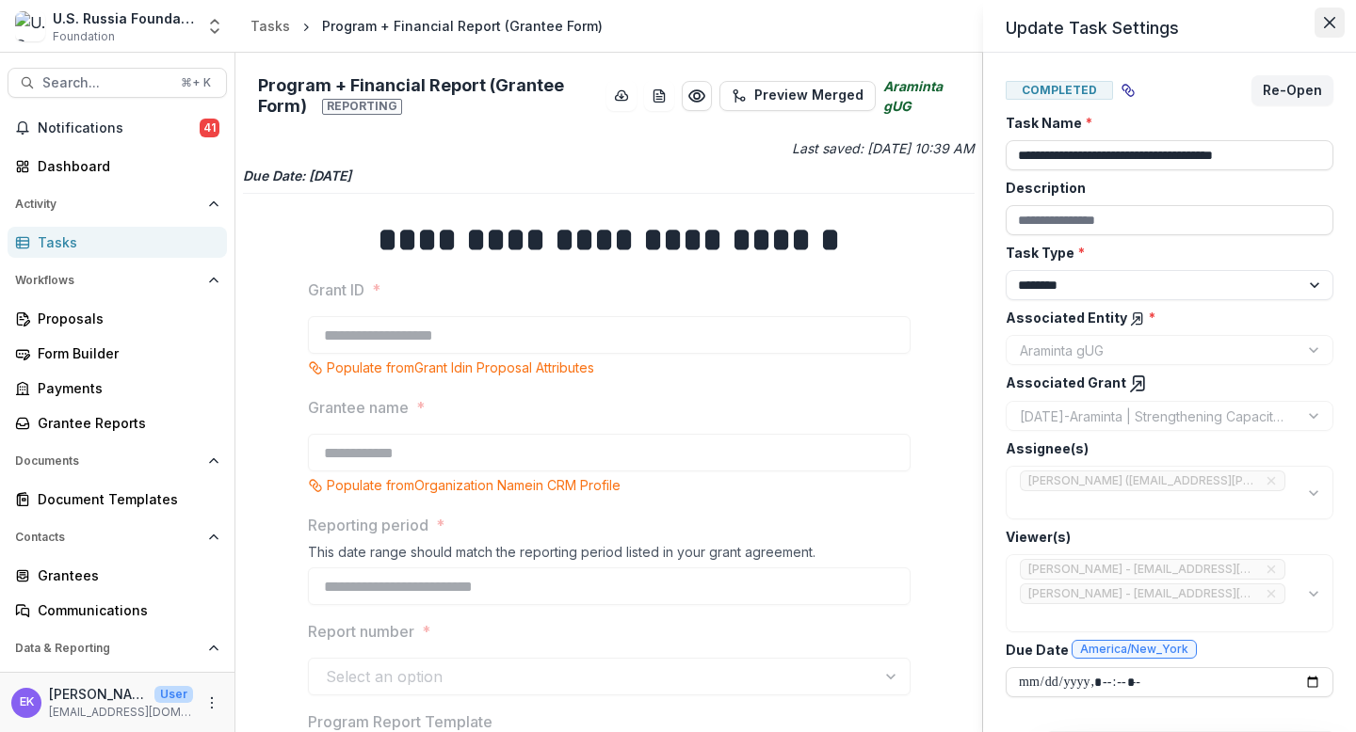
click at [1164, 23] on icon "Close" at bounding box center [1329, 22] width 11 height 11
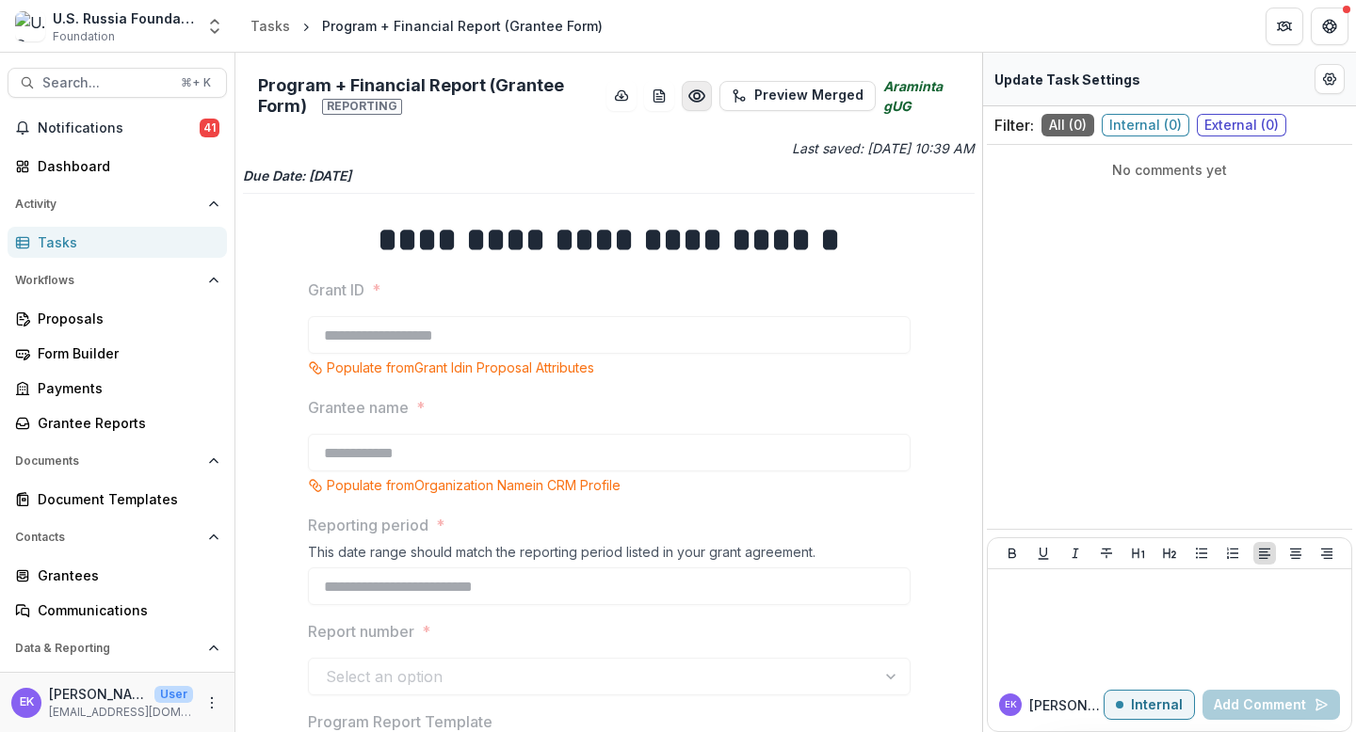
click at [687, 87] on icon "Preview 62f9874b-0b59-47d6-8e4e-ca2b6894f003.pdf" at bounding box center [696, 96] width 19 height 19
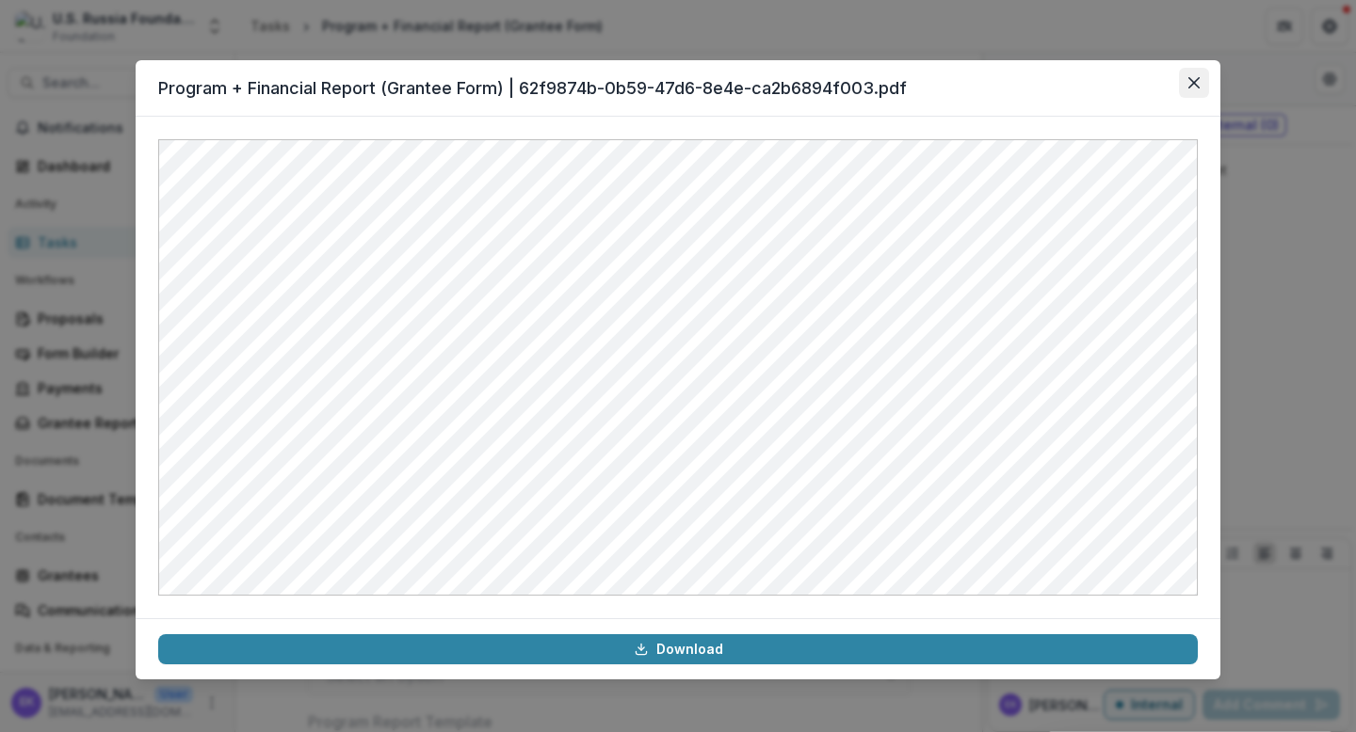
click at [1164, 83] on button "Close" at bounding box center [1194, 83] width 30 height 30
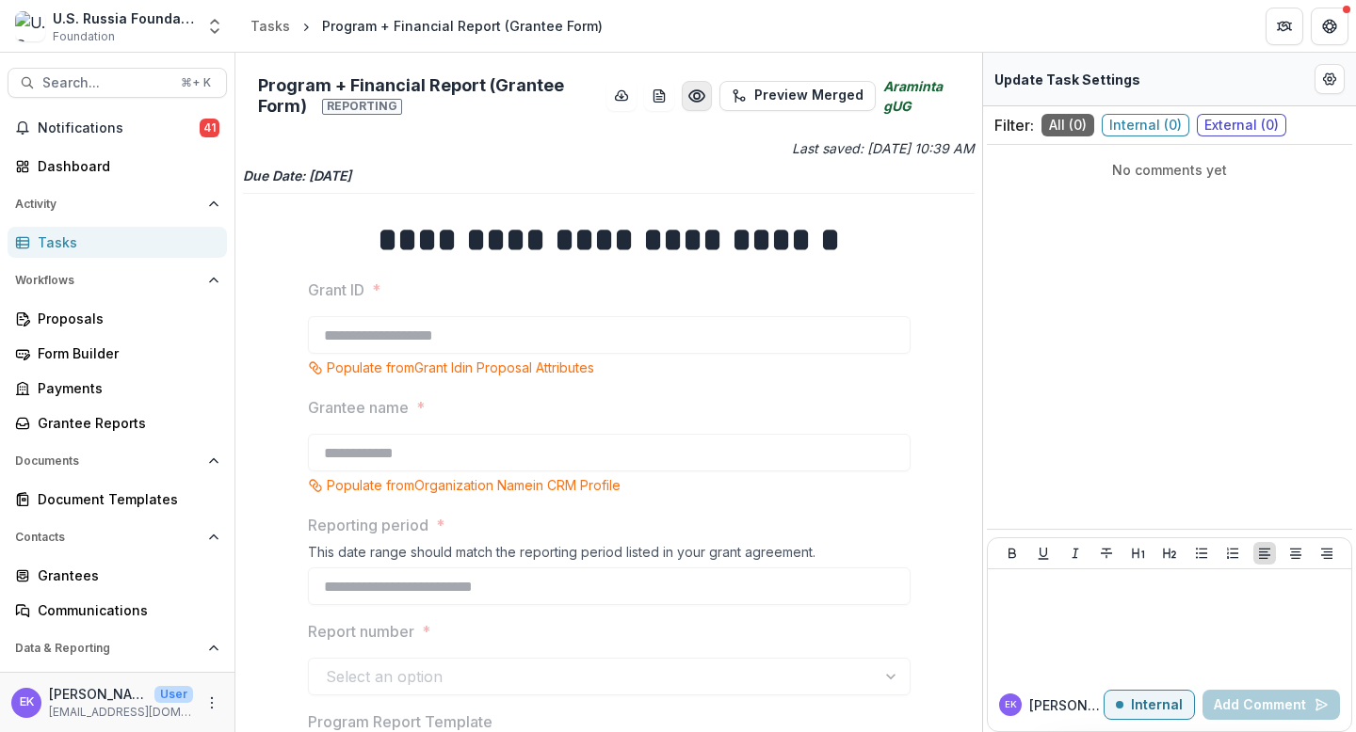
click at [689, 96] on icon "Preview 62f9874b-0b59-47d6-8e4e-ca2b6894f003.pdf" at bounding box center [696, 95] width 15 height 11
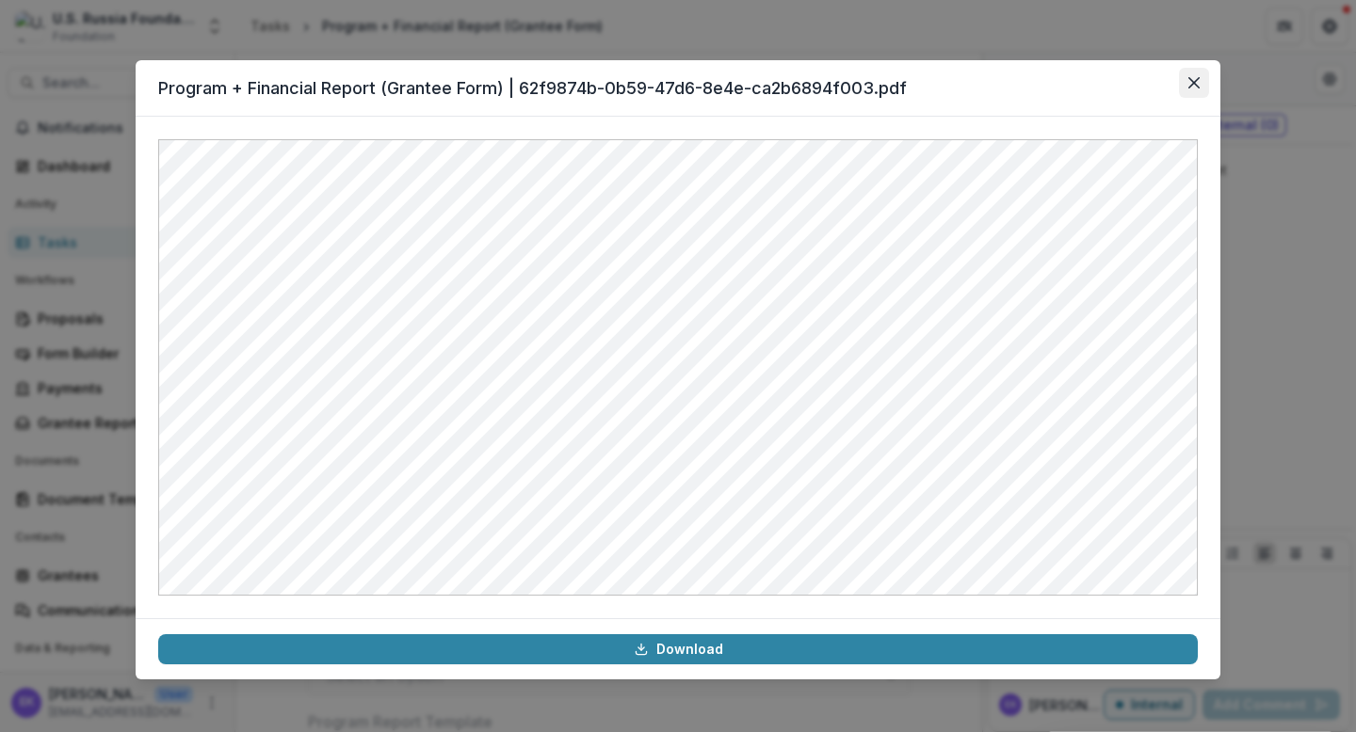
click at [1164, 74] on button "Close" at bounding box center [1194, 83] width 30 height 30
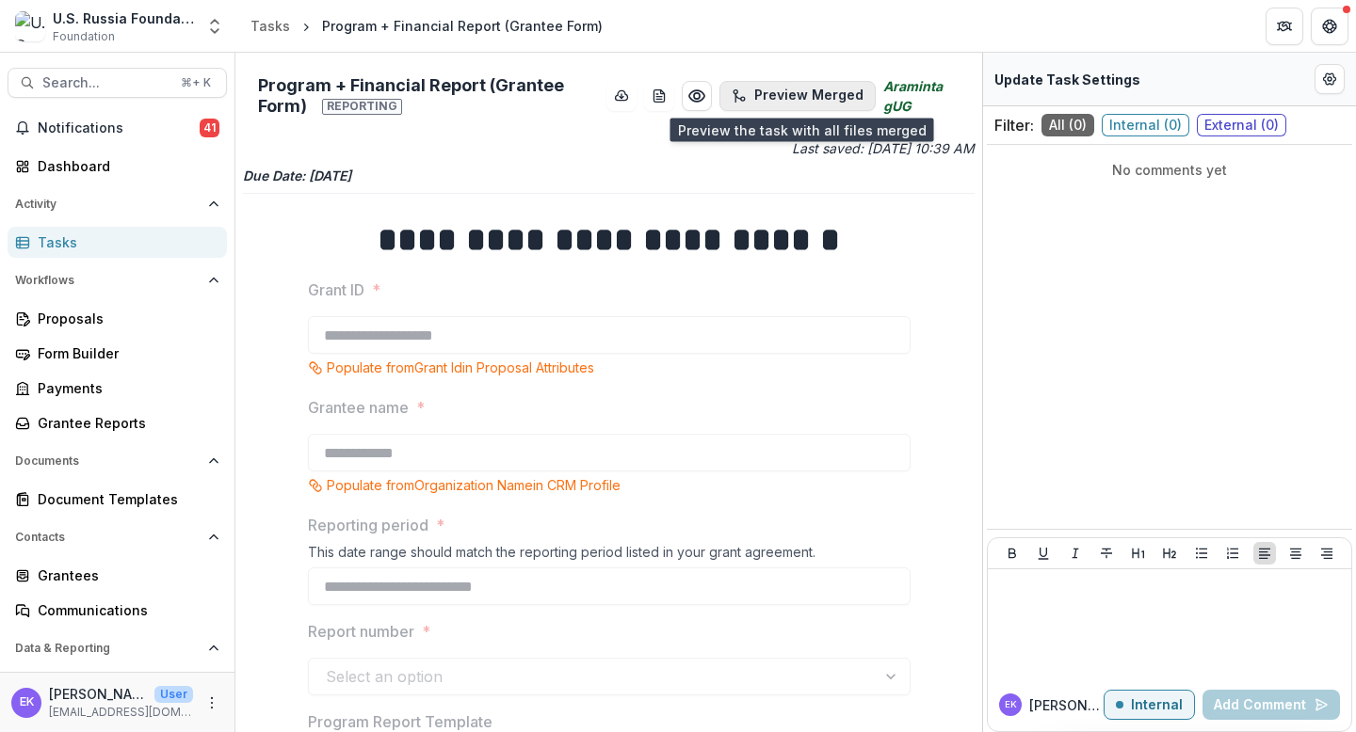
click at [780, 95] on button "Preview Merged" at bounding box center [797, 96] width 156 height 30
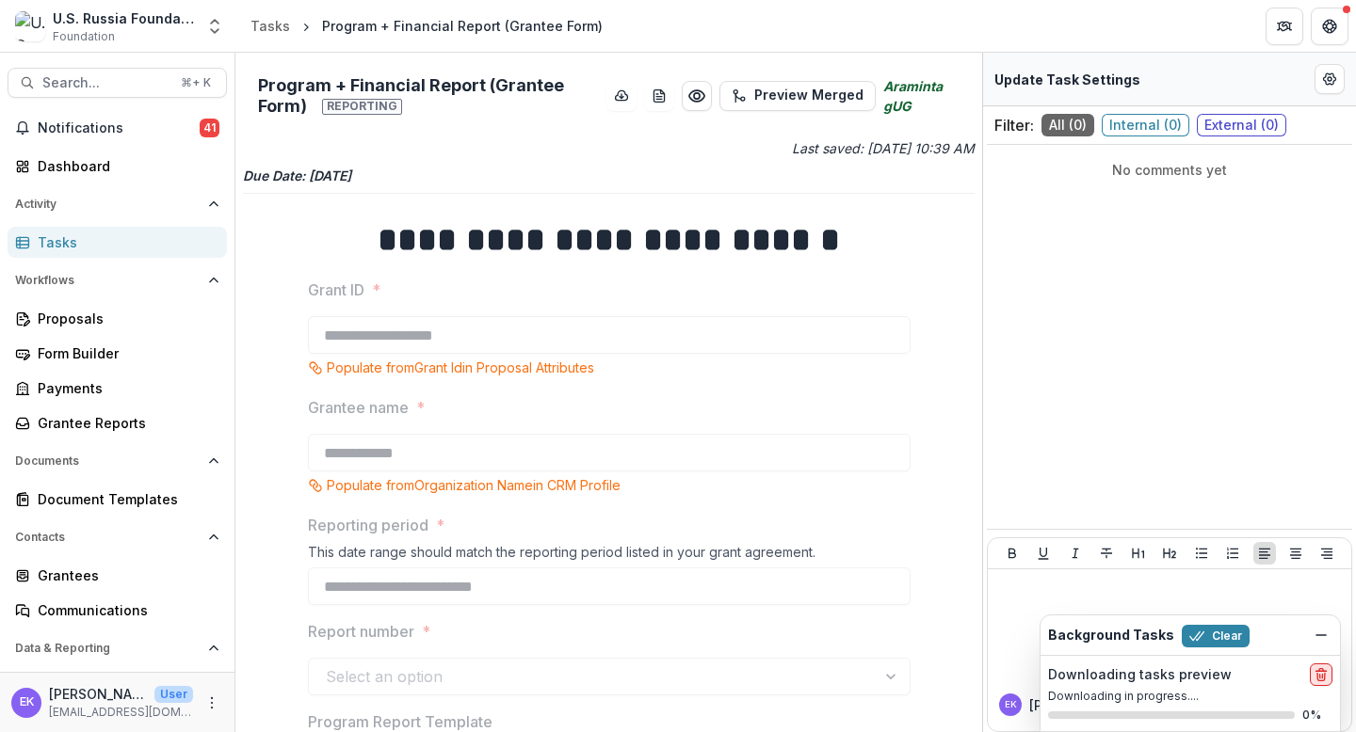
click at [1164, 672] on icon "delete" at bounding box center [1320, 674] width 15 height 15
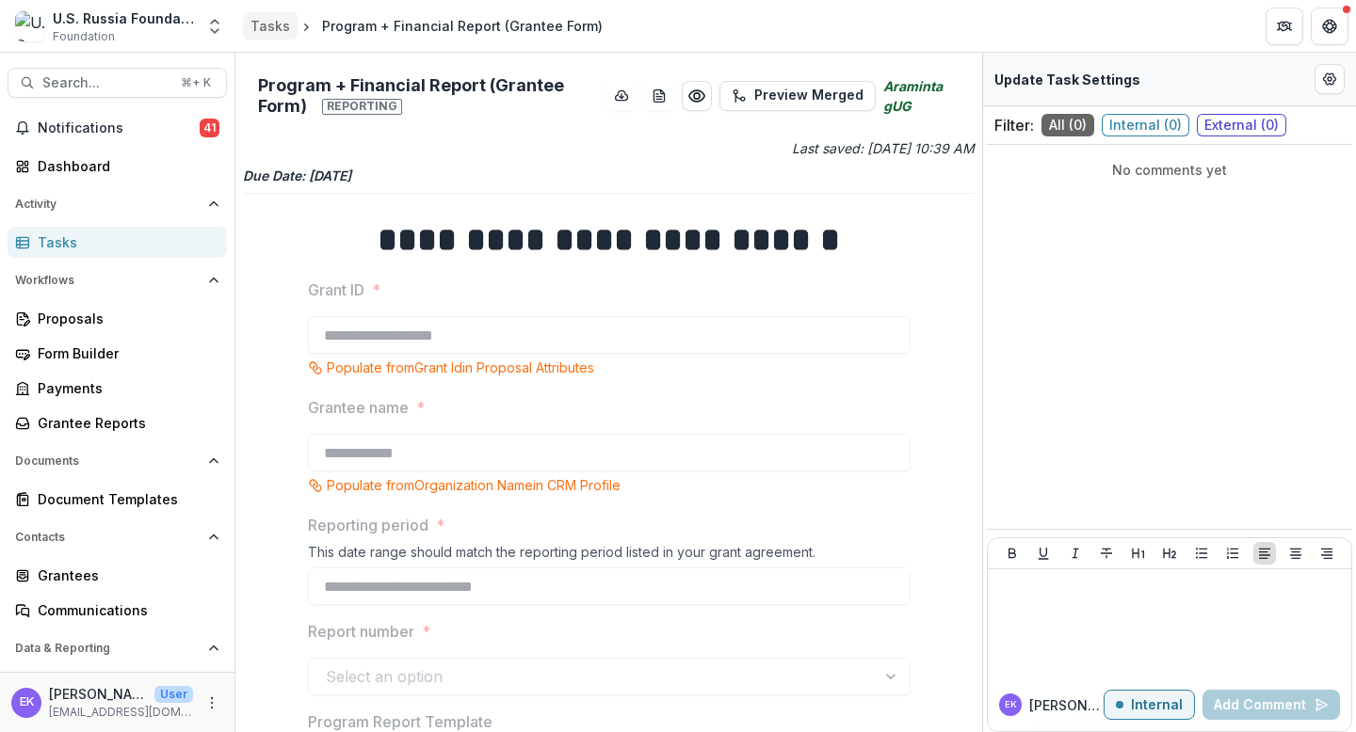
click at [261, 24] on div "Tasks" at bounding box center [270, 26] width 40 height 20
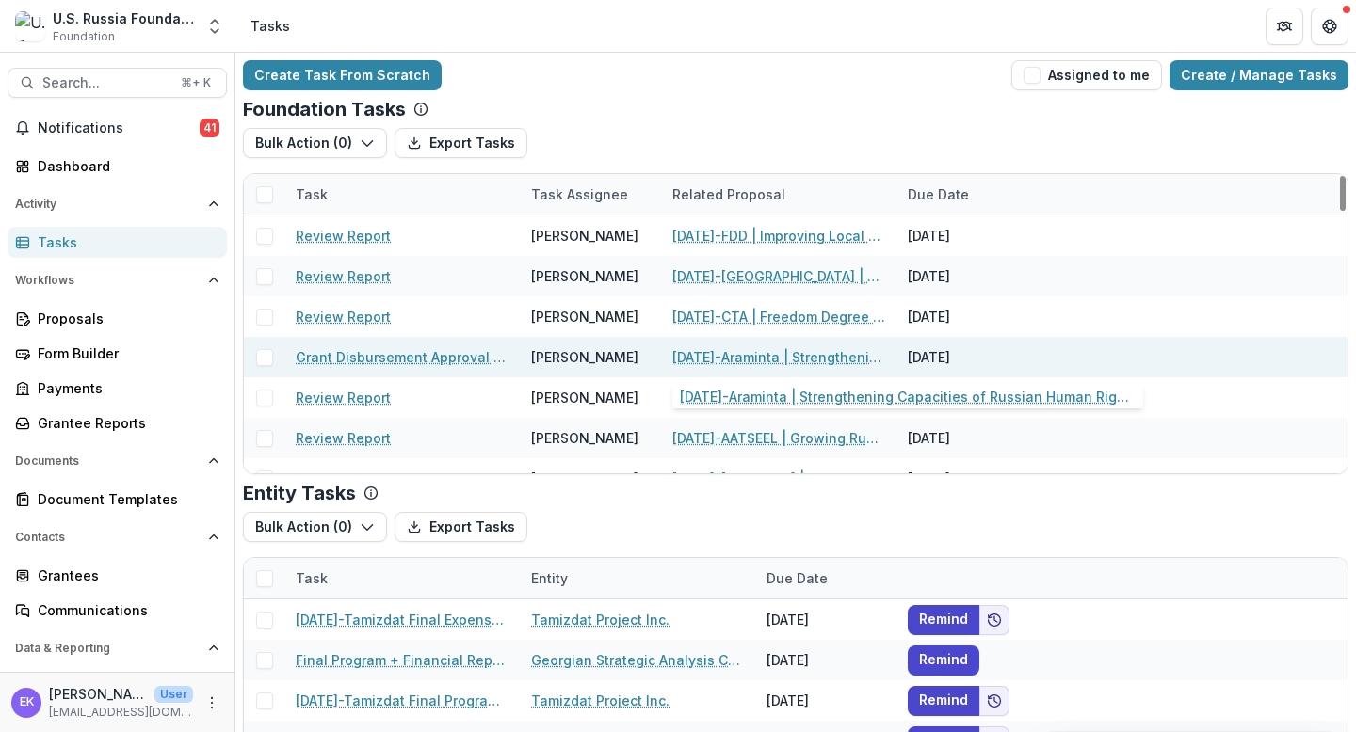
click at [699, 356] on link "[DATE]-Araminta | Strengthening Capacities of Russian Human Rights Defenders to…" at bounding box center [778, 357] width 213 height 20
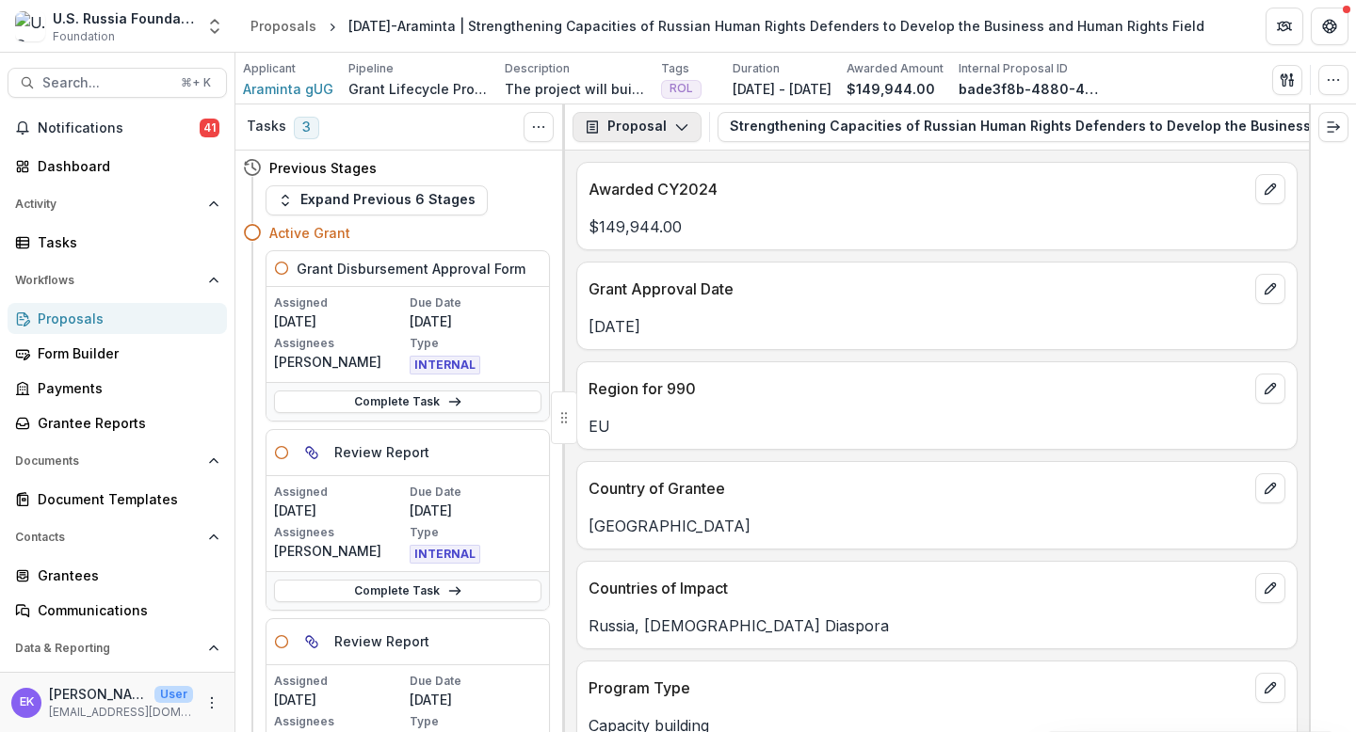
click at [636, 126] on button "Proposal" at bounding box center [636, 127] width 129 height 30
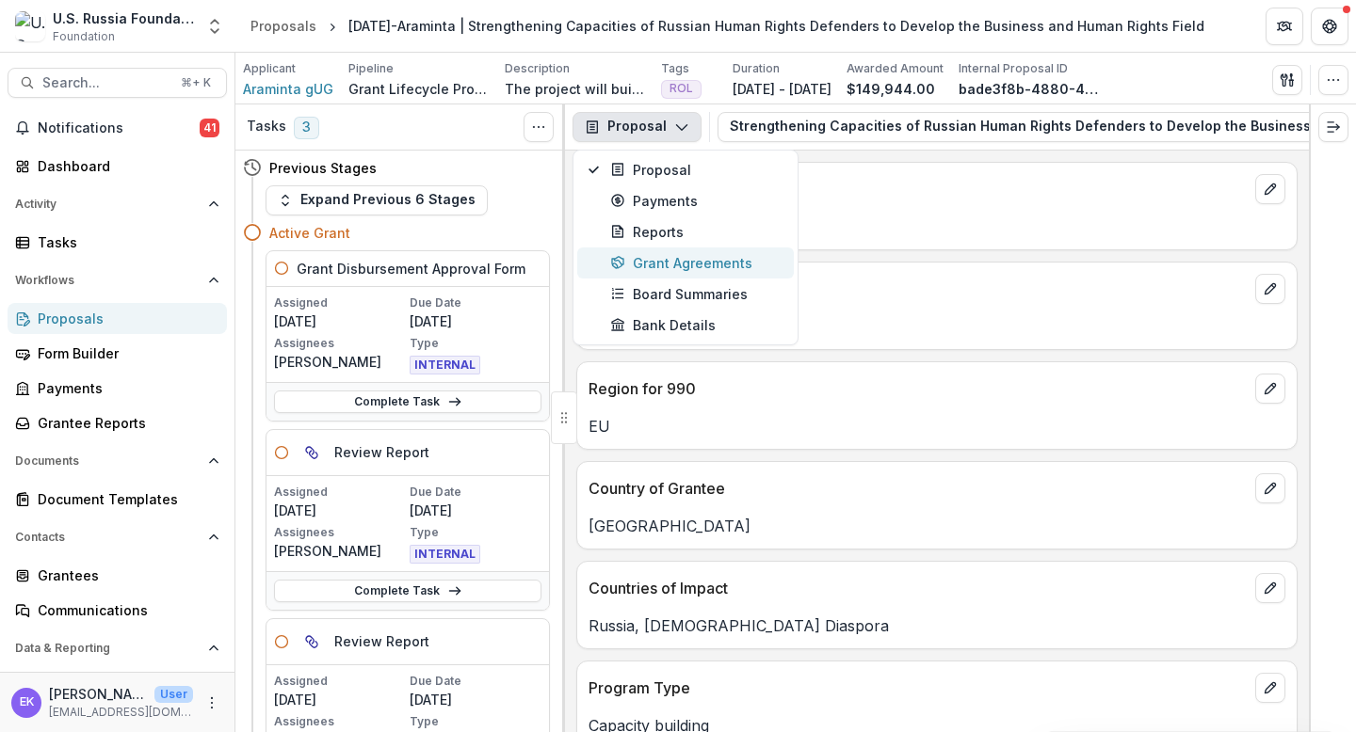
click at [709, 264] on div "Grant Agreements" at bounding box center [696, 263] width 172 height 20
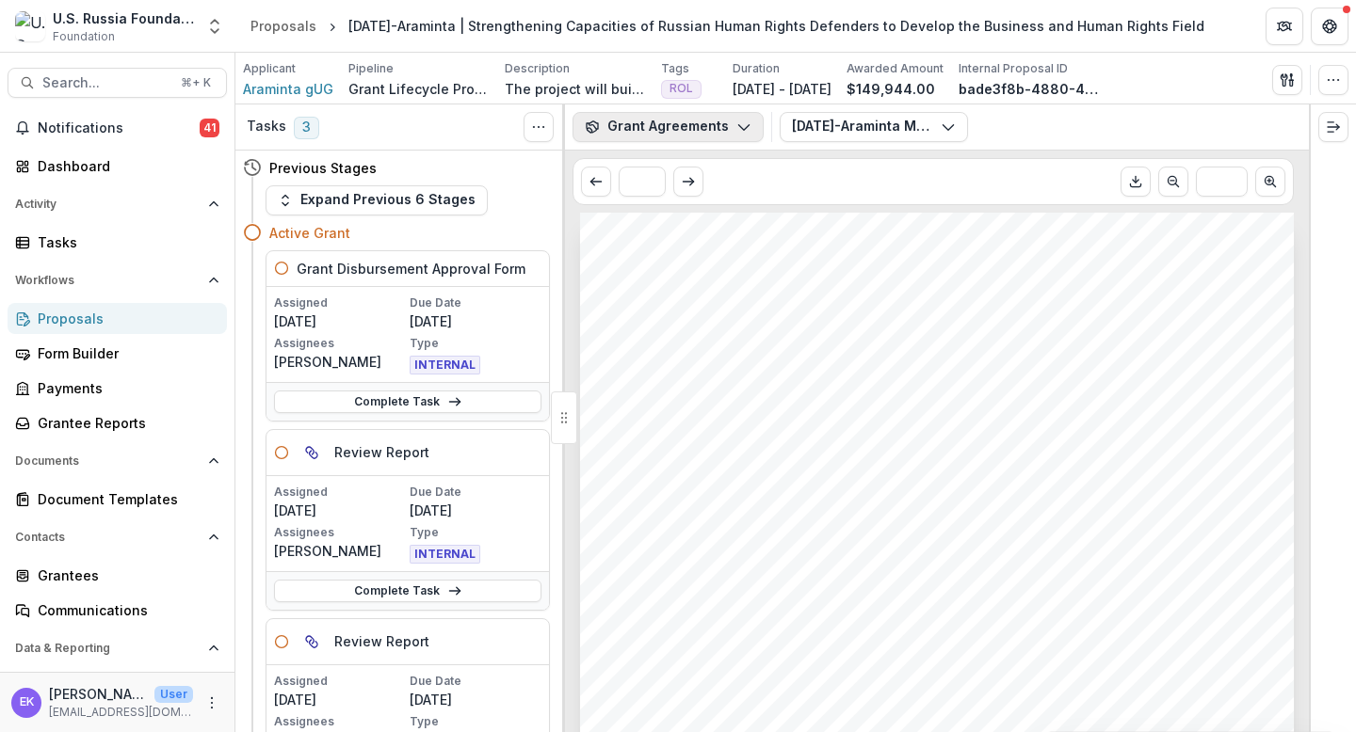
click at [701, 124] on button "Grant Agreements" at bounding box center [667, 127] width 191 height 30
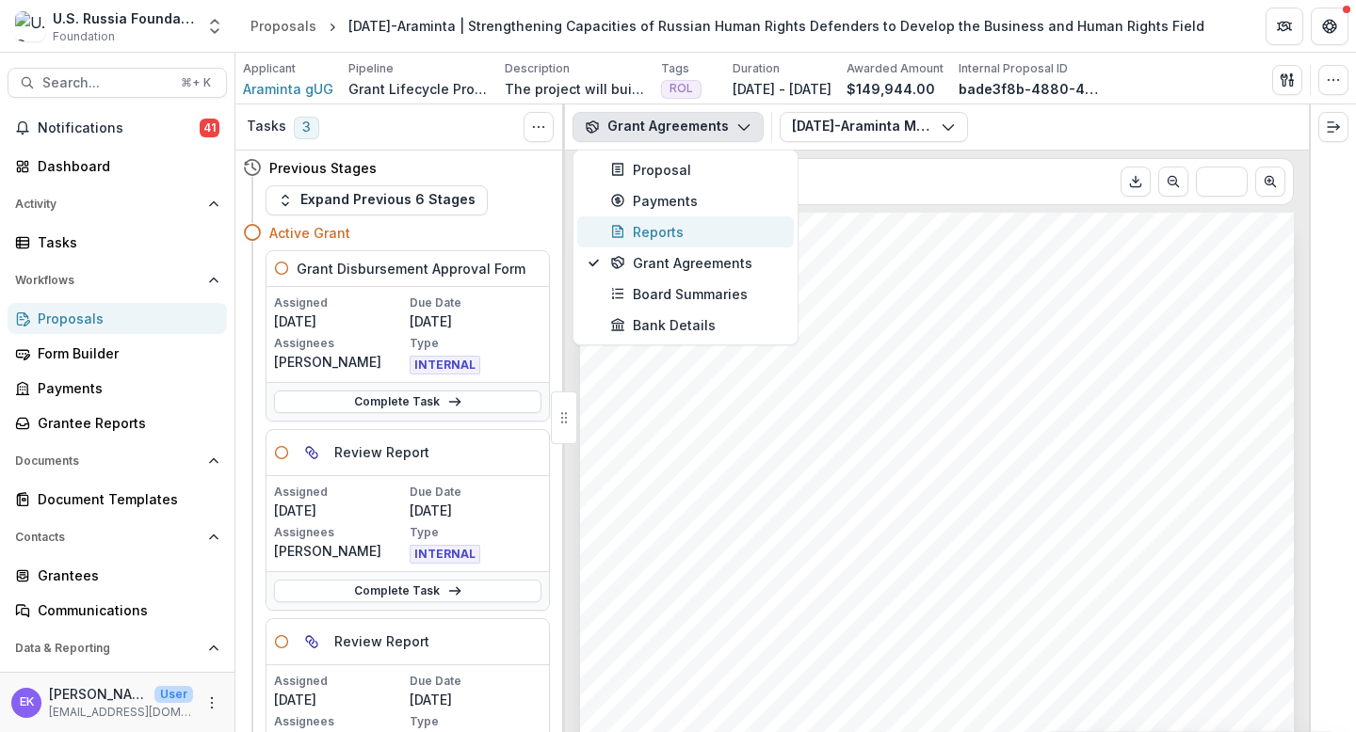
click at [683, 233] on div "Reports" at bounding box center [696, 232] width 172 height 20
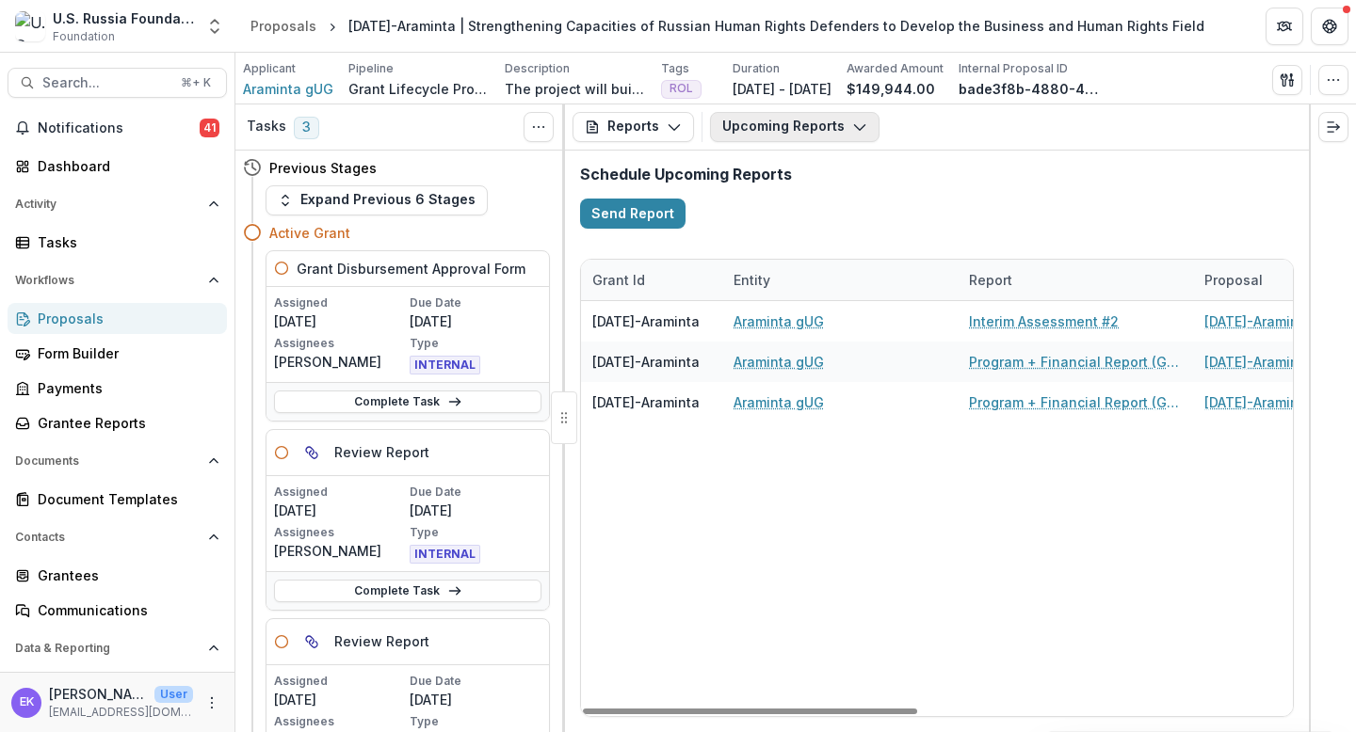
click at [823, 131] on button "Upcoming Reports" at bounding box center [794, 127] width 169 height 30
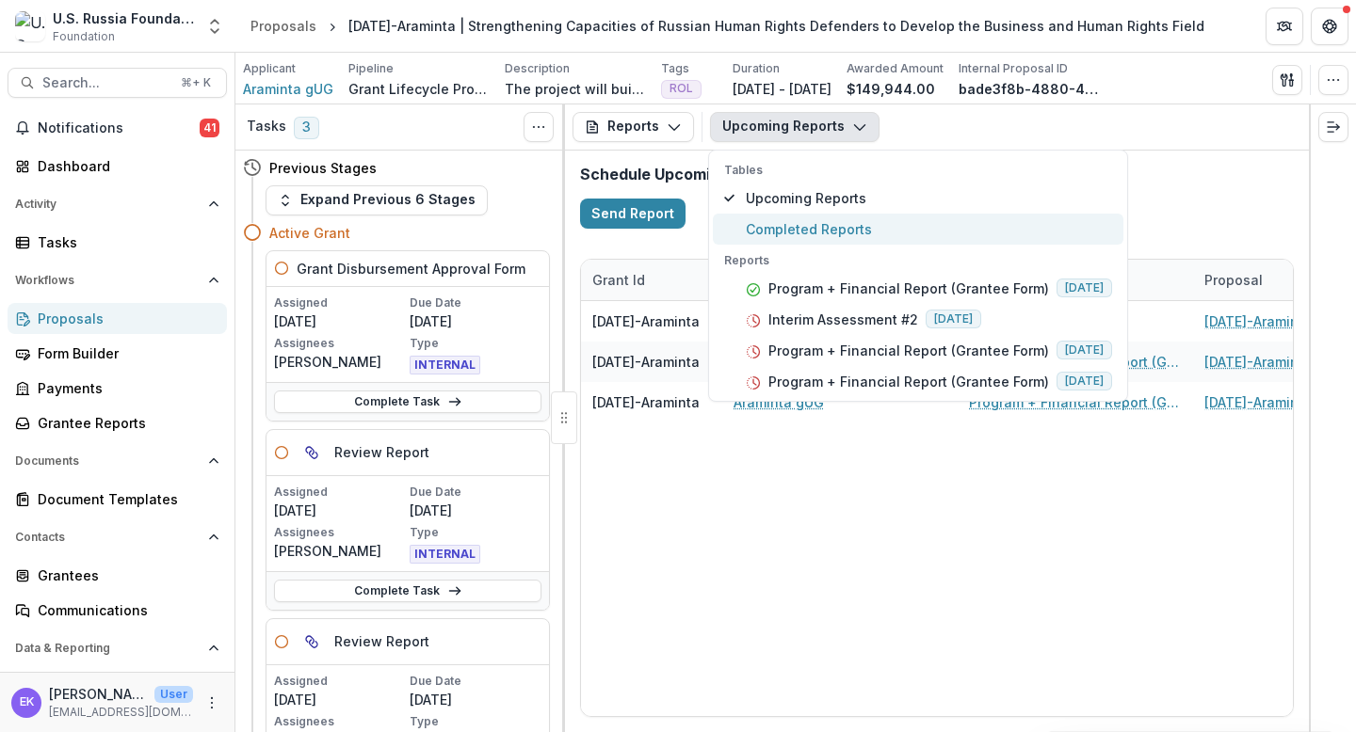
click at [808, 233] on span "Completed Reports" at bounding box center [929, 229] width 366 height 20
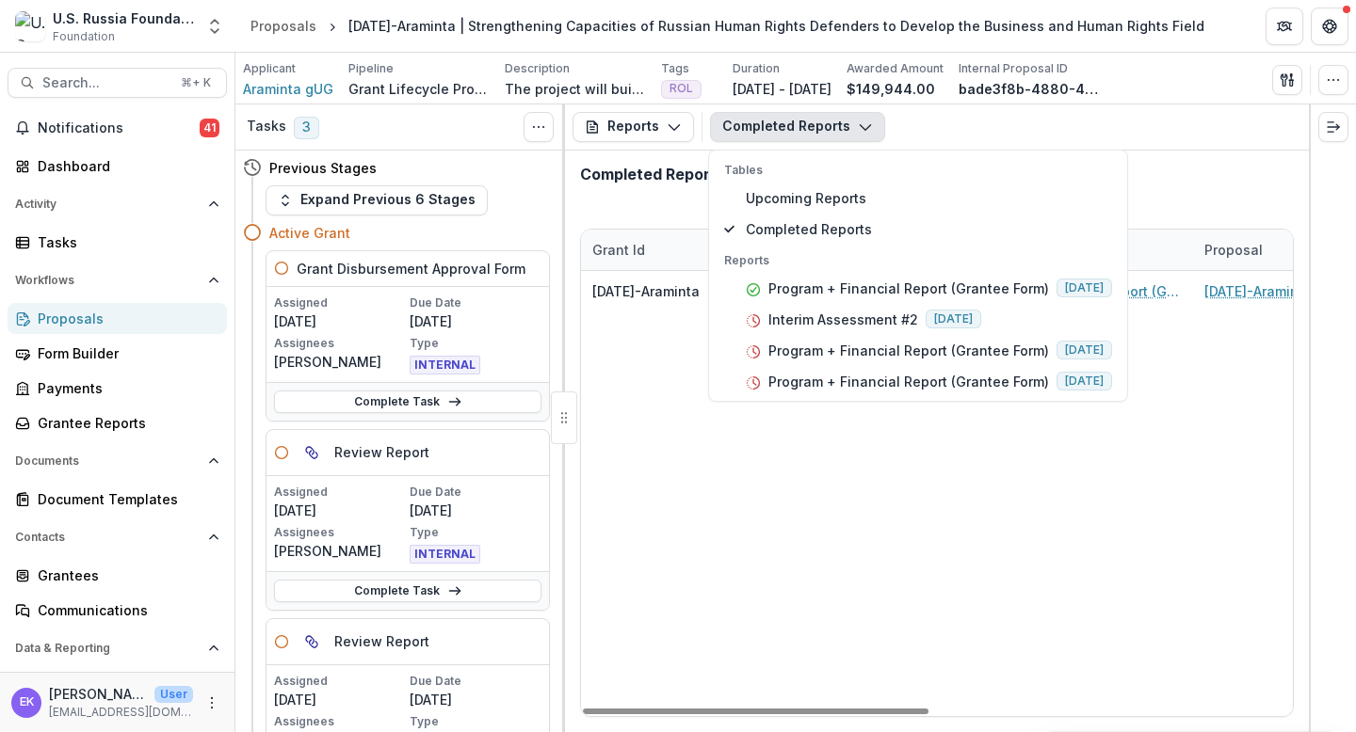
click at [635, 393] on div "[DATE]-Araminta Araminta gUG Program + Financial Report (Grantee Form) [DATE]-A…" at bounding box center [1310, 493] width 1459 height 445
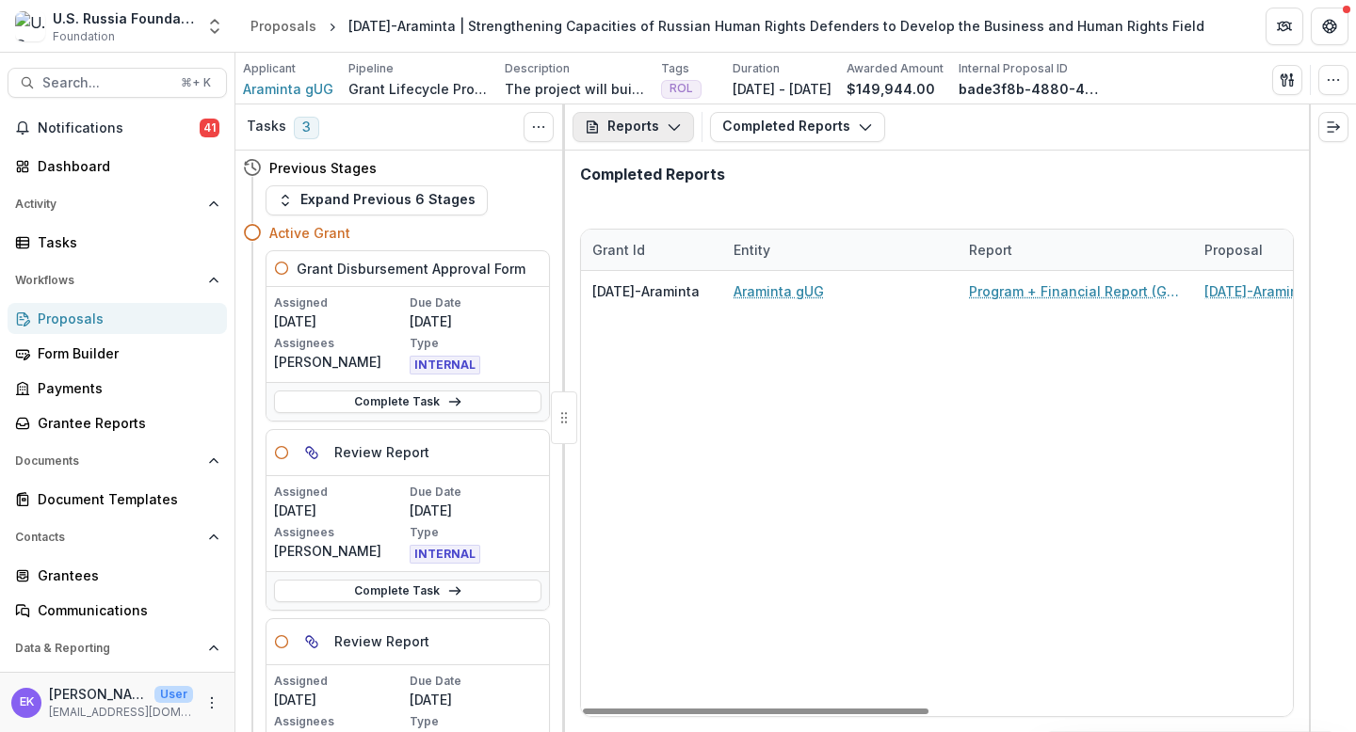
click at [618, 134] on button "Reports" at bounding box center [632, 127] width 121 height 30
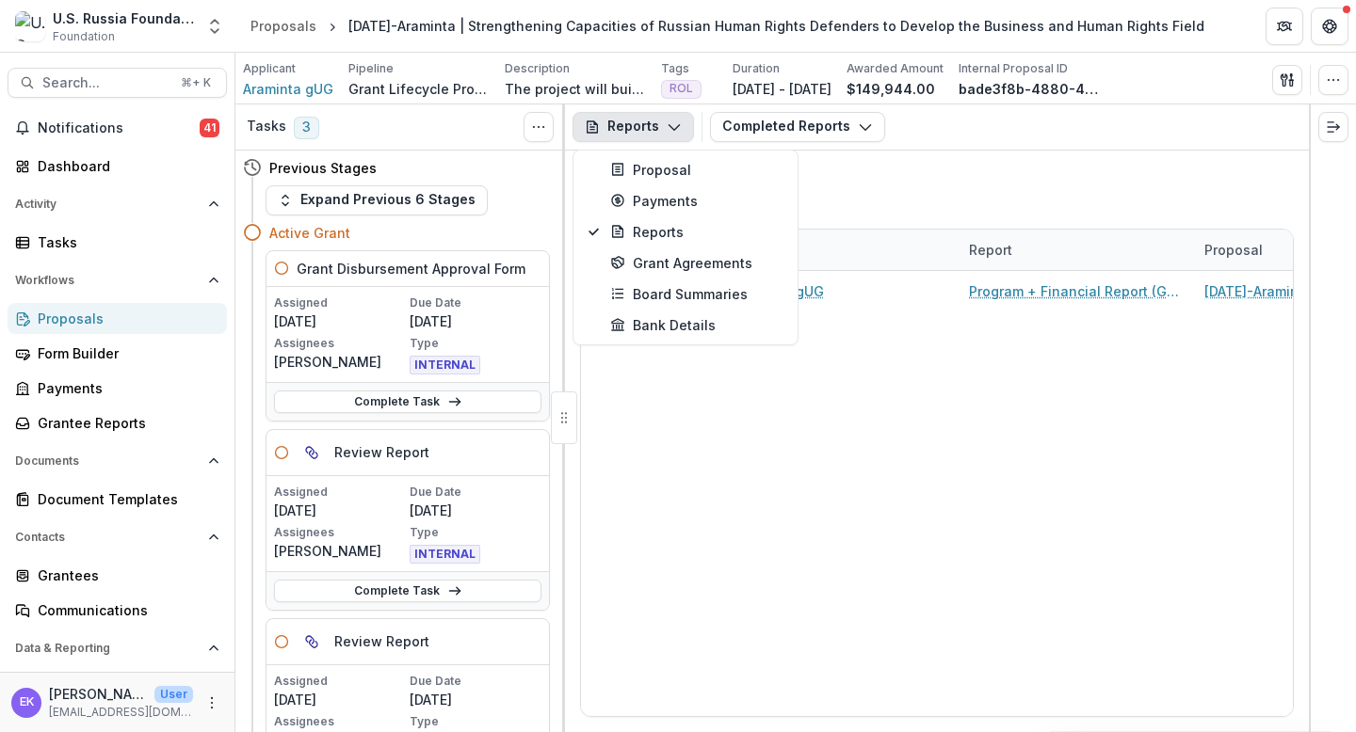
click at [618, 134] on button "Reports" at bounding box center [632, 127] width 121 height 30
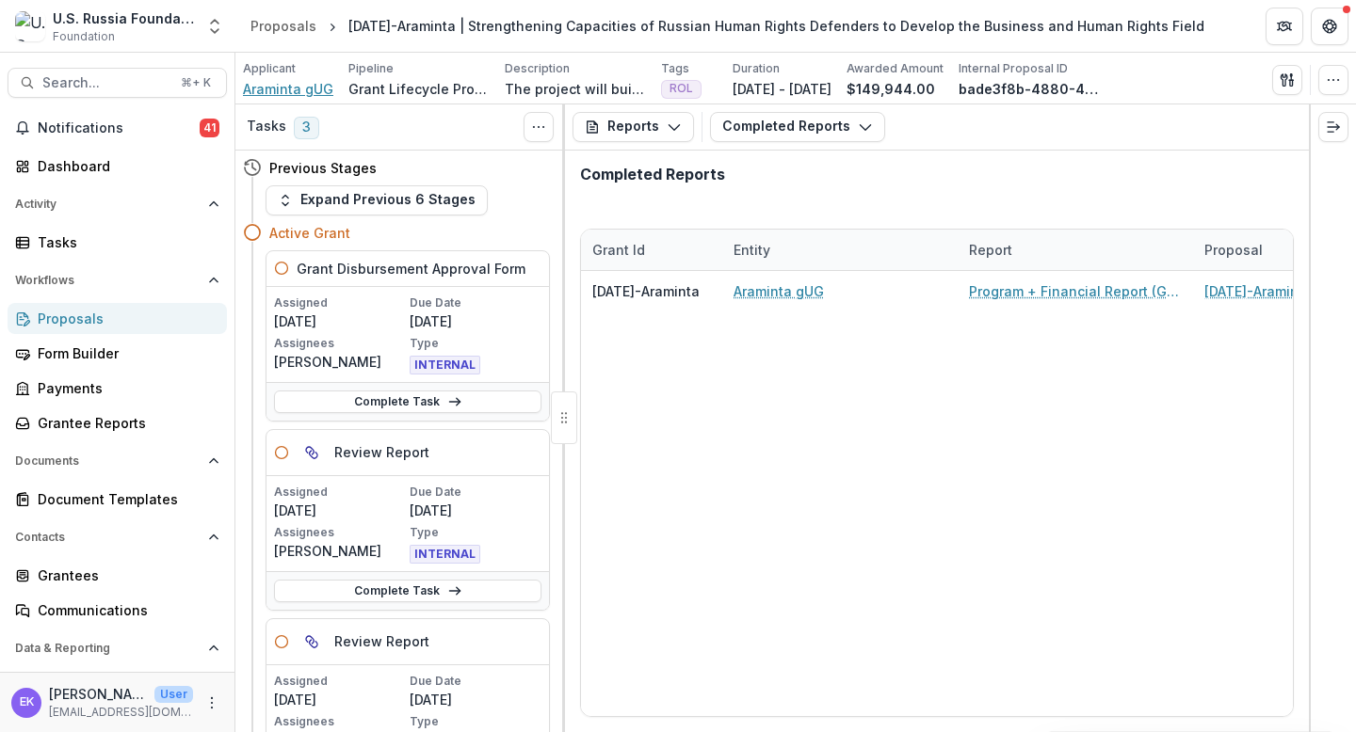
click at [286, 95] on span "Araminta gUG" at bounding box center [288, 89] width 90 height 20
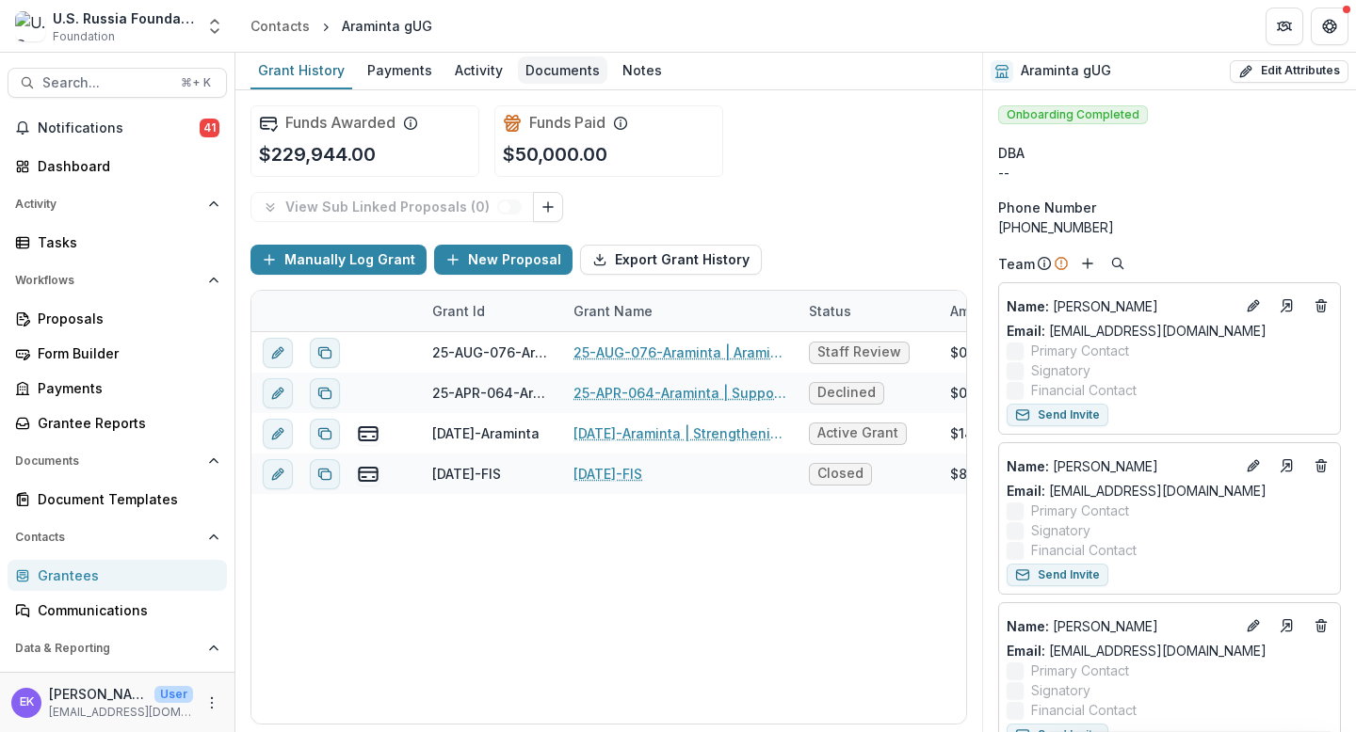
click at [565, 78] on div "Documents" at bounding box center [562, 69] width 89 height 27
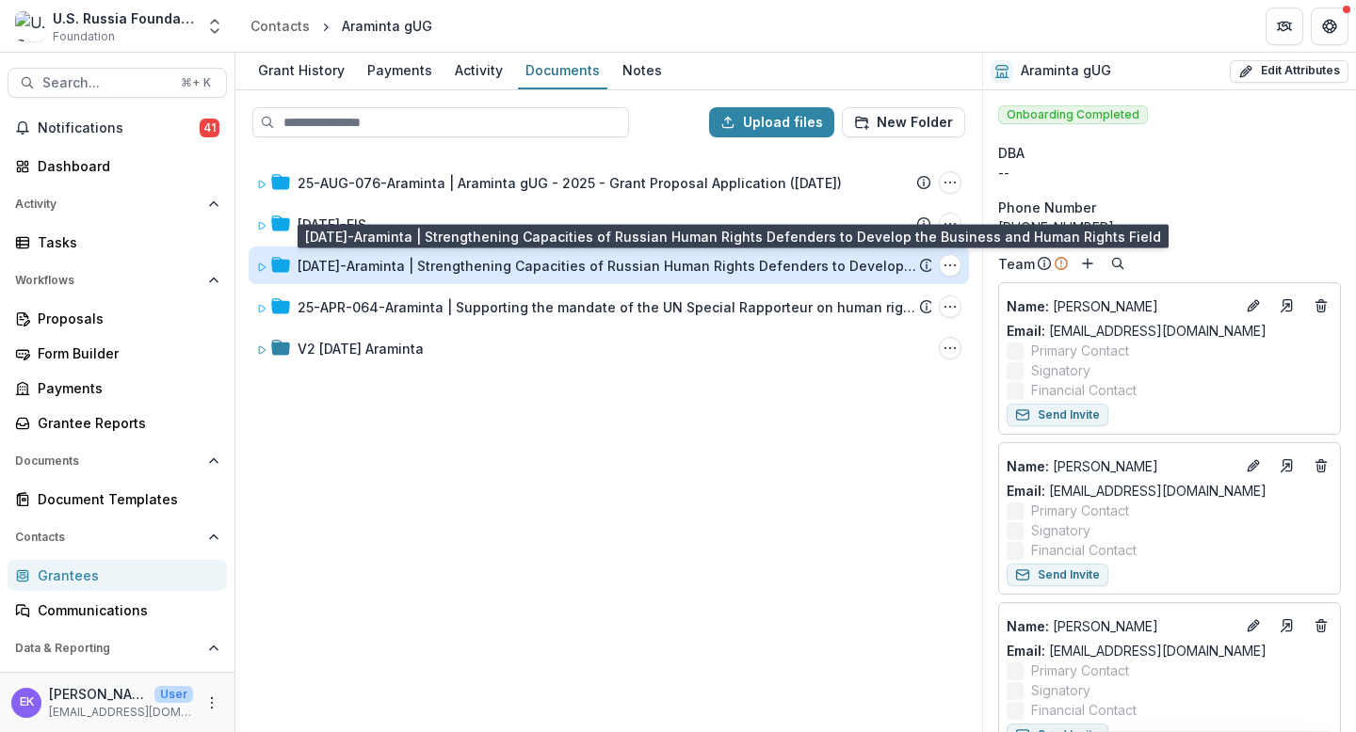
click at [421, 265] on div "[DATE]-Araminta | Strengthening Capacities of Russian Human Rights Defenders to…" at bounding box center [607, 266] width 621 height 20
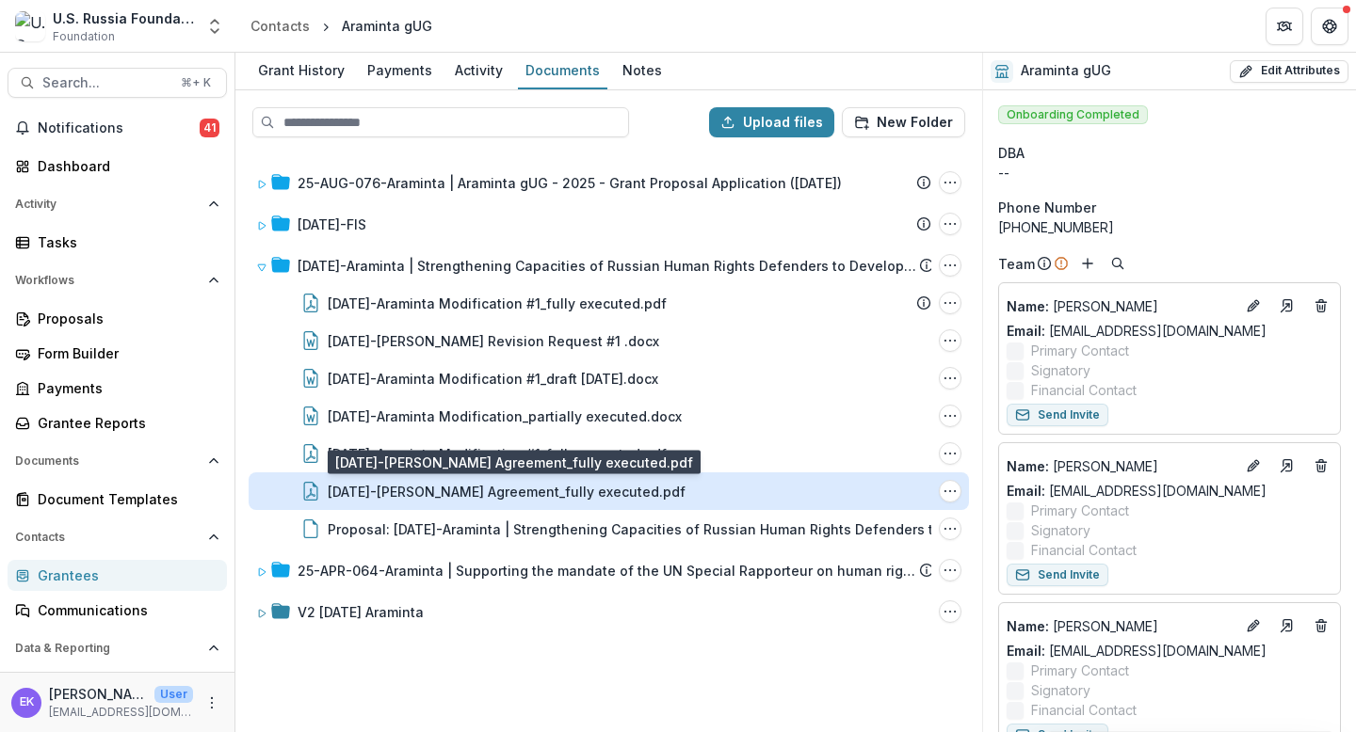
click at [472, 489] on div "[DATE]-[PERSON_NAME] Agreement_fully executed.pdf" at bounding box center [507, 492] width 358 height 20
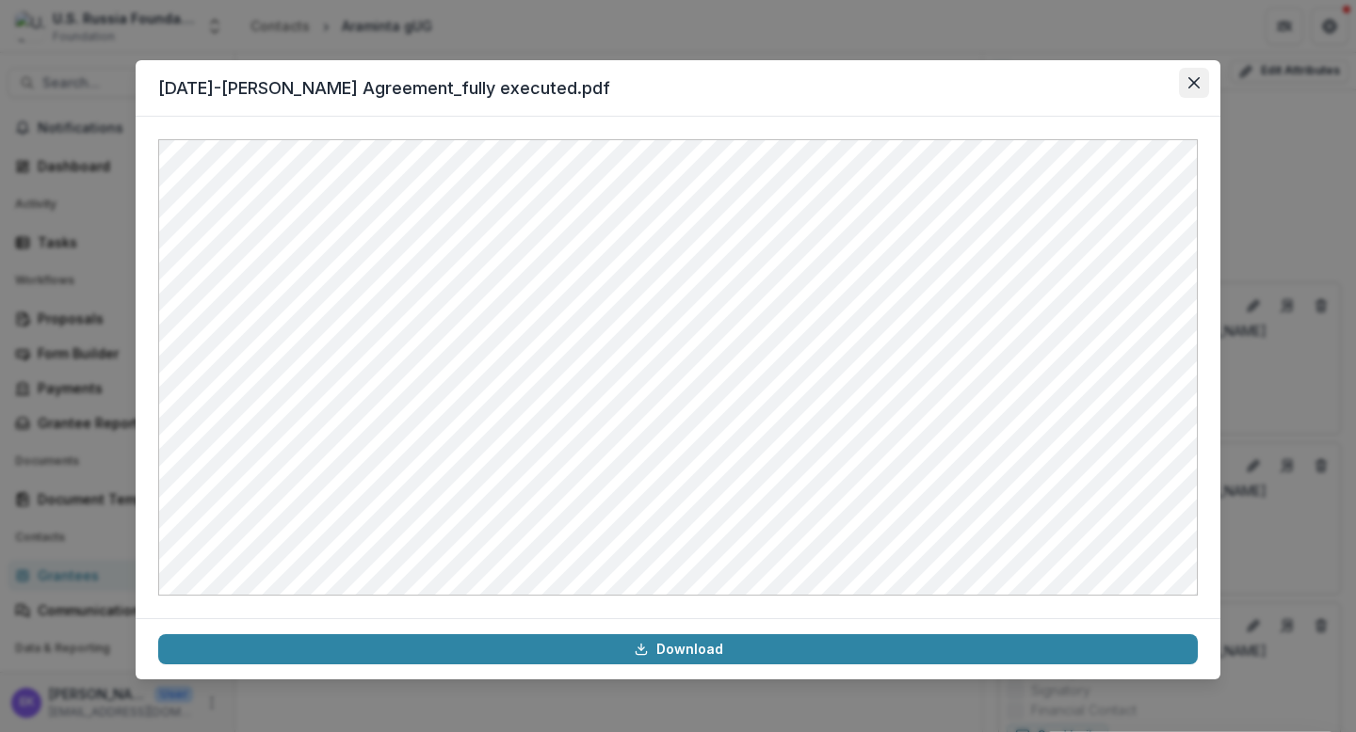
click at [1164, 93] on button "Close" at bounding box center [1194, 83] width 30 height 30
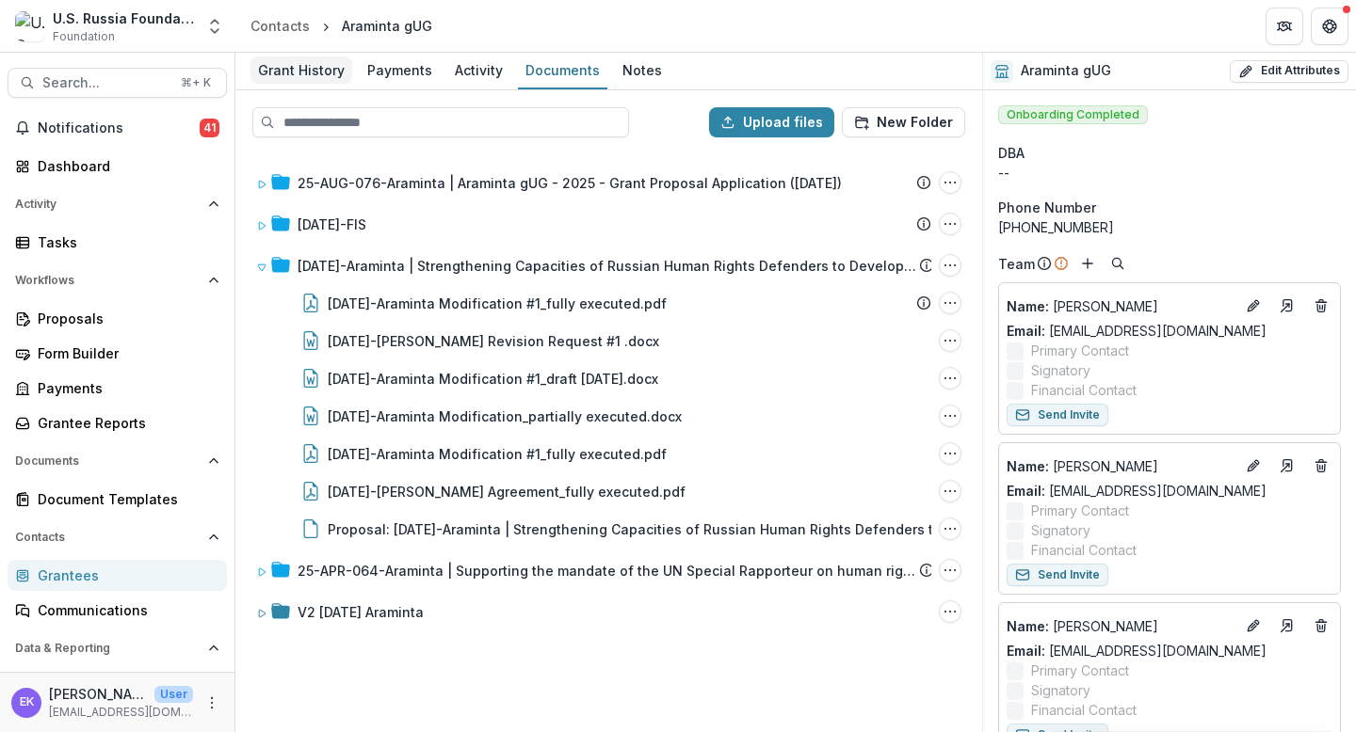
click at [321, 66] on div "Grant History" at bounding box center [301, 69] width 102 height 27
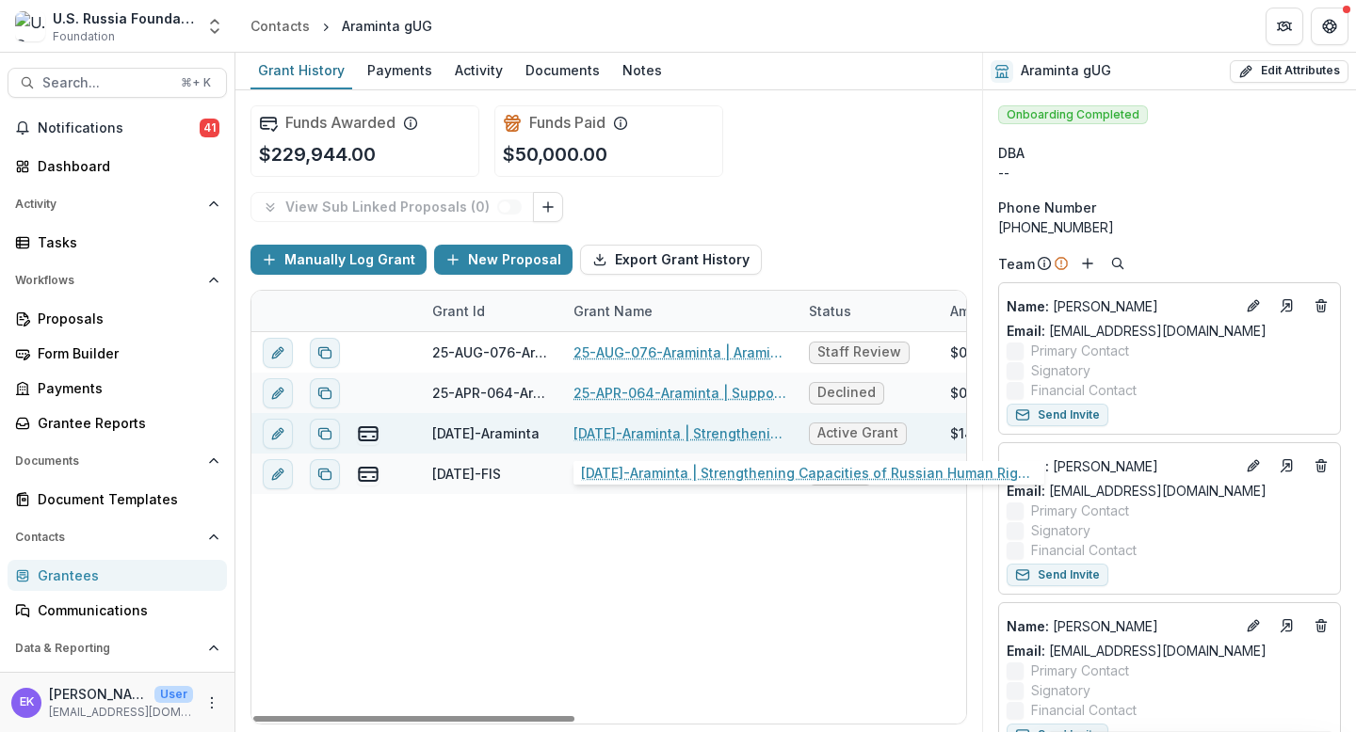
click at [631, 434] on link "[DATE]-Araminta | Strengthening Capacities of Russian Human Rights Defenders to…" at bounding box center [679, 434] width 213 height 20
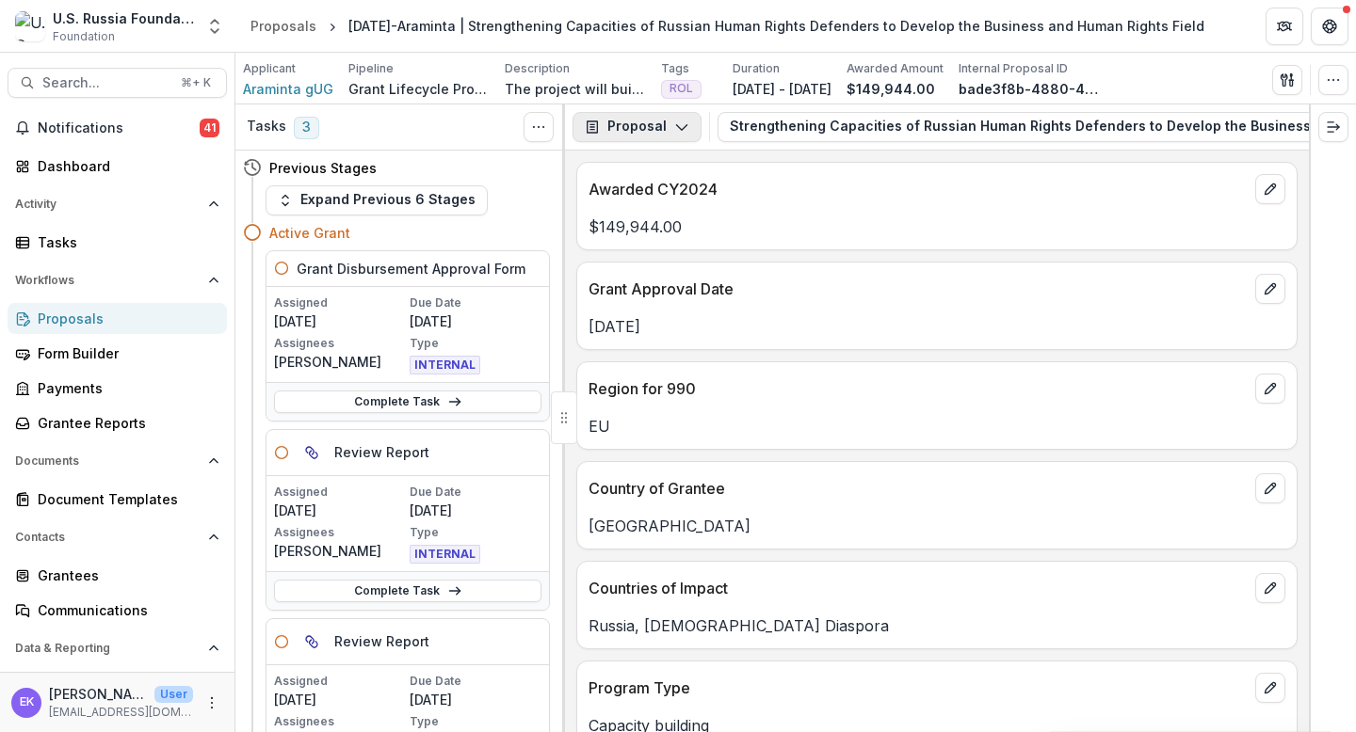
click at [667, 131] on button "Proposal" at bounding box center [636, 127] width 129 height 30
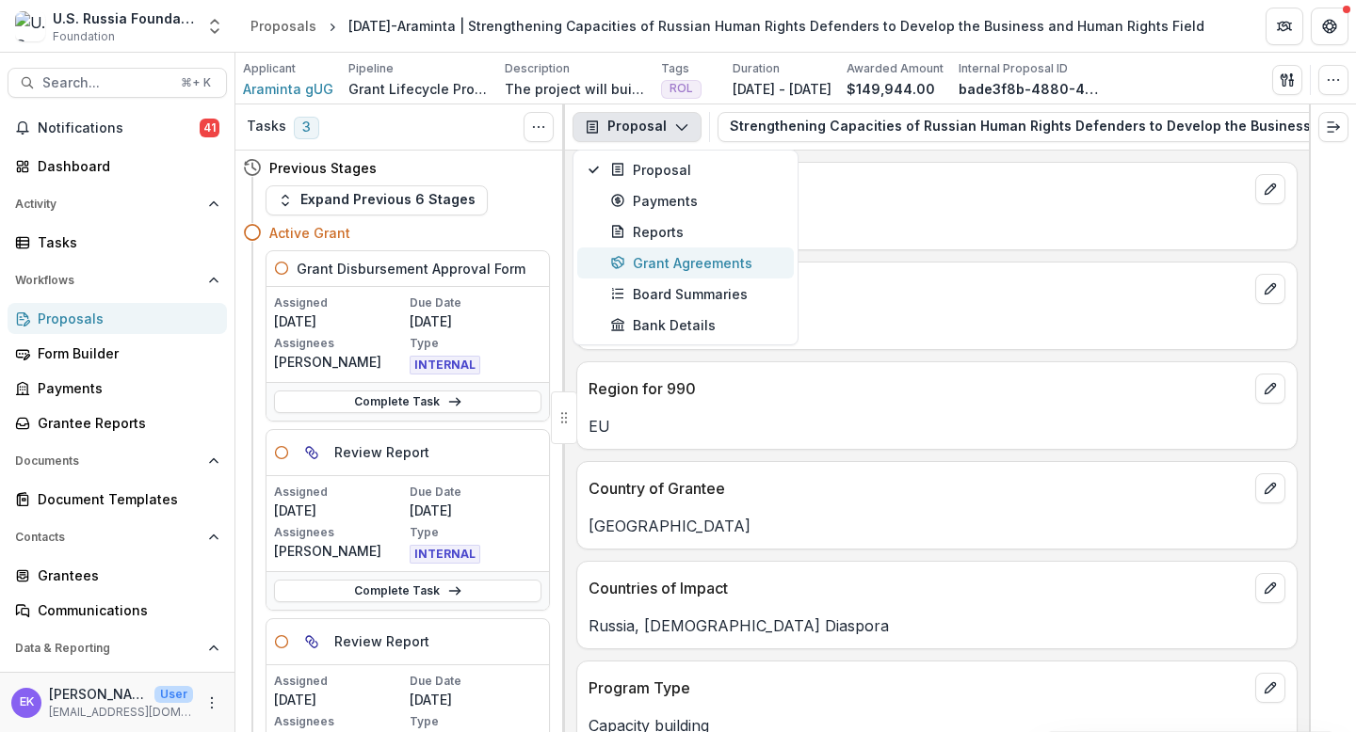
click at [687, 260] on div "Grant Agreements" at bounding box center [696, 263] width 172 height 20
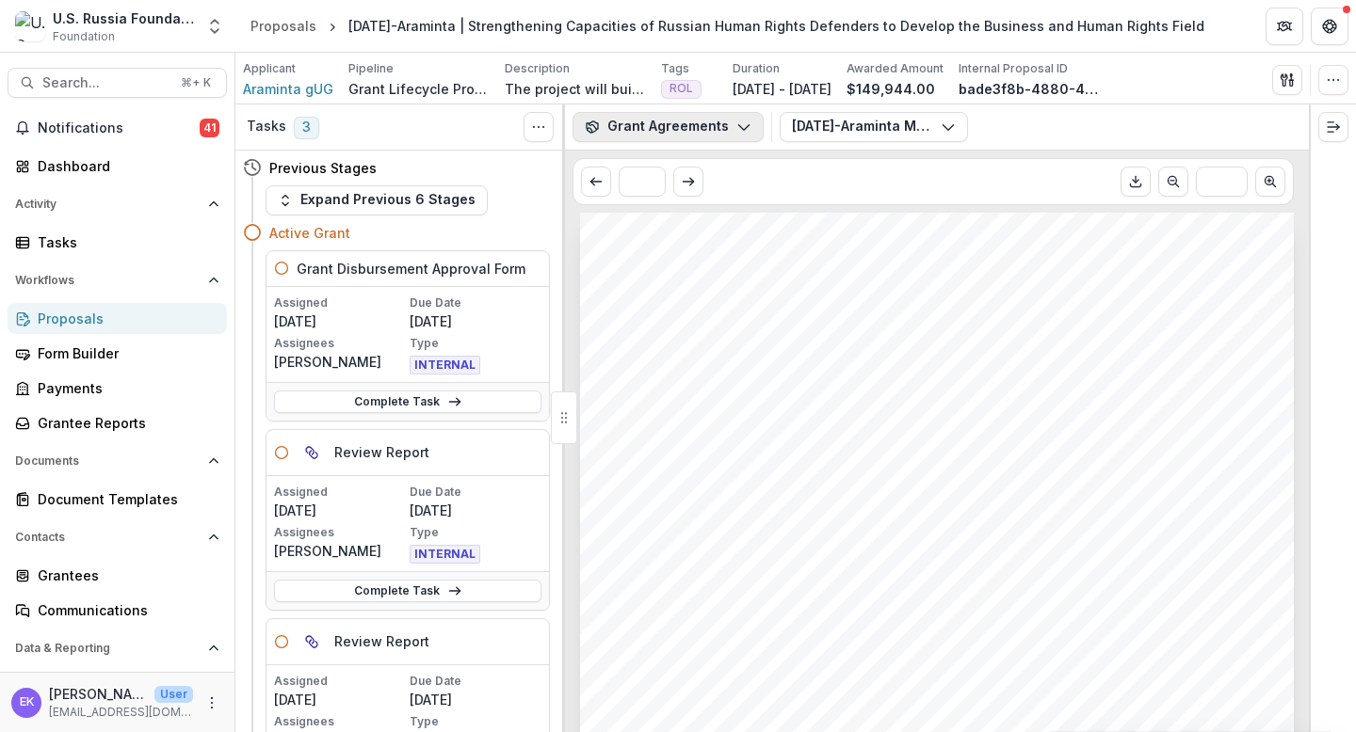
click at [654, 129] on button "Grant Agreements" at bounding box center [667, 127] width 191 height 30
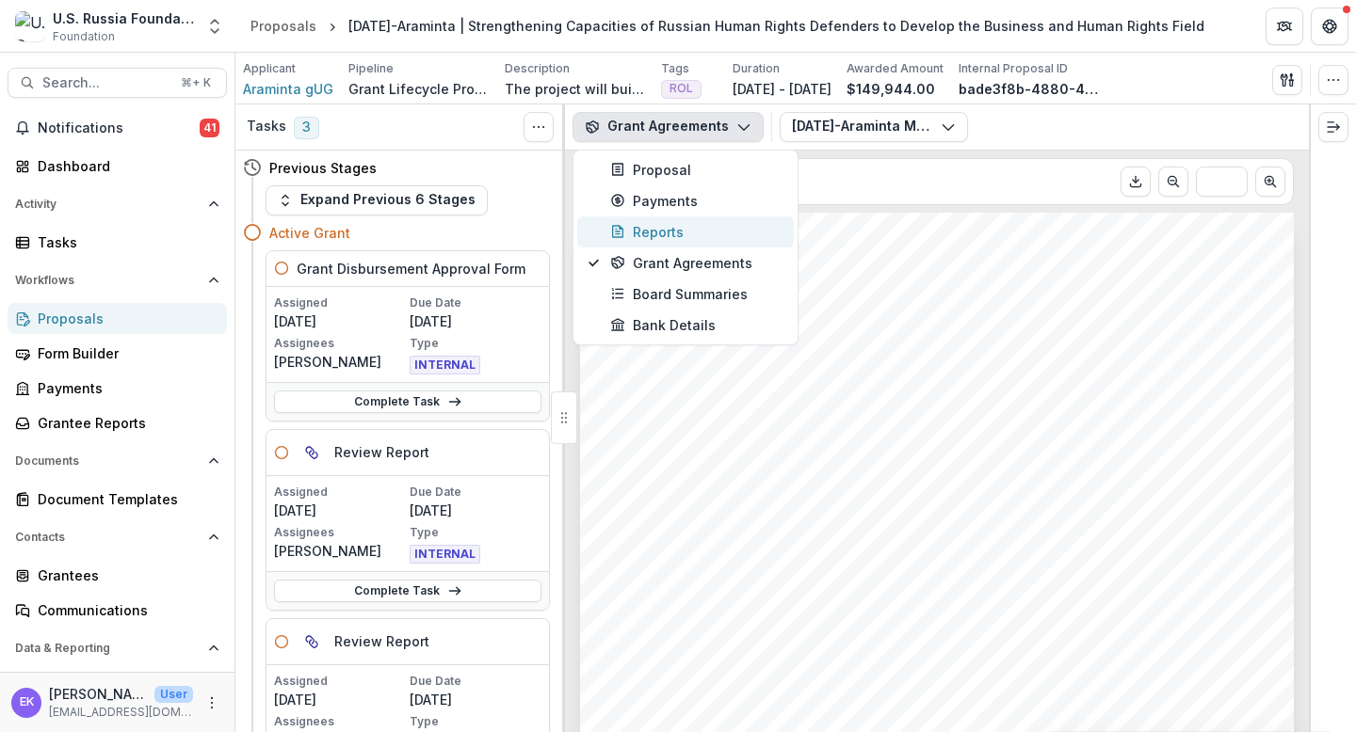
click at [663, 229] on div "Reports" at bounding box center [696, 232] width 172 height 20
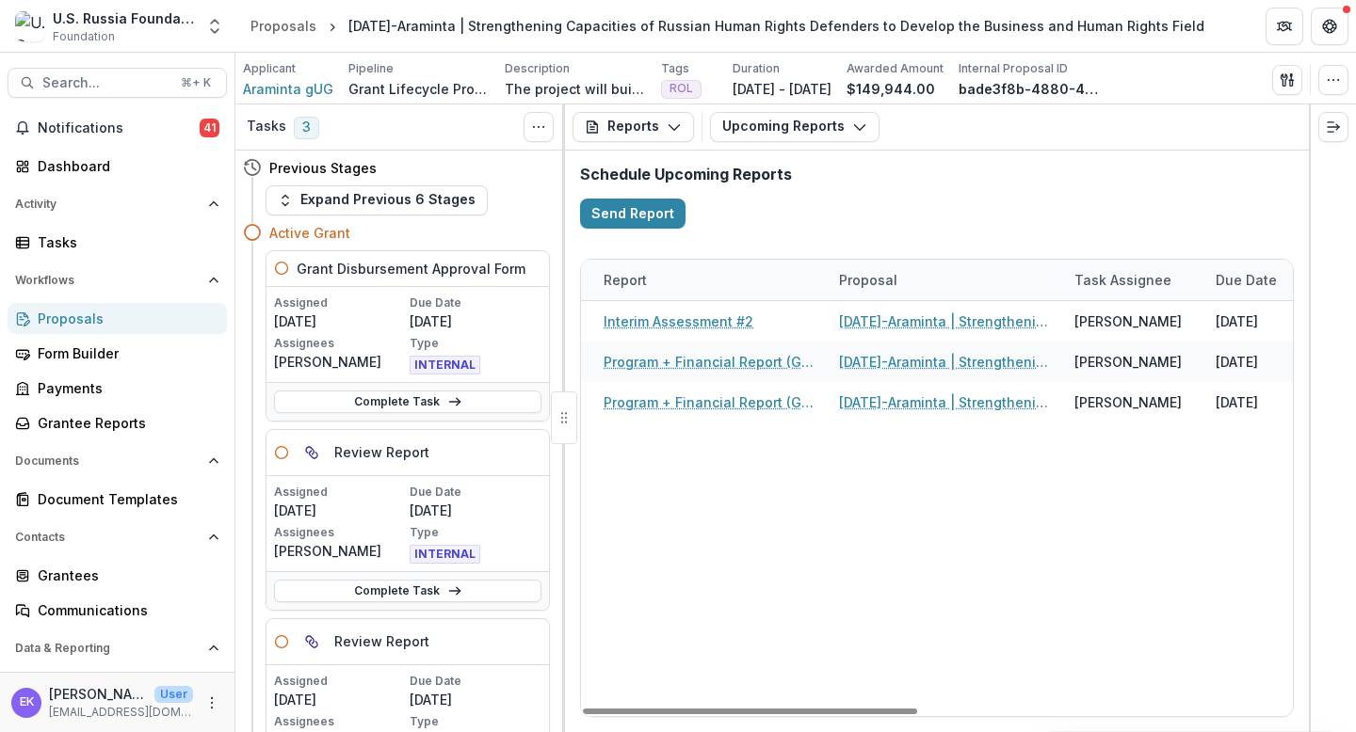
scroll to position [0, 406]
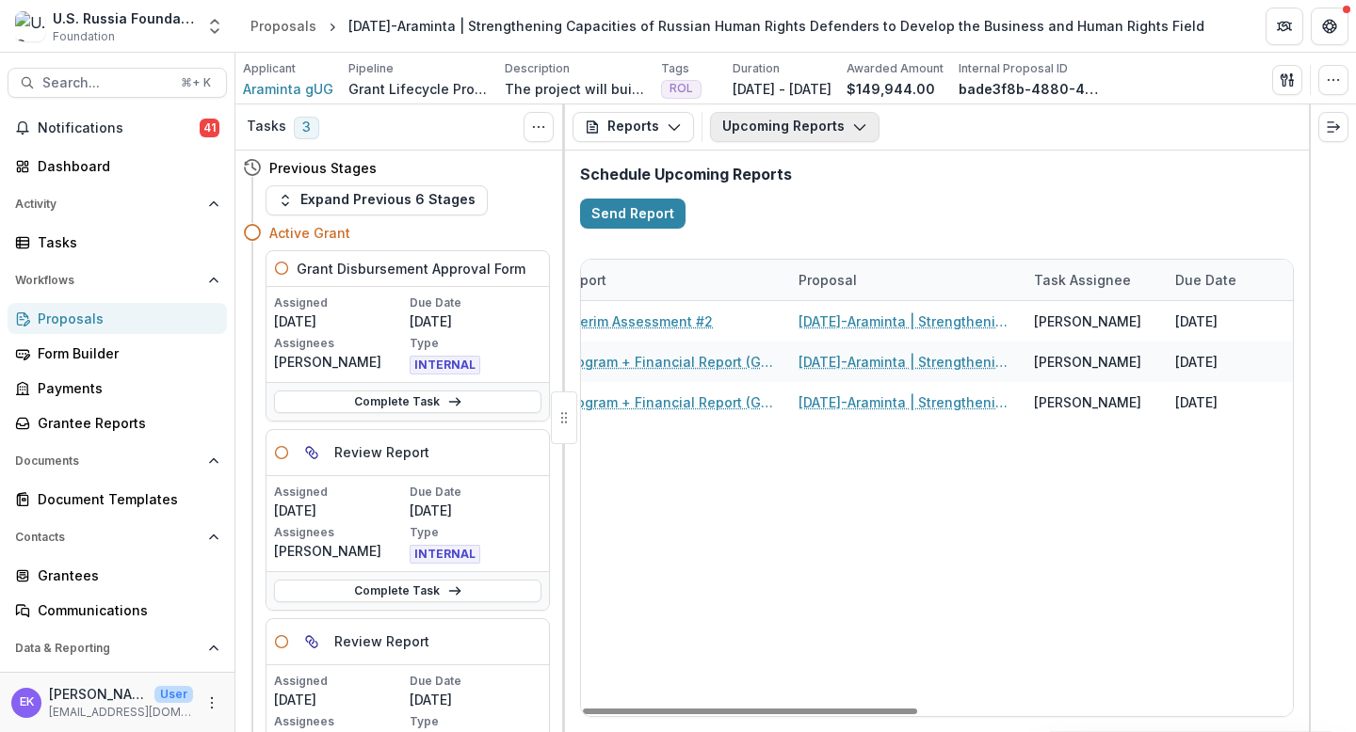
click at [783, 134] on button "Upcoming Reports" at bounding box center [794, 127] width 169 height 30
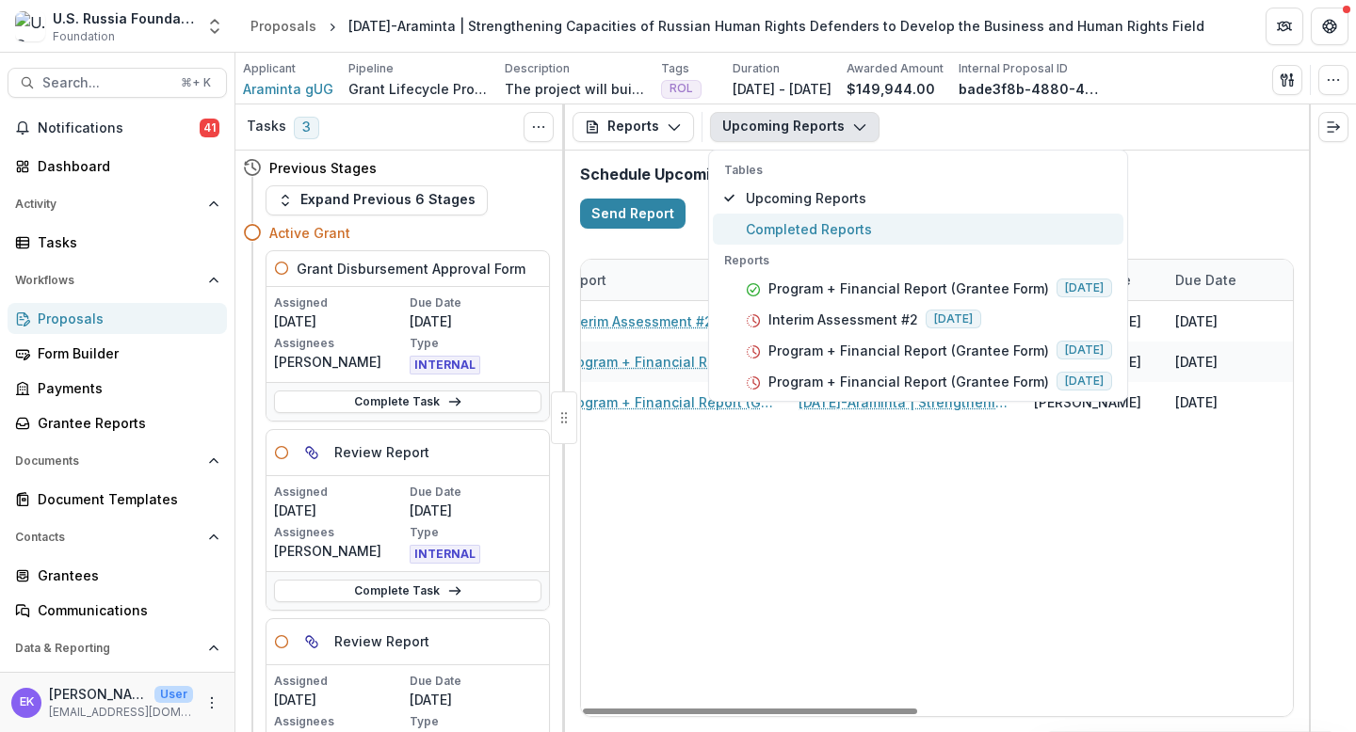
click at [800, 231] on span "Completed Reports" at bounding box center [929, 229] width 366 height 20
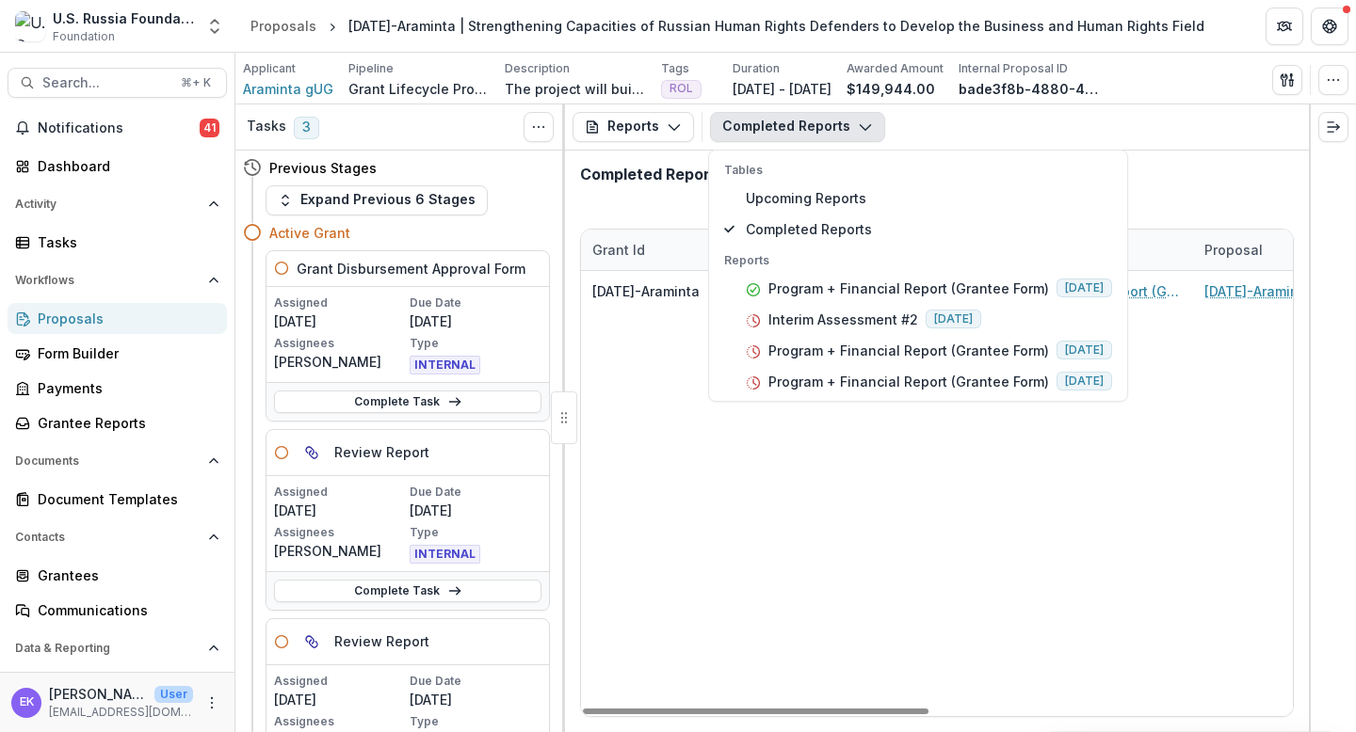
click at [704, 336] on div "[DATE]-Araminta Araminta gUG Program + Financial Report (Grantee Form) [DATE]-A…" at bounding box center [1310, 493] width 1459 height 445
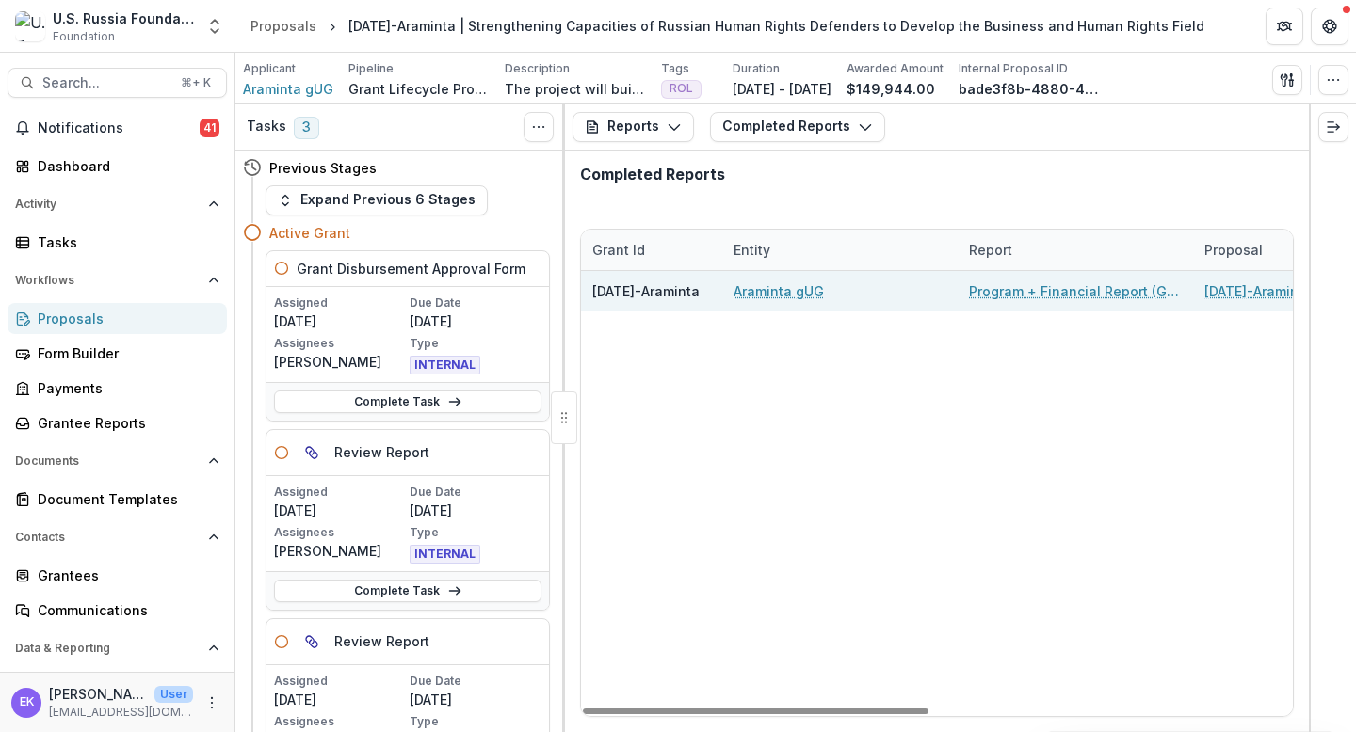
click at [1020, 288] on link "Program + Financial Report (Grantee Form)" at bounding box center [1075, 291] width 213 height 20
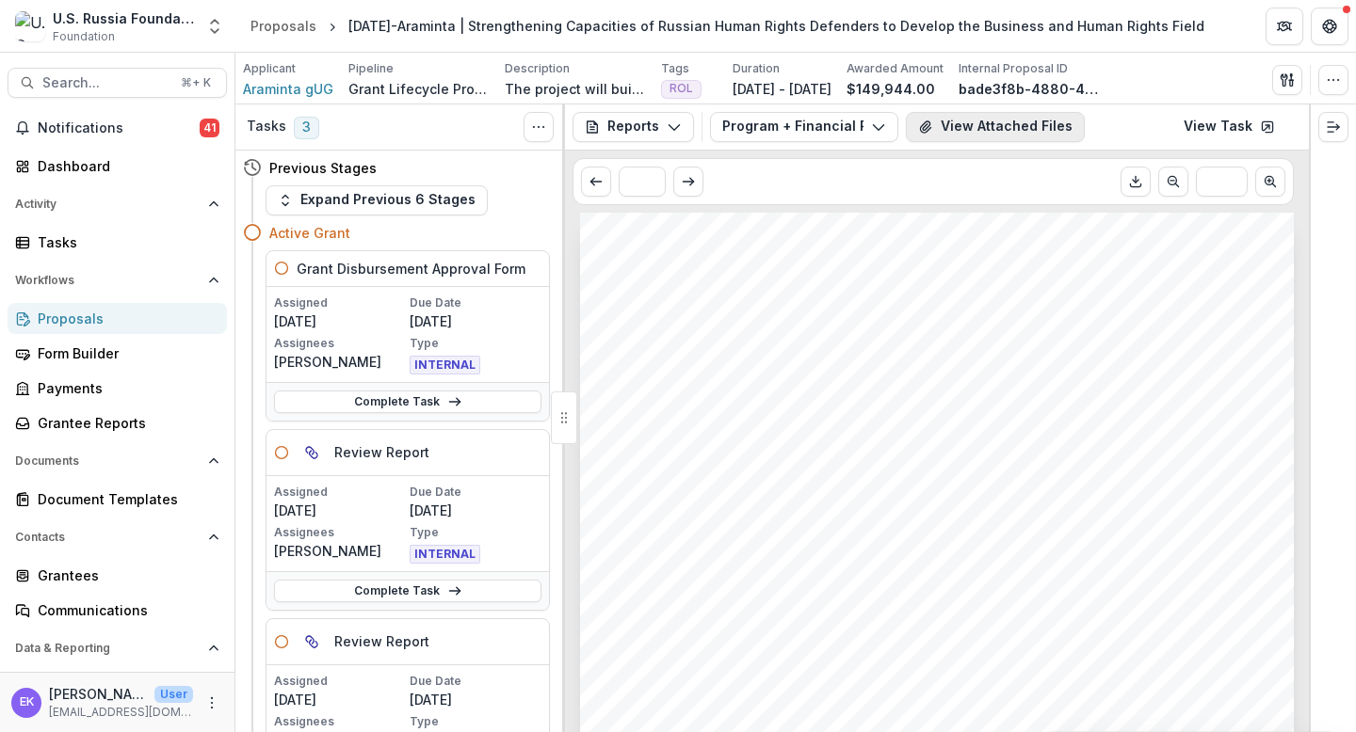
click at [1027, 122] on button "View Attached Files" at bounding box center [995, 127] width 179 height 30
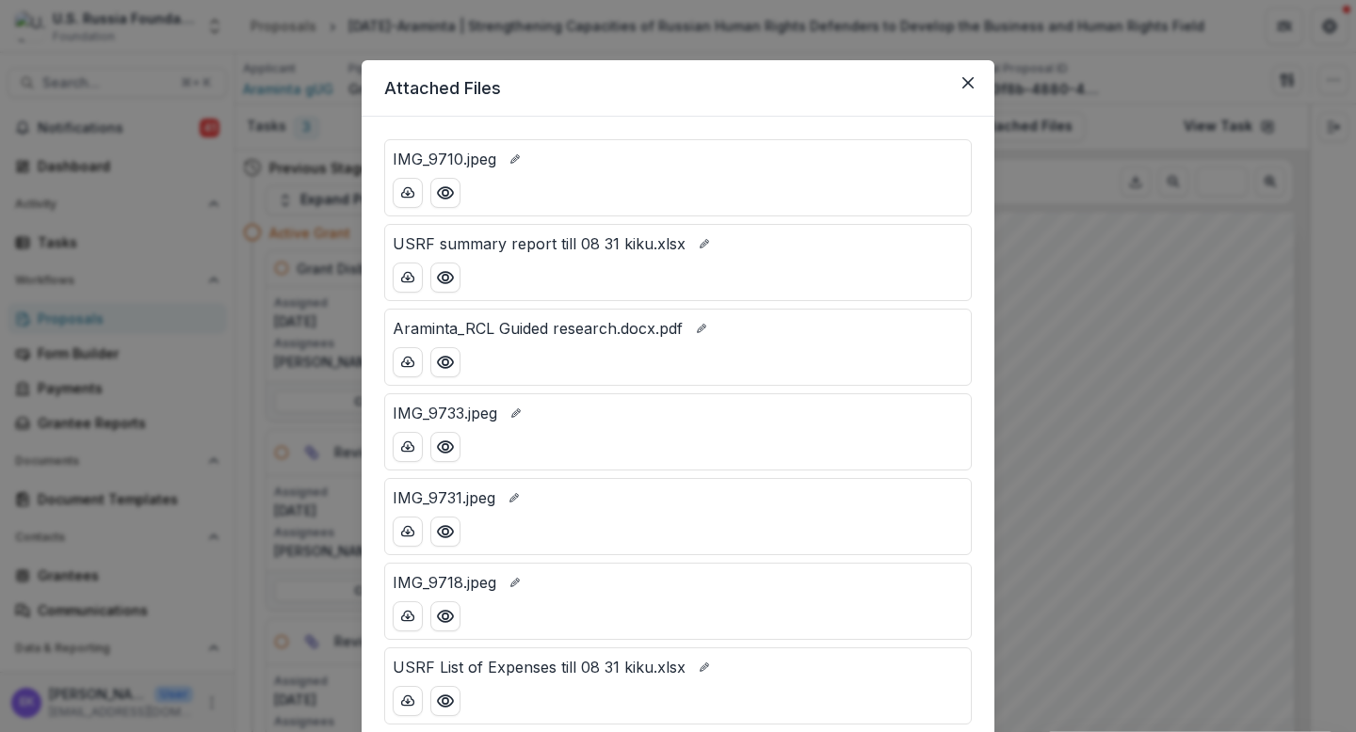
scroll to position [3, 0]
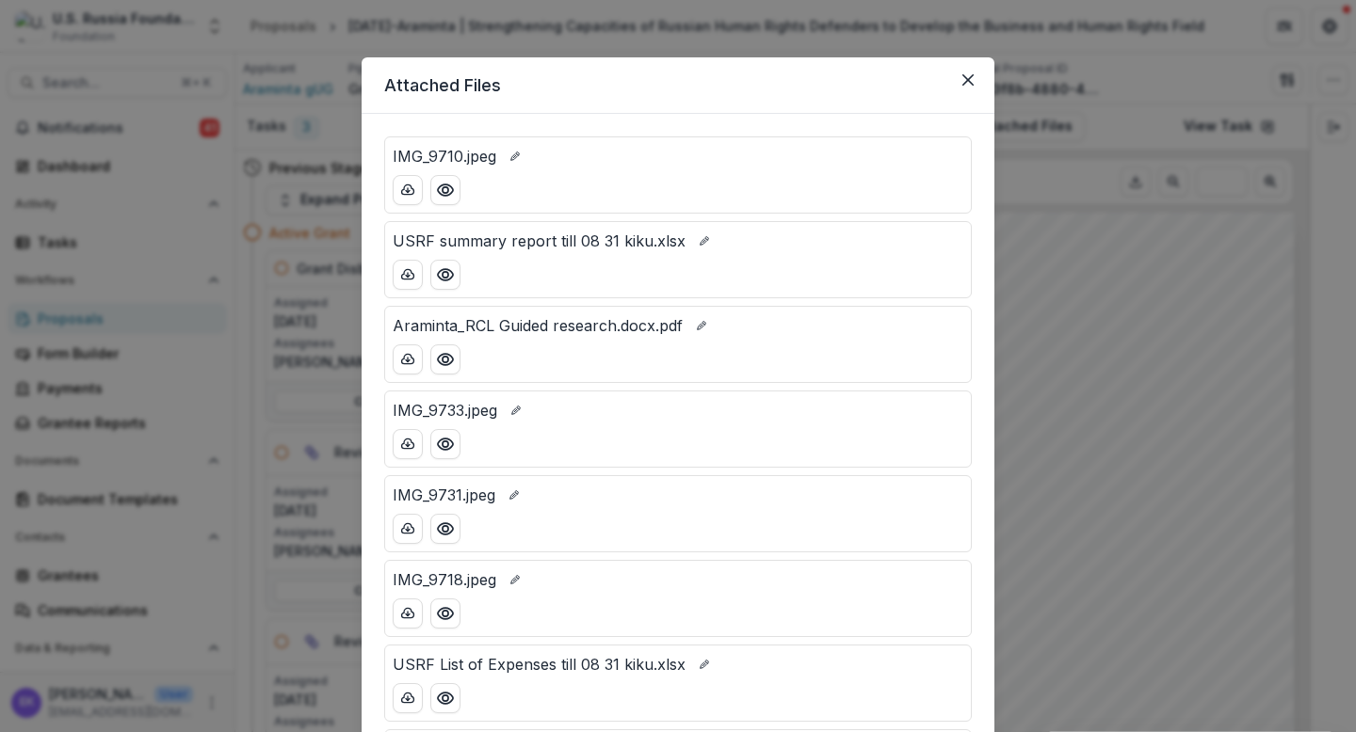
click at [552, 233] on p "USRF summary report till 08 31 kiku.xlsx" at bounding box center [539, 241] width 293 height 23
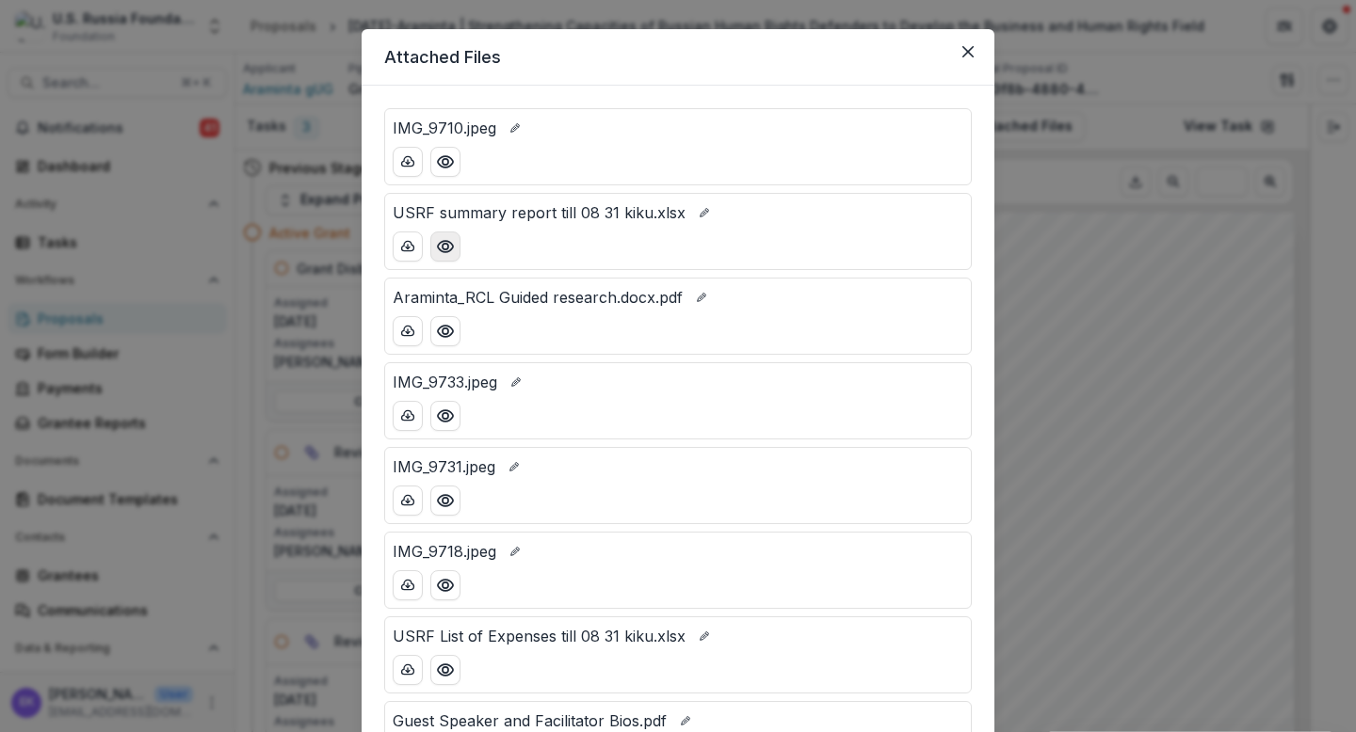
click at [443, 249] on icon "Preview USRF summary report till 08 31 kiku.xlsx" at bounding box center [445, 246] width 19 height 19
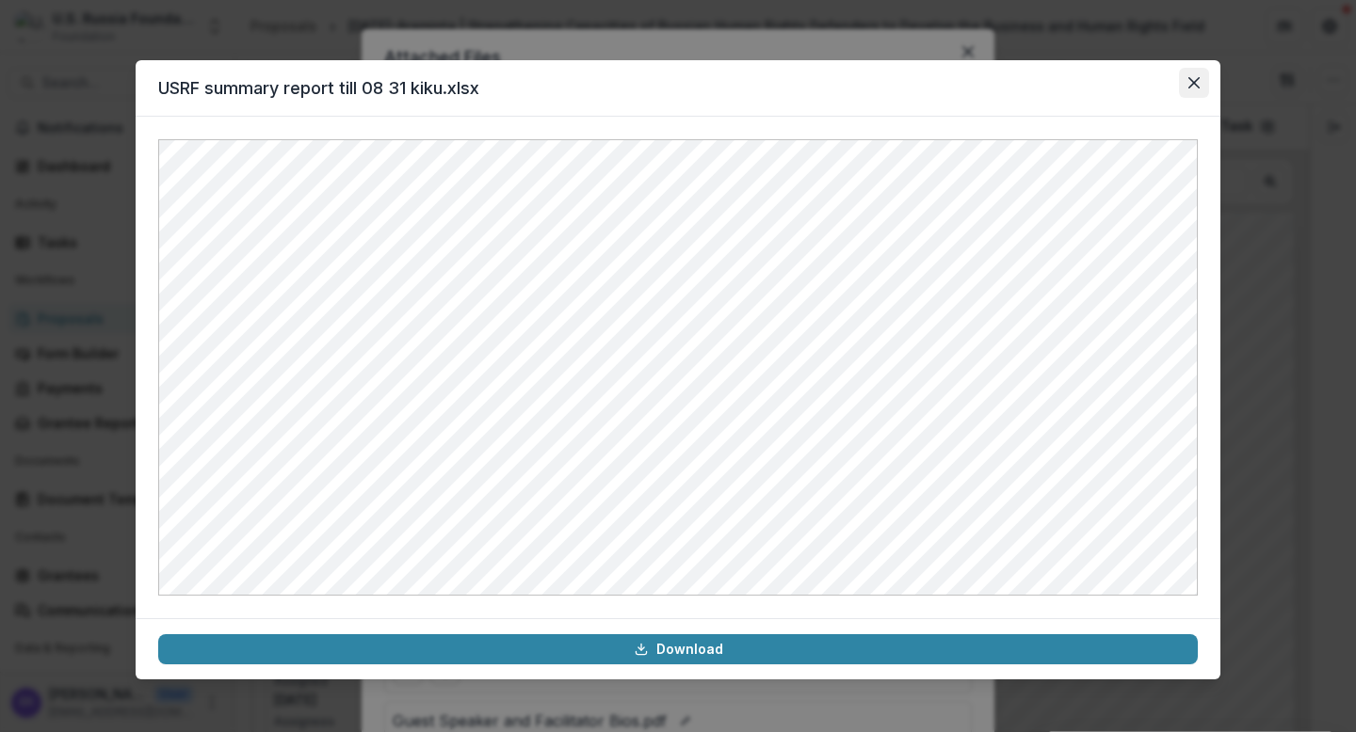
click at [1164, 80] on icon "Close" at bounding box center [1193, 82] width 11 height 11
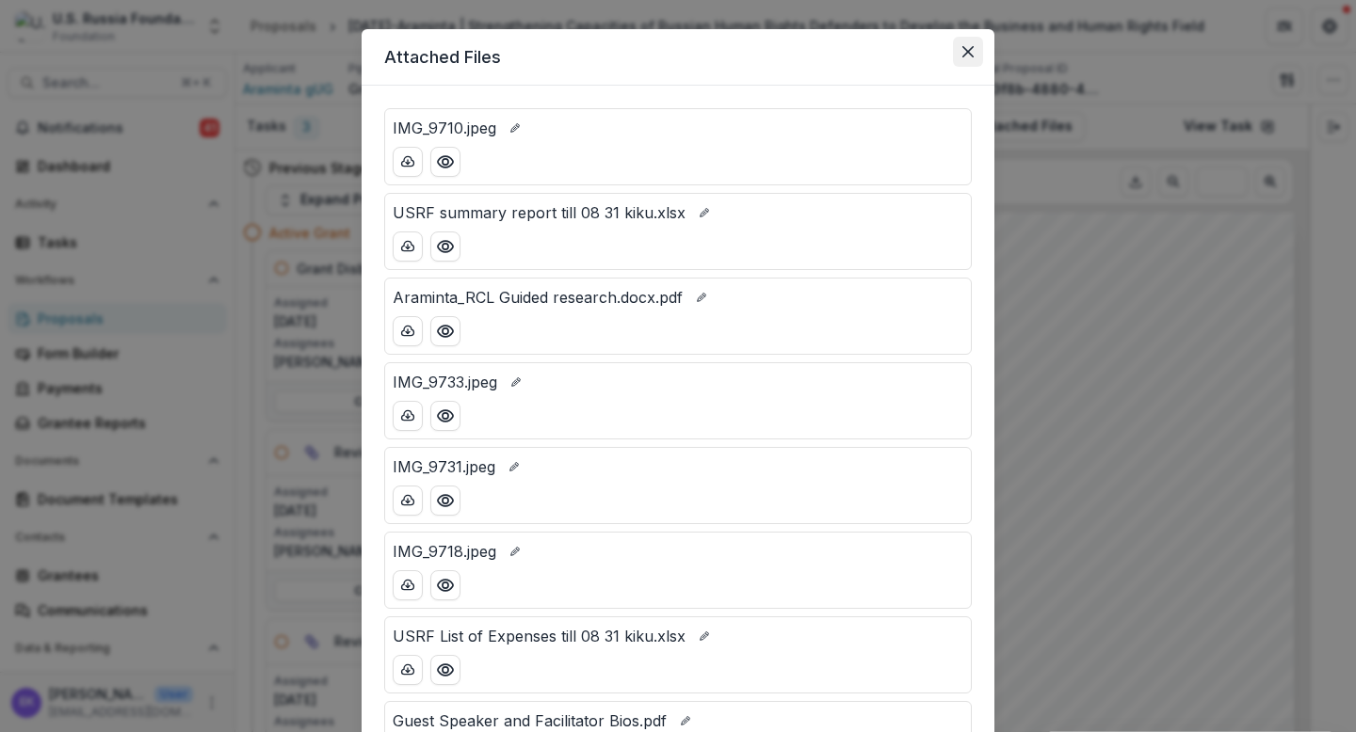
click at [967, 48] on icon "Close" at bounding box center [967, 51] width 11 height 11
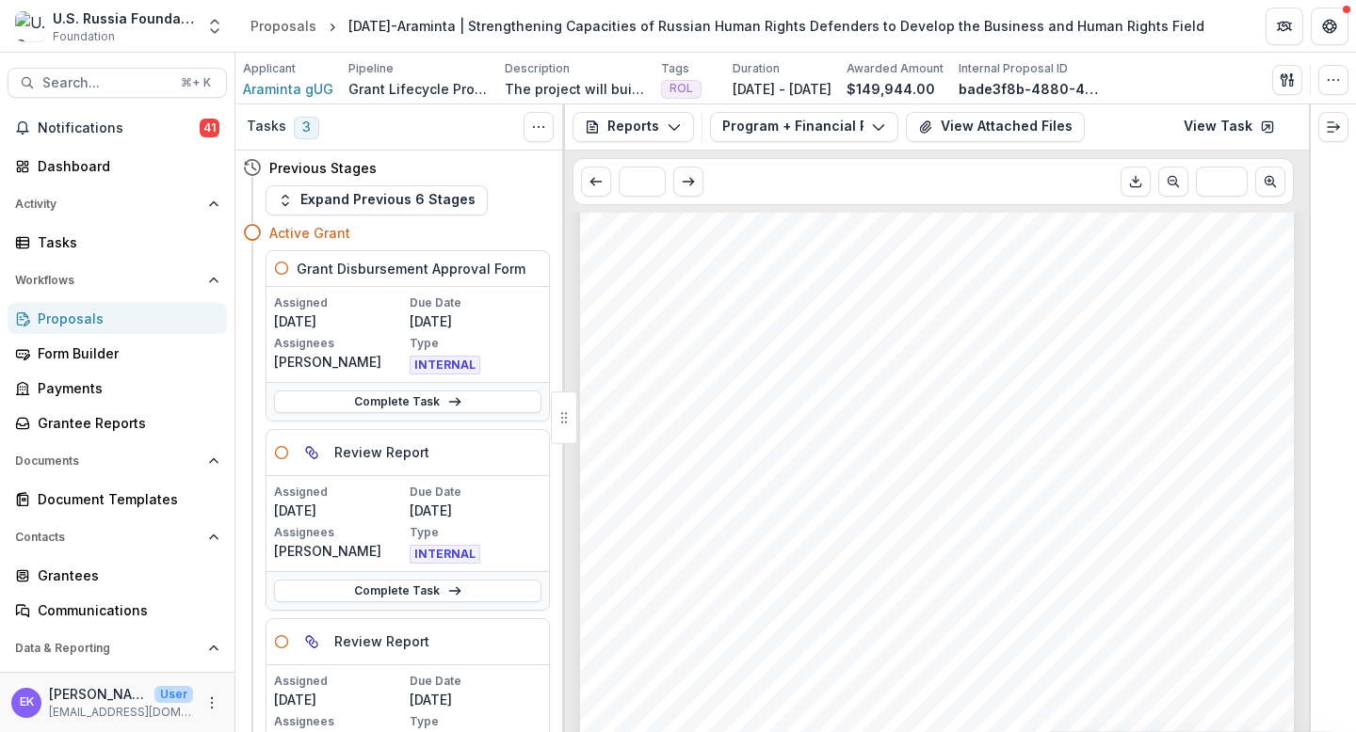
scroll to position [0, 0]
click at [1037, 123] on button "View Attached Files" at bounding box center [995, 127] width 179 height 30
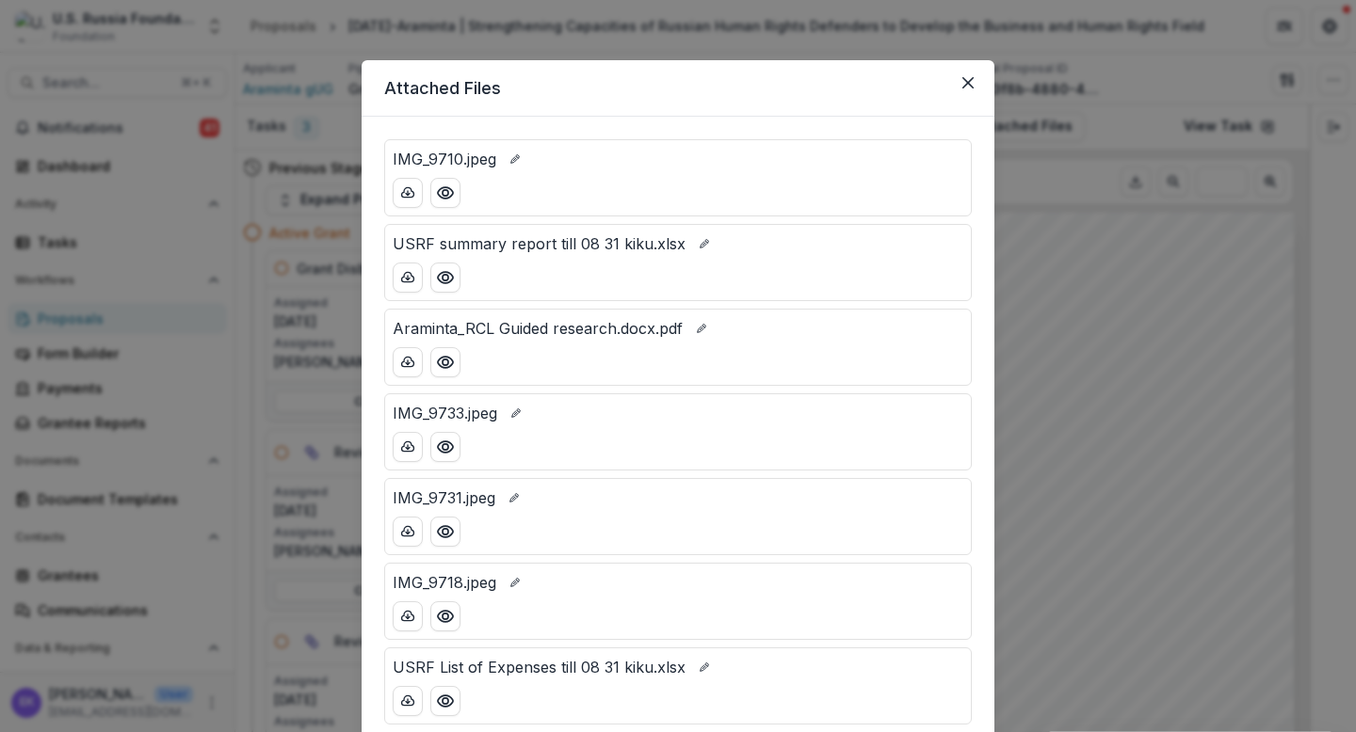
click at [575, 249] on p "USRF summary report till 08 31 kiku.xlsx" at bounding box center [539, 244] width 293 height 23
click at [450, 269] on icon "Preview USRF summary report till 08 31 kiku.xlsx" at bounding box center [445, 277] width 19 height 19
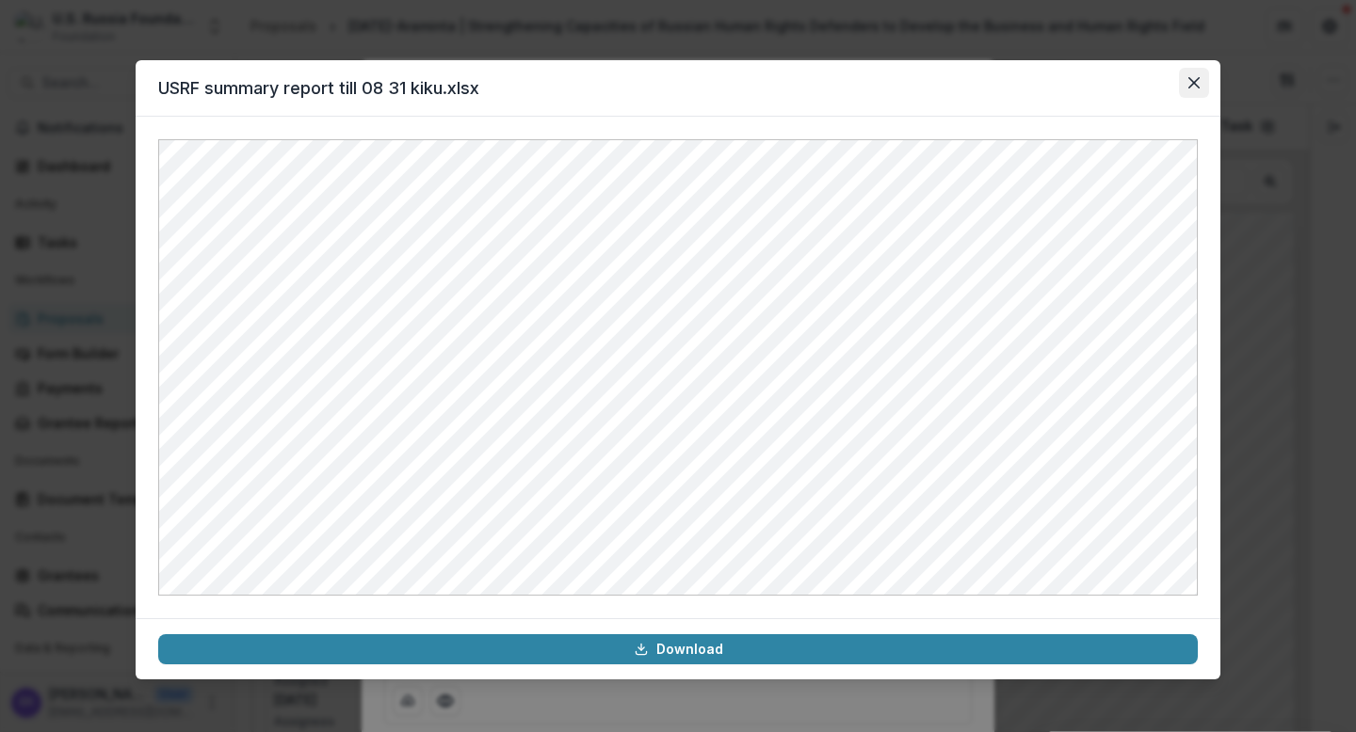
click at [1164, 88] on icon "Close" at bounding box center [1193, 82] width 11 height 11
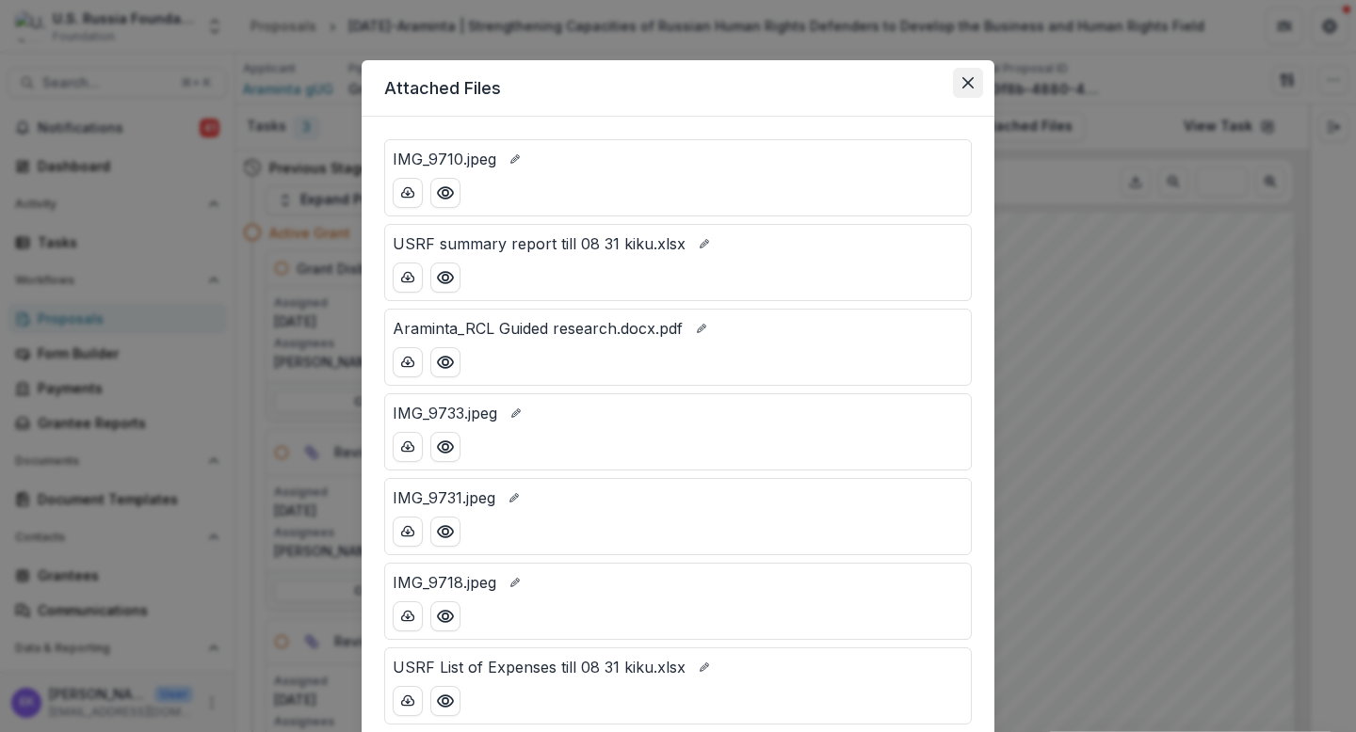
click at [968, 76] on button "Close" at bounding box center [968, 83] width 30 height 30
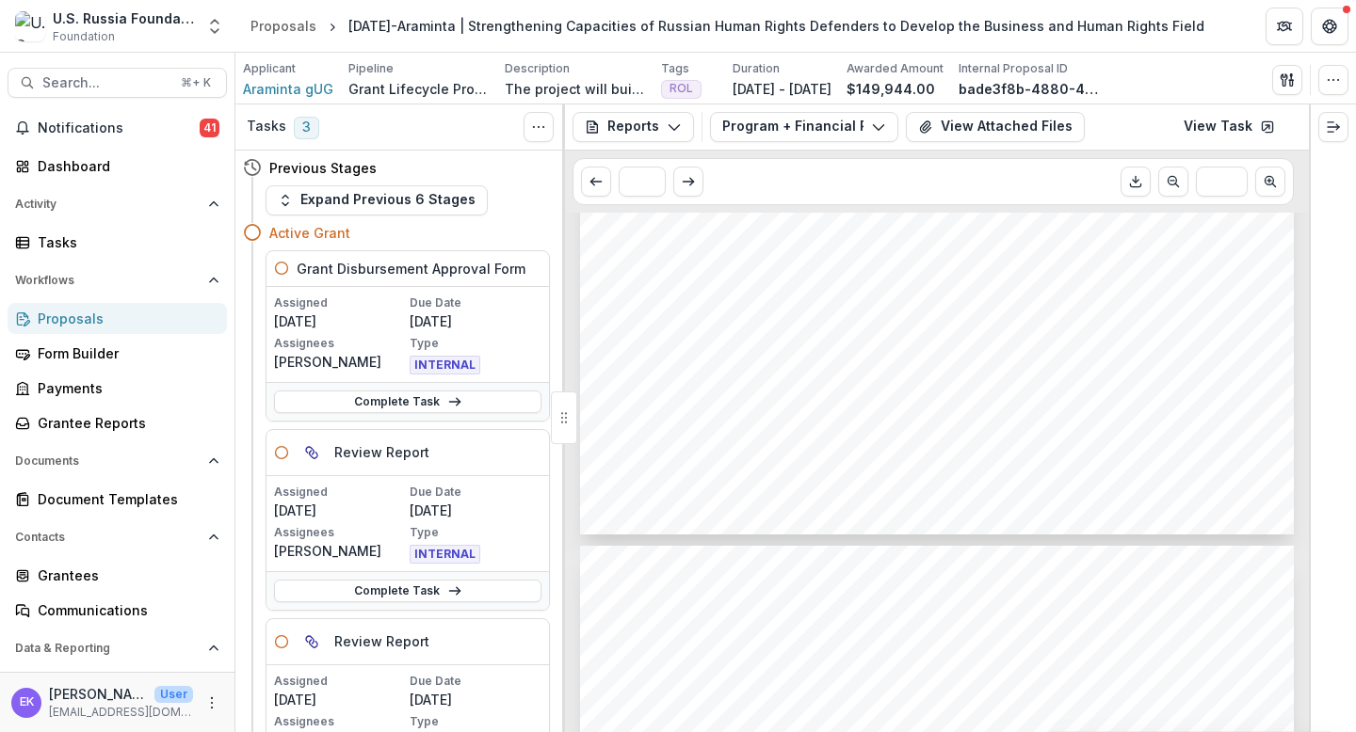
scroll to position [689, 0]
click at [1014, 137] on button "View Attached Files" at bounding box center [995, 127] width 179 height 30
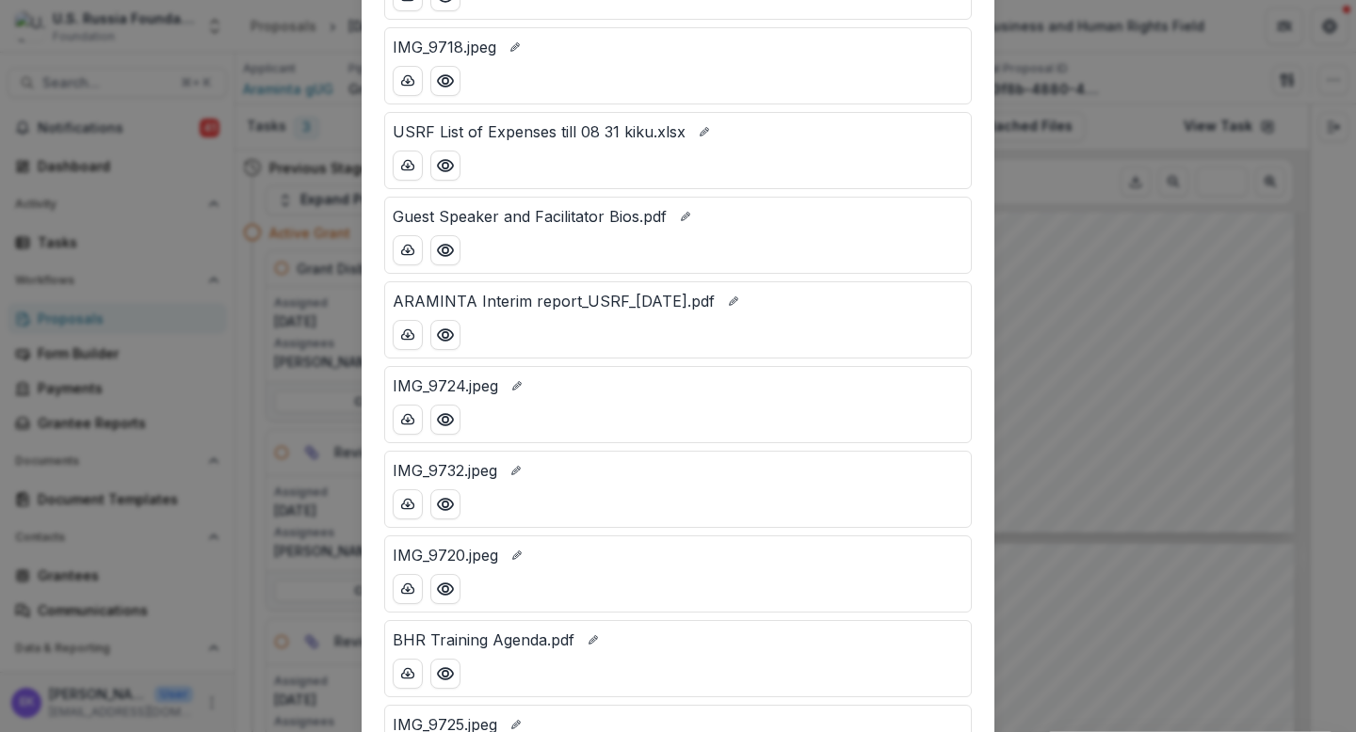
scroll to position [564, 0]
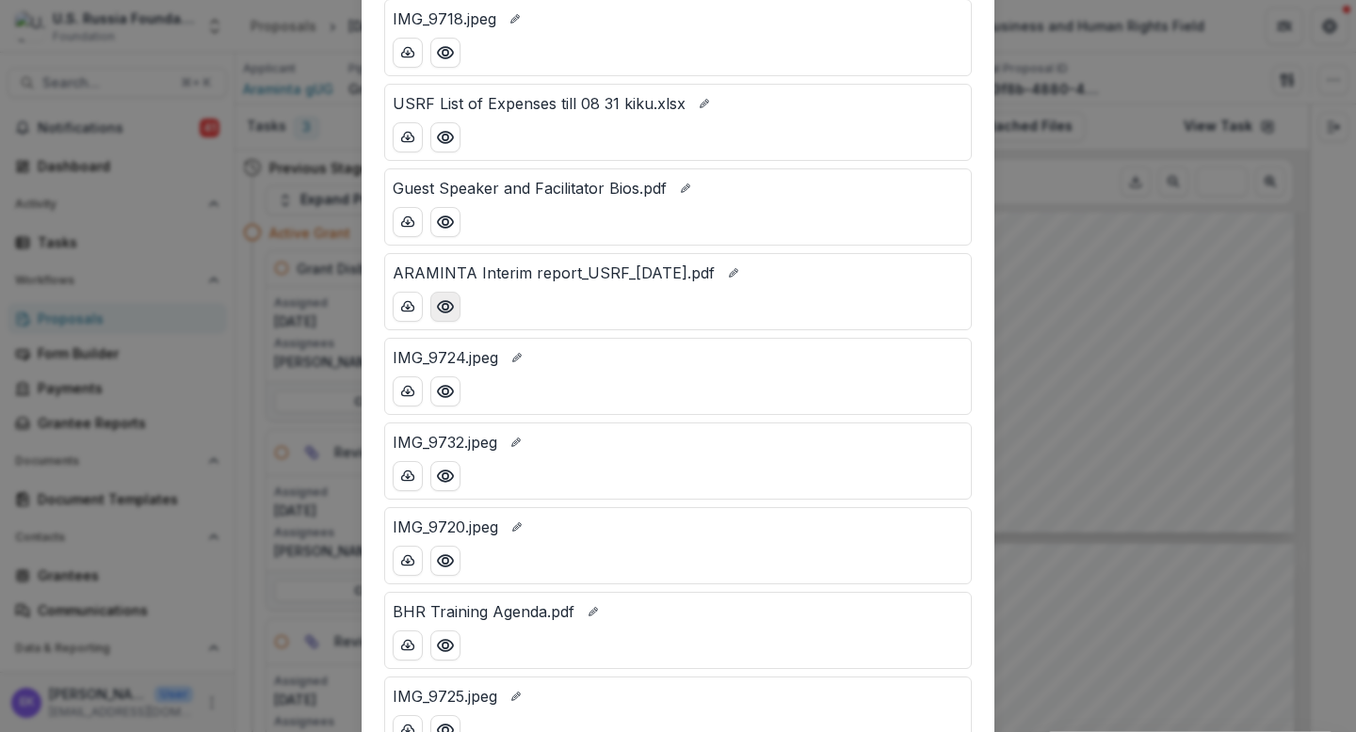
click at [448, 303] on icon "Preview ARAMINTA Interim report_USRF_2 October 2025.pdf" at bounding box center [445, 306] width 15 height 11
